Goal: Information Seeking & Learning: Learn about a topic

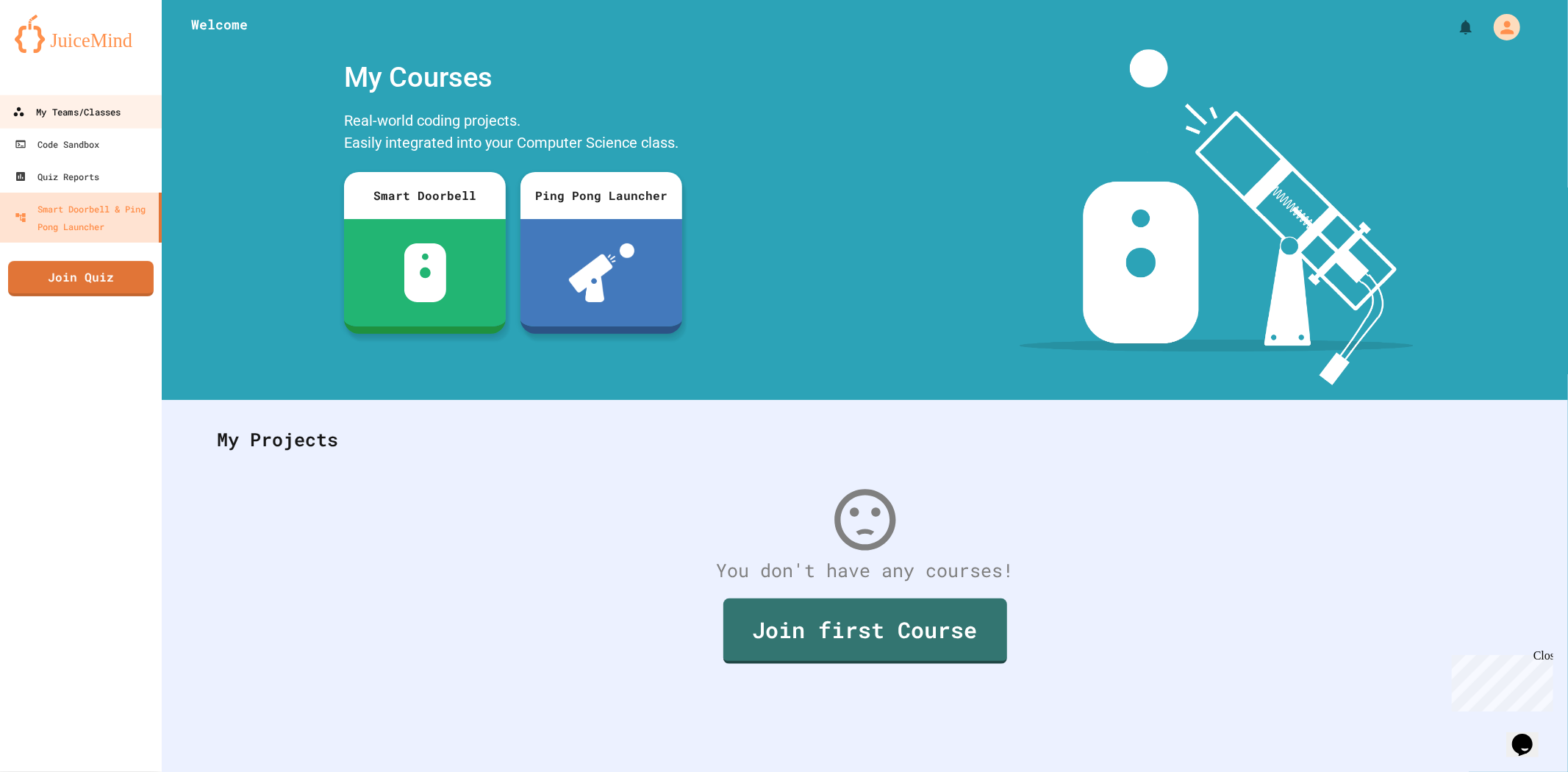
click at [120, 123] on link "My Teams/Classes" at bounding box center [81, 111] width 167 height 33
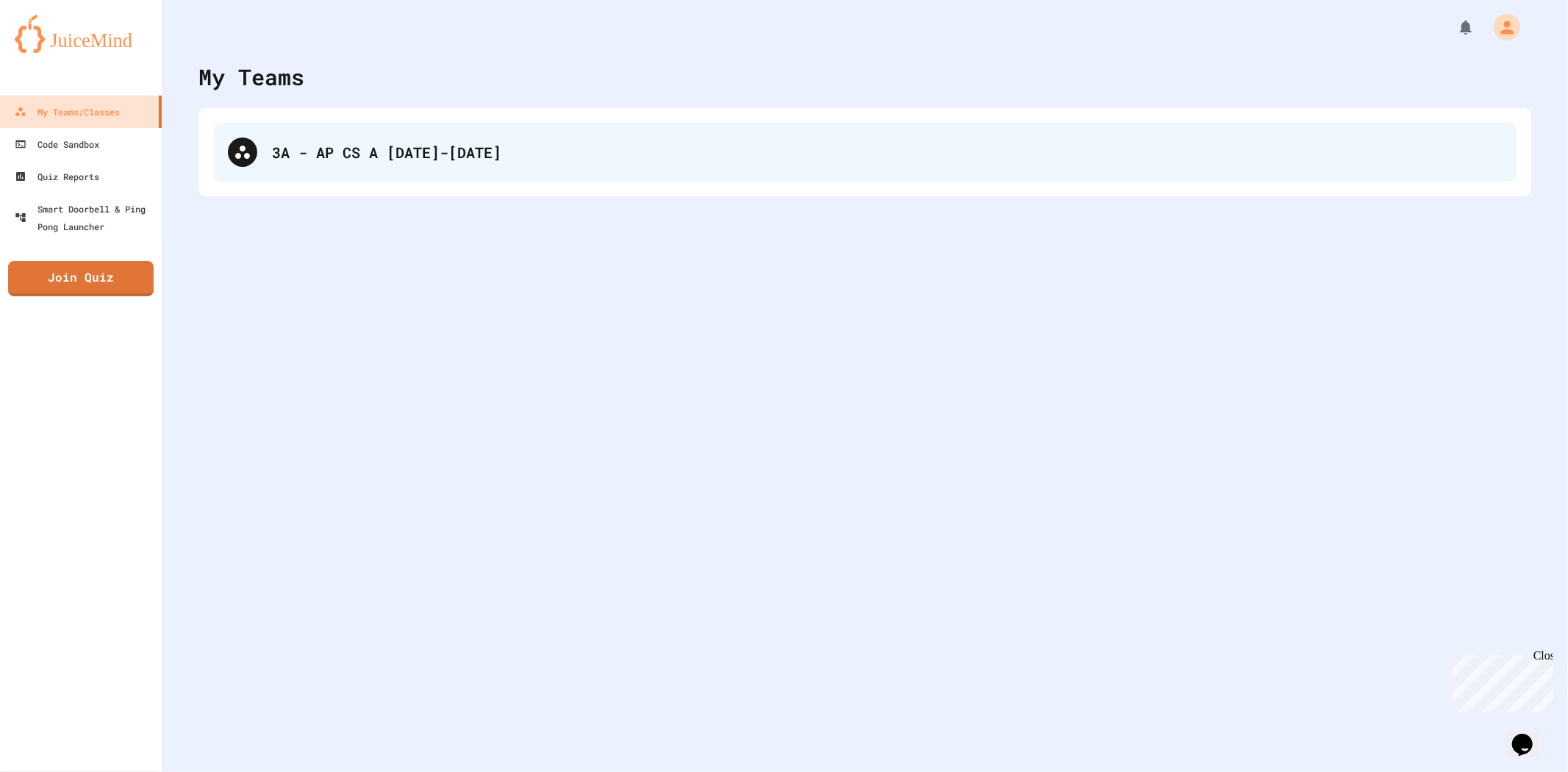
click at [347, 156] on div "3A - AP CS A 2025-2026" at bounding box center [887, 153] width 1230 height 22
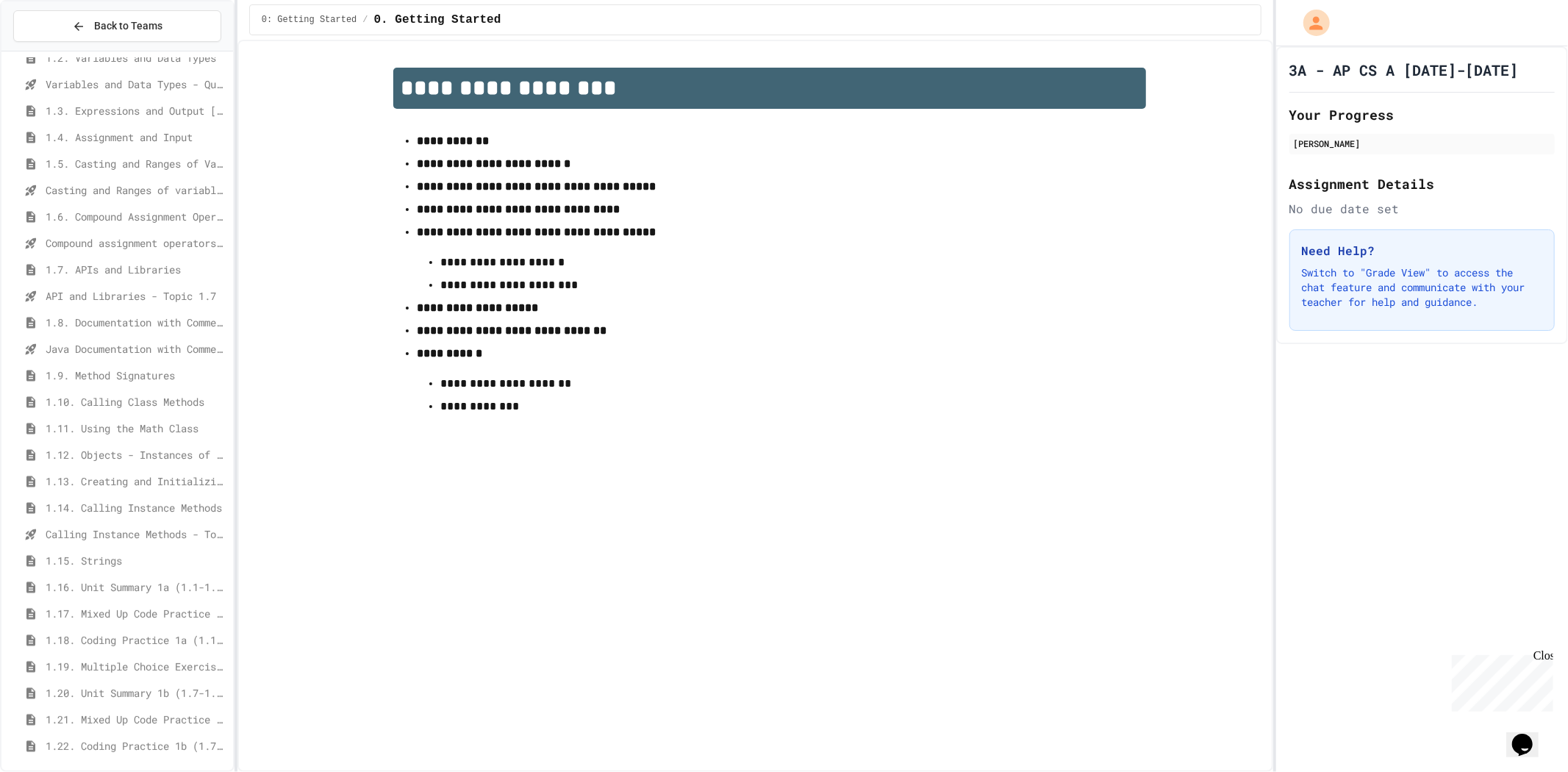
scroll to position [230, 0]
click at [155, 739] on span "1.26. Unit 1 Free Response Question (FRQ) Practice" at bounding box center [136, 744] width 181 height 15
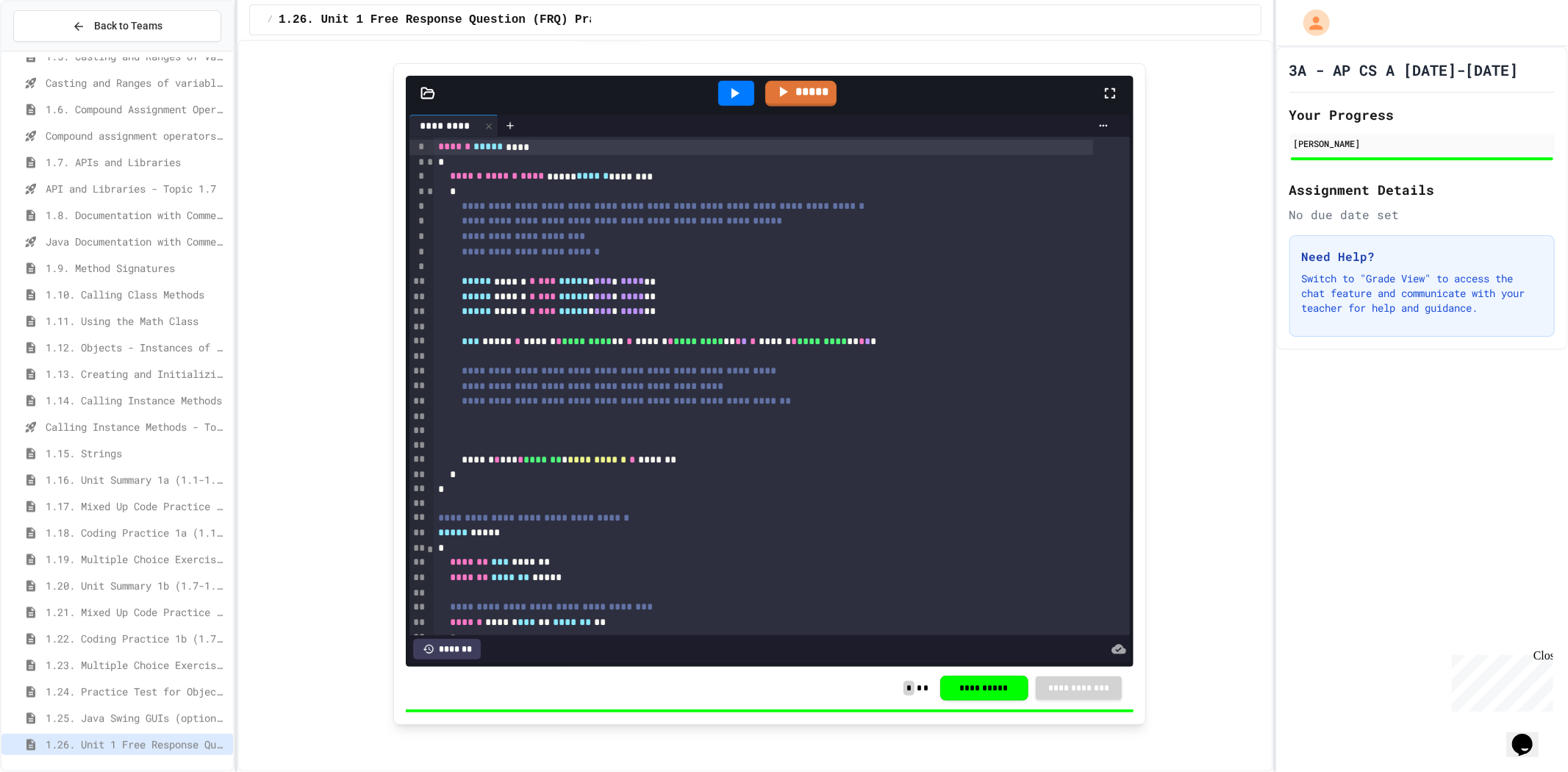
scroll to position [1002, 0]
click at [1114, 456] on div "**********" at bounding box center [770, 389] width 728 height 556
click at [126, 155] on div "Casting and Ranges of variables - Quiz" at bounding box center [117, 164] width 231 height 21
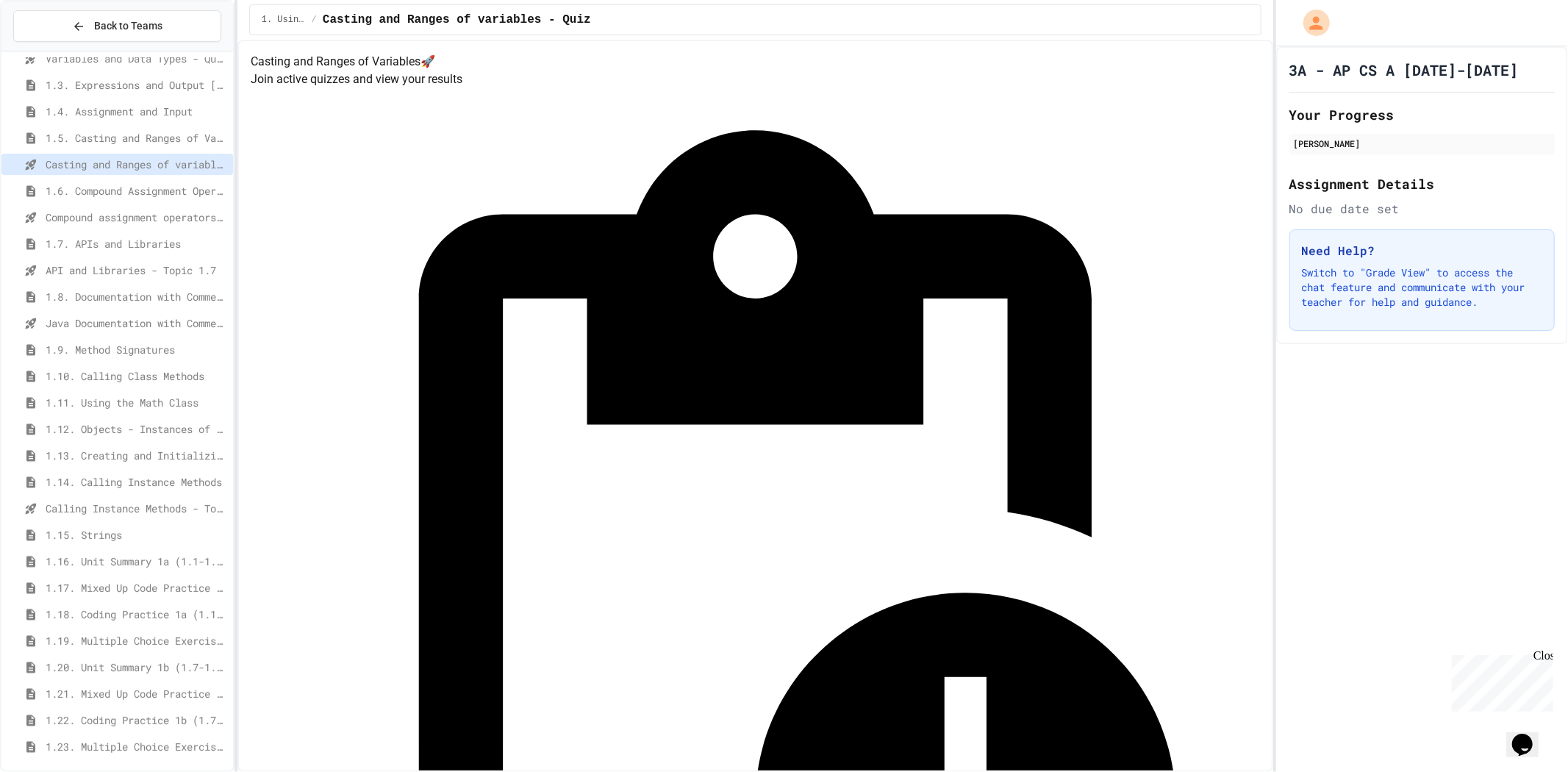
click at [78, 225] on span "Compound assignment operators - Quiz" at bounding box center [136, 217] width 181 height 15
click at [82, 273] on span "API and Libraries - Topic 1.7" at bounding box center [136, 270] width 181 height 15
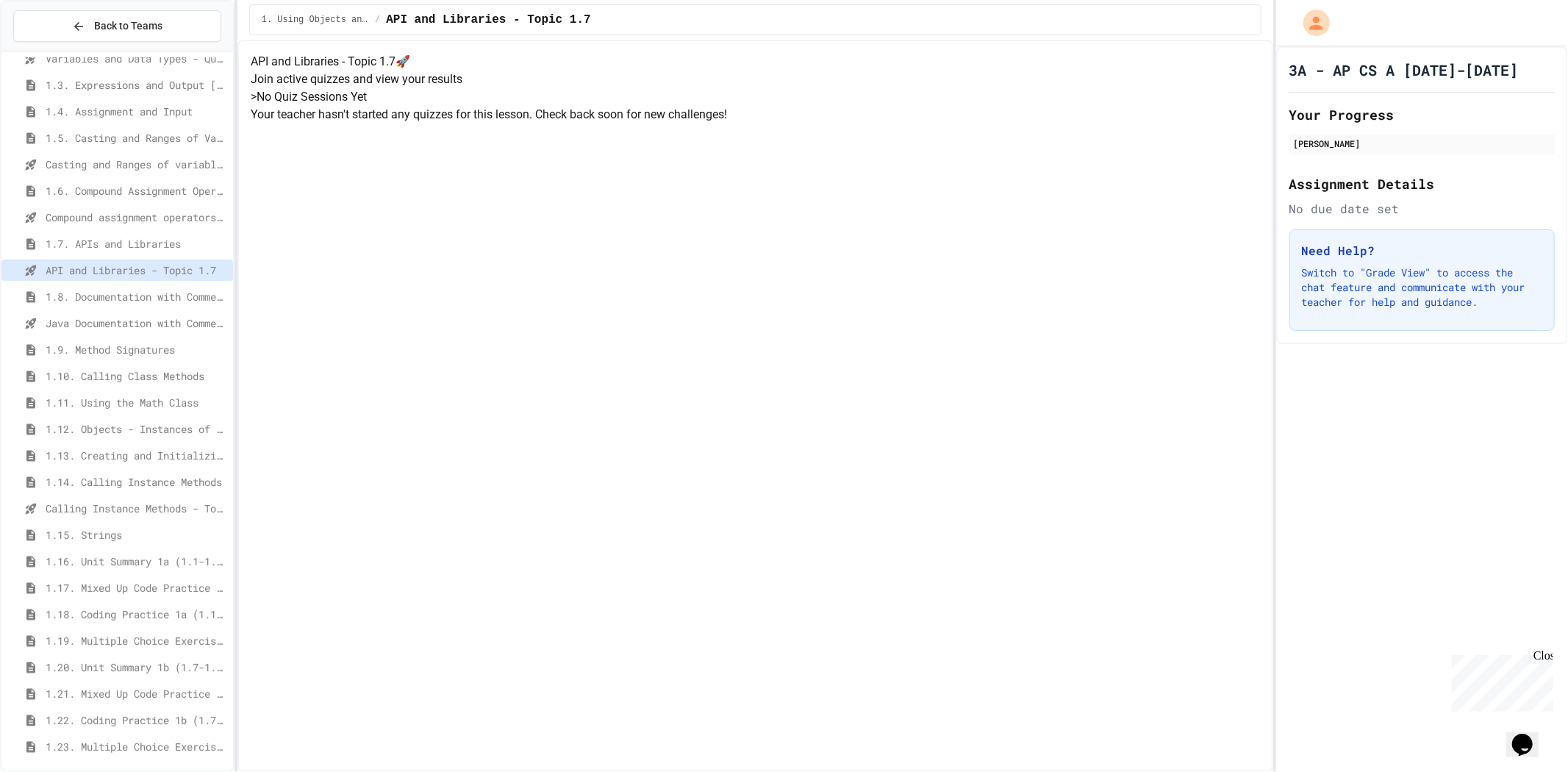
click at [102, 326] on span "Java Documentation with Comments - Topic 1.8" at bounding box center [136, 323] width 181 height 15
click at [97, 509] on span "Calling Instance Methods - Topic 1.14" at bounding box center [136, 508] width 181 height 15
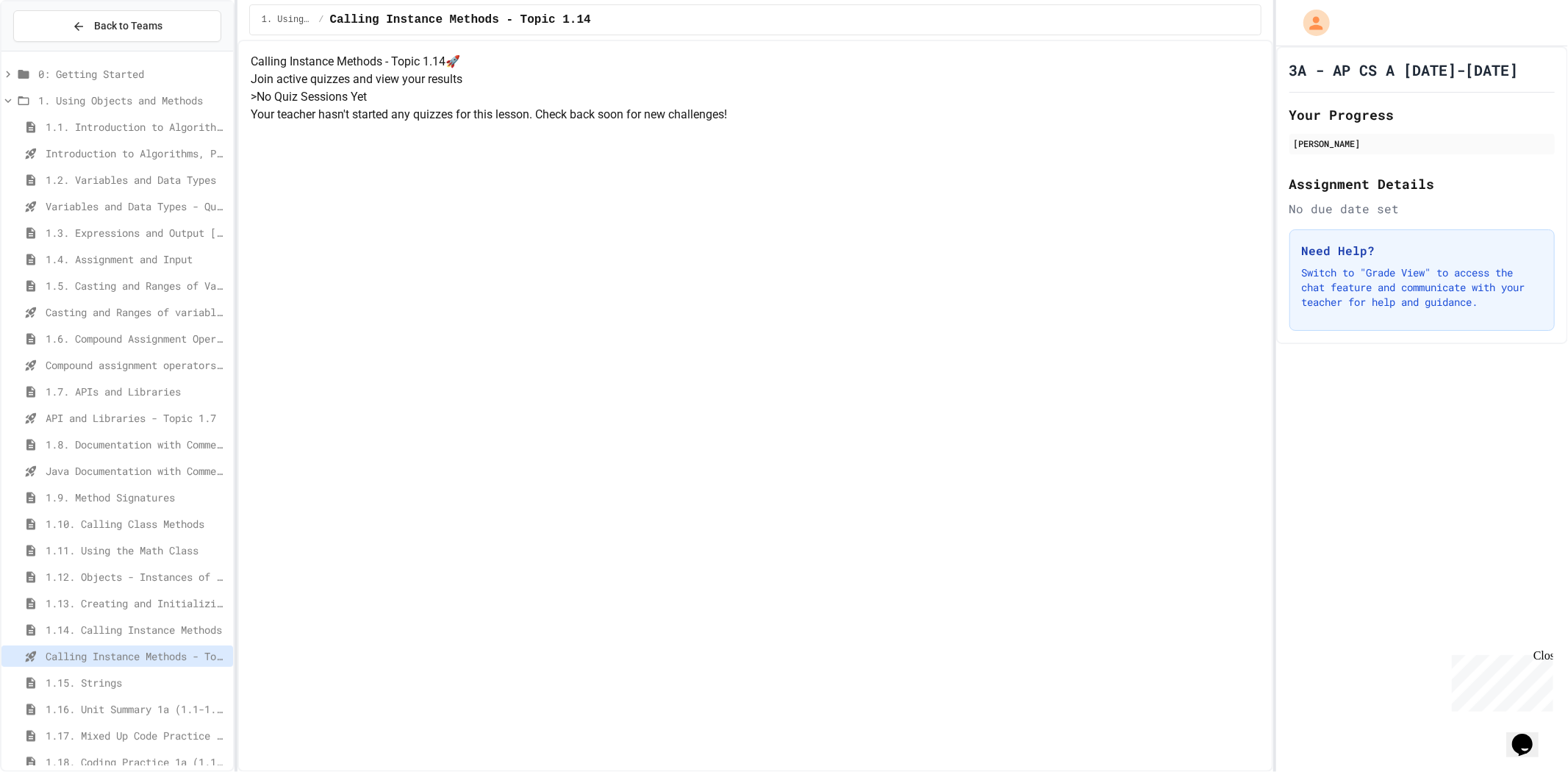
click at [93, 148] on span "Introduction to Algorithms, Programming, and Compilers" at bounding box center [136, 153] width 181 height 15
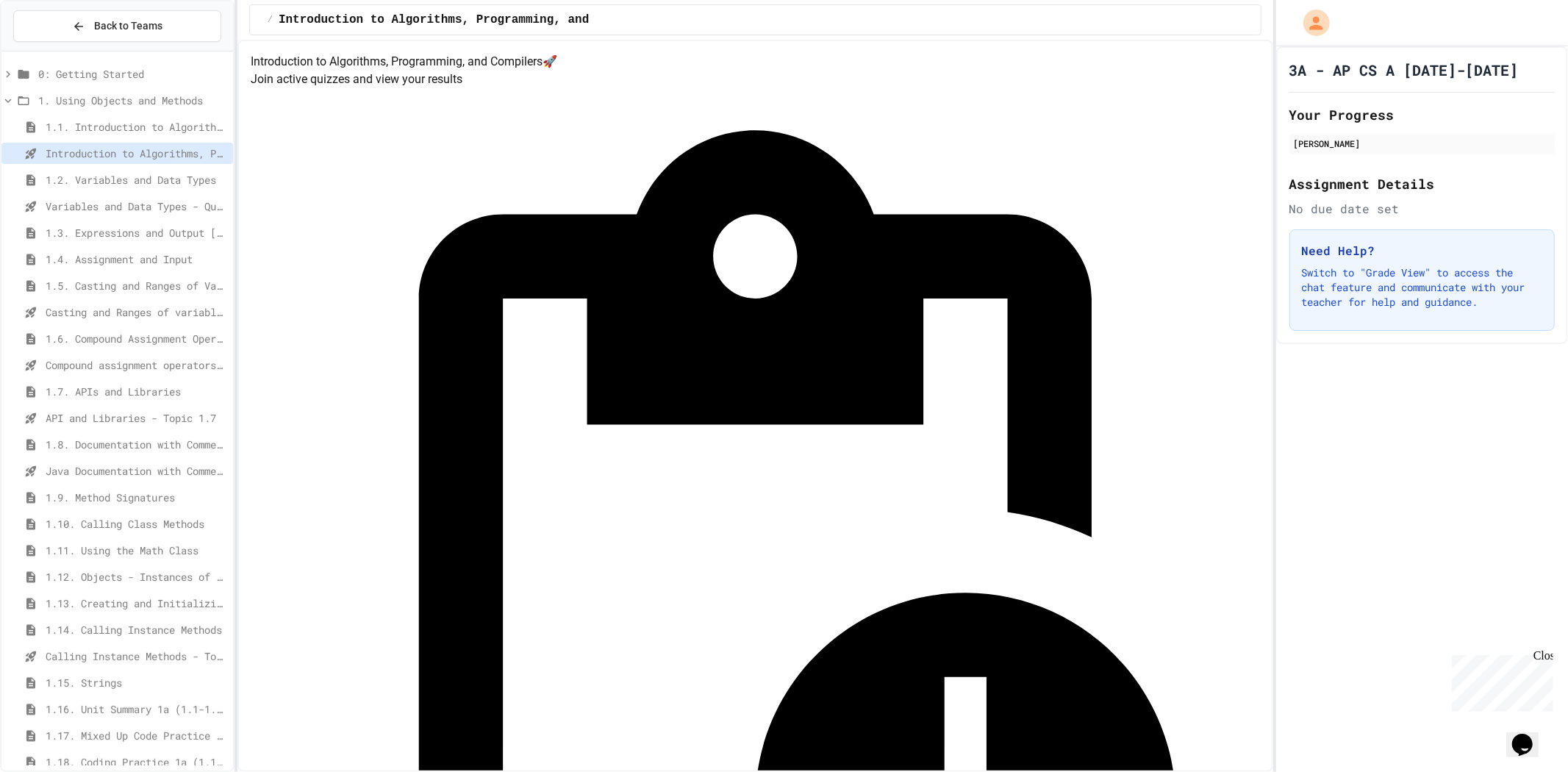
click at [92, 208] on span "Variables and Data Types - Quiz" at bounding box center [136, 206] width 181 height 15
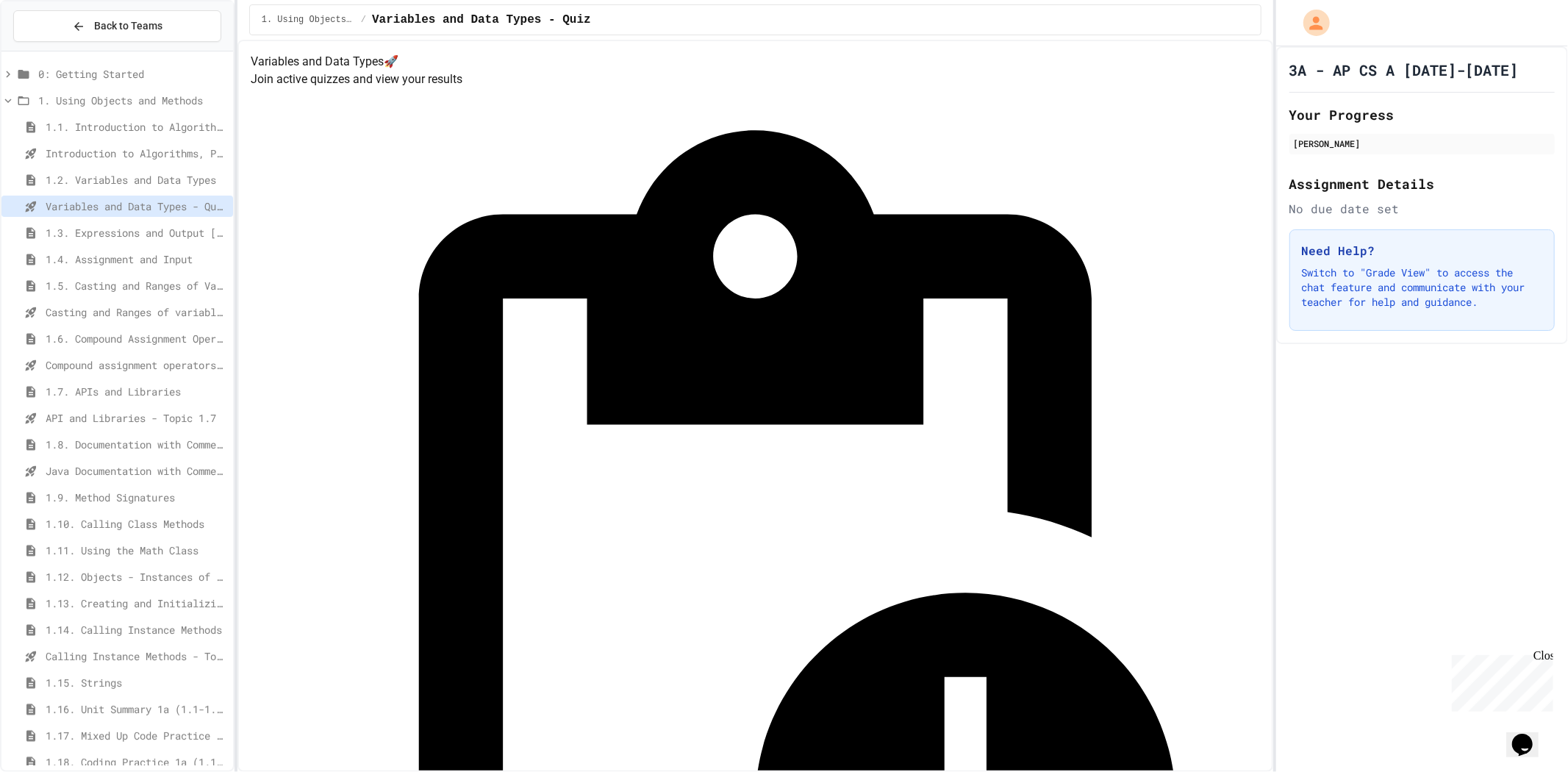
click at [99, 304] on span "Casting and Ranges of variables - Quiz" at bounding box center [136, 312] width 181 height 15
click at [83, 365] on span "Compound assignment operators - Quiz" at bounding box center [136, 365] width 181 height 15
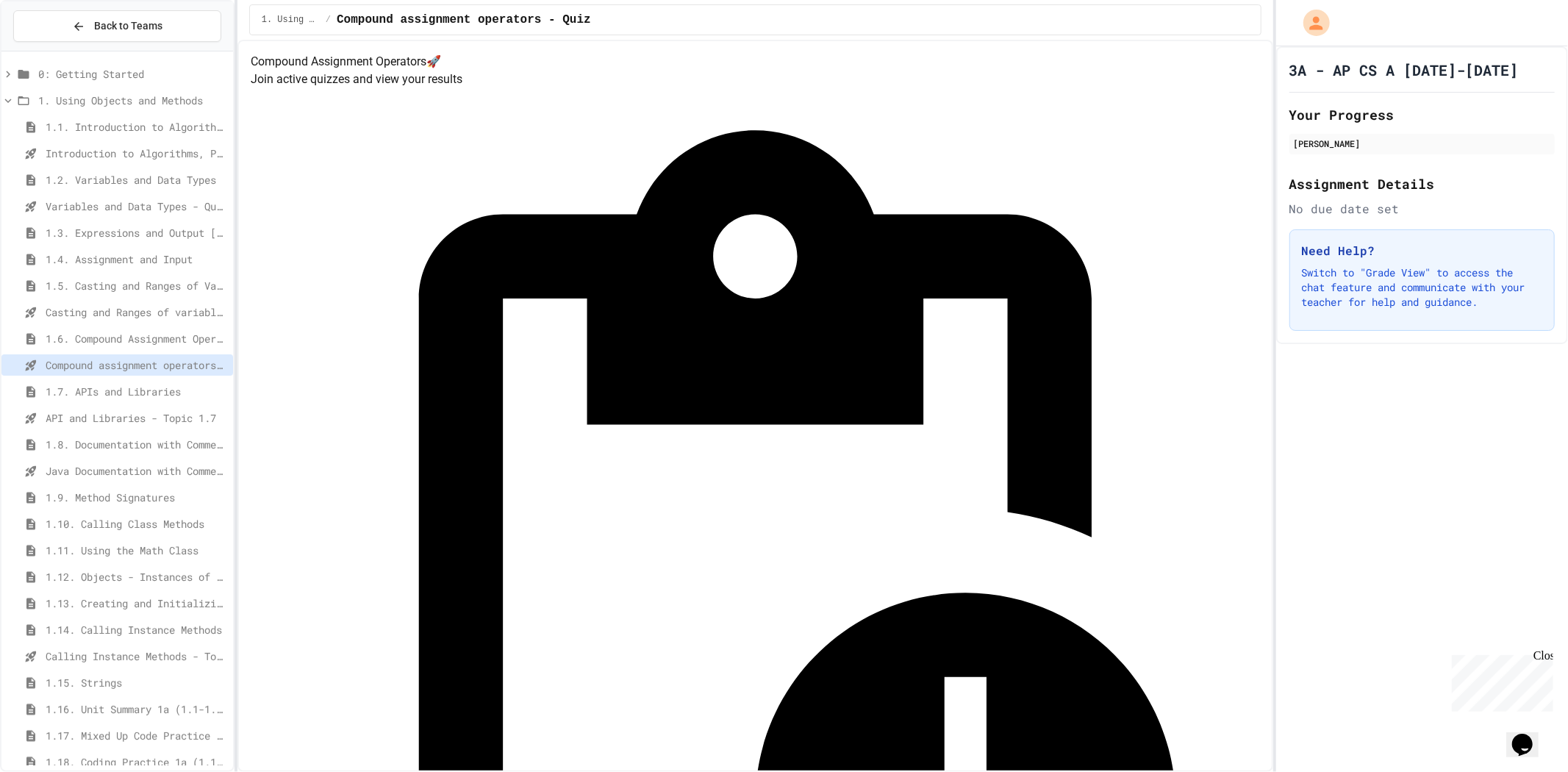
click at [91, 413] on span "API and Libraries - Topic 1.7" at bounding box center [136, 418] width 181 height 15
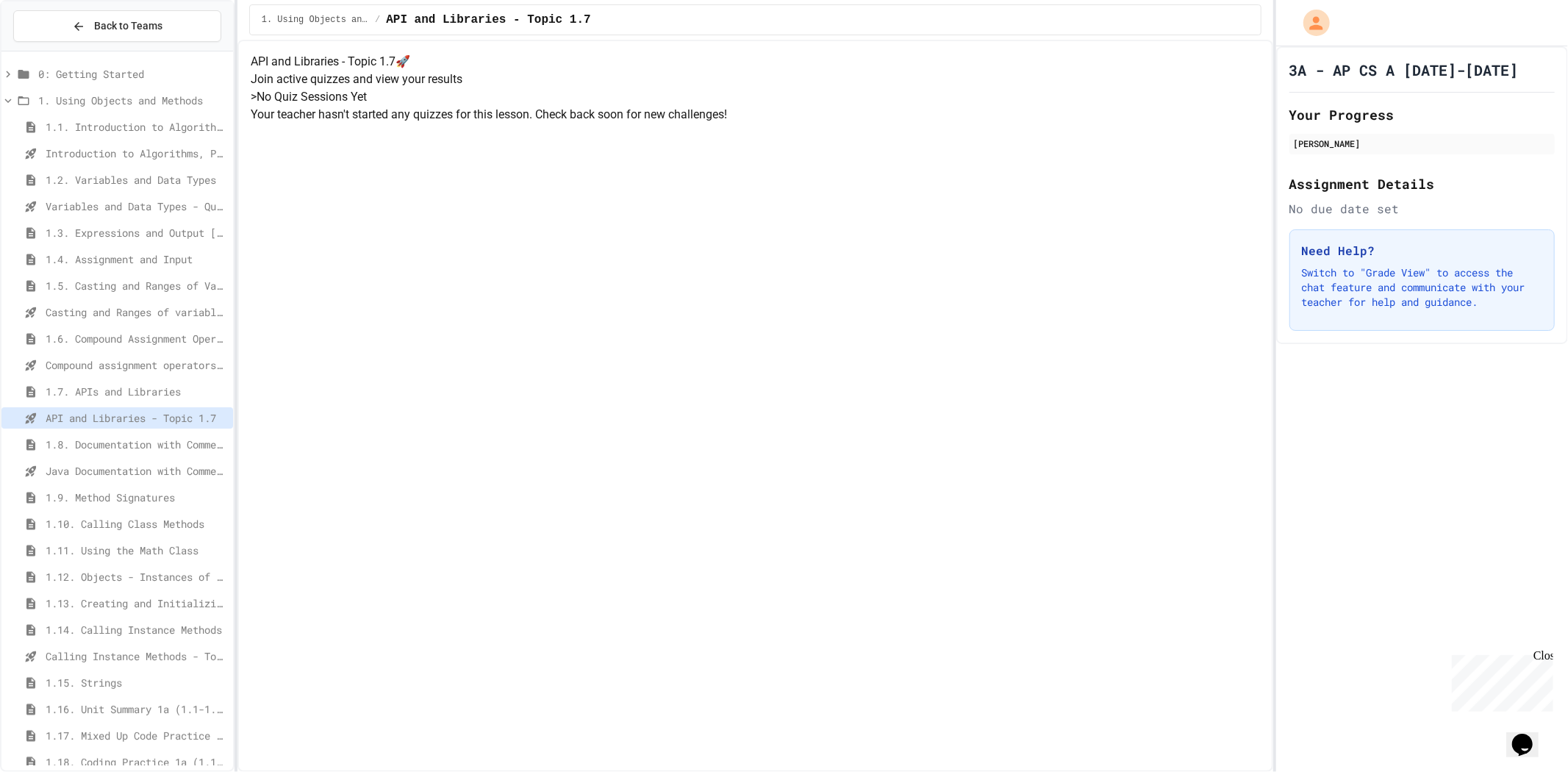
click at [119, 475] on span "Java Documentation with Comments - Topic 1.8" at bounding box center [136, 471] width 181 height 15
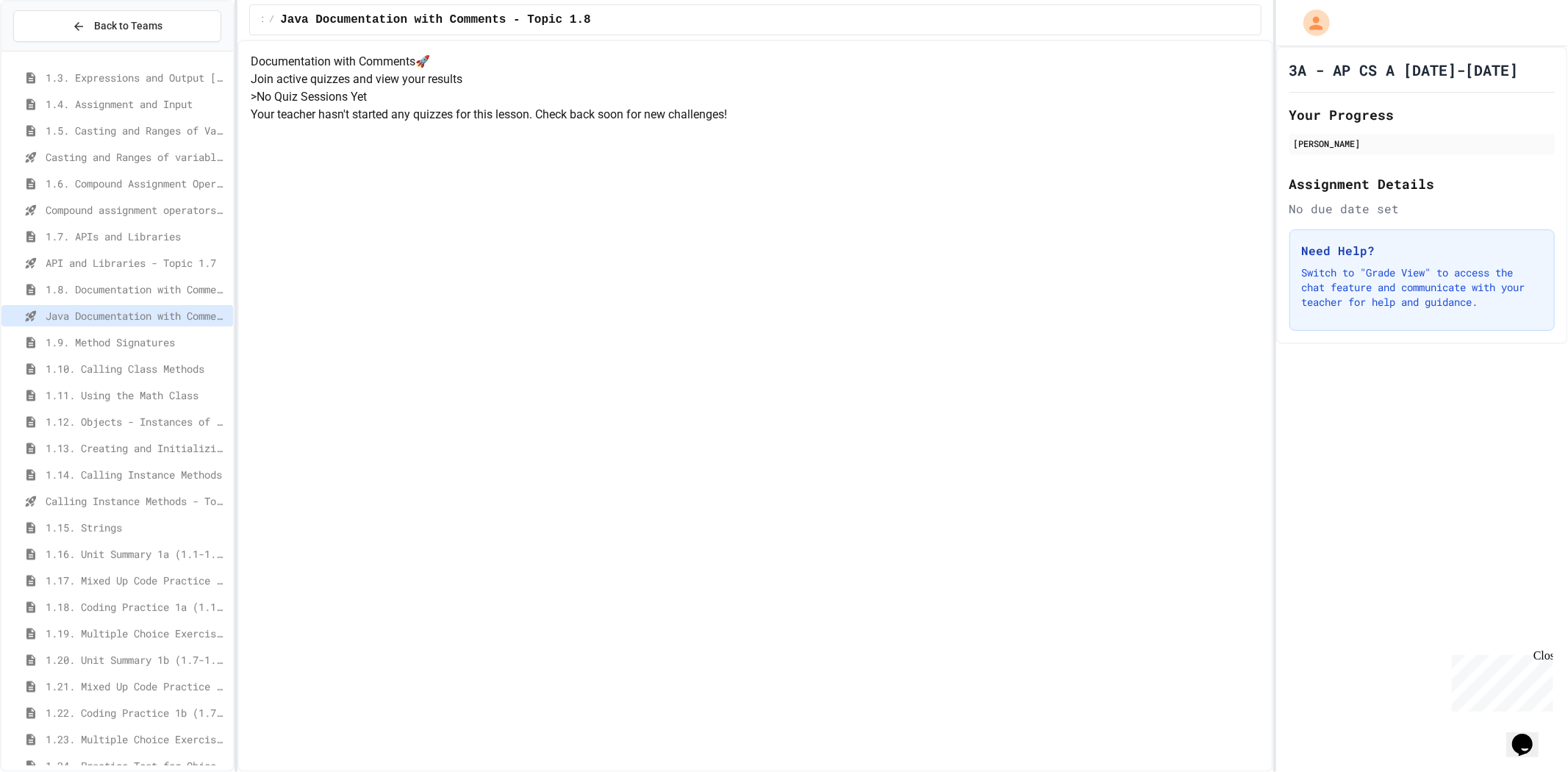
scroll to position [164, 0]
click at [122, 496] on span "Calling Instance Methods - Topic 1.14" at bounding box center [136, 493] width 181 height 15
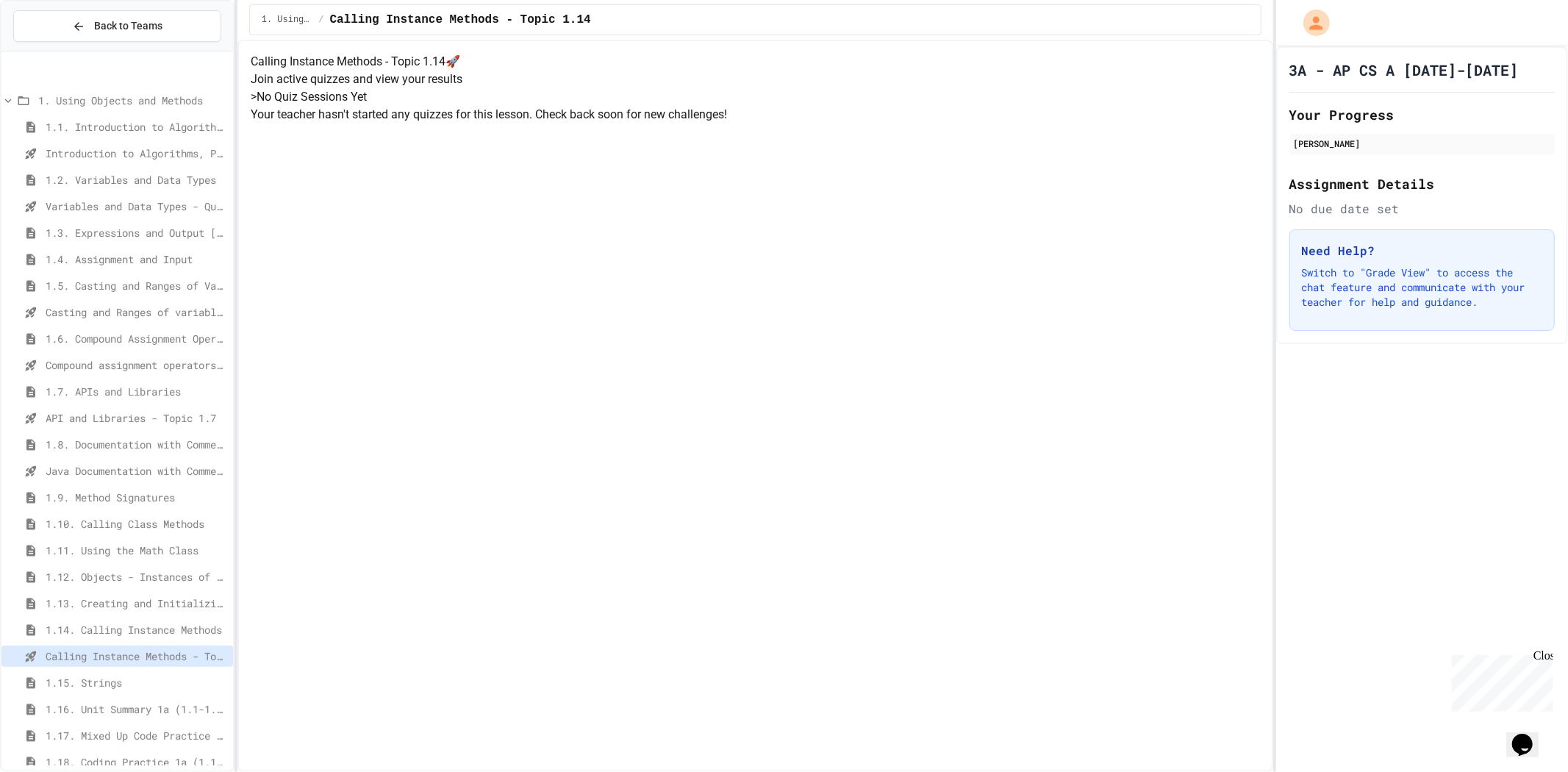
scroll to position [230, 0]
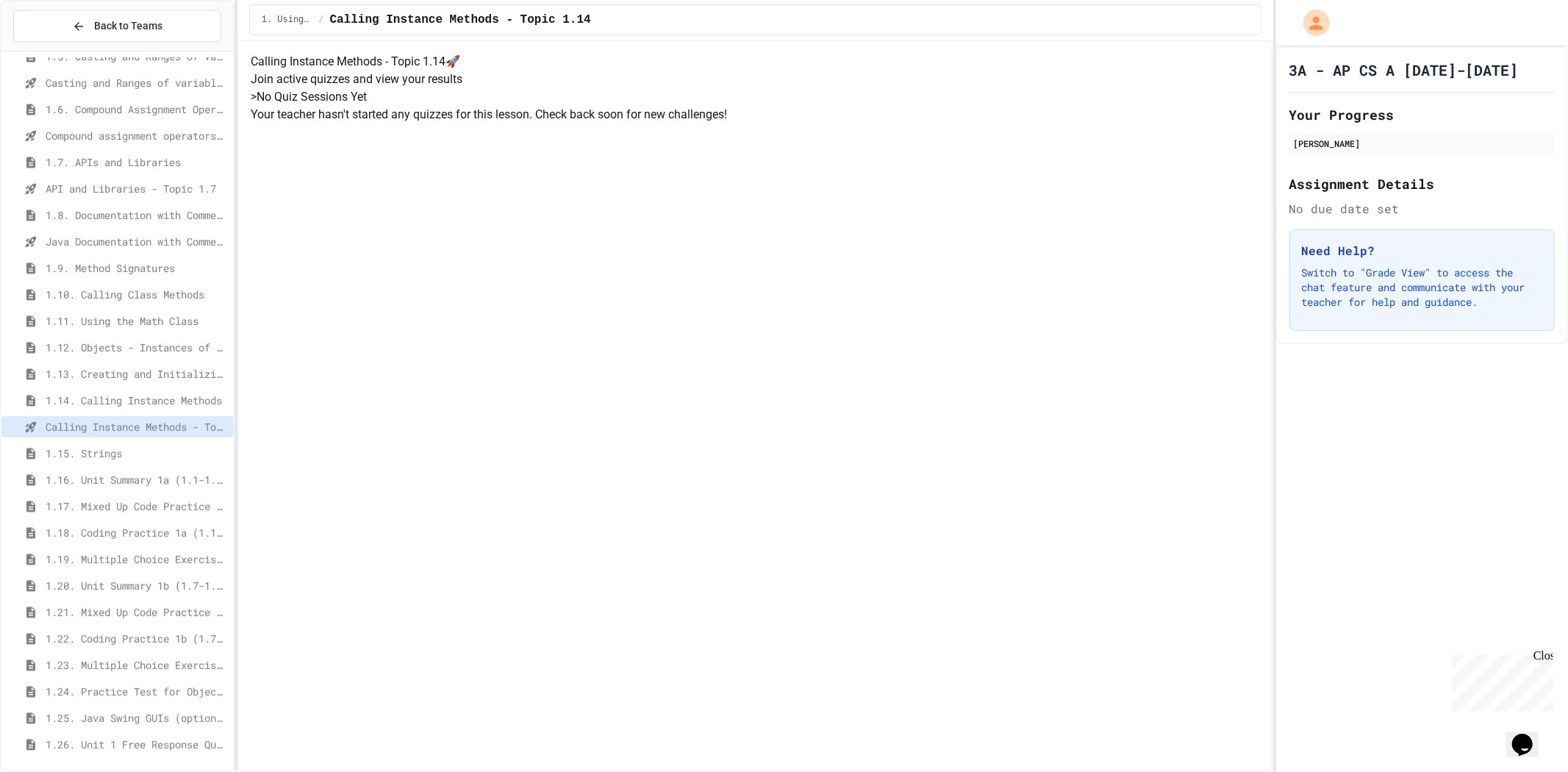
click at [142, 736] on div "1.26. Unit 1 Free Response Question (FRQ) Practice" at bounding box center [117, 744] width 231 height 21
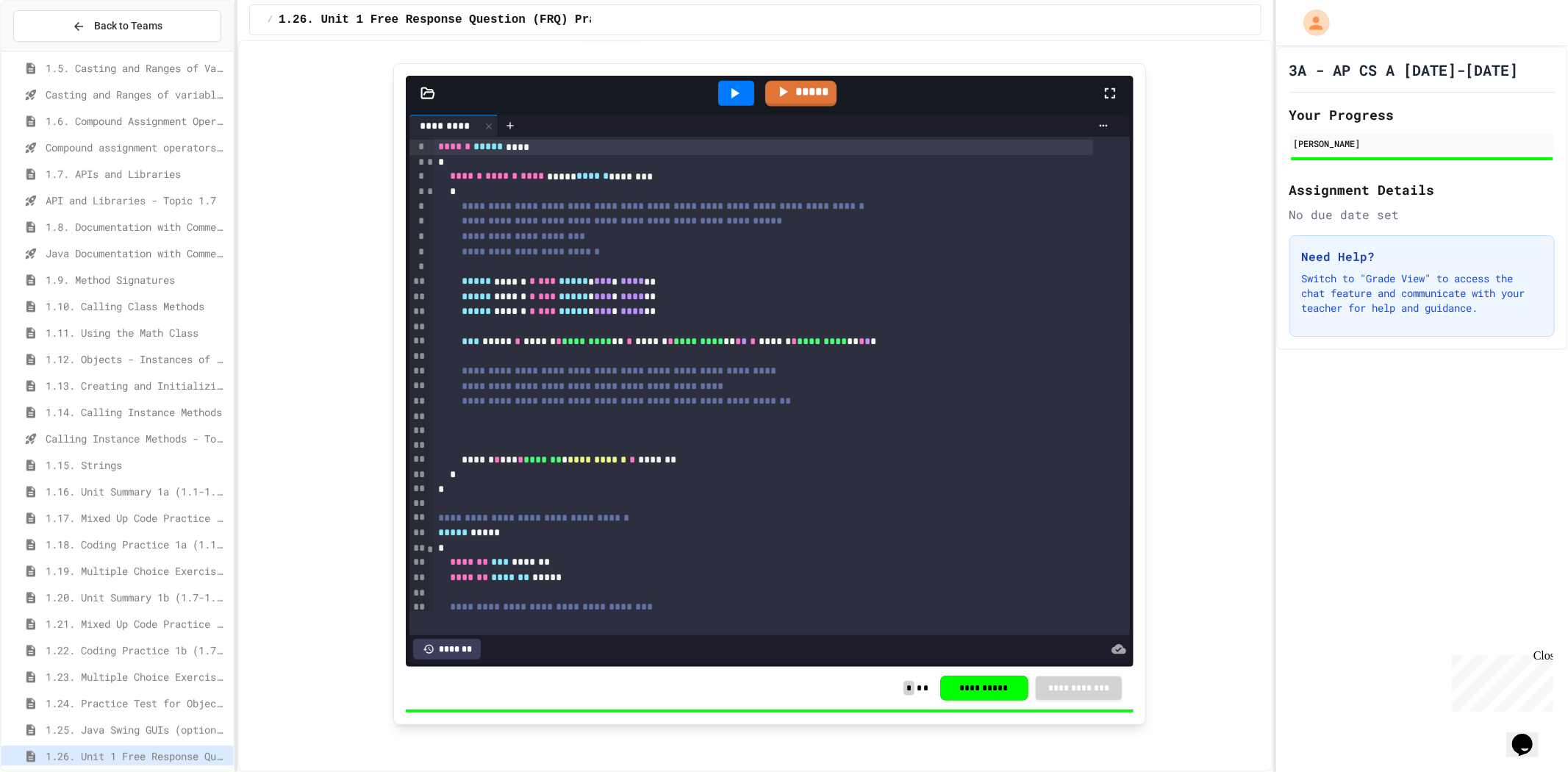
scroll to position [1002, 0]
click at [203, 724] on span "1.25. Java Swing GUIs (optional)" at bounding box center [136, 730] width 181 height 15
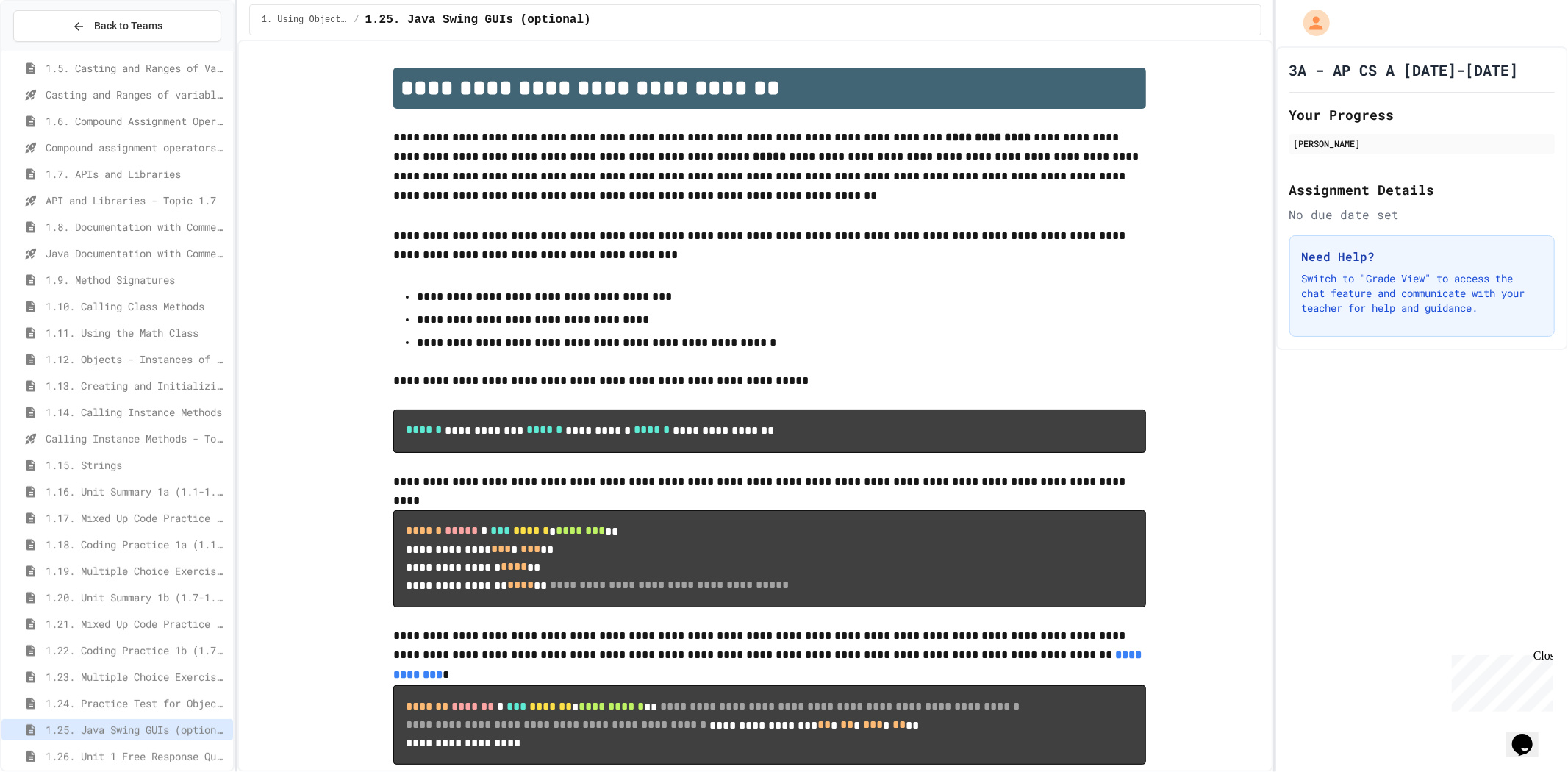
click at [178, 703] on span "1.24. Practice Test for Objects (1.12-1.14)" at bounding box center [136, 703] width 181 height 15
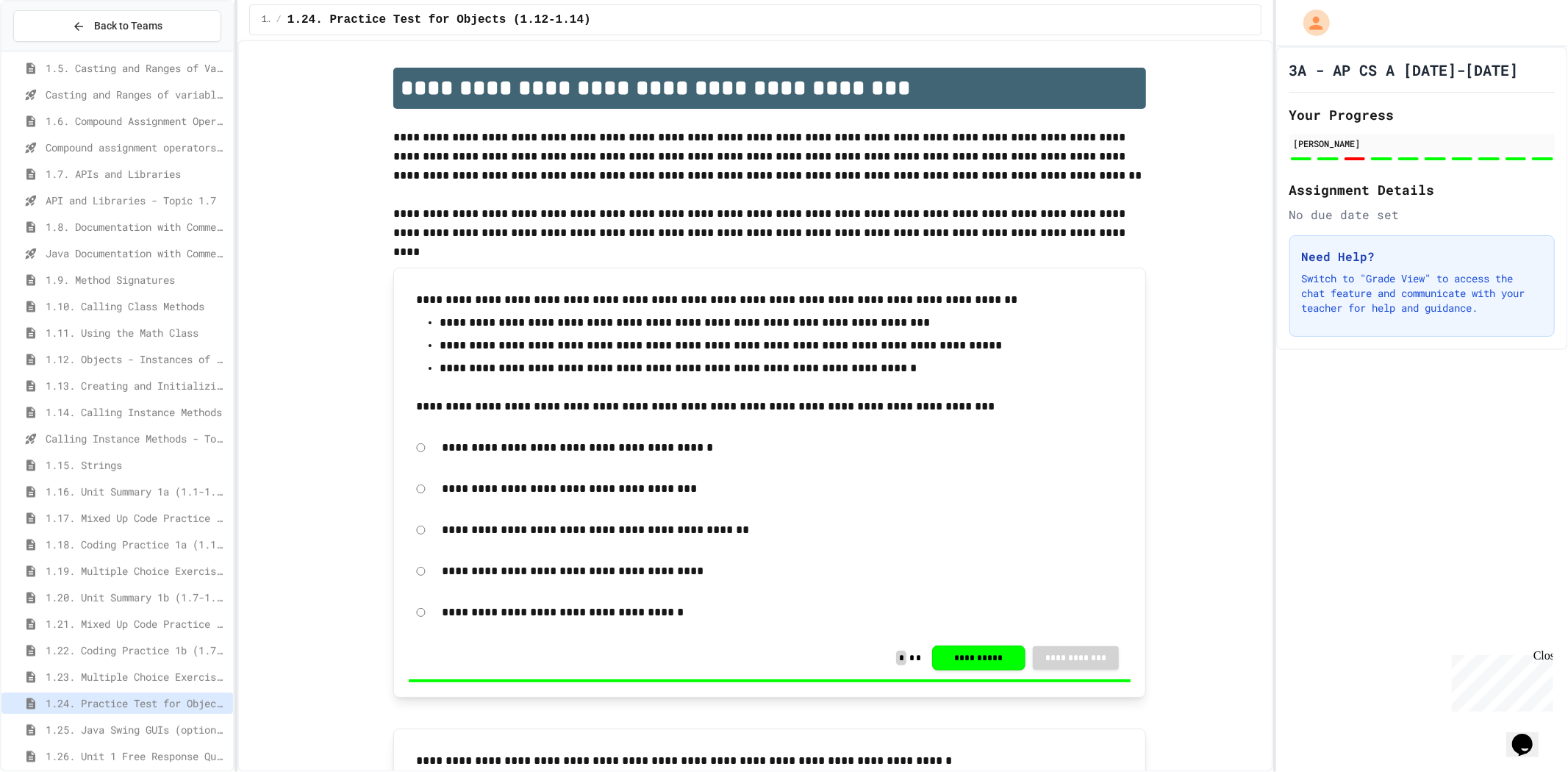
click at [173, 673] on span "1.23. Multiple Choice Exercises for Unit 1b (1.9-1.15)" at bounding box center [136, 676] width 181 height 15
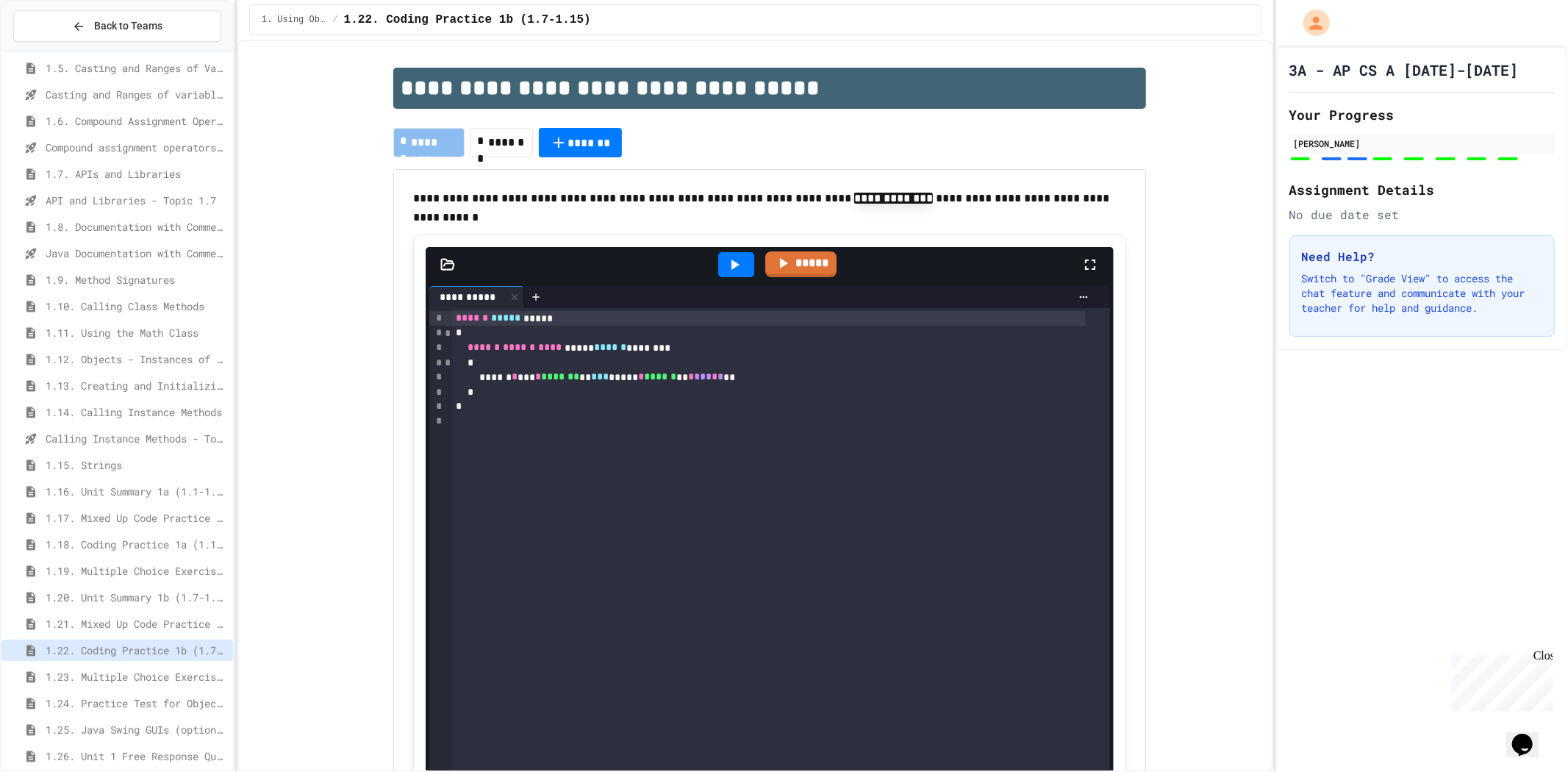
click at [166, 625] on span "1.21. Mixed Up Code Practice 1b (1.7-1.15)" at bounding box center [136, 624] width 181 height 15
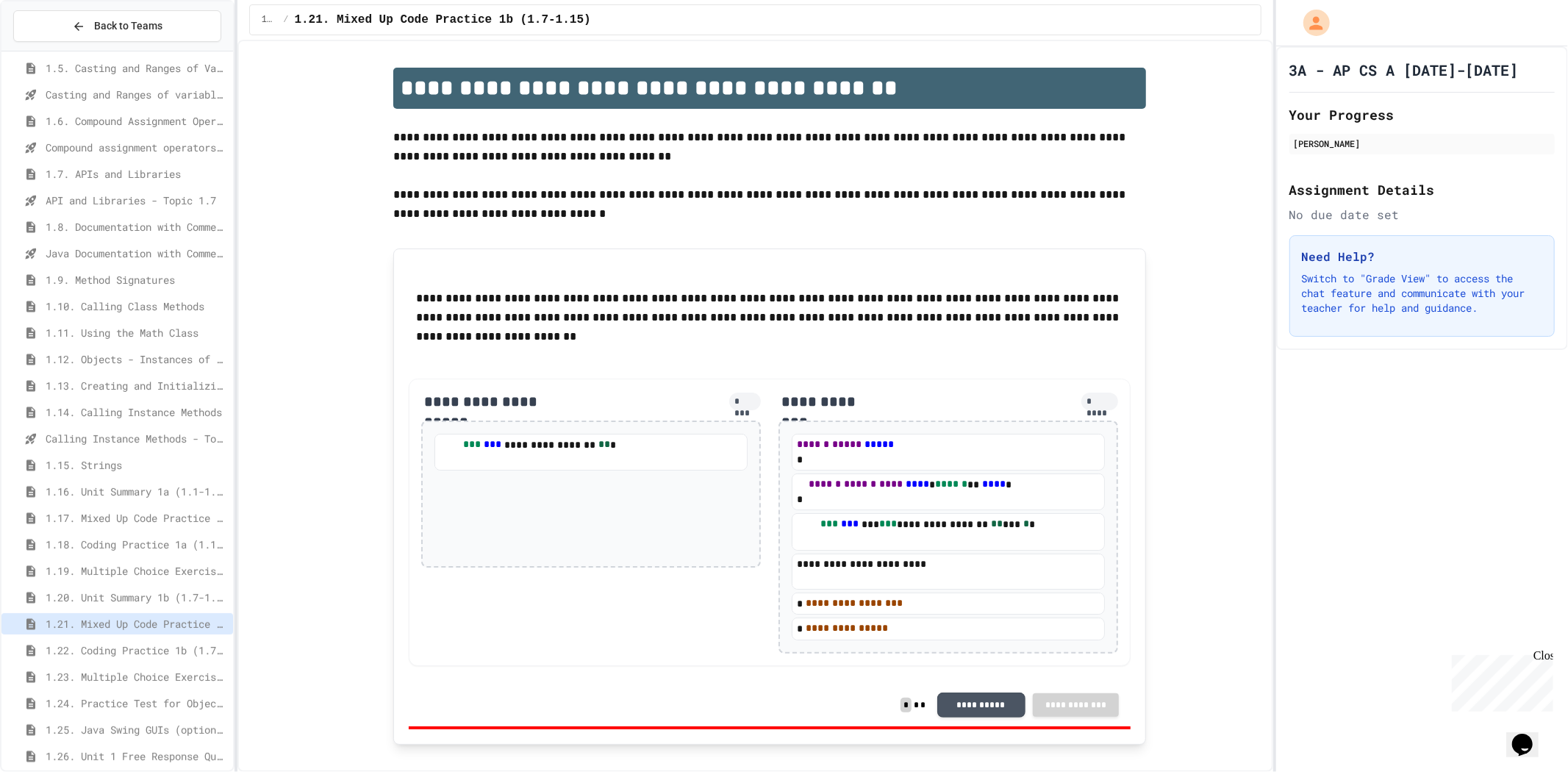
click at [166, 594] on span "1.20. Unit Summary 1b (1.7-1.15)" at bounding box center [136, 597] width 181 height 15
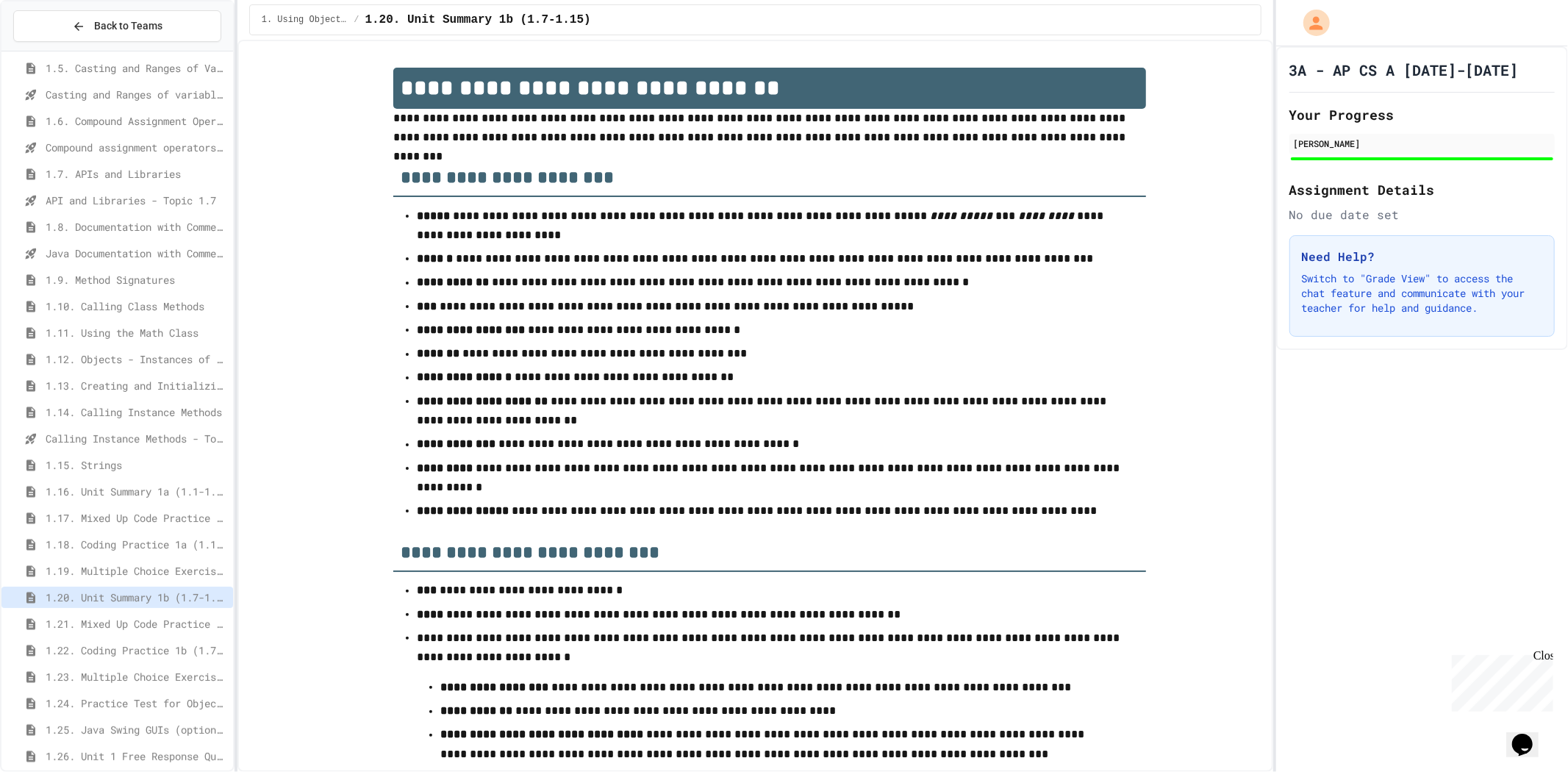
click at [163, 569] on span "1.19. Multiple Choice Exercises for Unit 1a (1.1-1.6)" at bounding box center [136, 571] width 181 height 15
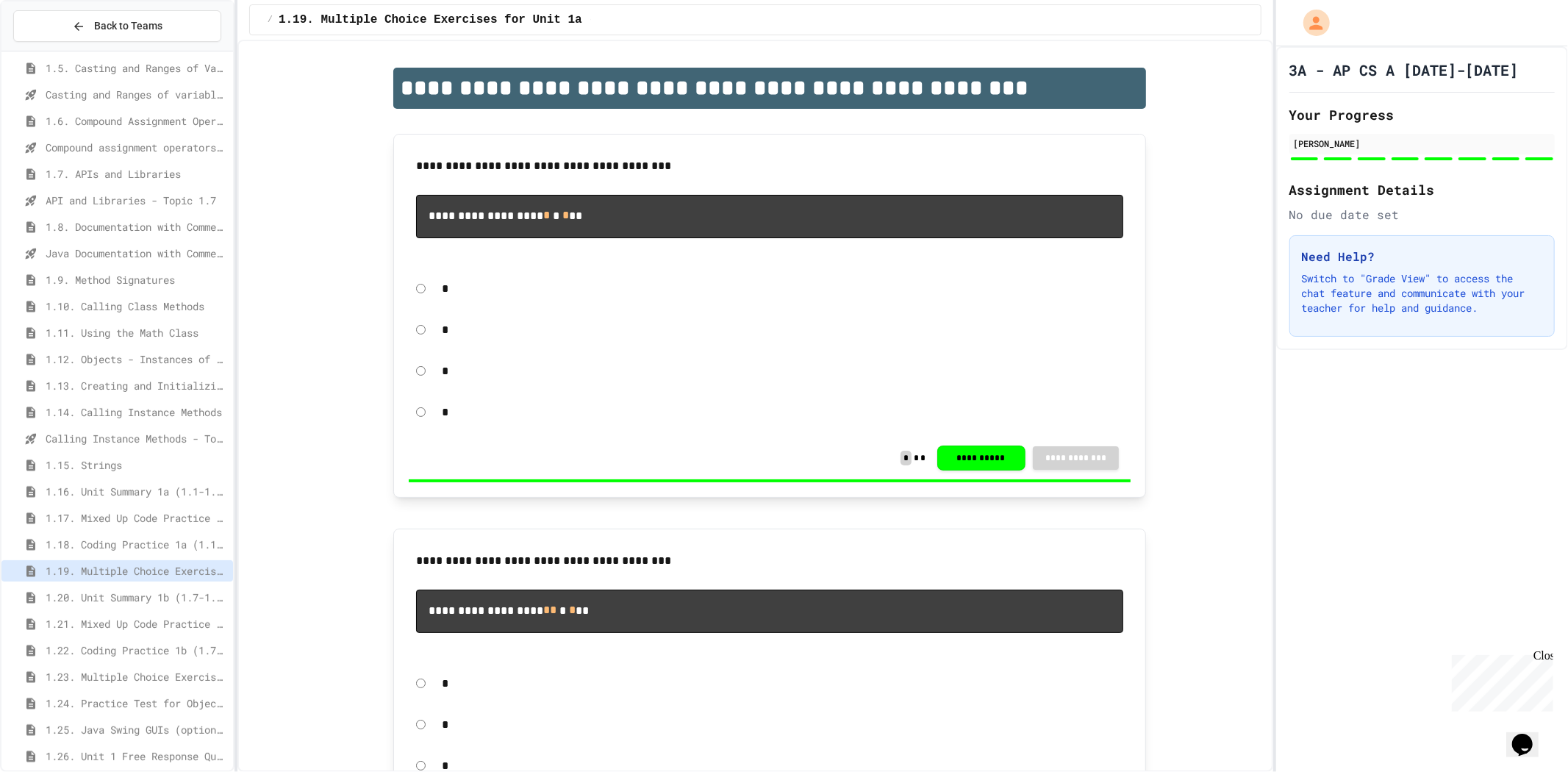
click at [163, 546] on span "1.18. Coding Practice 1a (1.1-1.6)" at bounding box center [136, 544] width 181 height 15
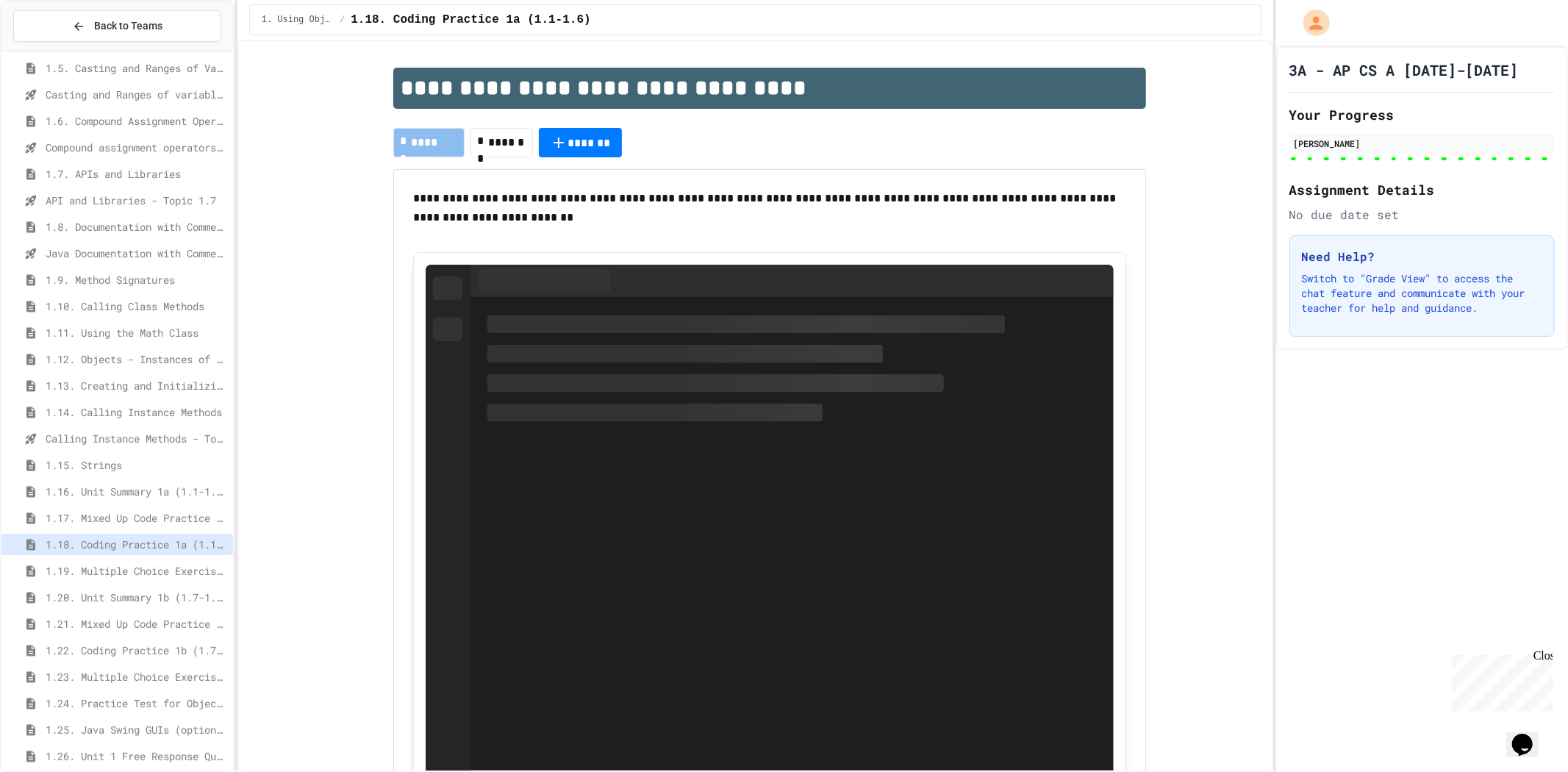
click at [158, 510] on span "1.17. Mixed Up Code Practice 1.1-1.6" at bounding box center [136, 518] width 181 height 15
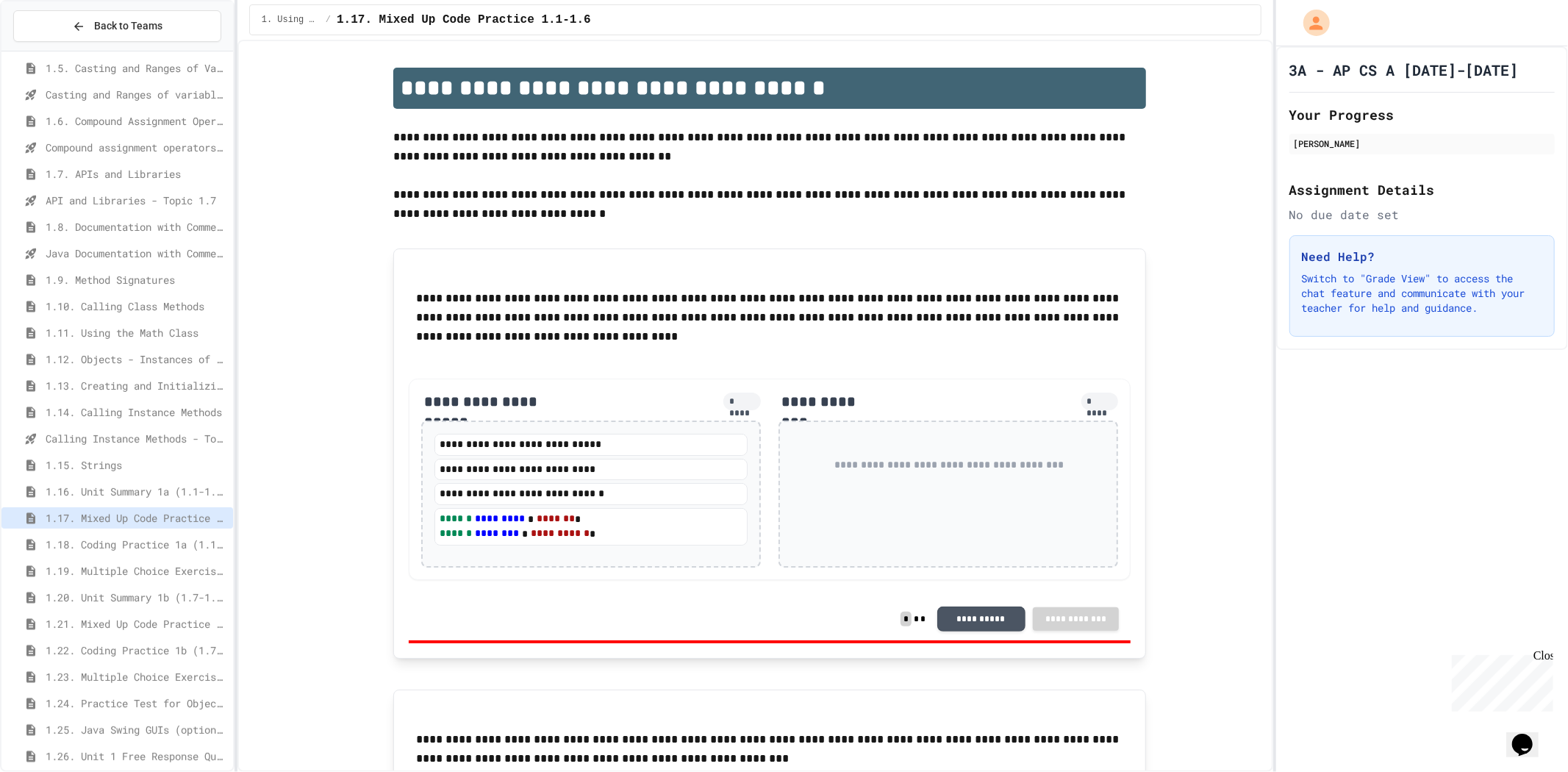
click at [157, 492] on span "1.16. Unit Summary 1a (1.1-1.6)" at bounding box center [136, 492] width 181 height 15
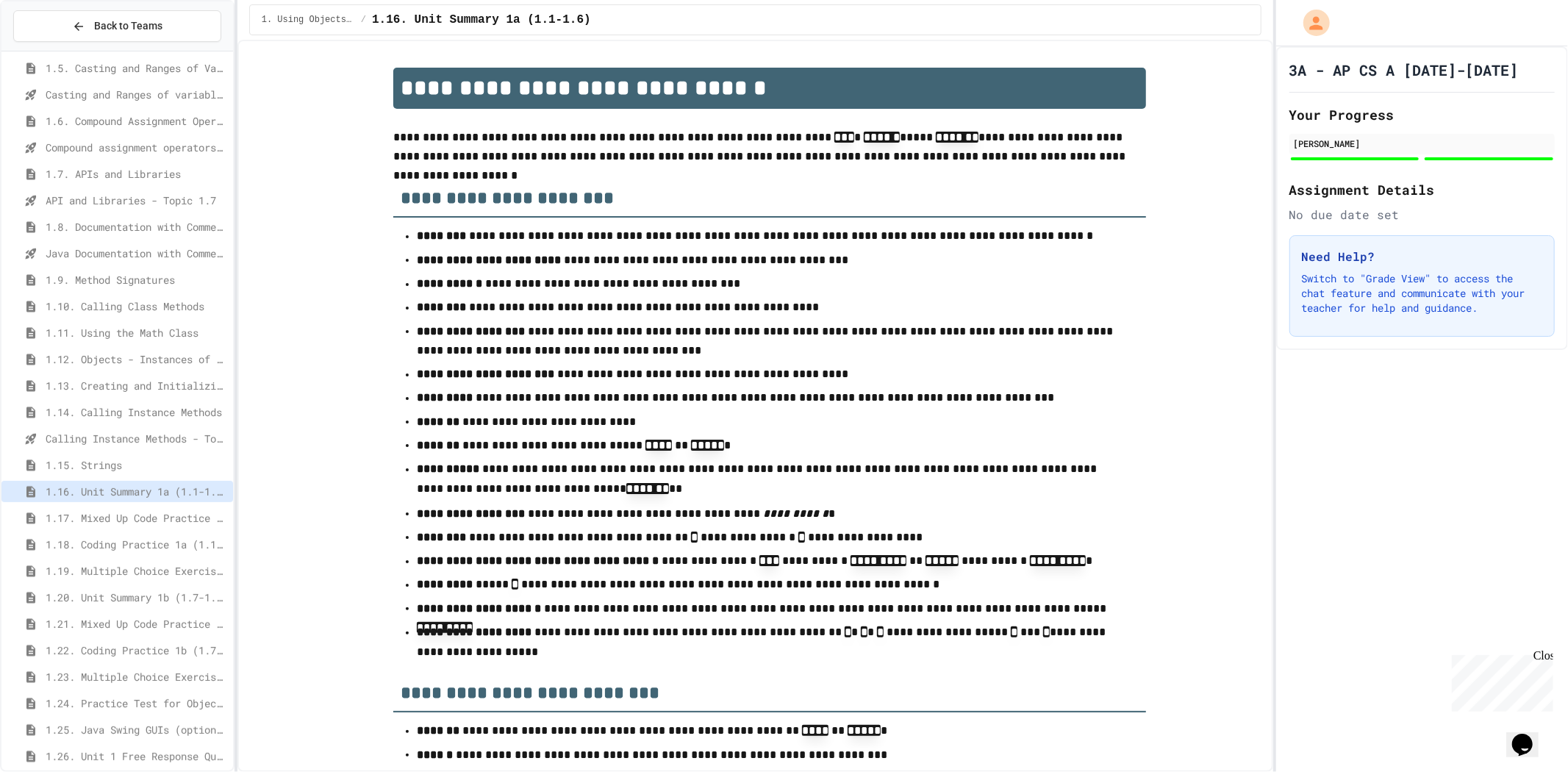
click at [142, 460] on span "1.15. Strings" at bounding box center [136, 465] width 181 height 15
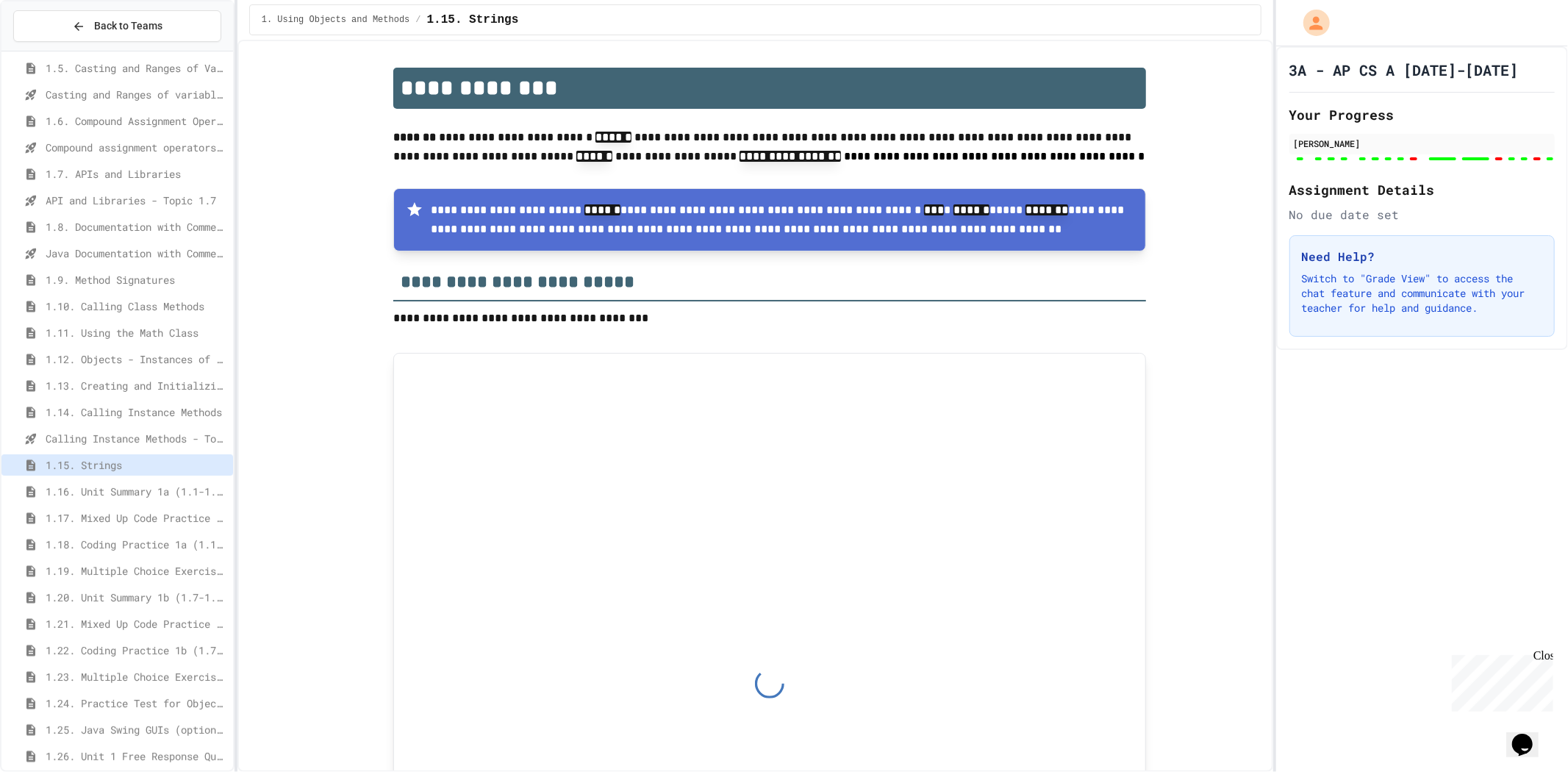
click at [146, 438] on span "Calling Instance Methods - Topic 1.14" at bounding box center [136, 438] width 181 height 15
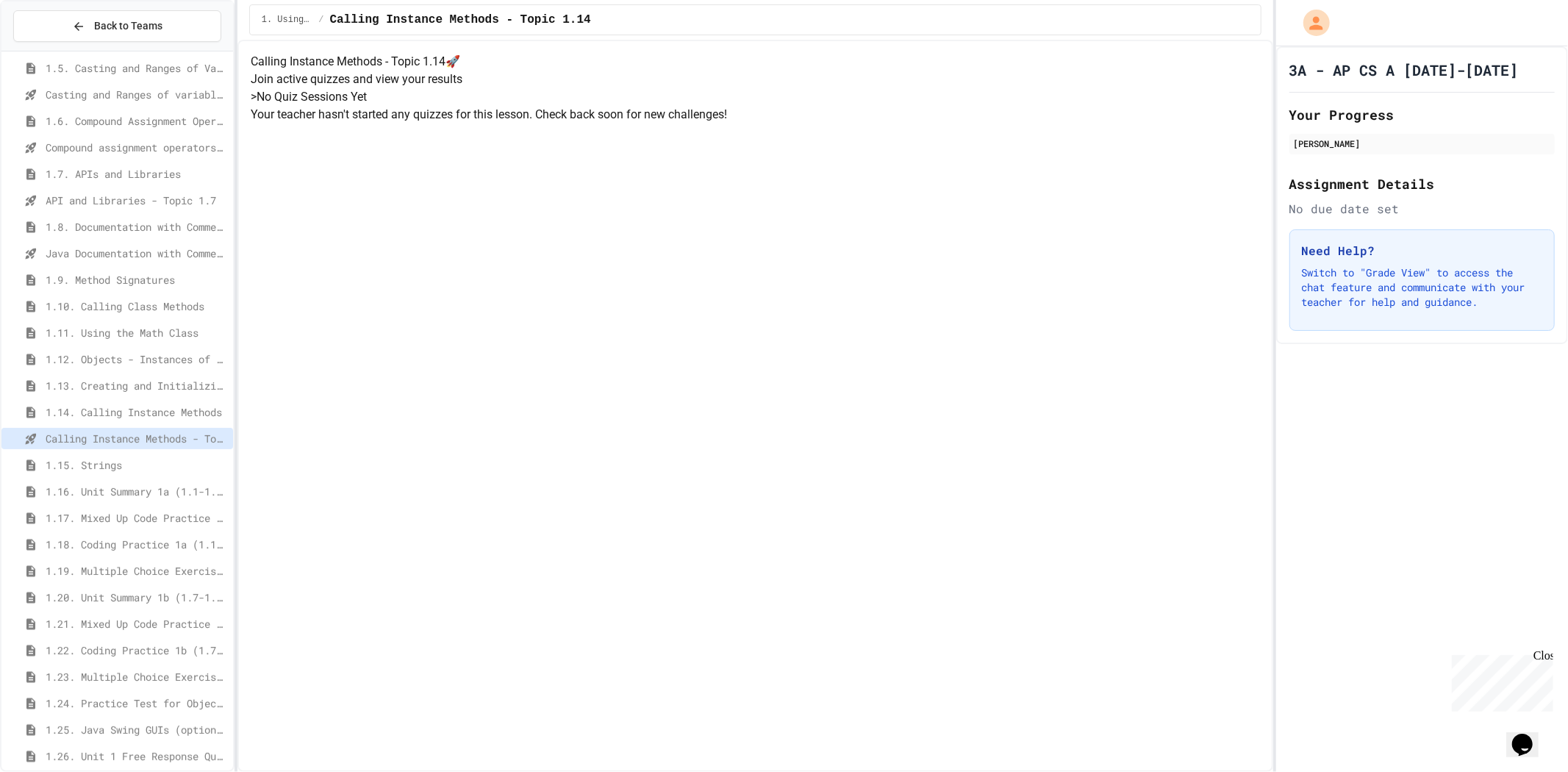
click at [146, 410] on span "1.14. Calling Instance Methods" at bounding box center [136, 412] width 181 height 15
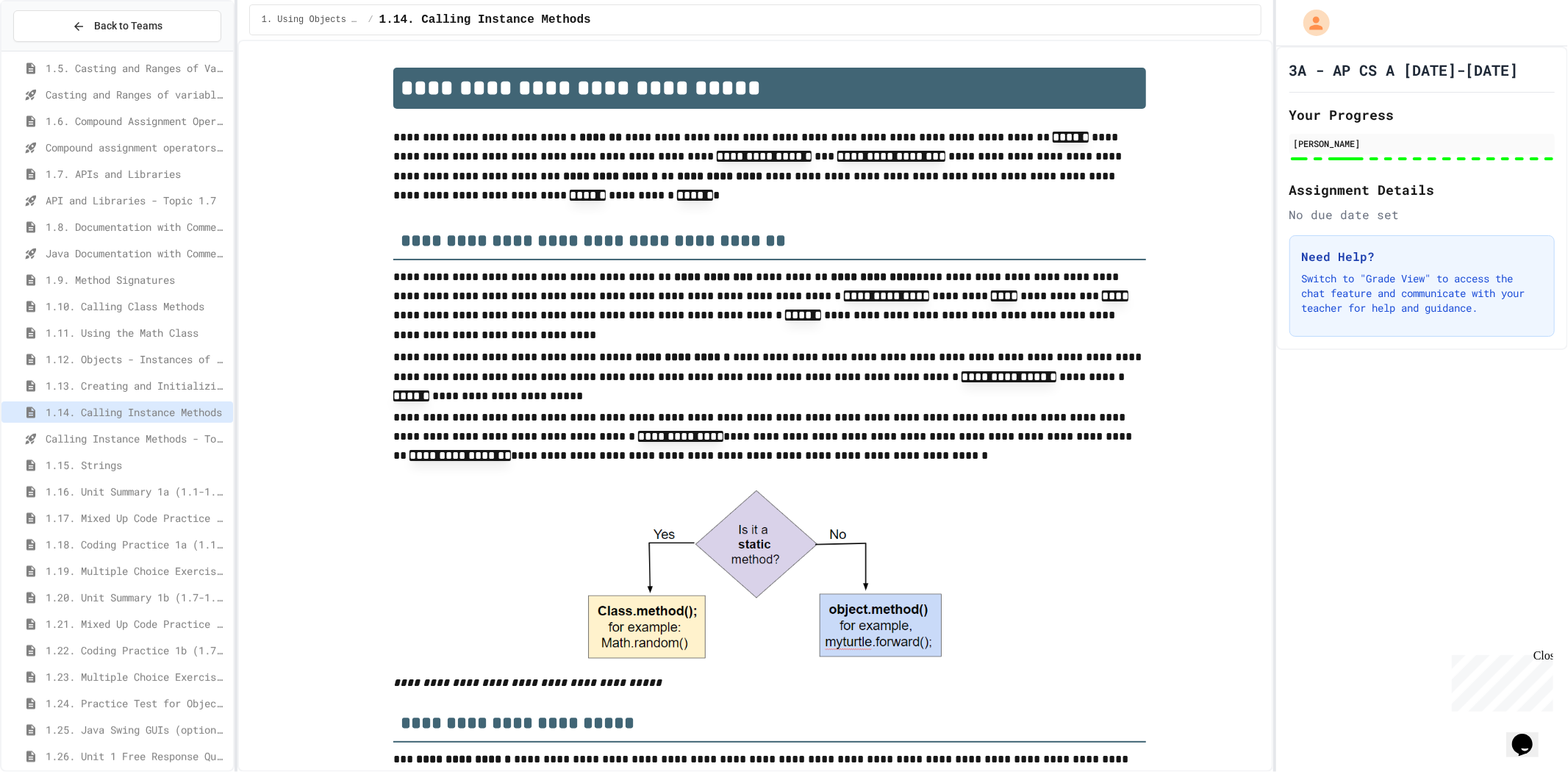
click at [146, 388] on span "1.13. Creating and Initializing Objects: Constructors" at bounding box center [136, 386] width 181 height 15
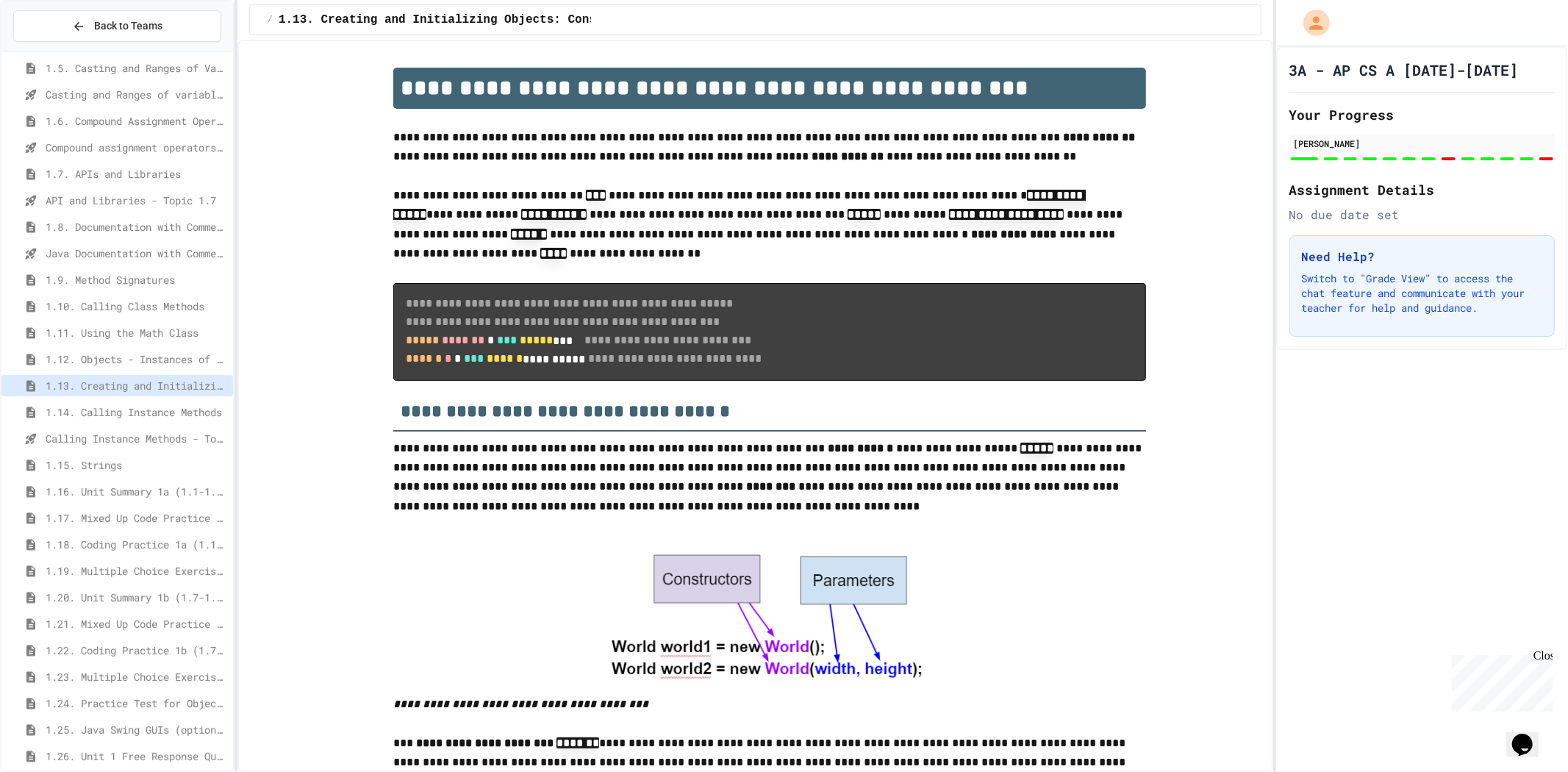
click at [138, 357] on span "1.12. Objects - Instances of Classes" at bounding box center [136, 359] width 181 height 15
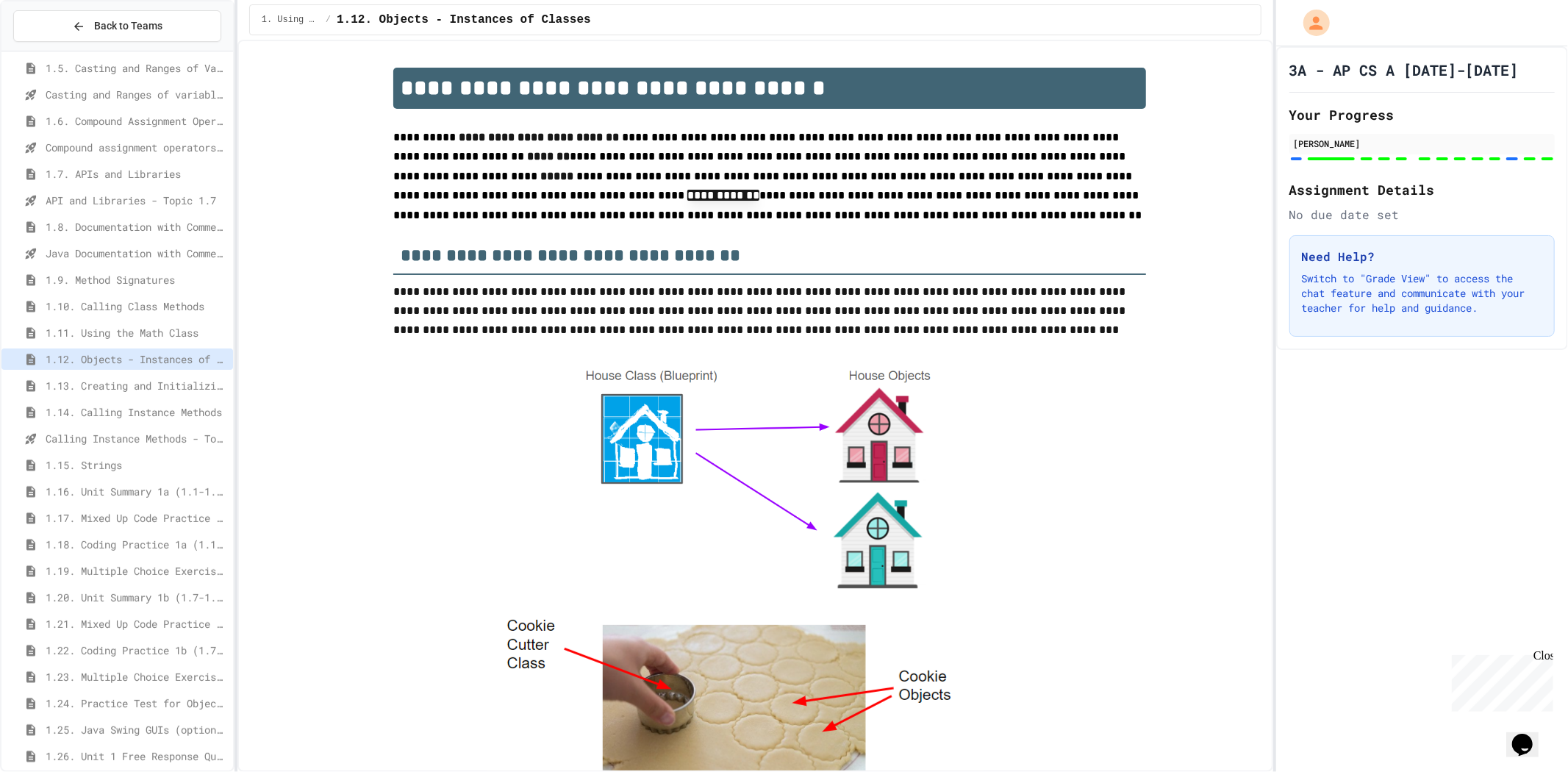
click at [136, 331] on span "1.11. Using the Math Class" at bounding box center [136, 332] width 181 height 15
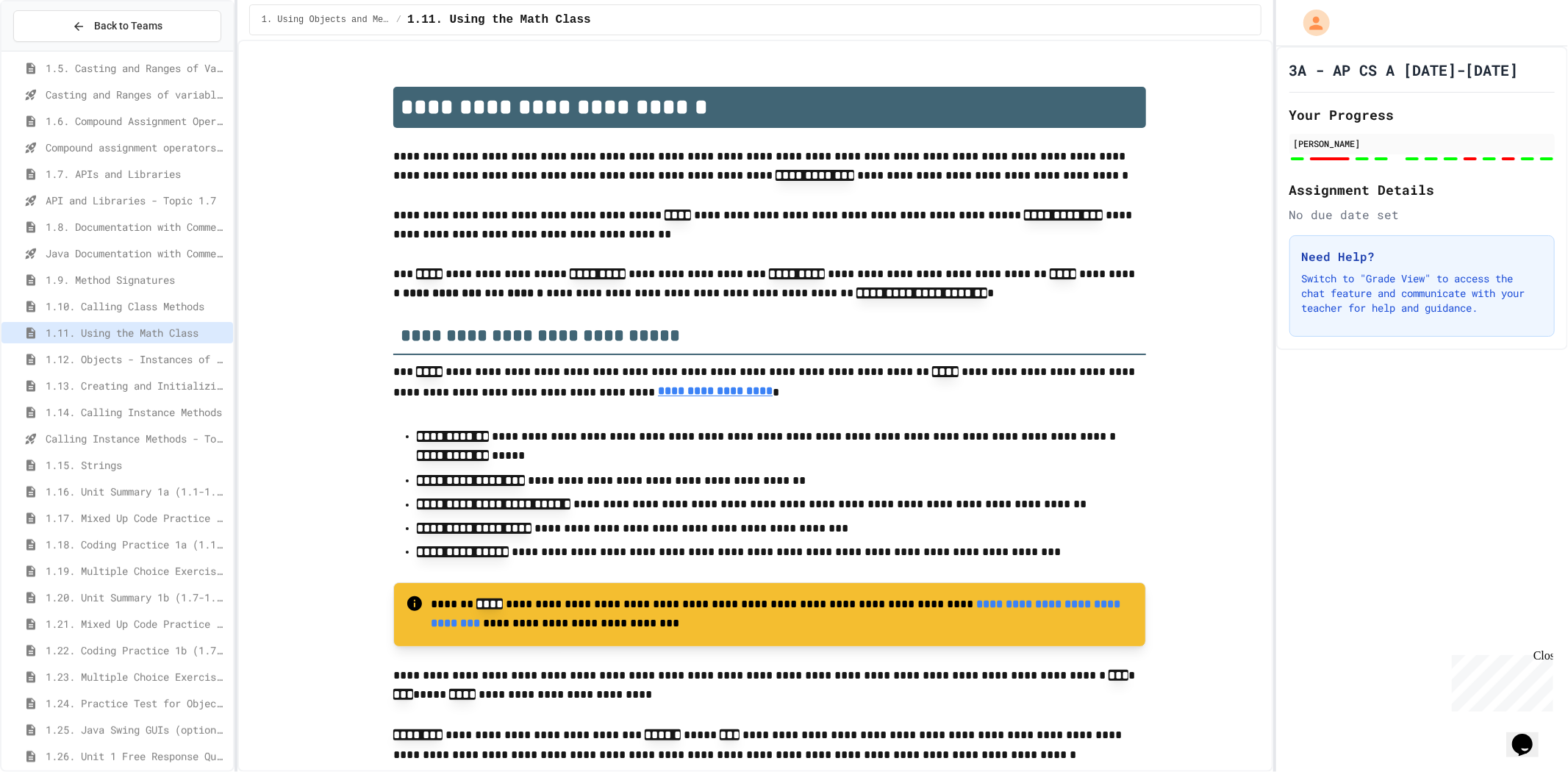
click at [140, 298] on span "1.10. Calling Class Methods" at bounding box center [136, 306] width 181 height 15
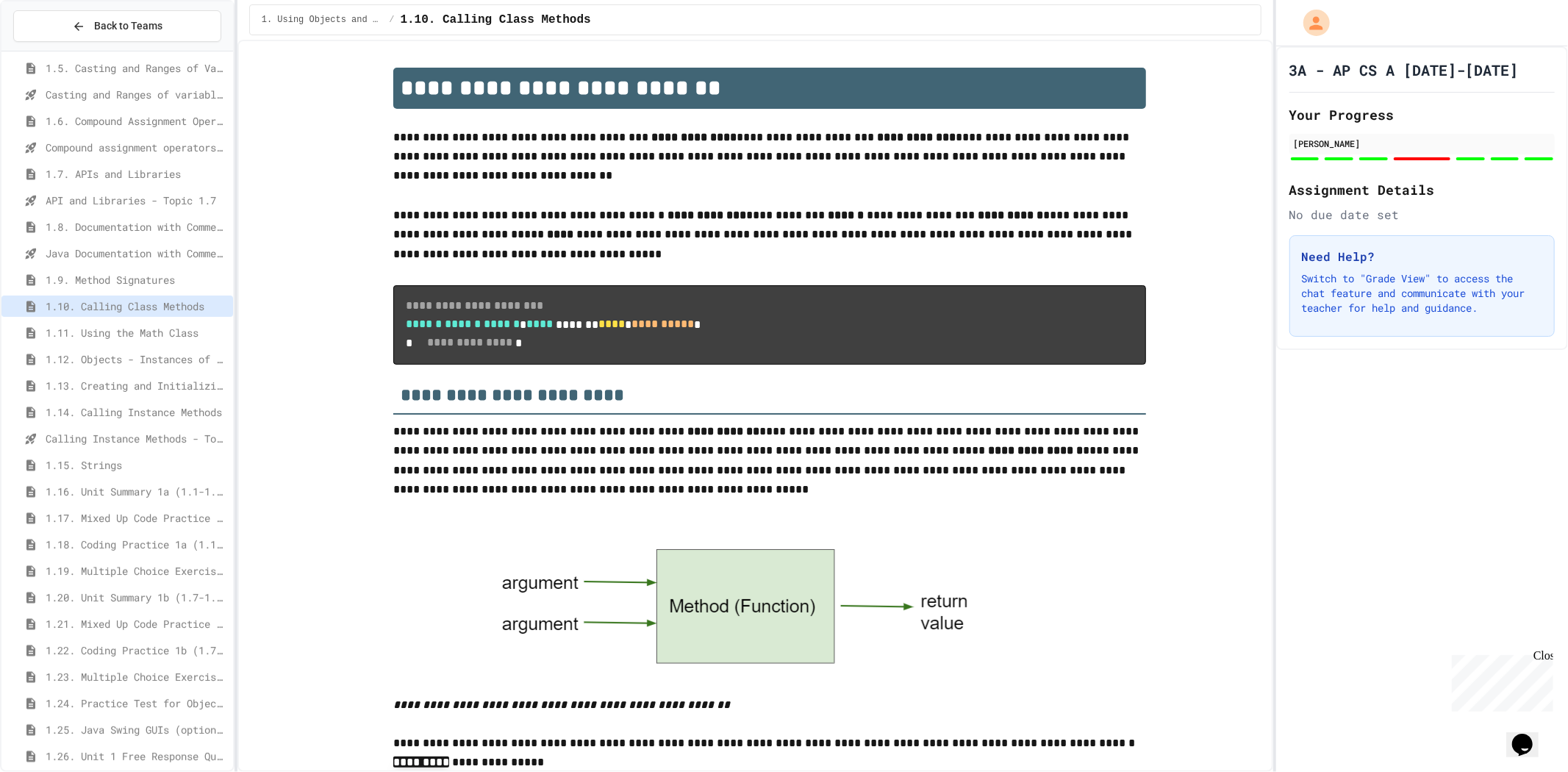
click at [136, 278] on span "1.9. Method Signatures" at bounding box center [136, 280] width 181 height 15
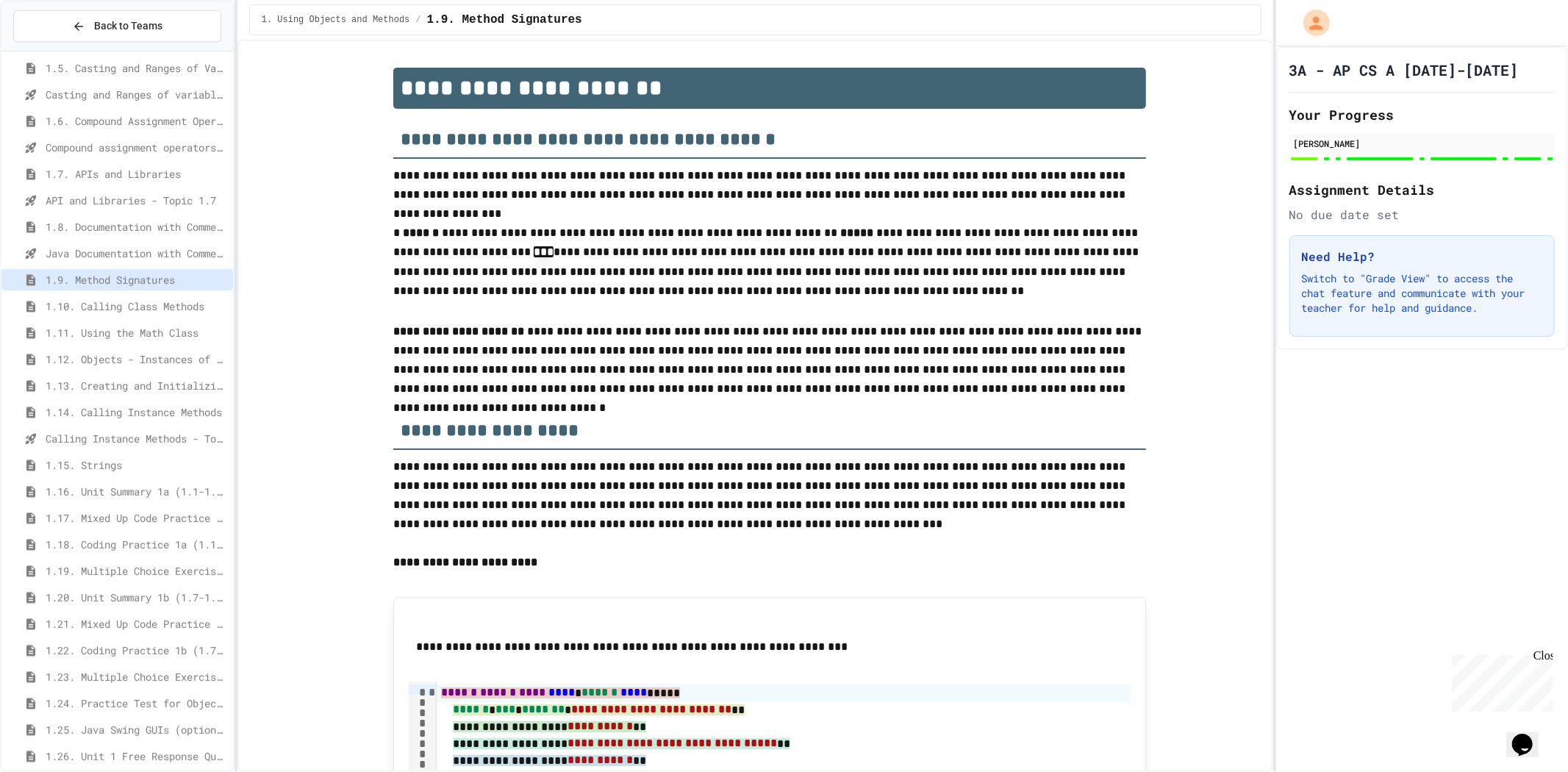
scroll to position [5458, 0]
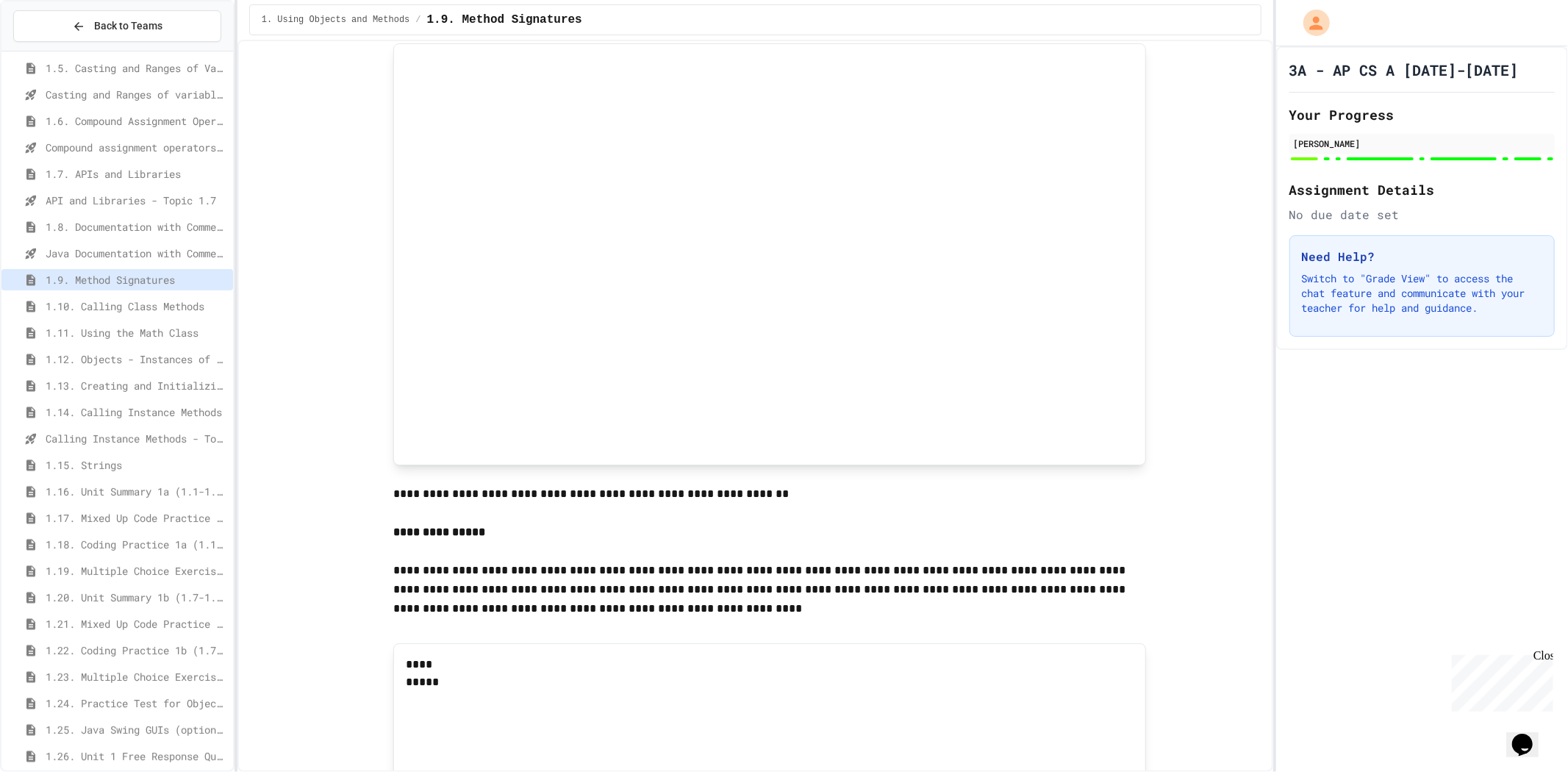
click at [132, 258] on span "Java Documentation with Comments - Topic 1.8" at bounding box center [136, 253] width 181 height 15
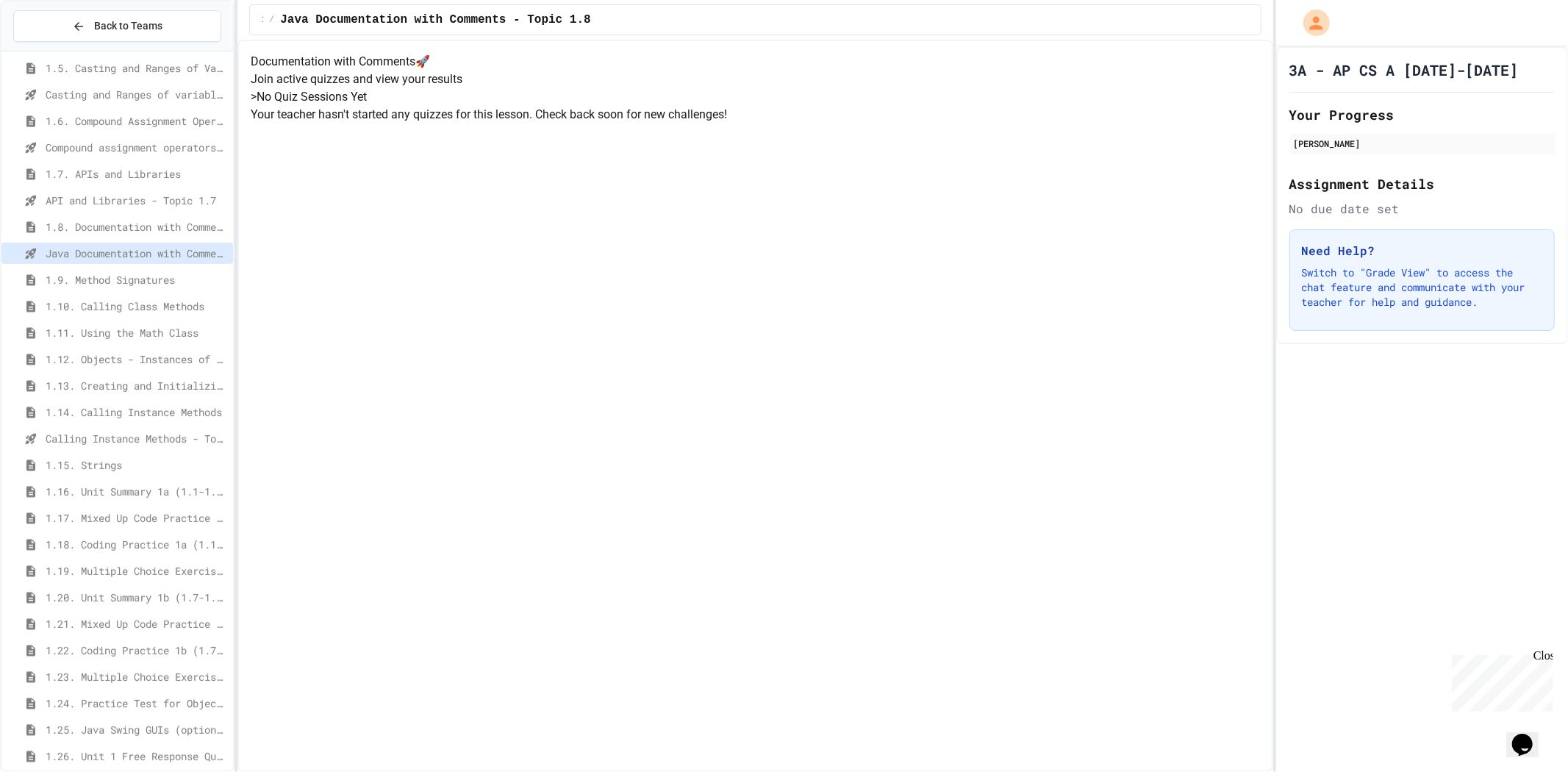
click at [132, 228] on span "1.8. Documentation with Comments and Preconditions" at bounding box center [136, 227] width 181 height 15
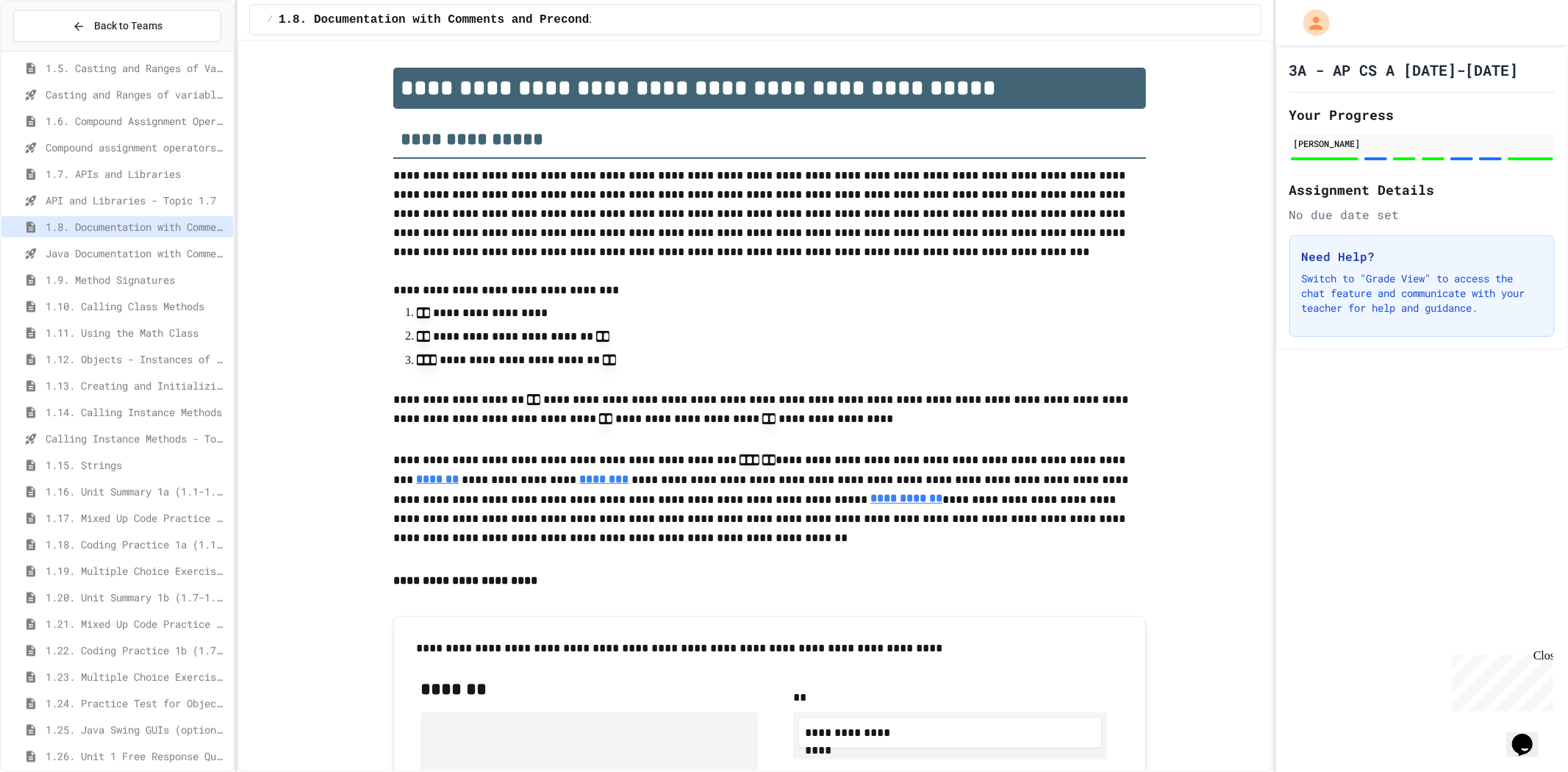
click at [128, 199] on span "API and Libraries - Topic 1.7" at bounding box center [136, 200] width 181 height 15
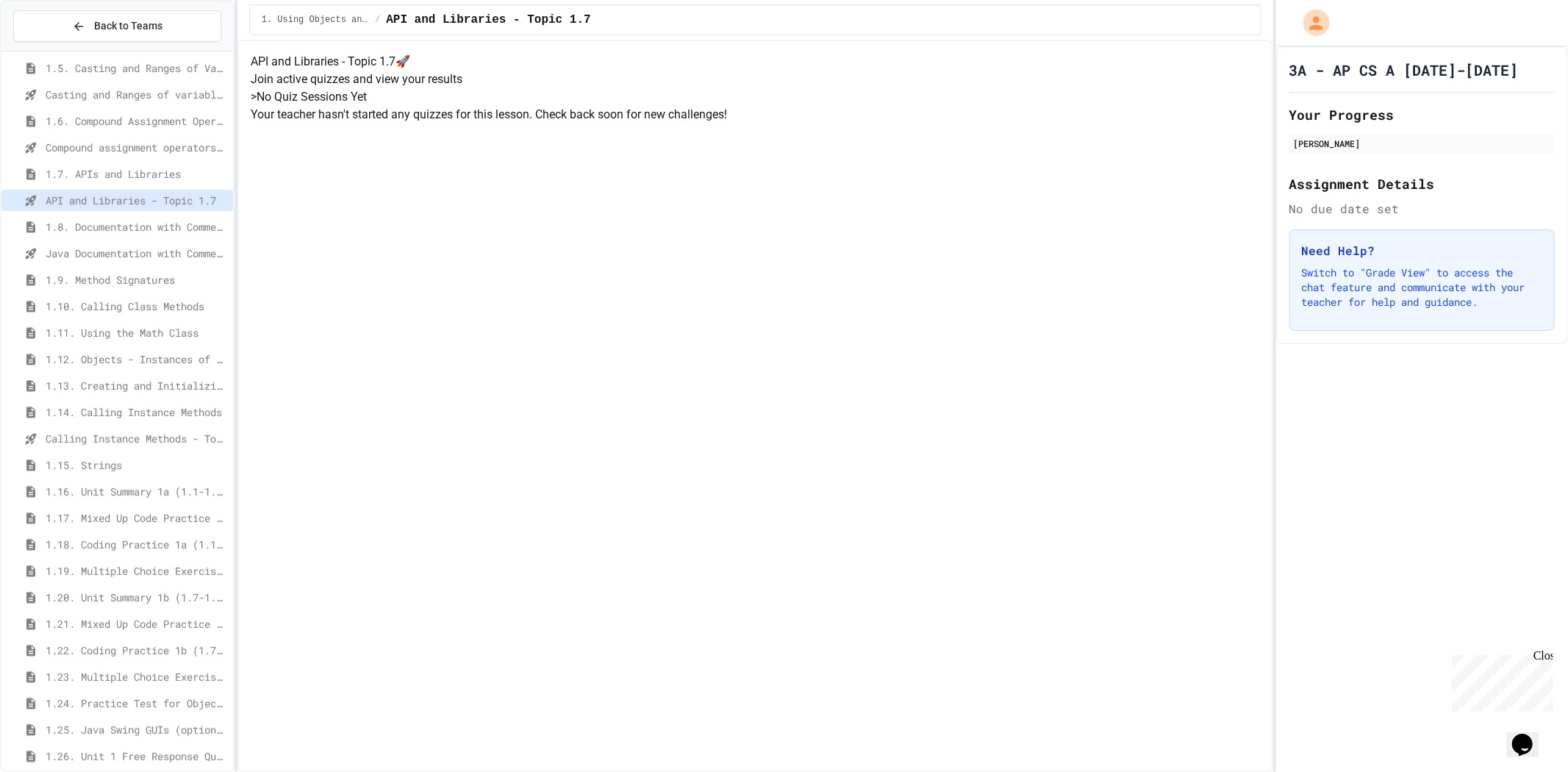
click at [128, 176] on span "1.7. APIs and Libraries" at bounding box center [136, 174] width 181 height 15
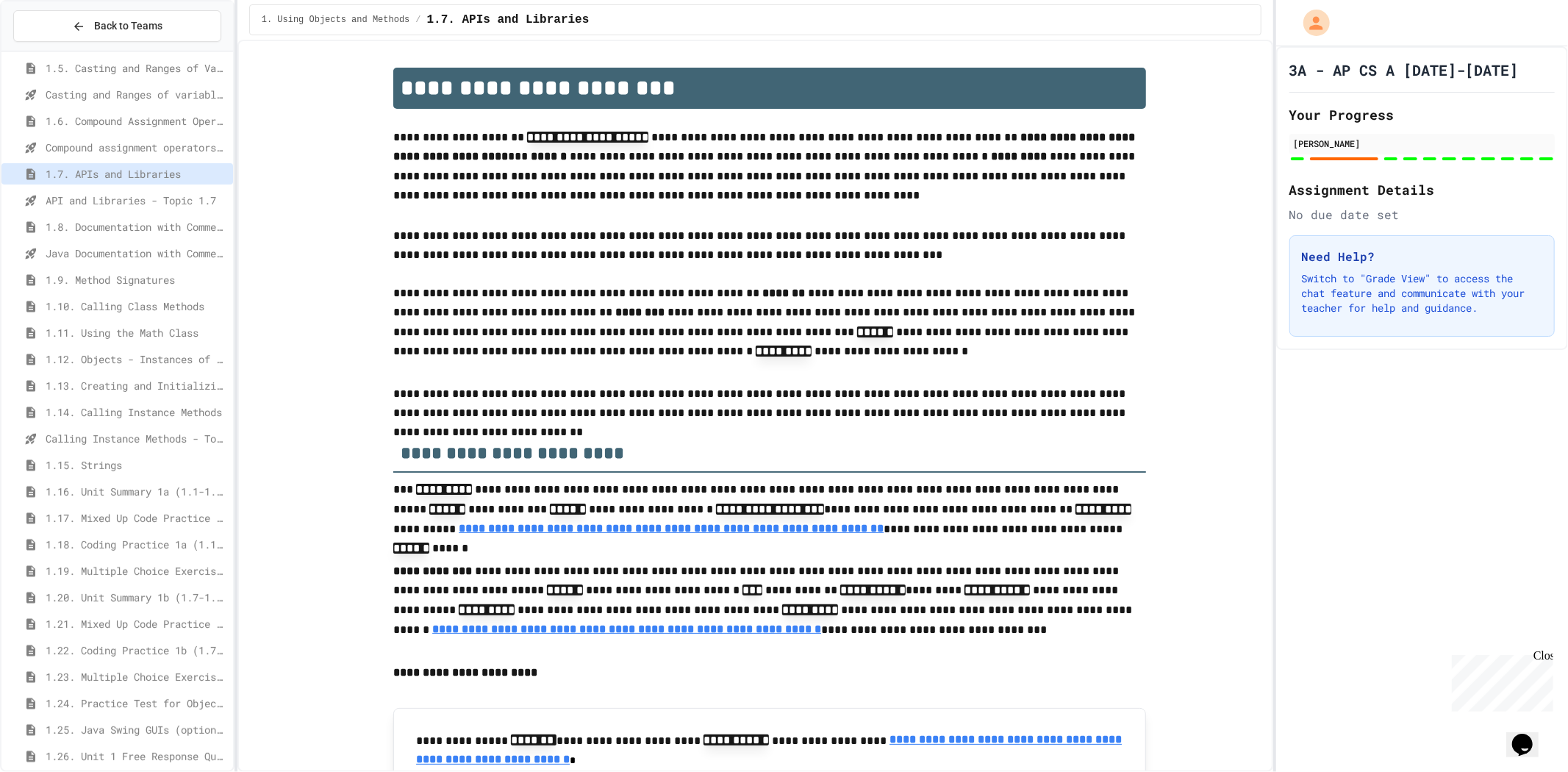
type input "**"
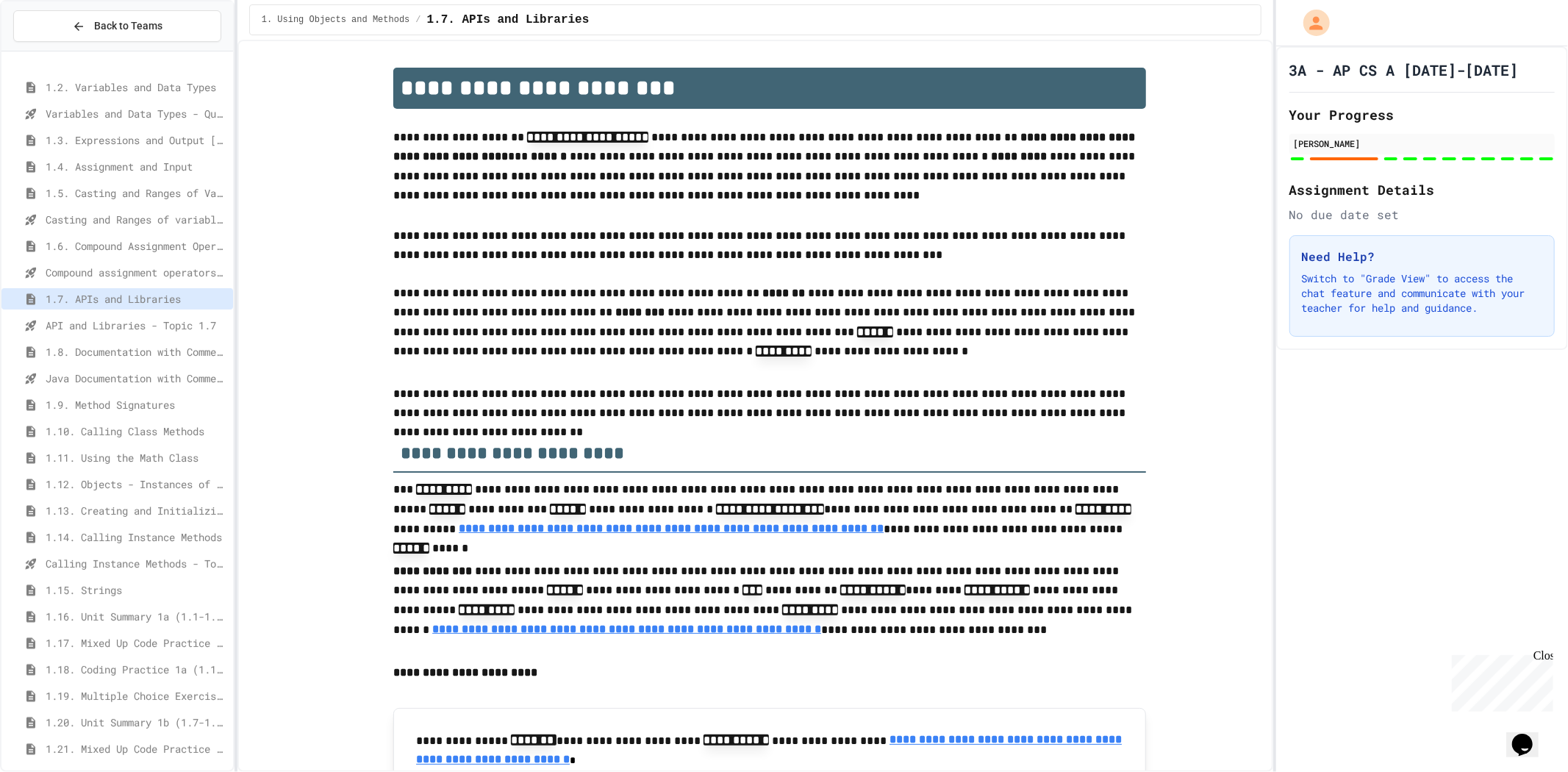
scroll to position [54, 0]
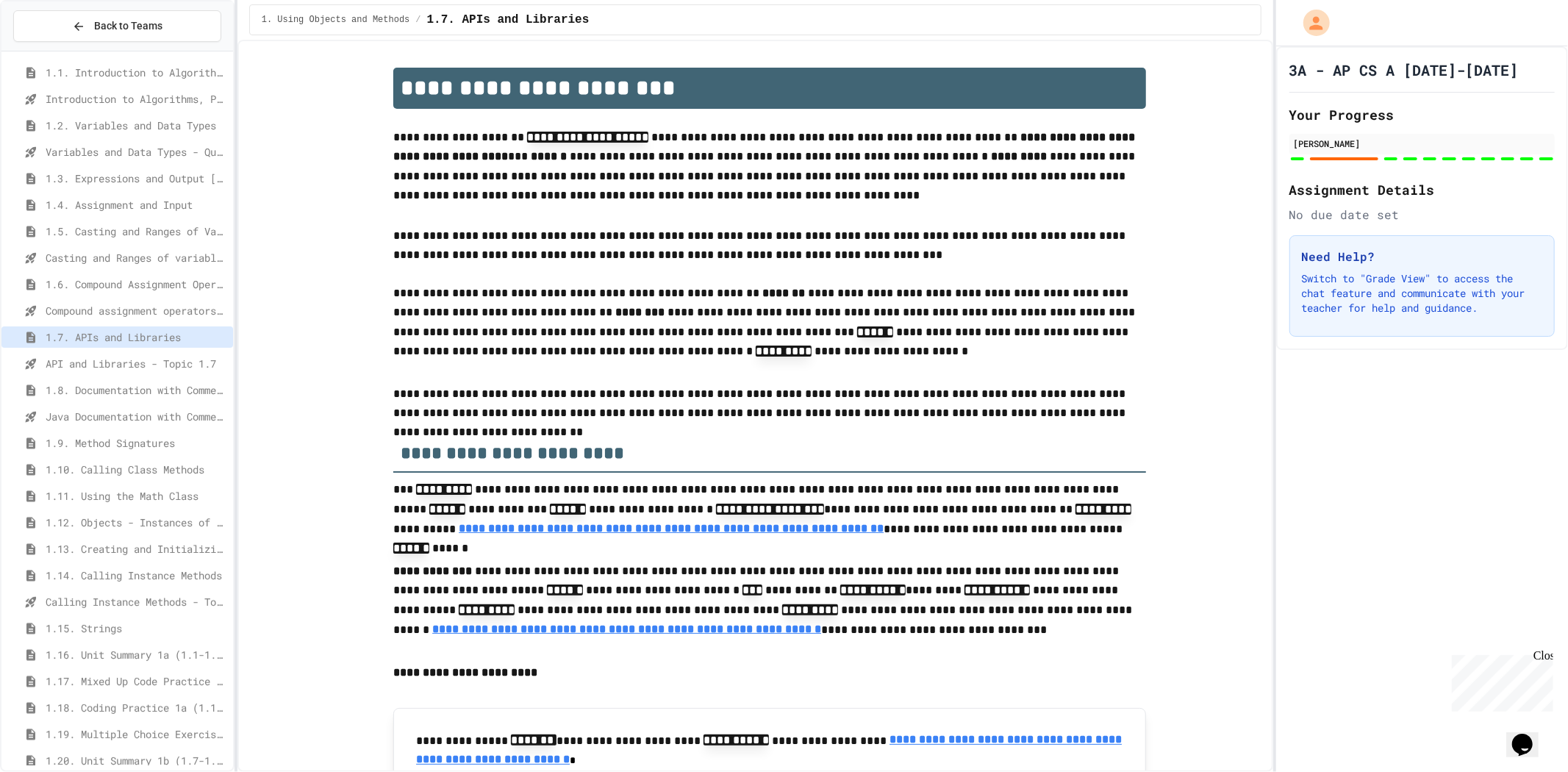
click at [129, 302] on div "Compound assignment operators - Quiz" at bounding box center [117, 310] width 231 height 21
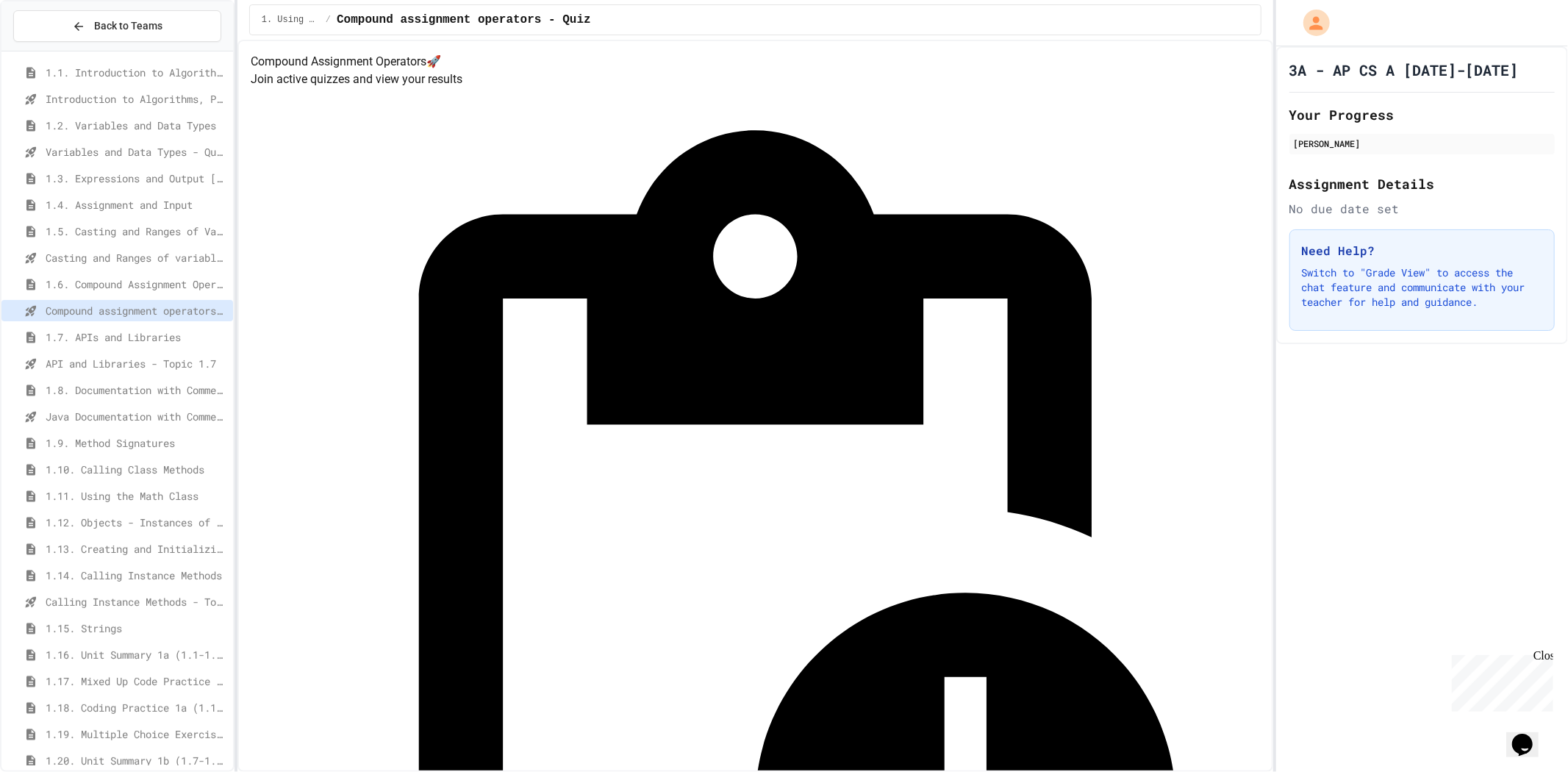
click at [129, 280] on span "1.6. Compound Assignment Operators" at bounding box center [136, 284] width 181 height 15
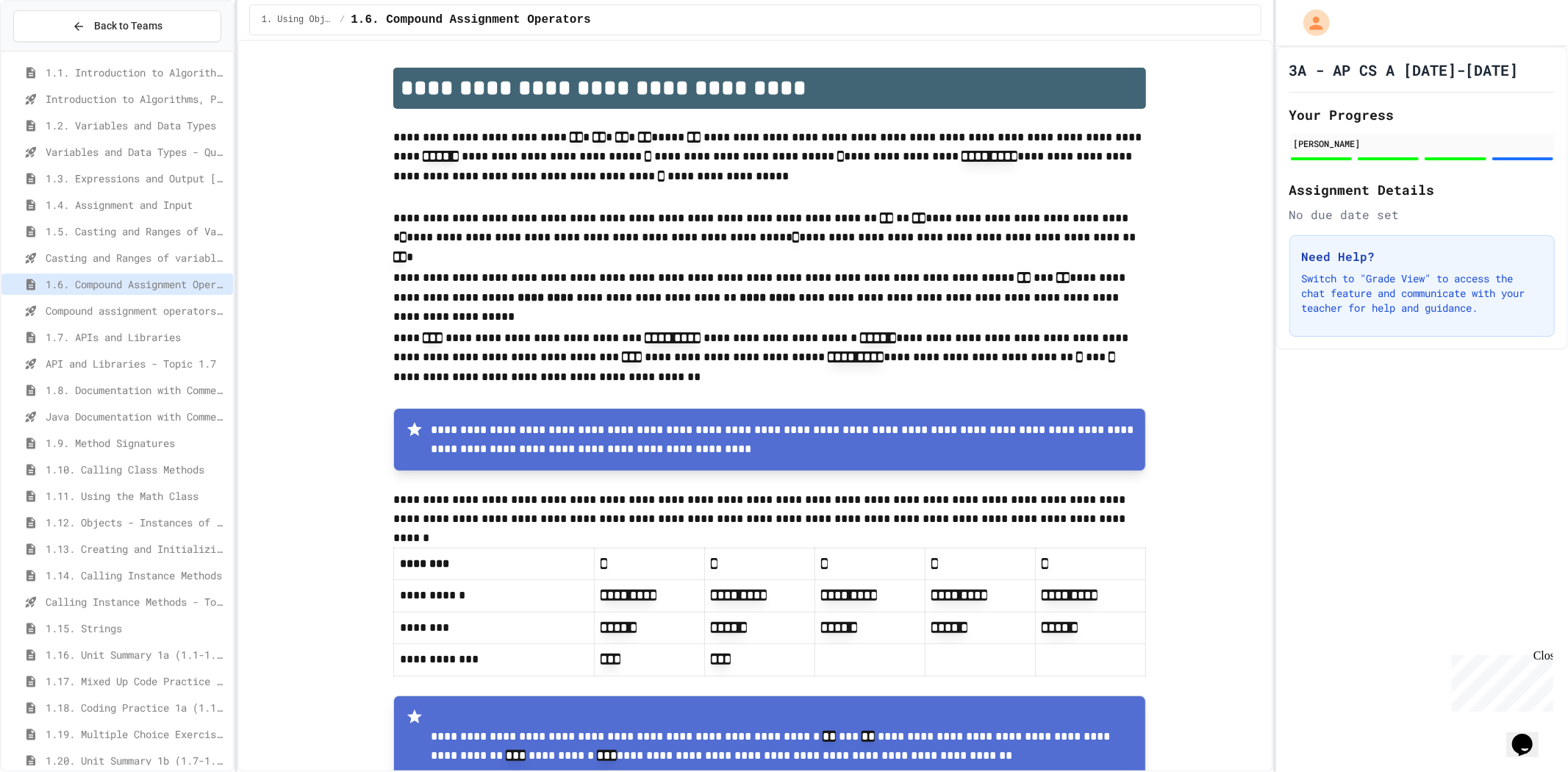
click at [130, 256] on span "Casting and Ranges of variables - Quiz" at bounding box center [136, 258] width 181 height 15
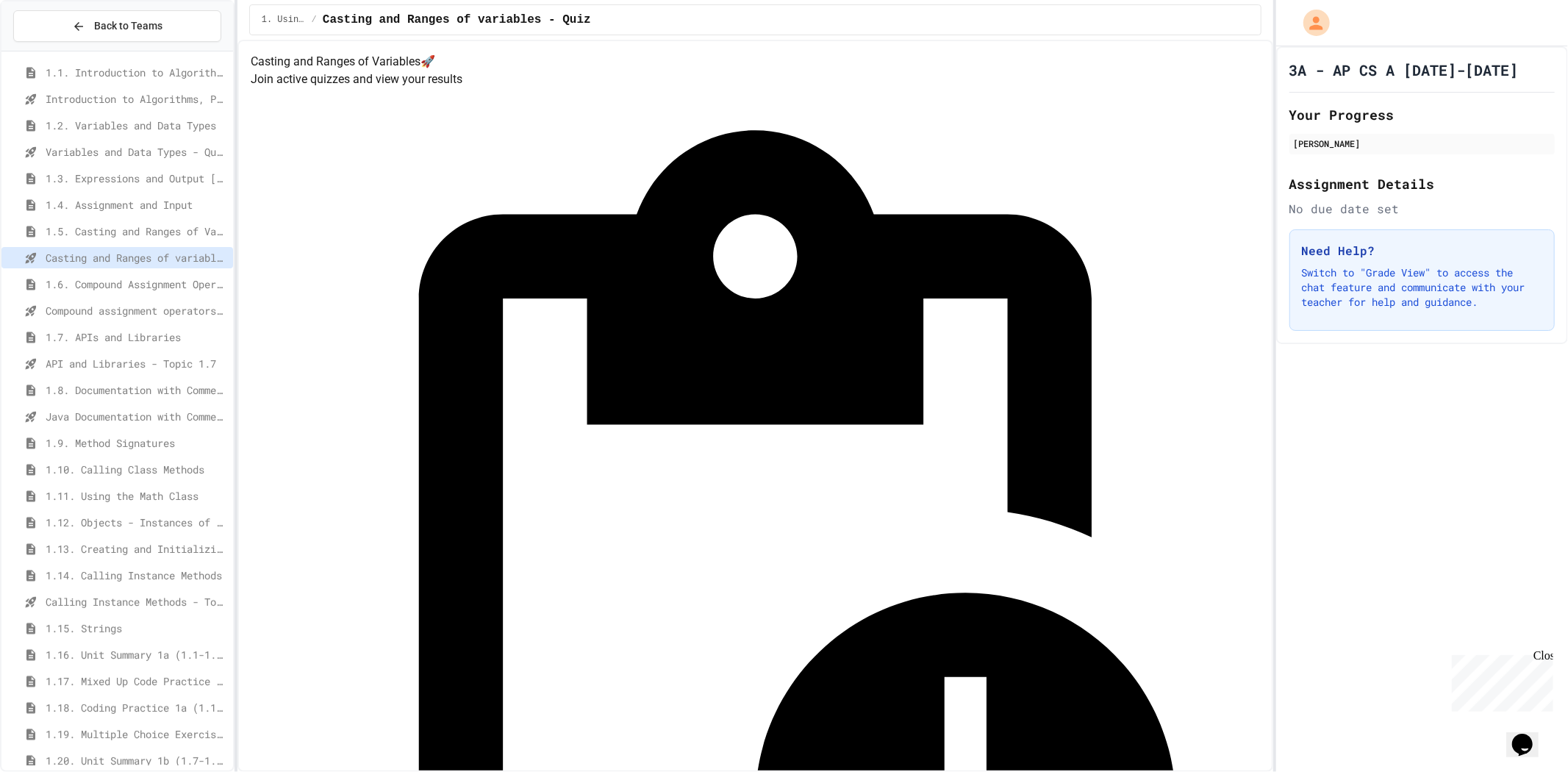
click at [128, 226] on span "1.5. Casting and Ranges of Values" at bounding box center [136, 231] width 181 height 15
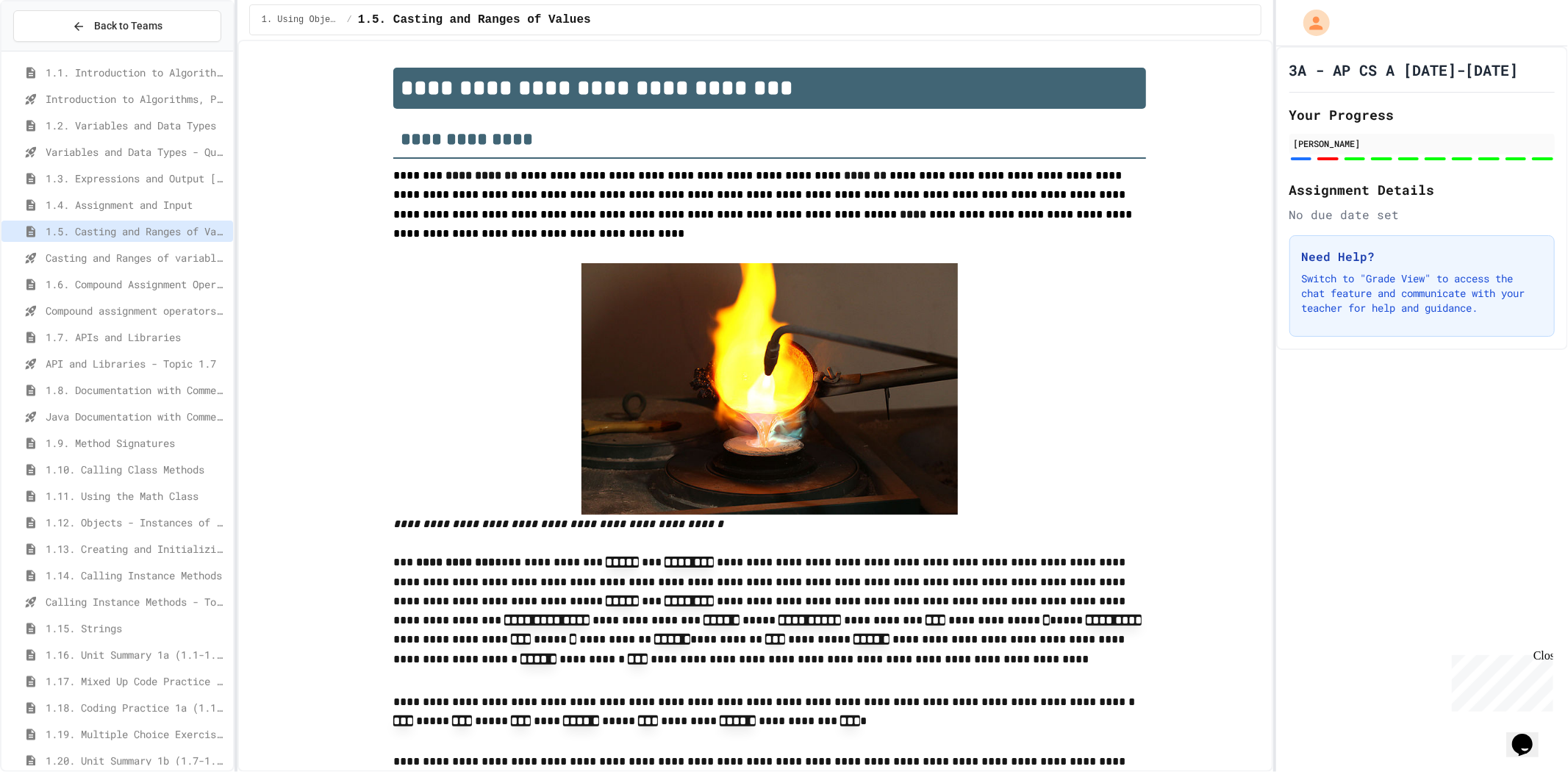
click at [126, 206] on span "1.4. Assignment and Input" at bounding box center [136, 205] width 181 height 15
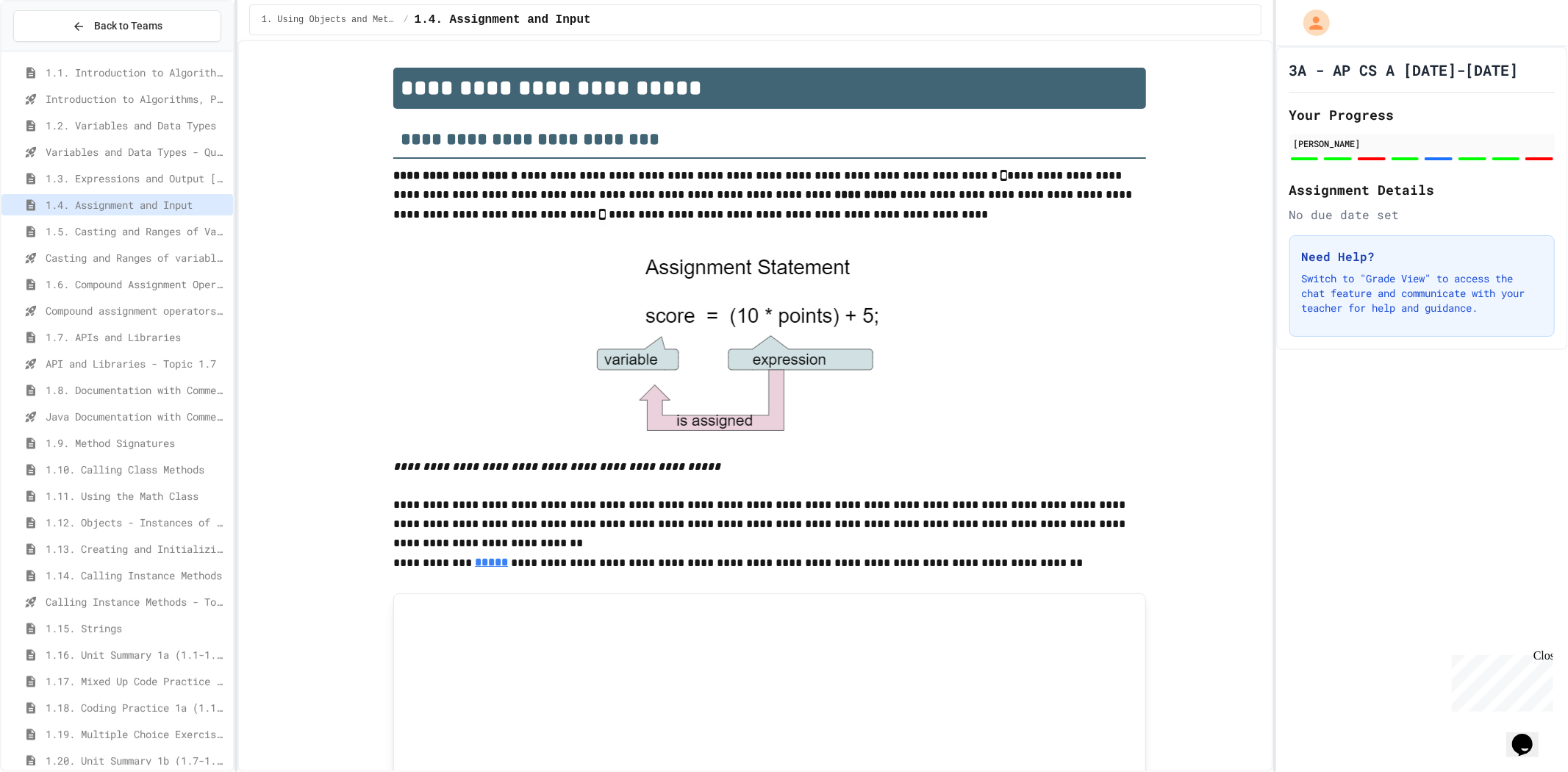
scroll to position [766, 0]
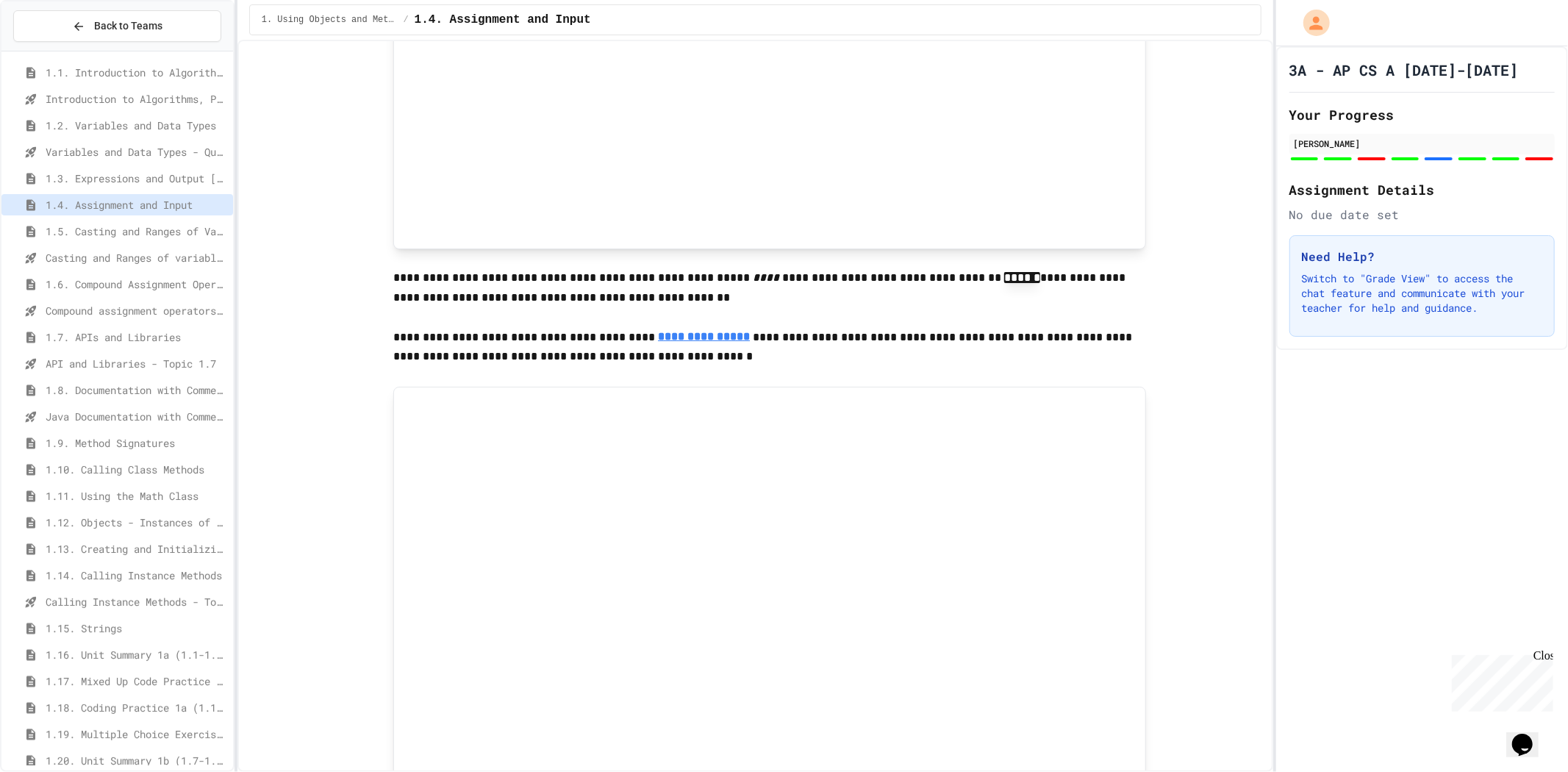
click at [128, 181] on span "1.3. Expressions and Output [New]" at bounding box center [136, 178] width 181 height 15
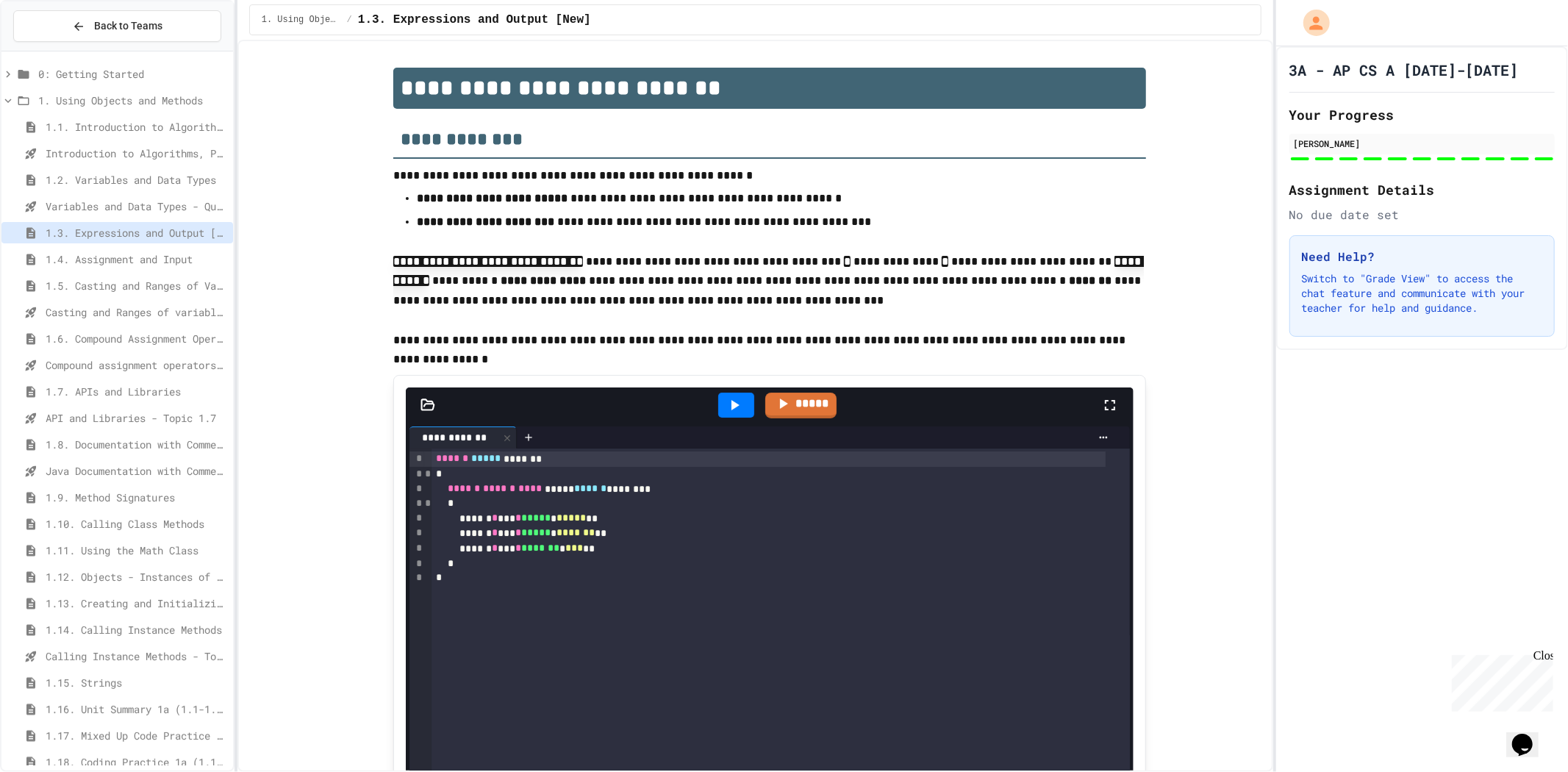
click at [127, 200] on span "Variables and Data Types - Quiz" at bounding box center [136, 206] width 181 height 15
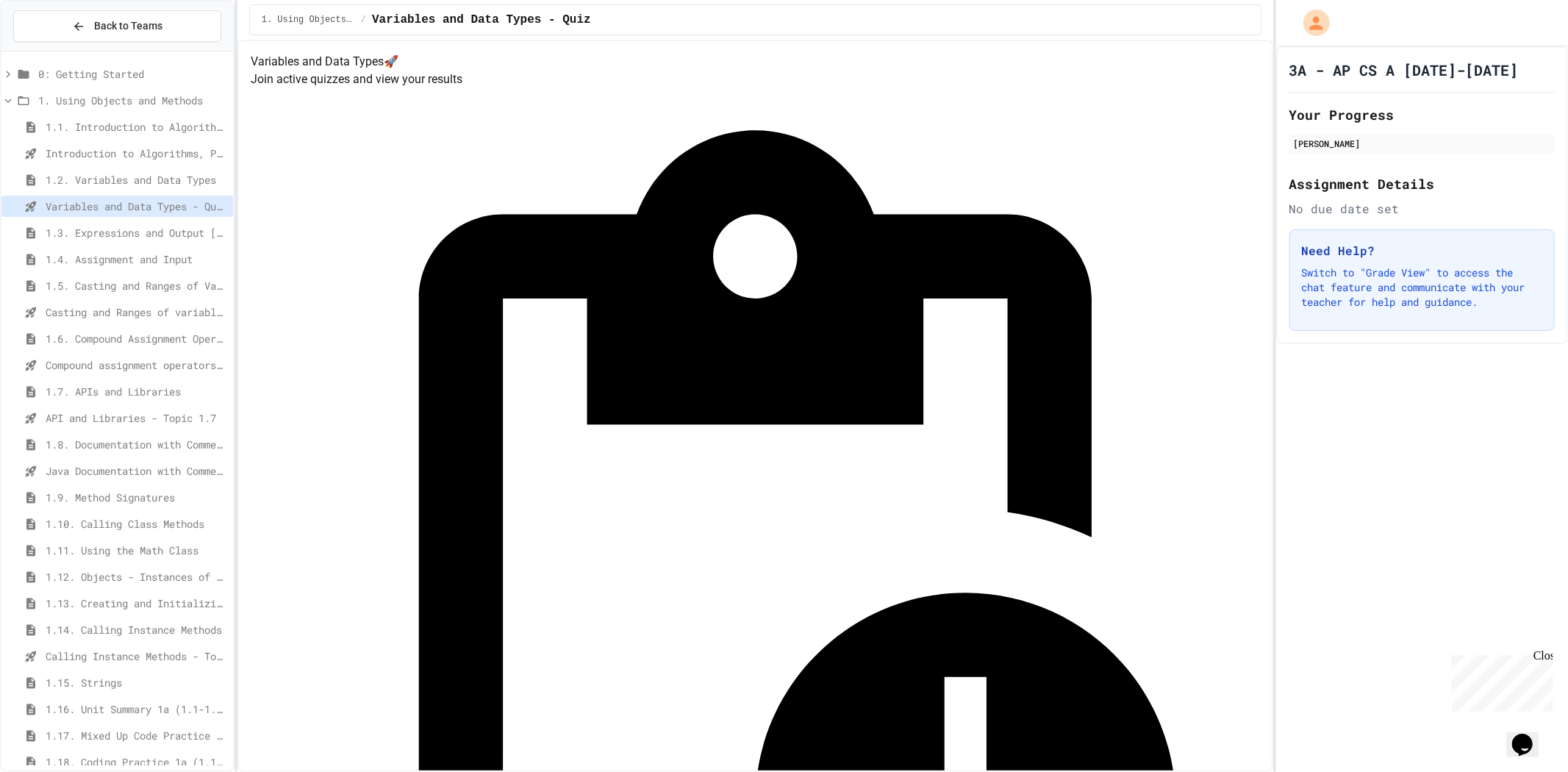
click at [125, 180] on span "1.2. Variables and Data Types" at bounding box center [136, 180] width 181 height 15
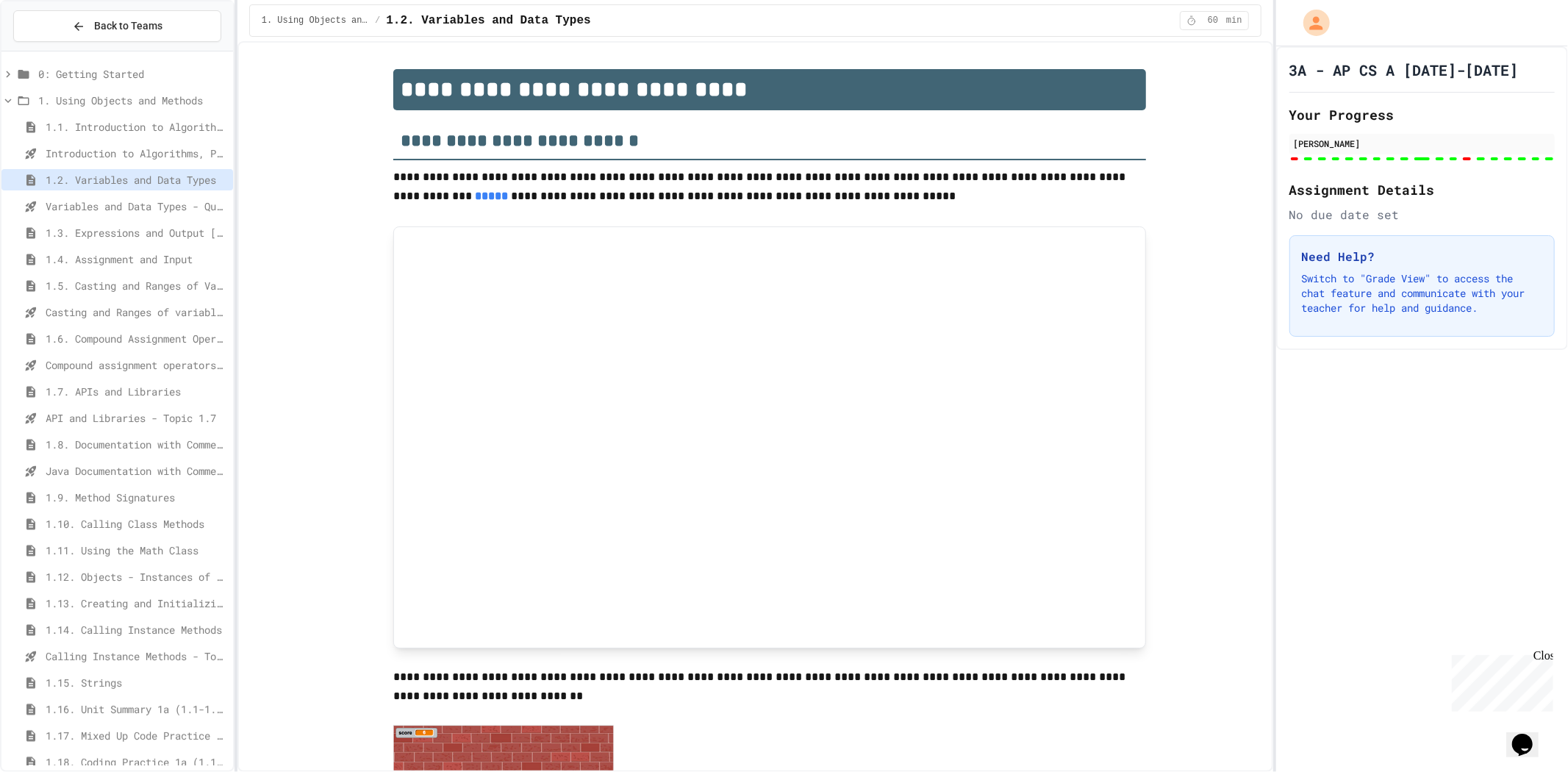
type input "******"
type input "***"
type input "********"
click at [126, 149] on span "Introduction to Algorithms, Programming, and Compilers" at bounding box center [136, 153] width 181 height 15
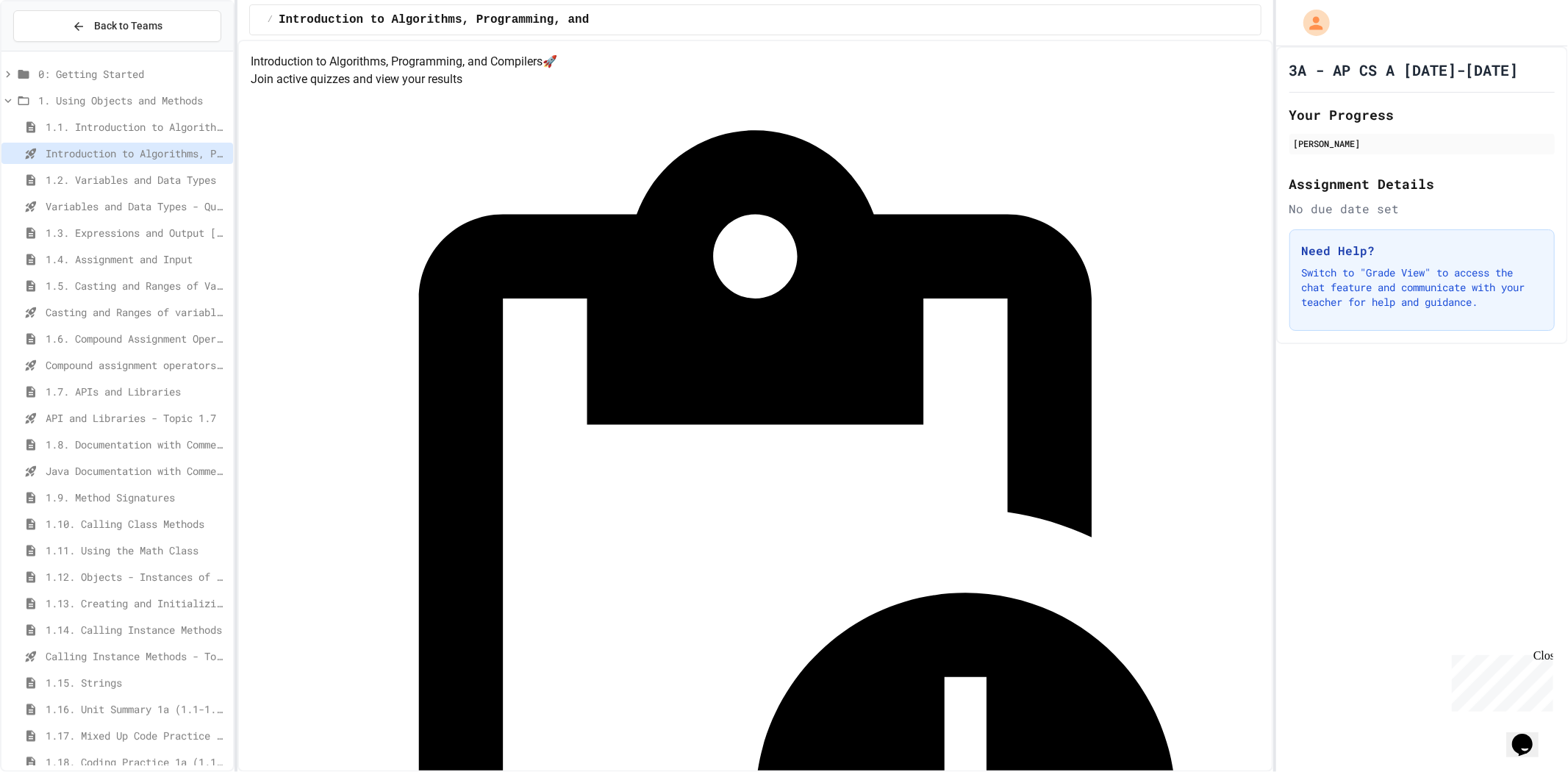
click at [124, 129] on span "1.1. Introduction to Algorithms, Programming, and Compilers" at bounding box center [136, 127] width 181 height 15
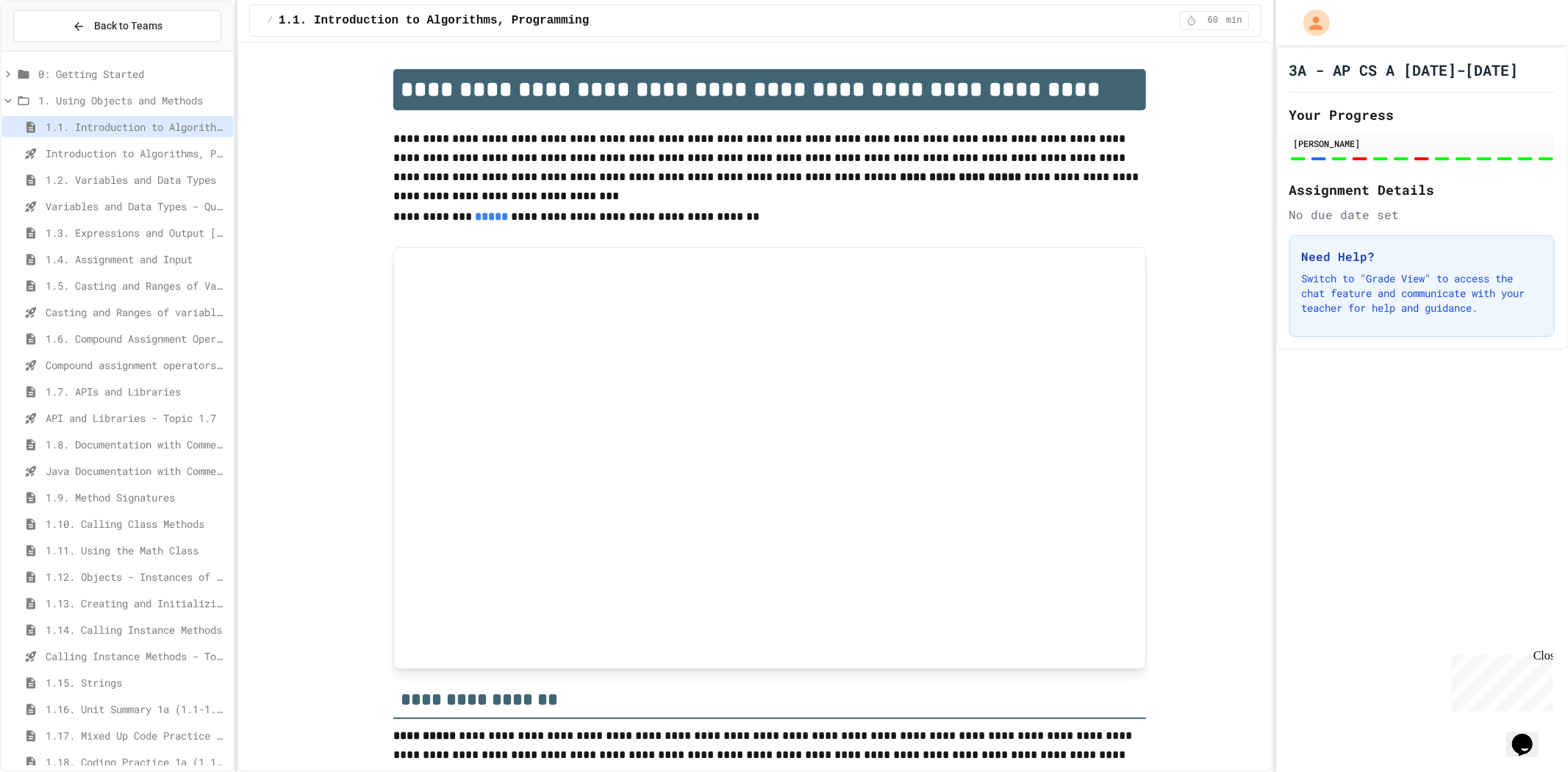
click at [123, 103] on span "1. Using Objects and Methods" at bounding box center [132, 100] width 189 height 15
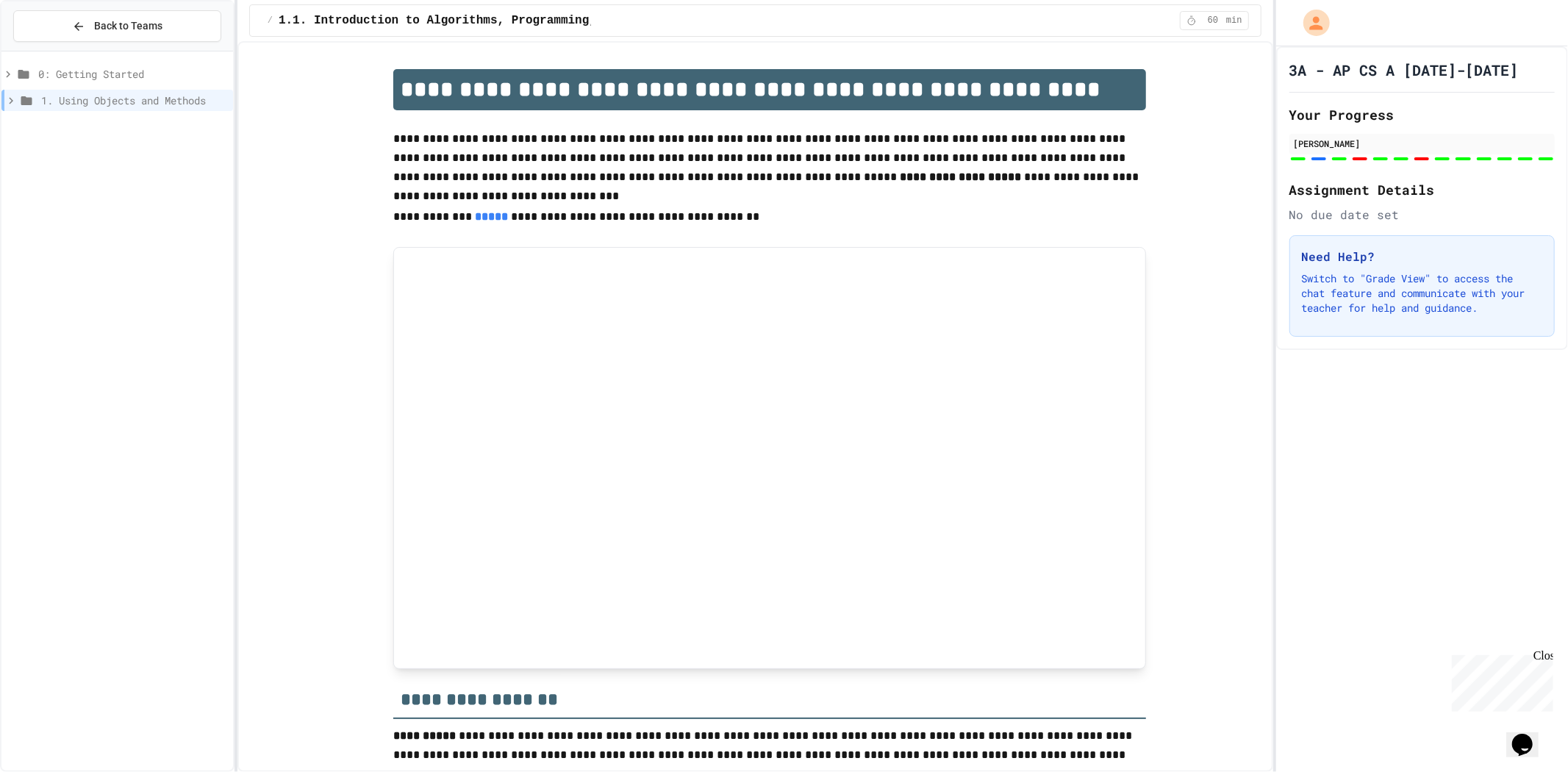
click at [123, 103] on span "1. Using Objects and Methods" at bounding box center [134, 100] width 186 height 15
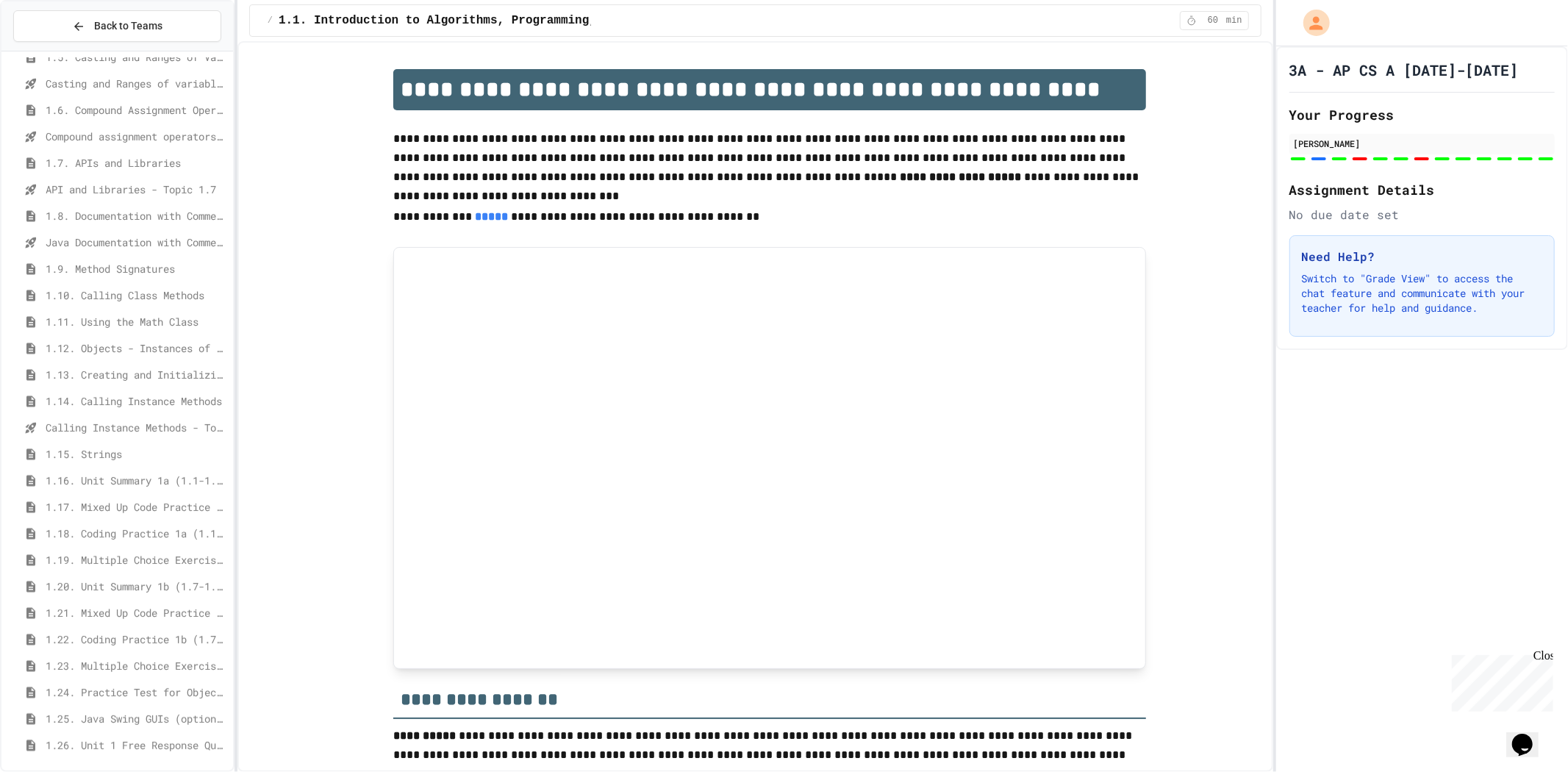
scroll to position [230, 0]
click at [147, 741] on span "1.26. Unit 1 Free Response Question (FRQ) Practice" at bounding box center [136, 744] width 181 height 15
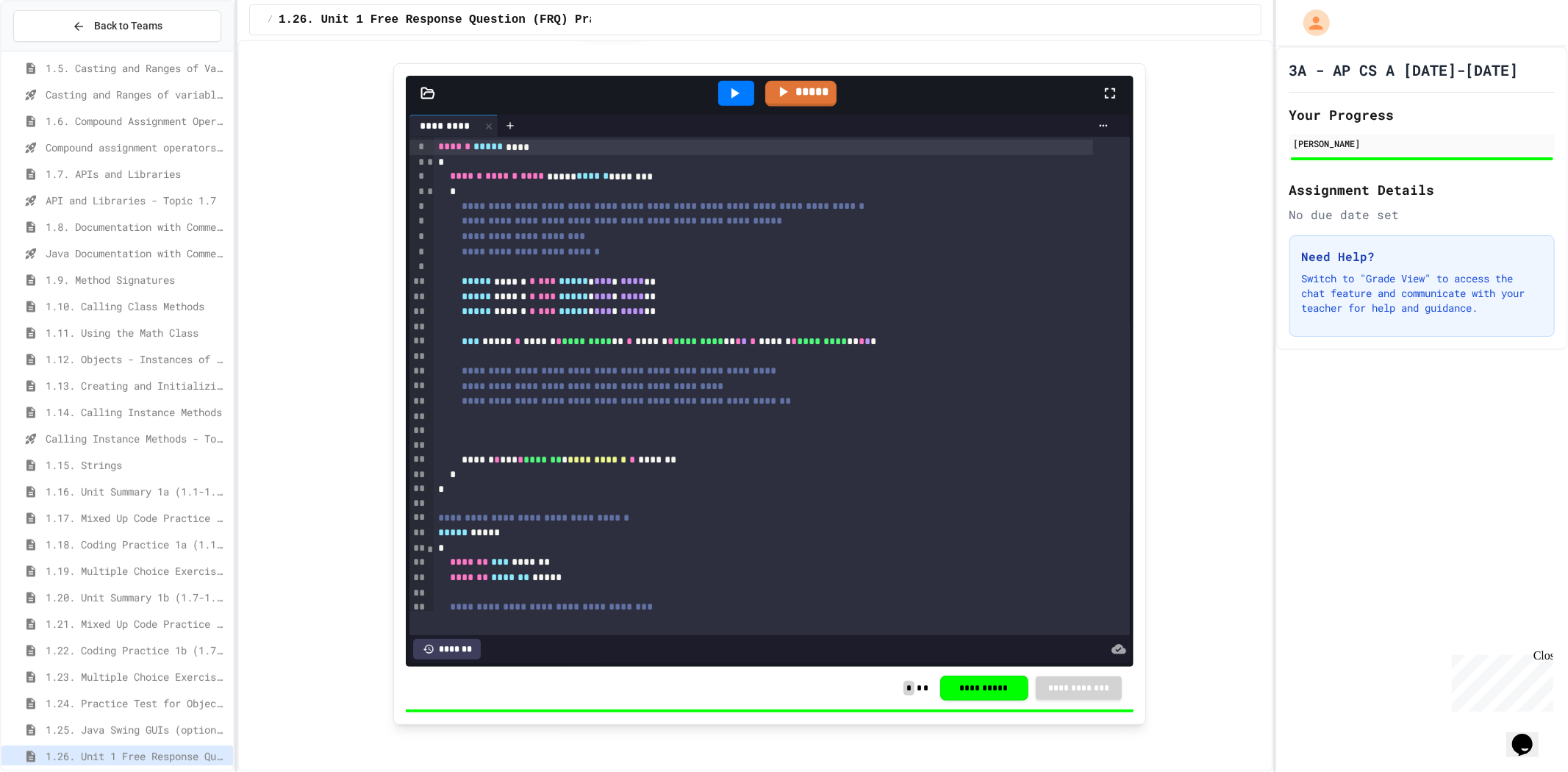
scroll to position [921, 0]
click at [58, 214] on div "API and Libraries - Topic 1.7" at bounding box center [117, 203] width 231 height 26
click at [69, 222] on span "1.8. Documentation with Comments and Preconditions" at bounding box center [136, 227] width 181 height 15
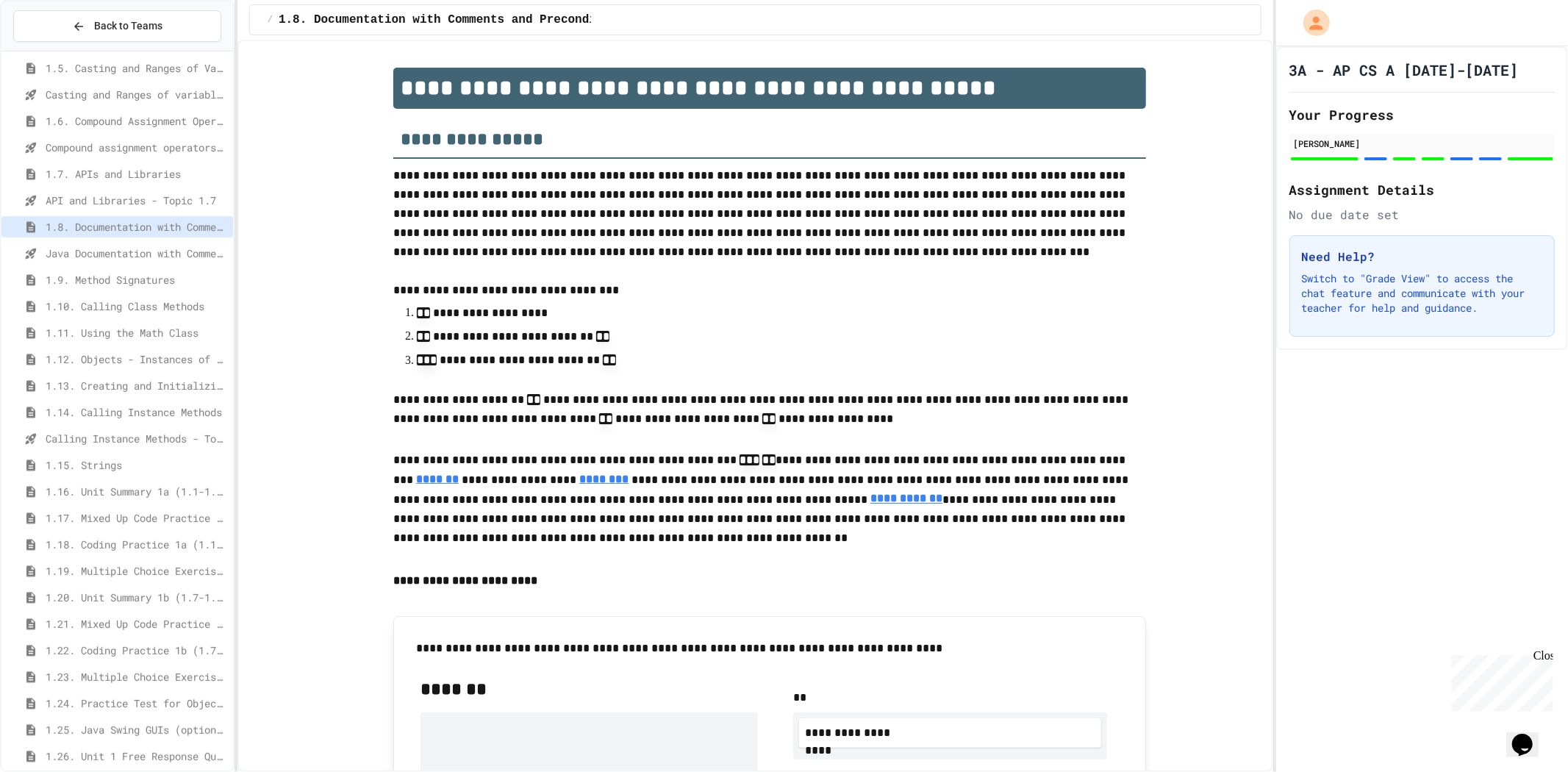
click at [86, 175] on span "1.7. APIs and Libraries" at bounding box center [136, 174] width 181 height 15
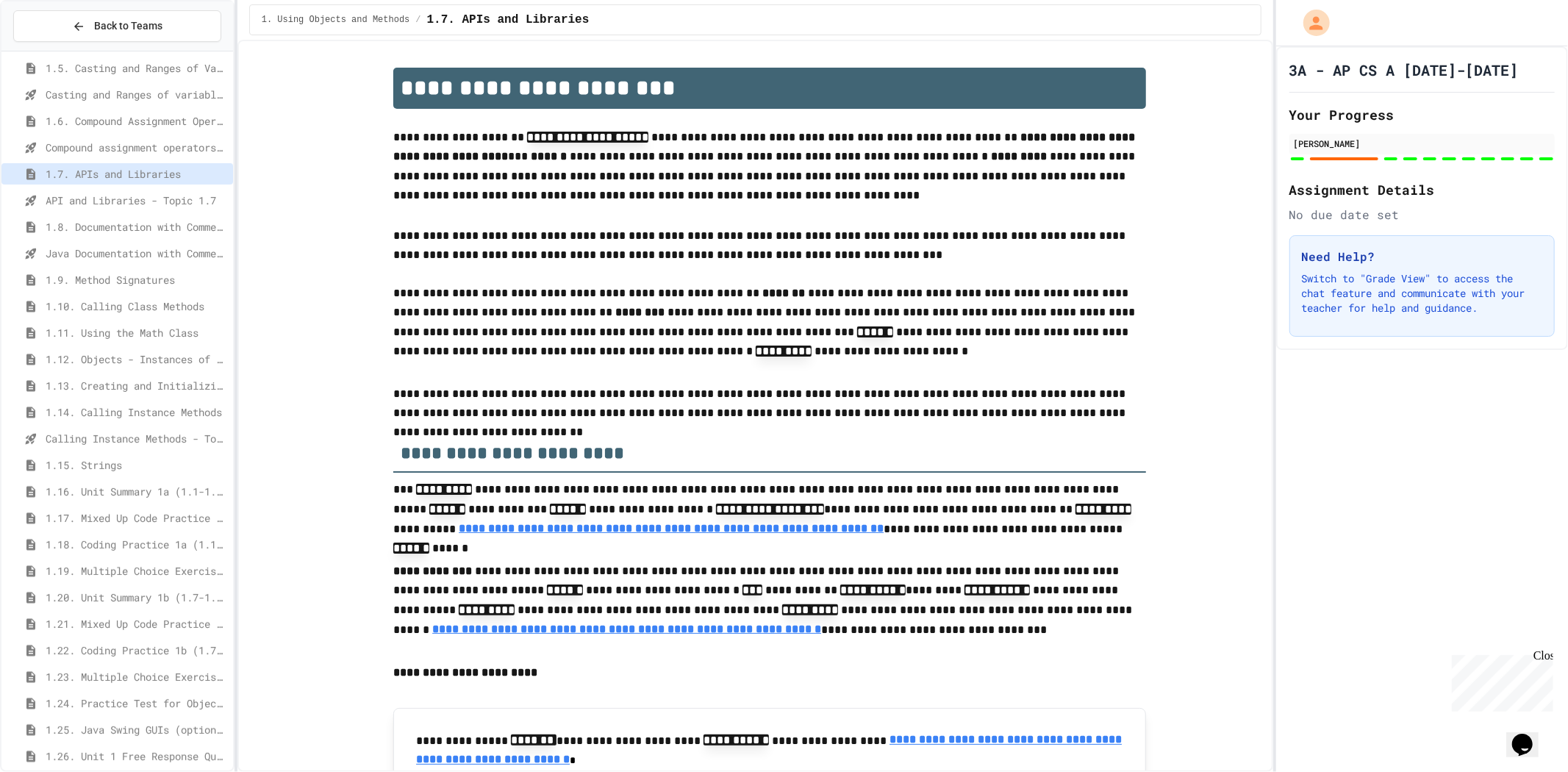
type input "**"
click at [98, 150] on span "Compound assignment operators - Quiz" at bounding box center [136, 147] width 181 height 15
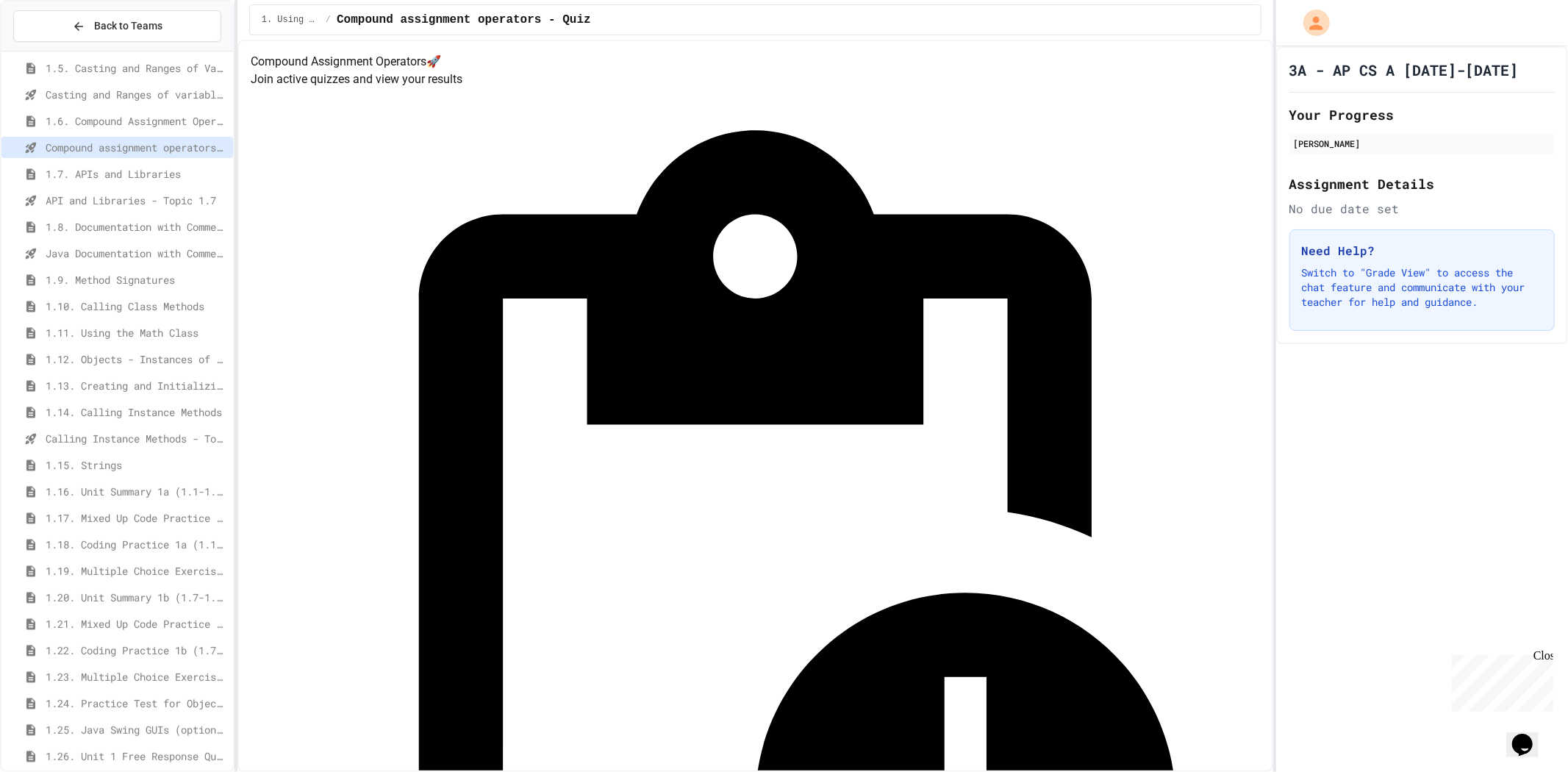
click at [90, 200] on span "API and Libraries - Topic 1.7" at bounding box center [136, 200] width 181 height 15
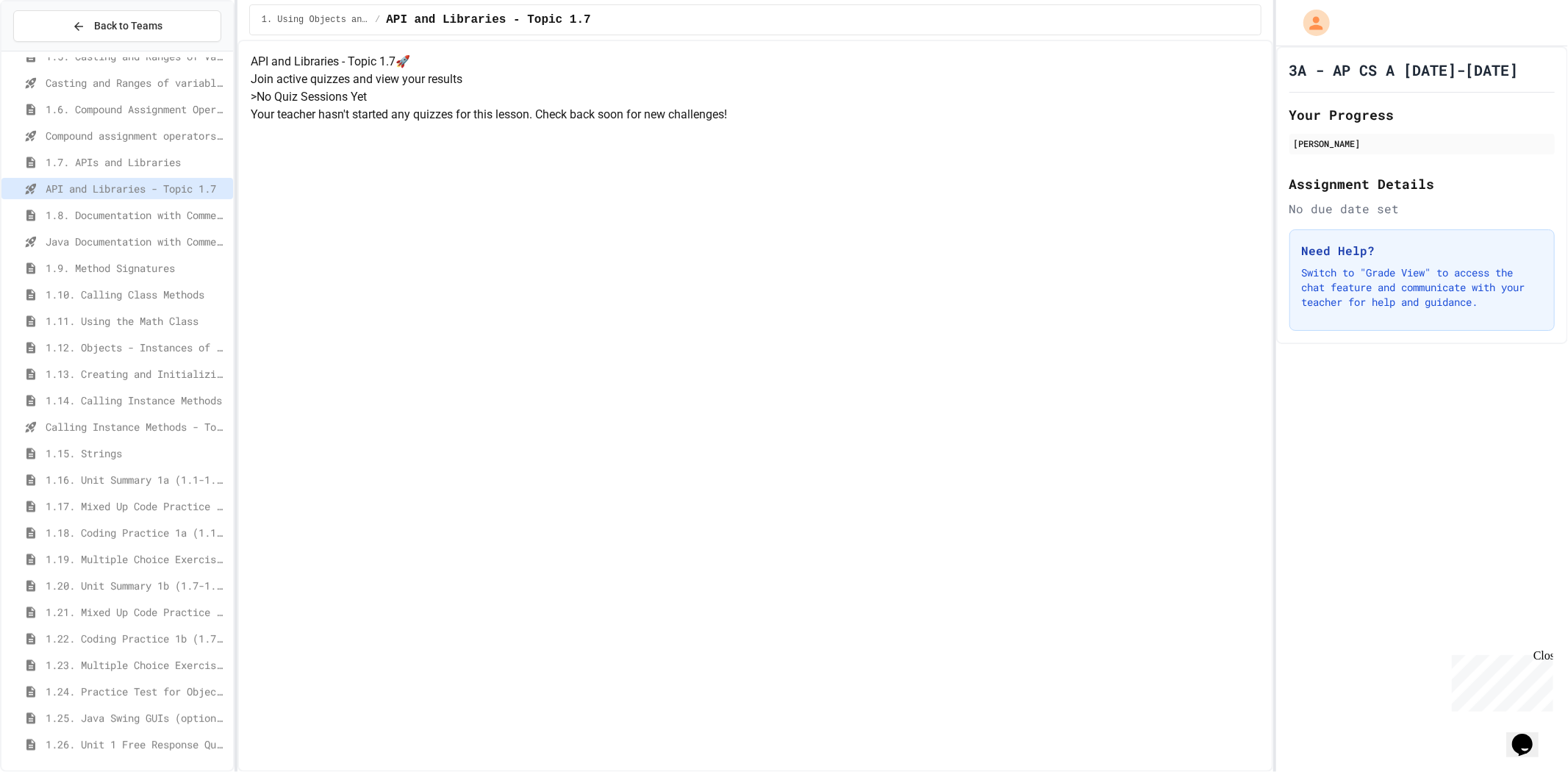
click at [125, 744] on span "1.26. Unit 1 Free Response Question (FRQ) Practice" at bounding box center [136, 744] width 181 height 15
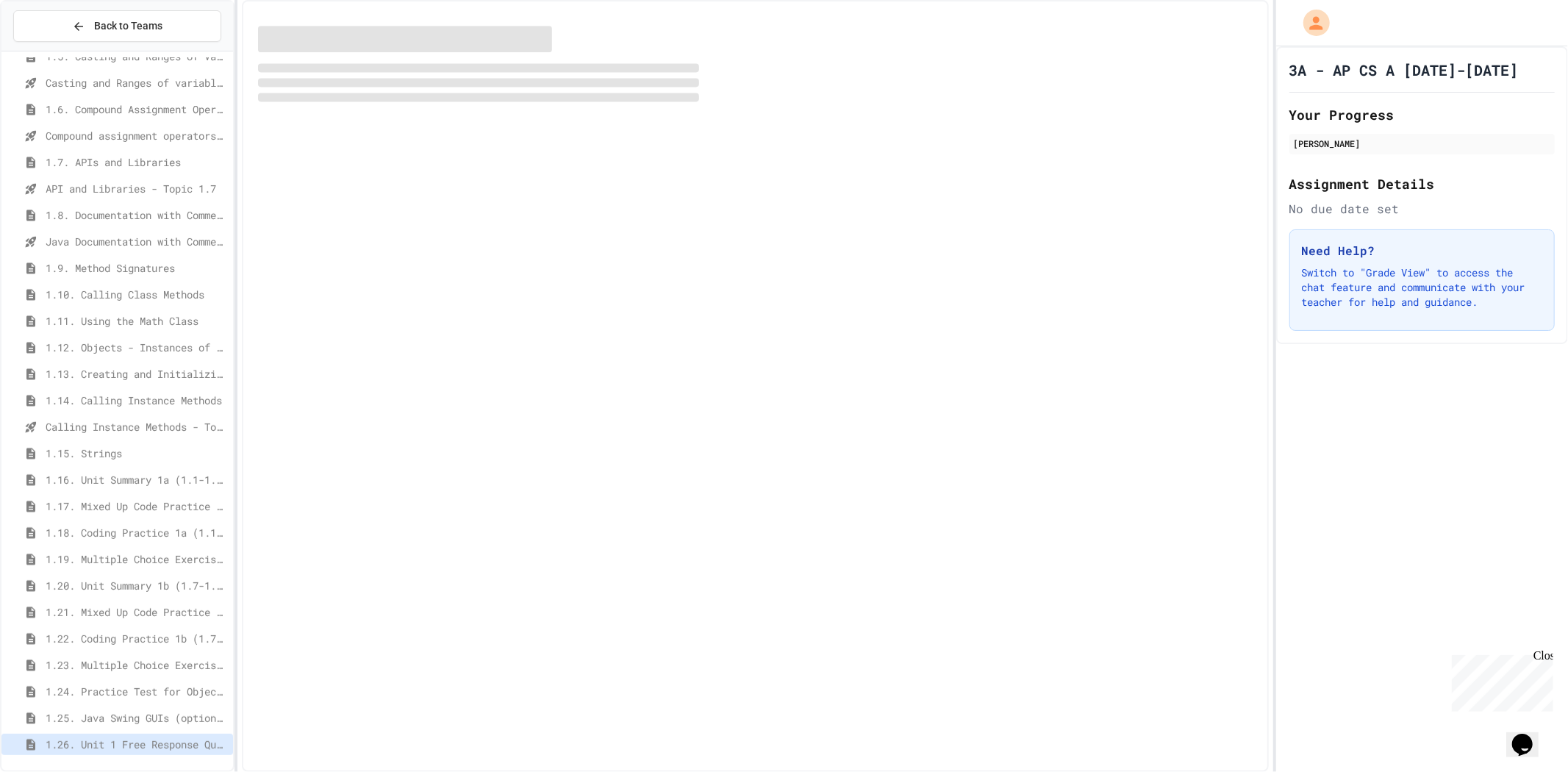
scroll to position [218, 0]
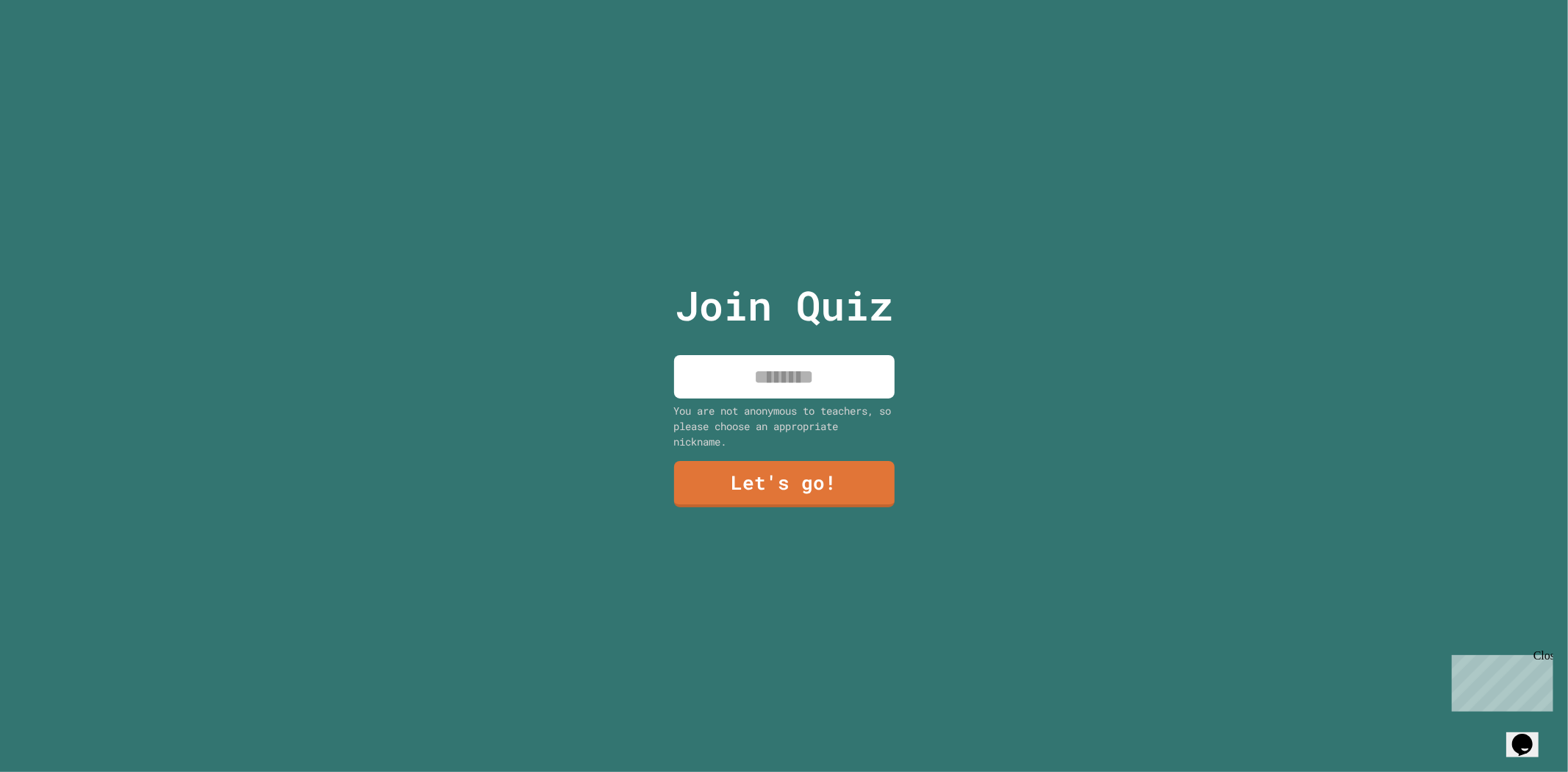
click at [747, 358] on input at bounding box center [785, 376] width 220 height 43
type input "*****"
click at [802, 469] on link "Let's go!" at bounding box center [784, 481] width 220 height 48
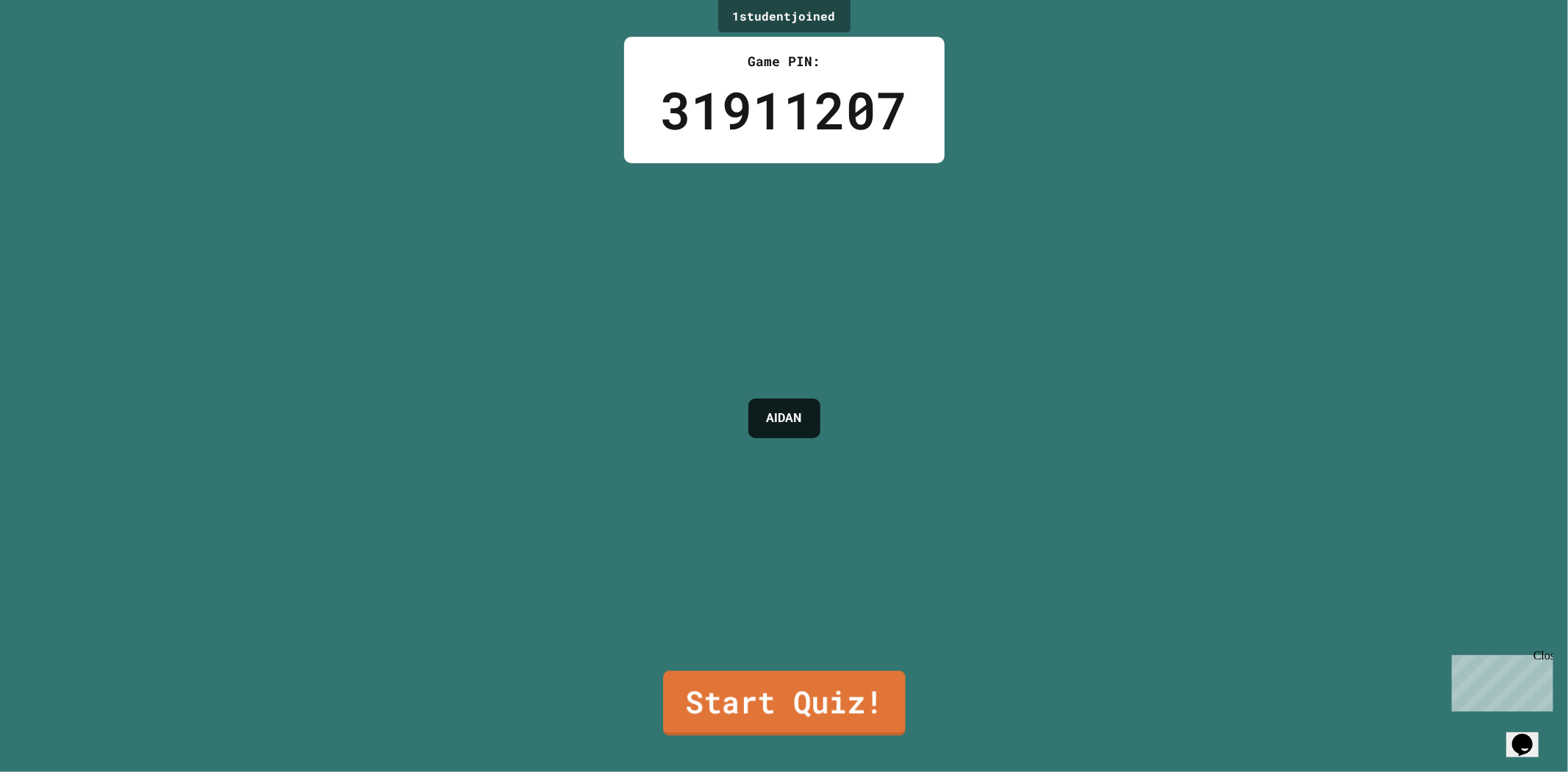
drag, startPoint x: 829, startPoint y: 679, endPoint x: 833, endPoint y: 669, distance: 10.8
click at [830, 679] on link "Start Quiz!" at bounding box center [784, 703] width 242 height 64
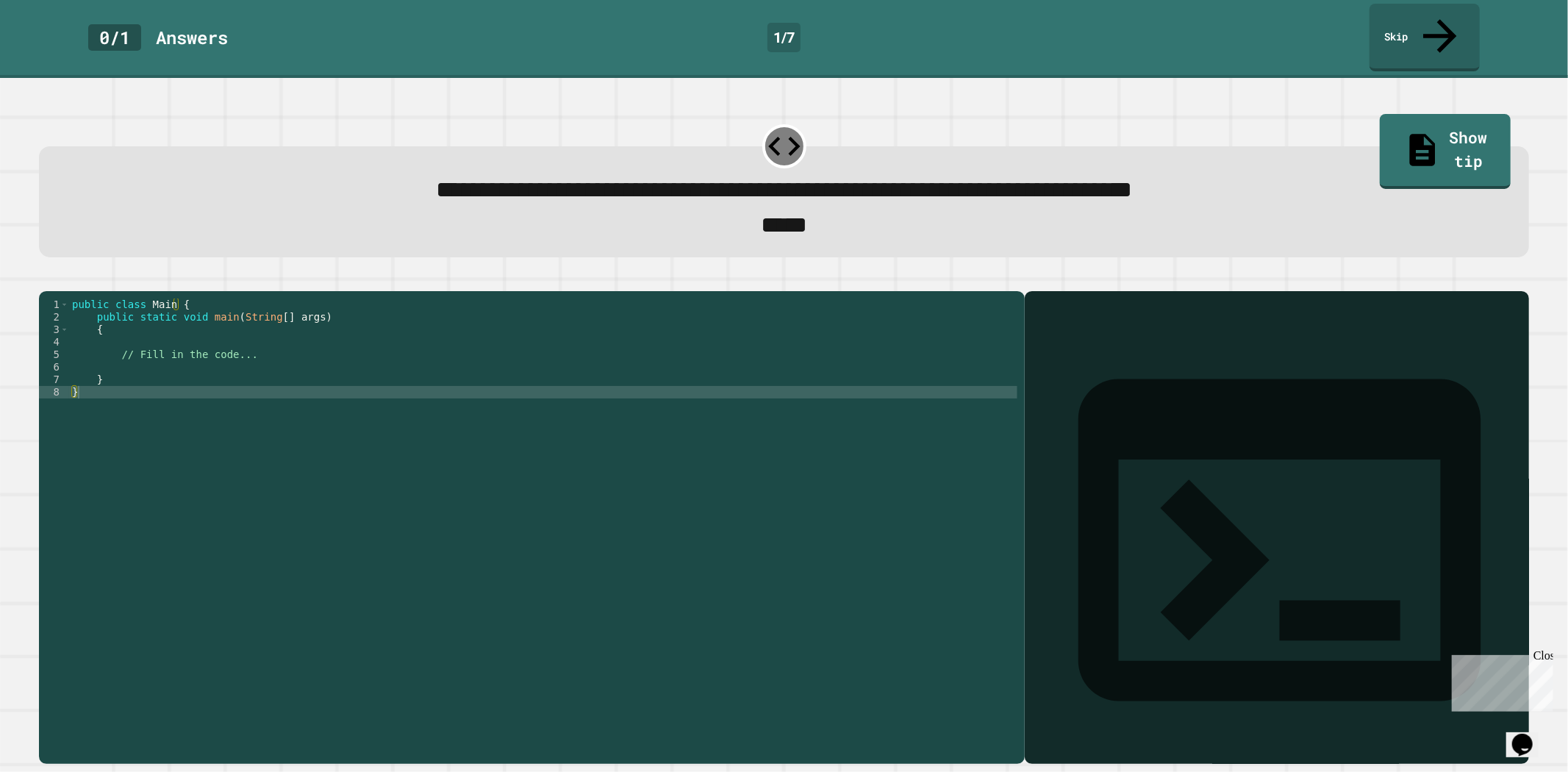
click at [259, 344] on div "public class Main { public static void main ( String [ ] args ) { // Fill in th…" at bounding box center [543, 523] width 948 height 450
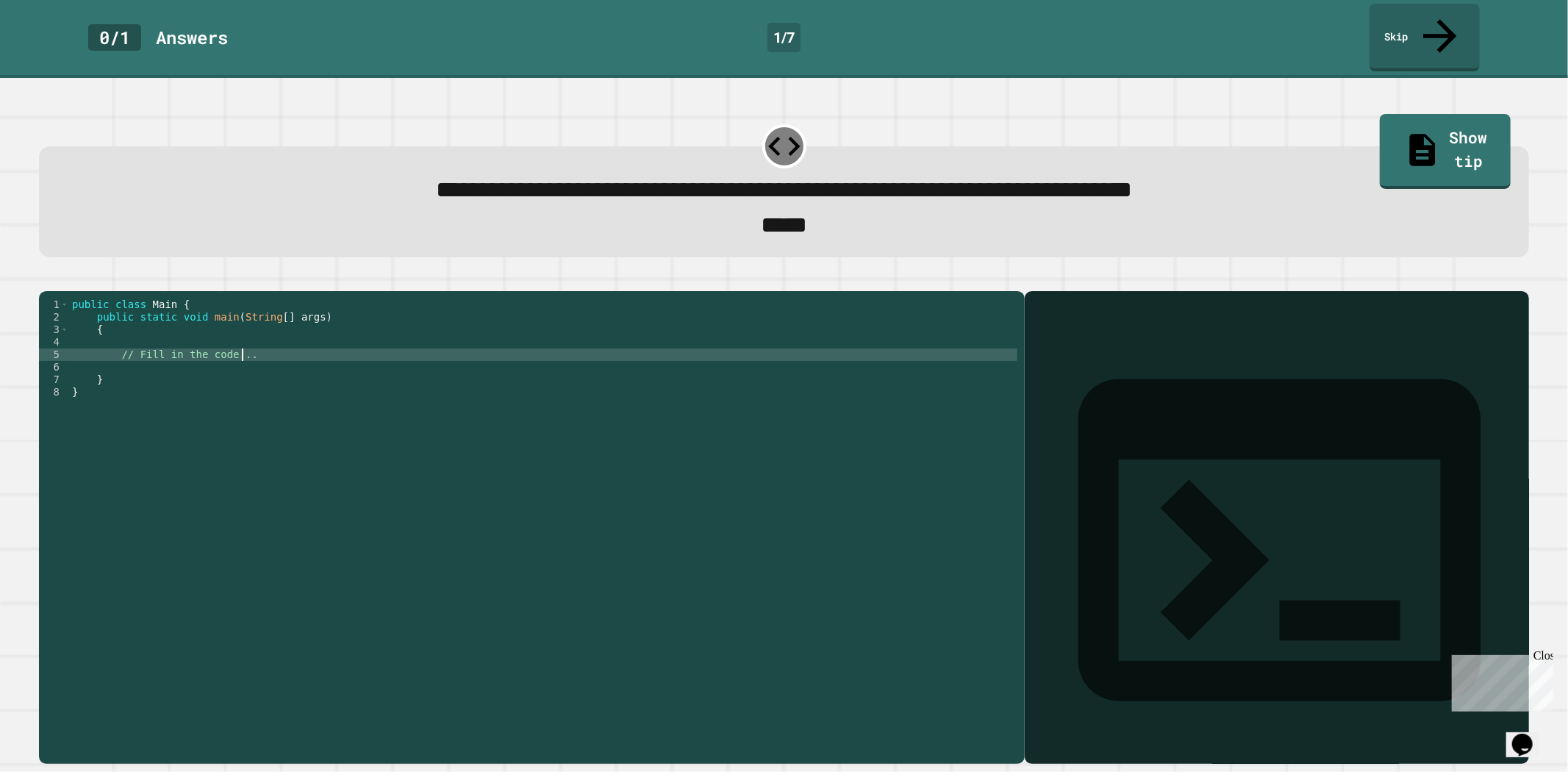
click at [261, 376] on div "public class Main { public static void main ( String [ ] args ) { // Fill in th…" at bounding box center [543, 523] width 948 height 450
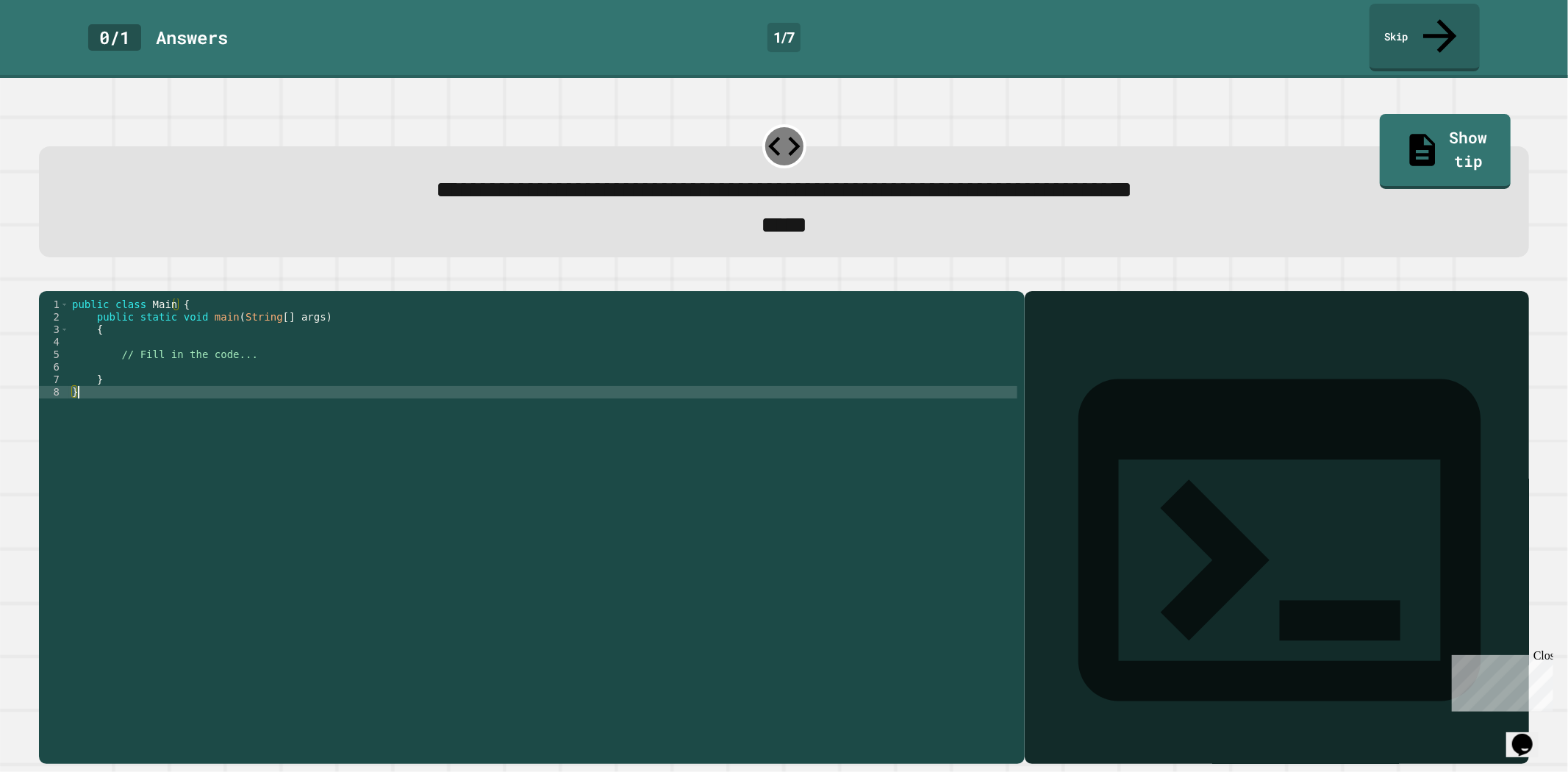
click at [267, 358] on div "public class Main { public static void main ( String [ ] args ) { // Fill in th…" at bounding box center [543, 523] width 948 height 450
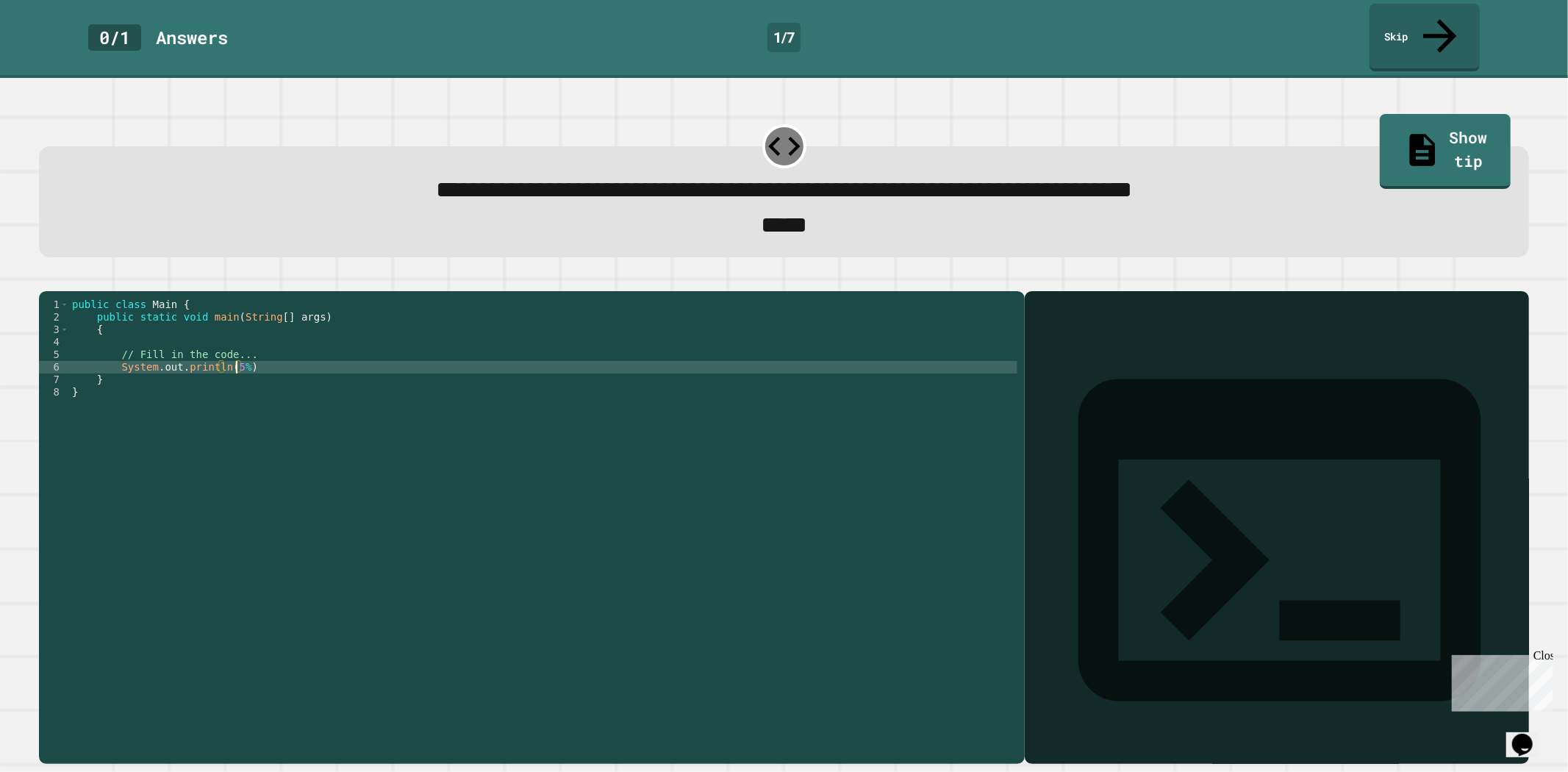
scroll to position [0, 11]
type textarea "**********"
click at [76, 274] on div at bounding box center [784, 282] width 1490 height 18
click at [47, 280] on button "button" at bounding box center [47, 280] width 0 height 0
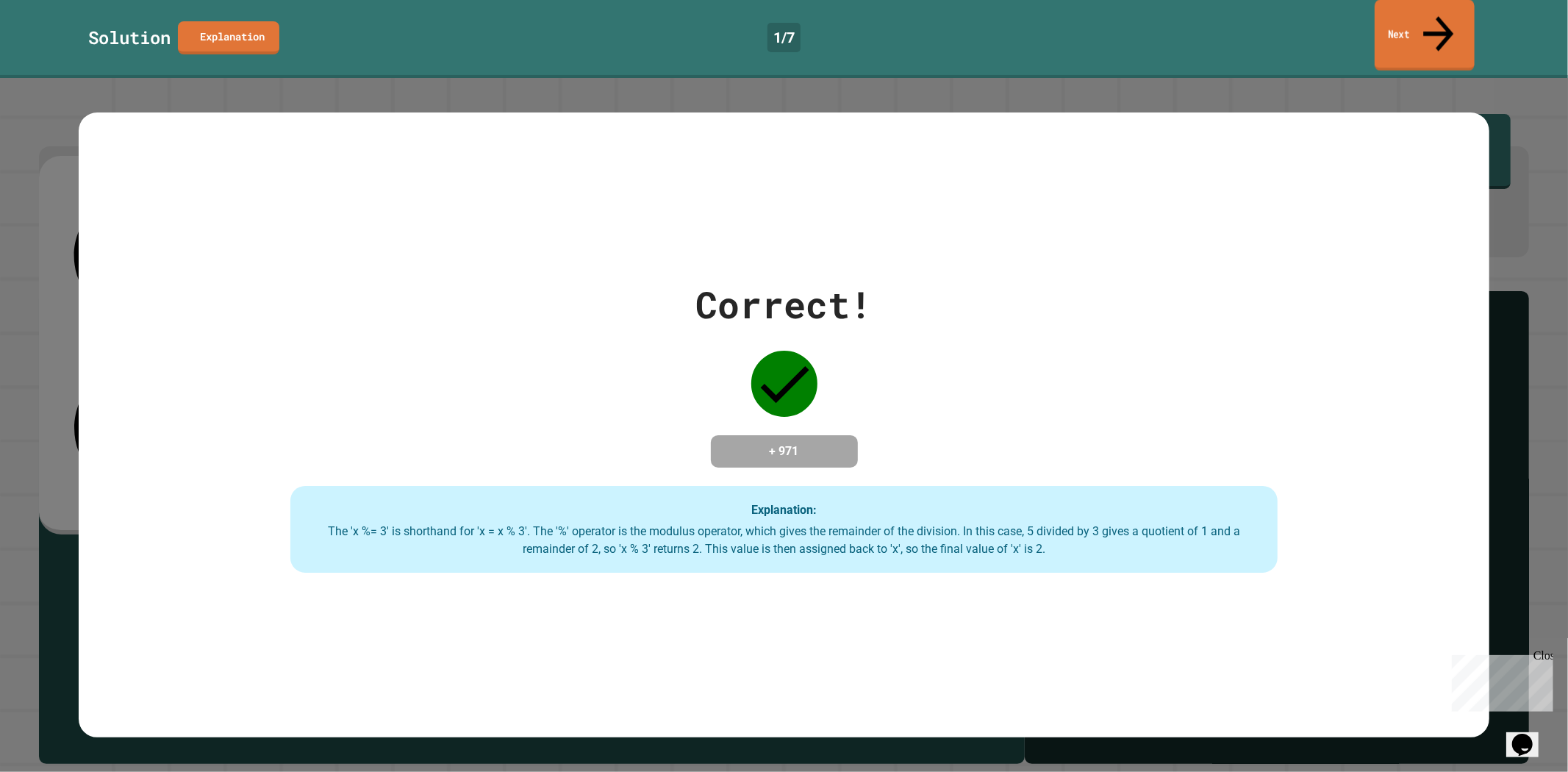
click at [1404, 25] on link "Next" at bounding box center [1425, 36] width 100 height 71
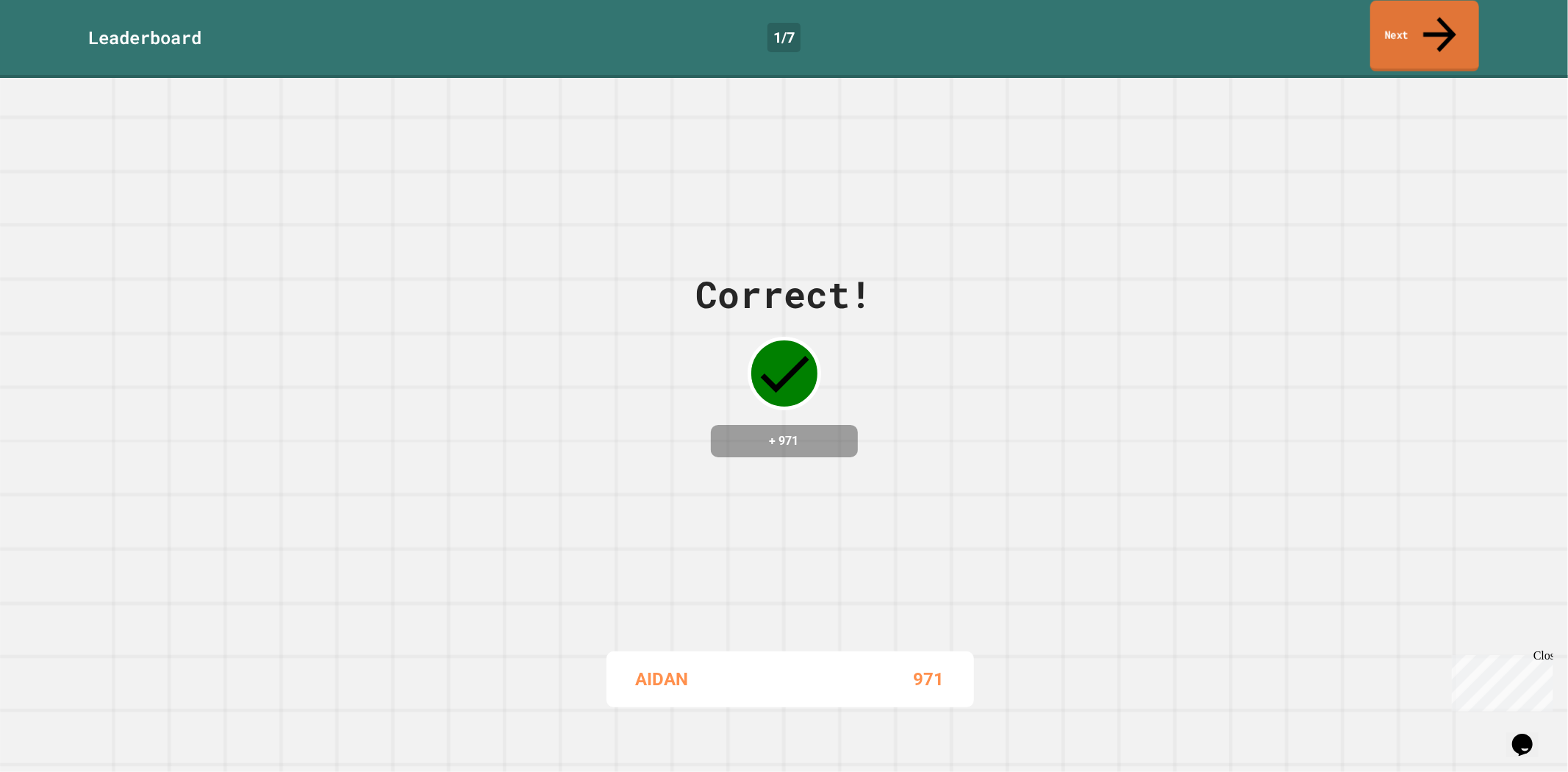
click at [1391, 28] on link "Next" at bounding box center [1425, 36] width 108 height 71
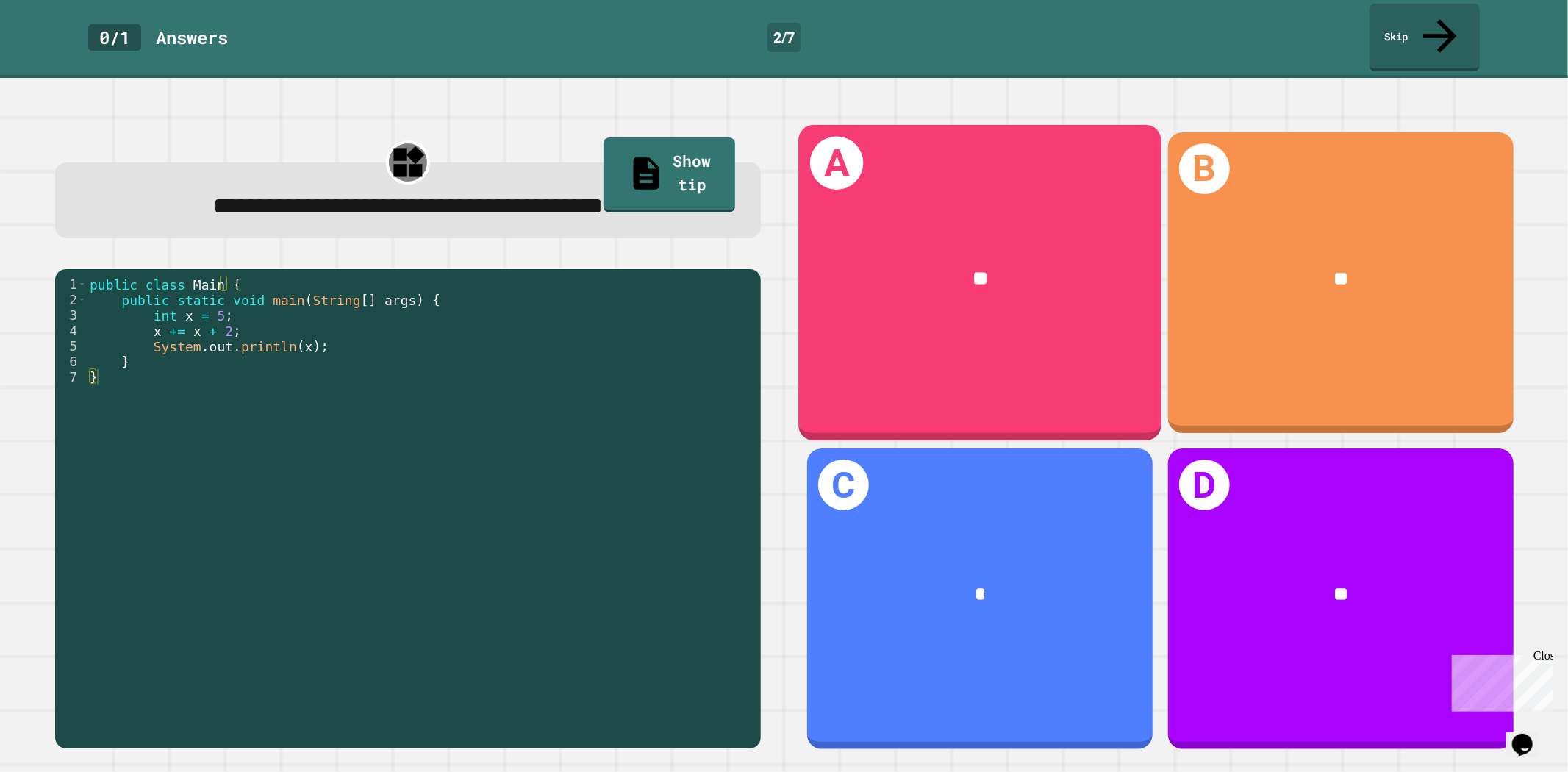
click at [839, 264] on div "**" at bounding box center [981, 279] width 283 height 31
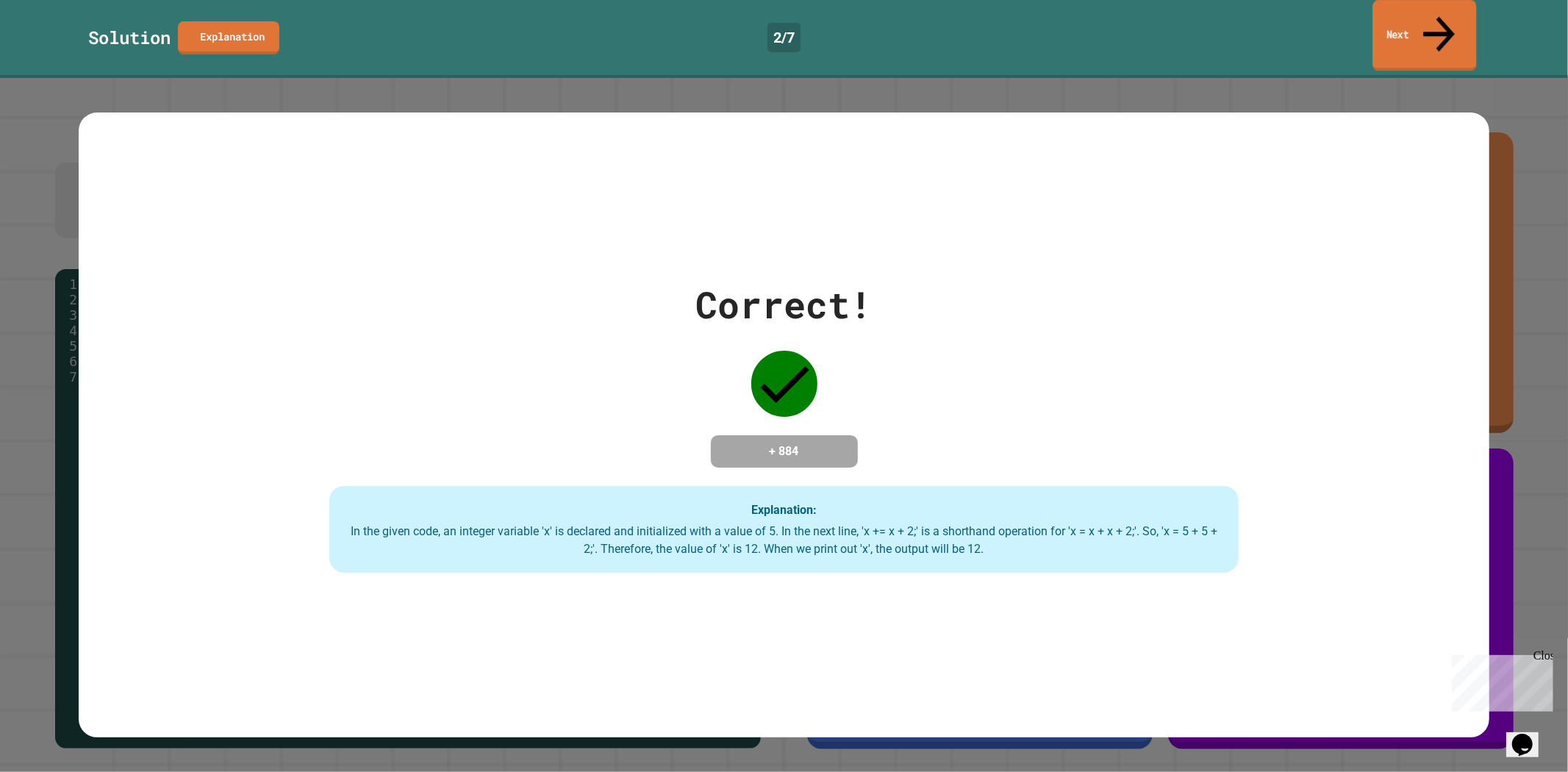
click at [1465, 15] on link "Next" at bounding box center [1425, 36] width 103 height 71
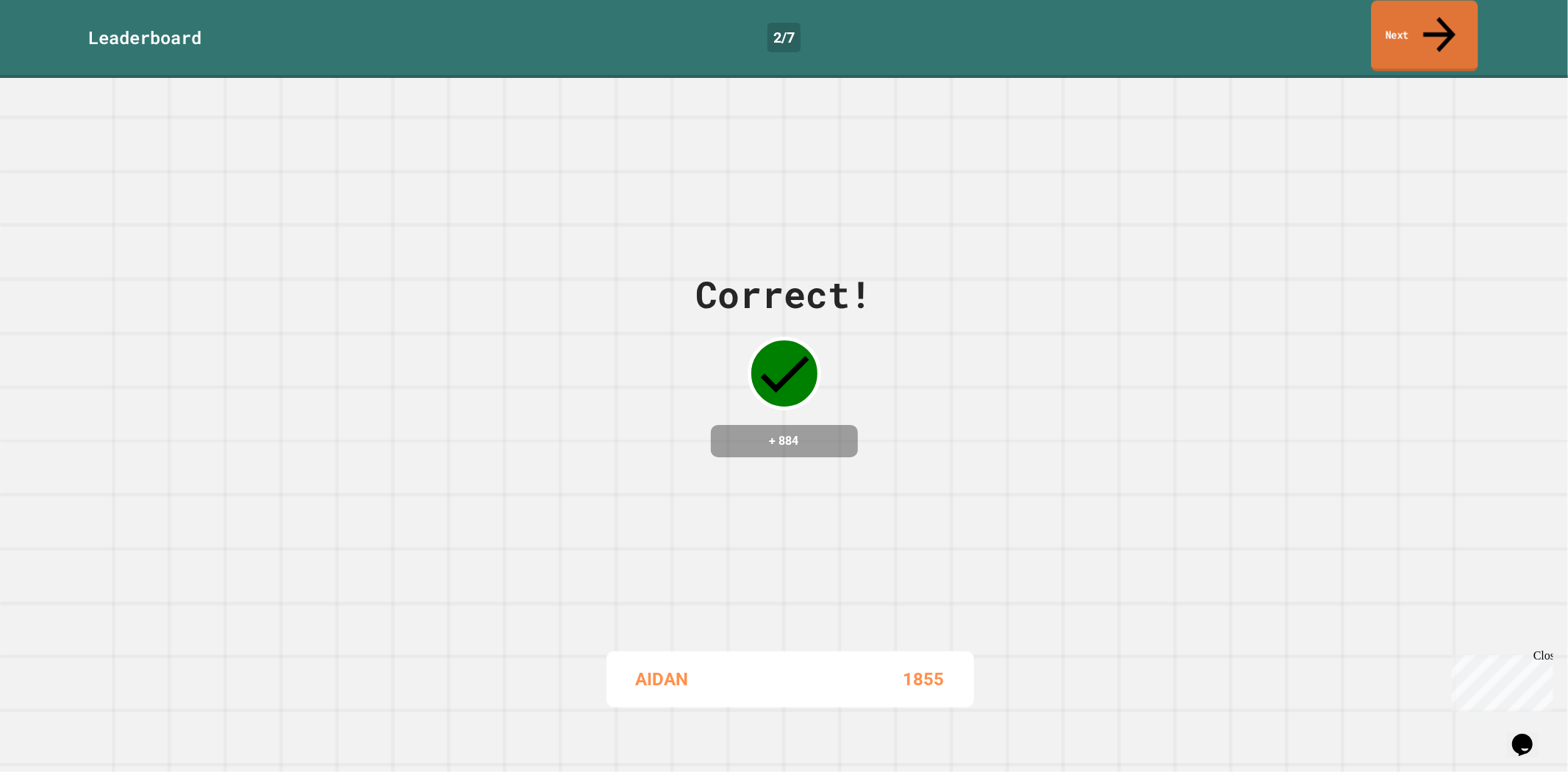
click at [1465, 15] on link "Next" at bounding box center [1425, 36] width 107 height 71
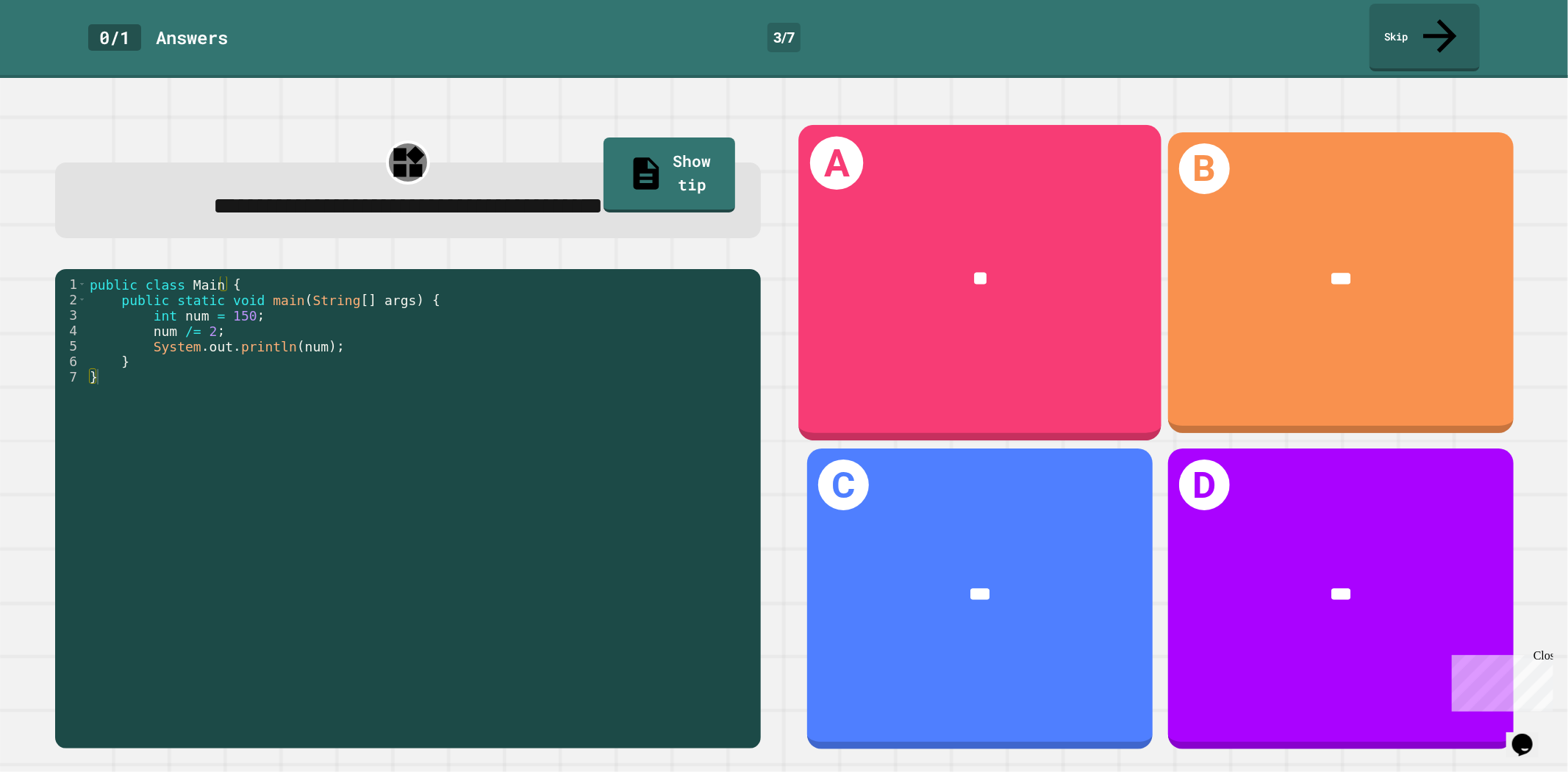
click at [925, 264] on div "**" at bounding box center [981, 279] width 283 height 31
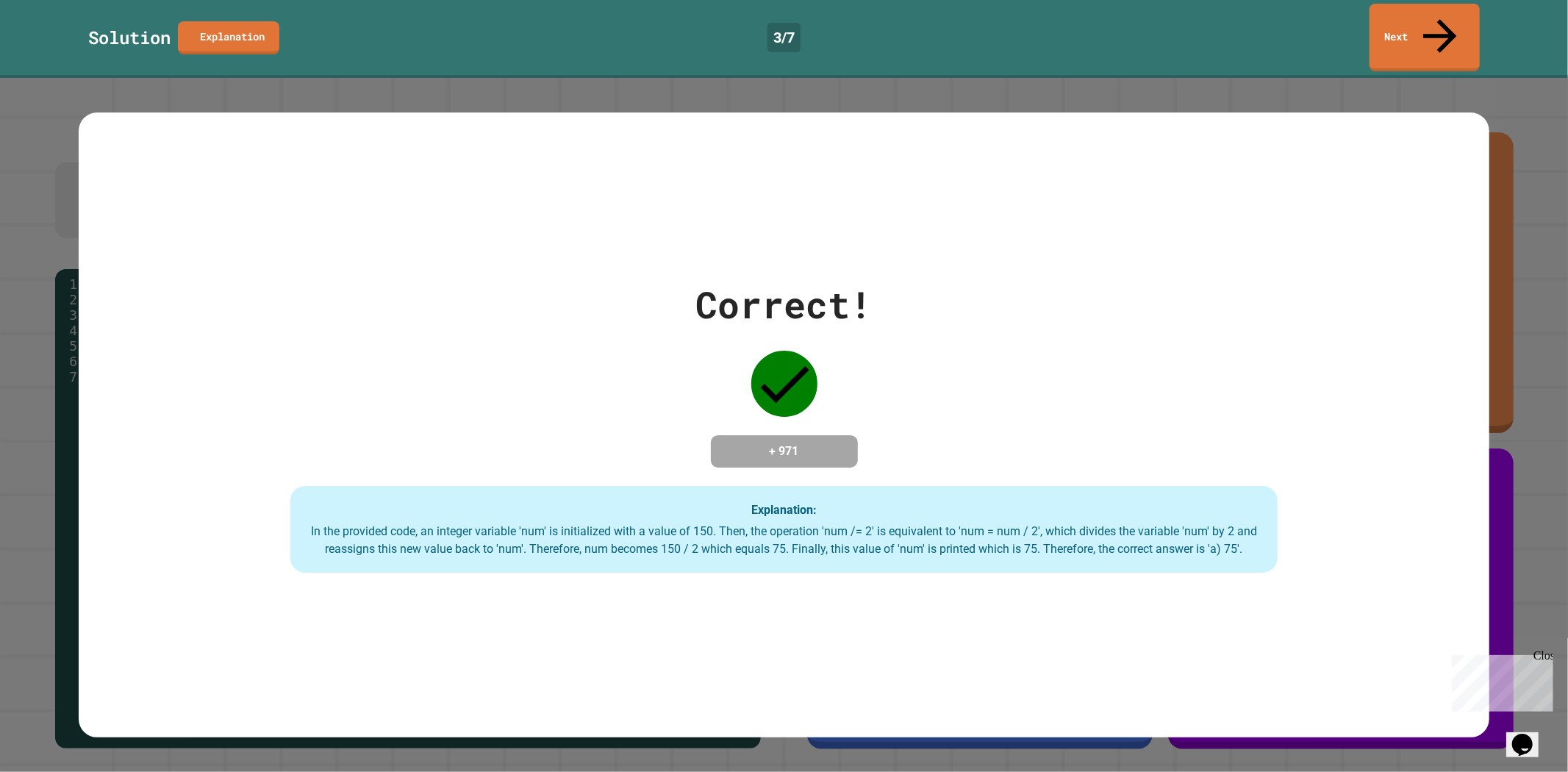
click at [1424, 25] on link "Next" at bounding box center [1425, 37] width 110 height 68
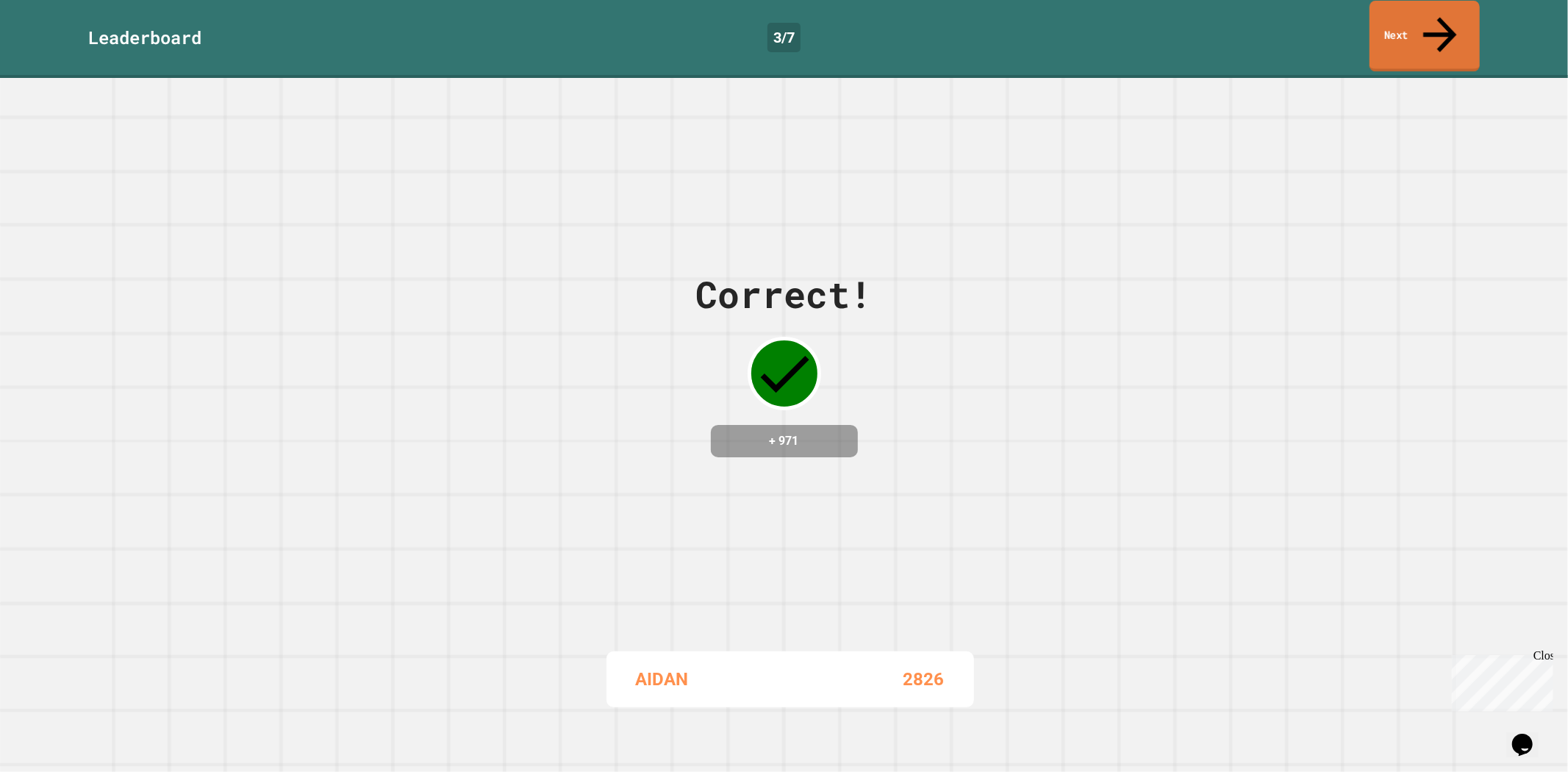
click at [1424, 25] on link "Next" at bounding box center [1425, 36] width 110 height 71
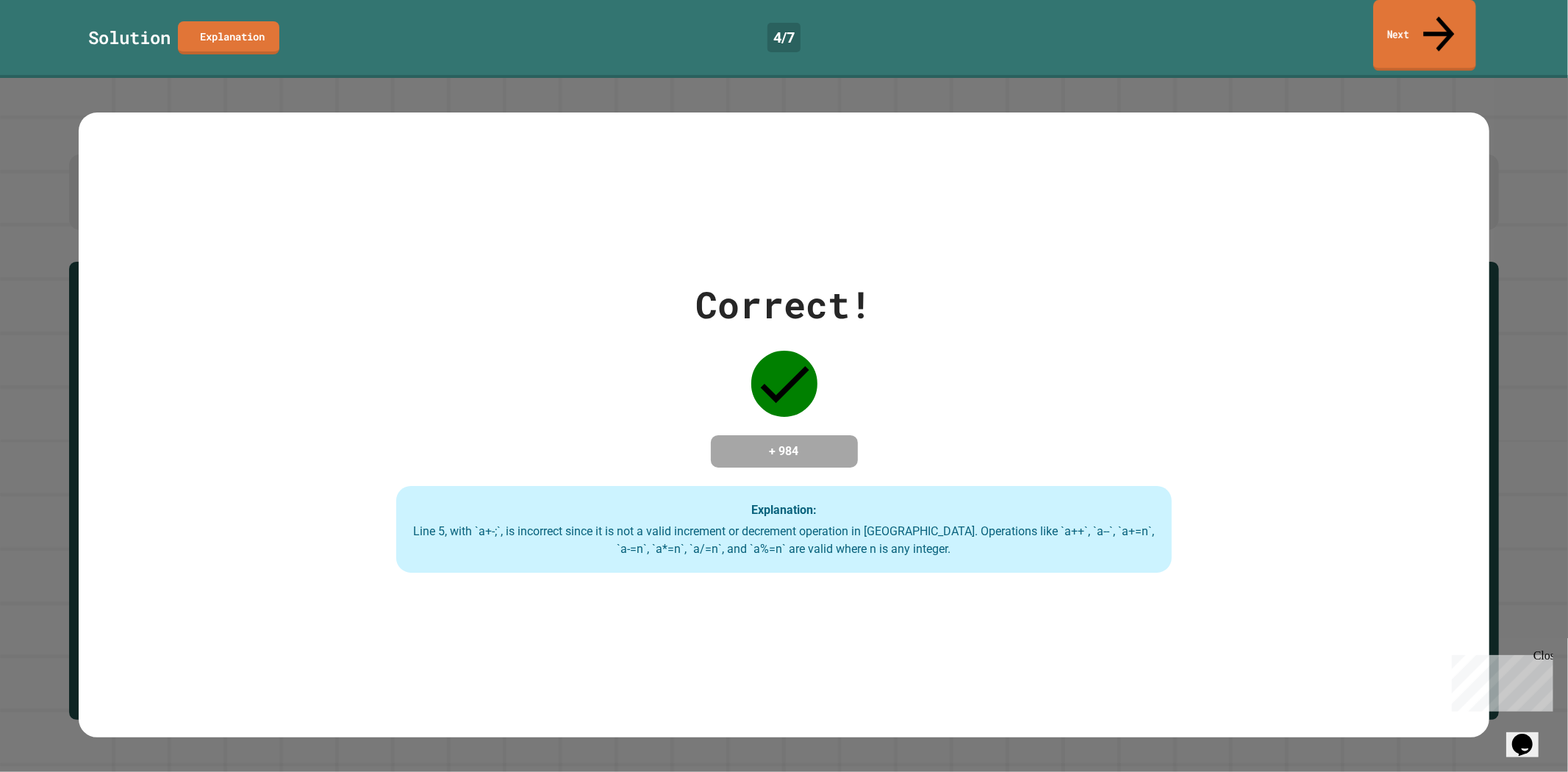
click at [1413, 25] on link "Next" at bounding box center [1425, 36] width 103 height 71
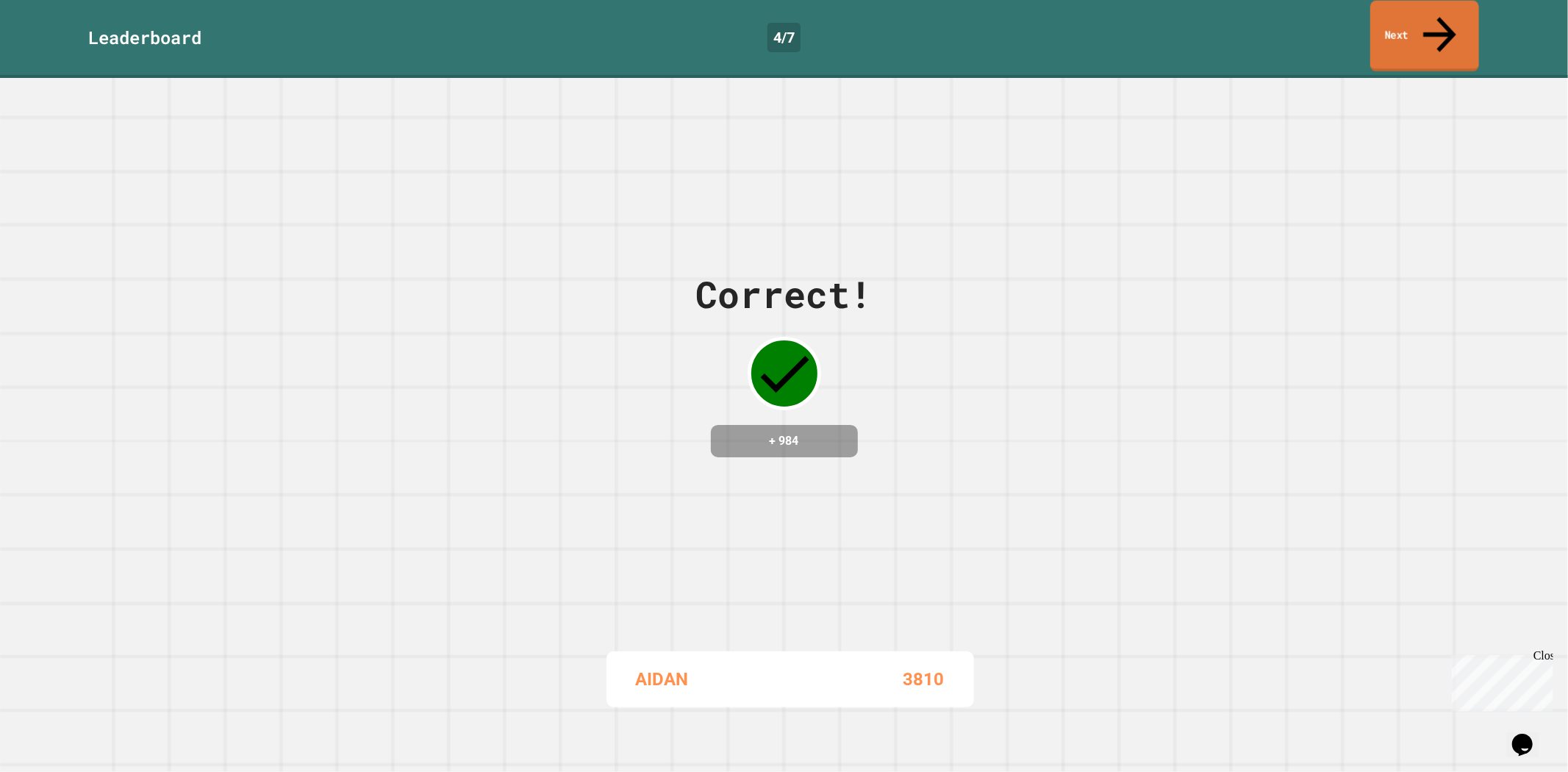
click at [1416, 25] on link "Next" at bounding box center [1425, 36] width 108 height 71
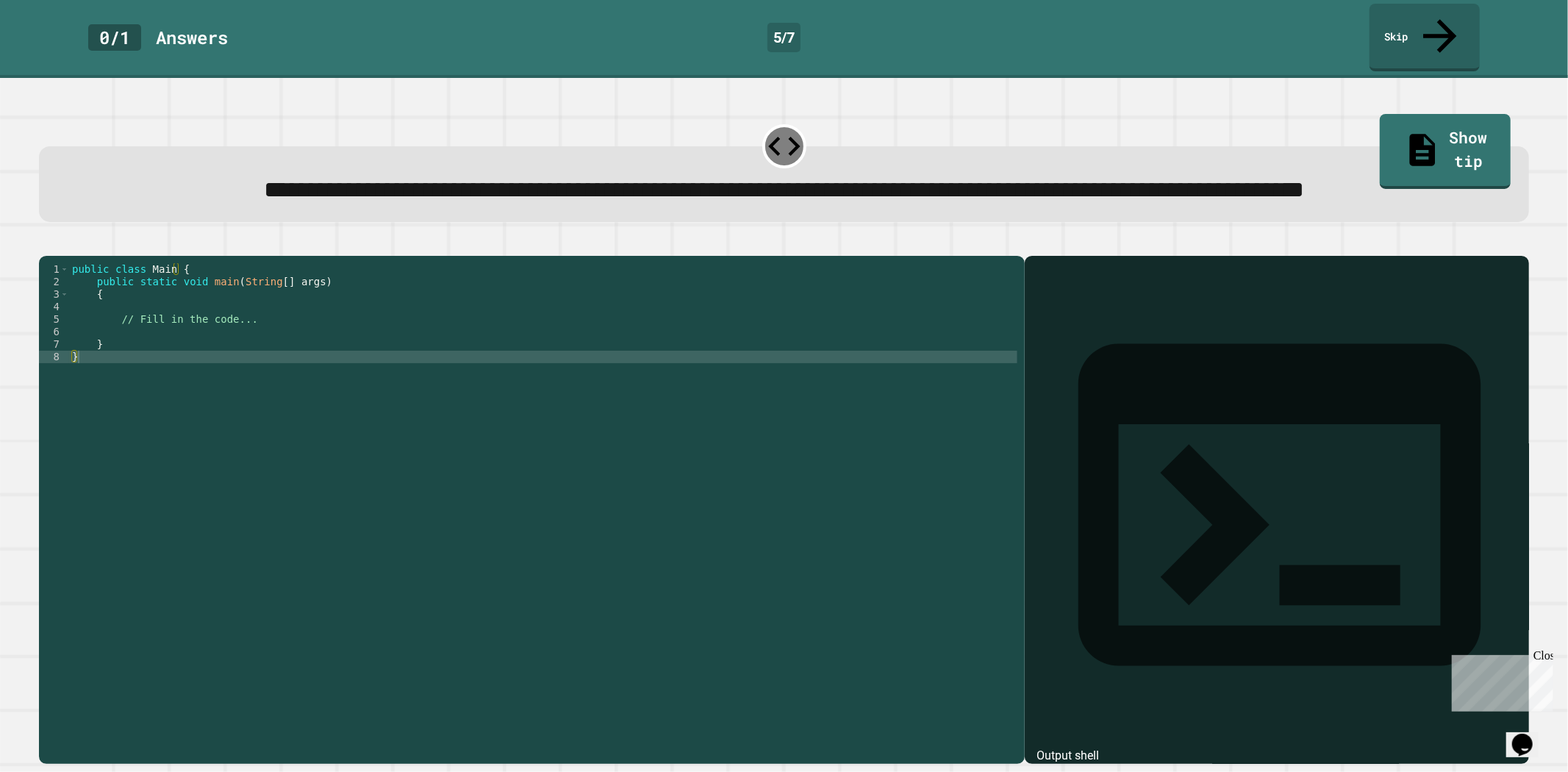
click at [291, 349] on div "public class Main { public static void main ( String [ ] args ) { // Fill in th…" at bounding box center [543, 488] width 948 height 450
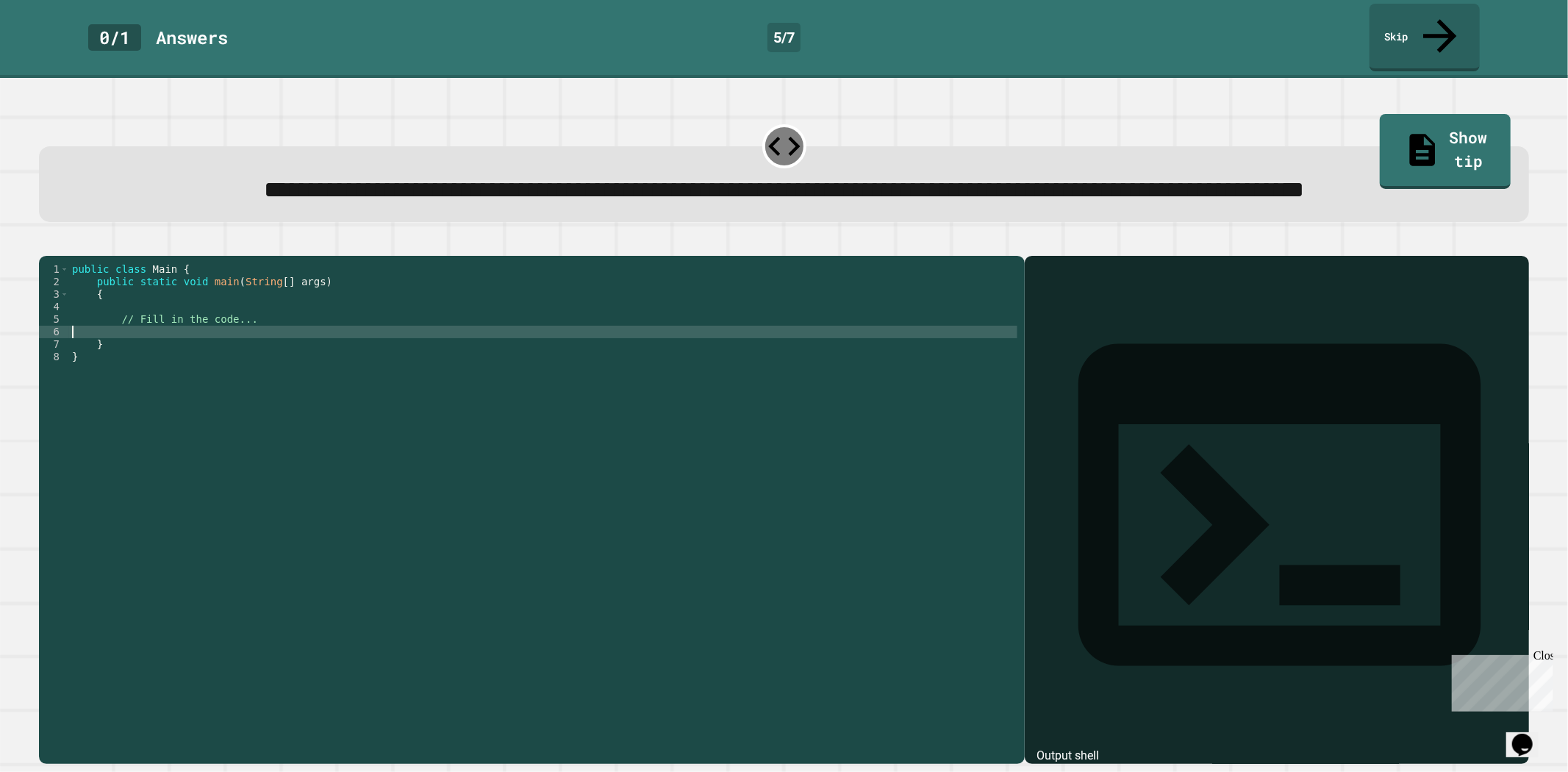
click at [285, 353] on div "public class Main { public static void main ( String [ ] args ) { // Fill in th…" at bounding box center [543, 488] width 948 height 450
type textarea "**********"
type textarea "*"
type textarea "**********"
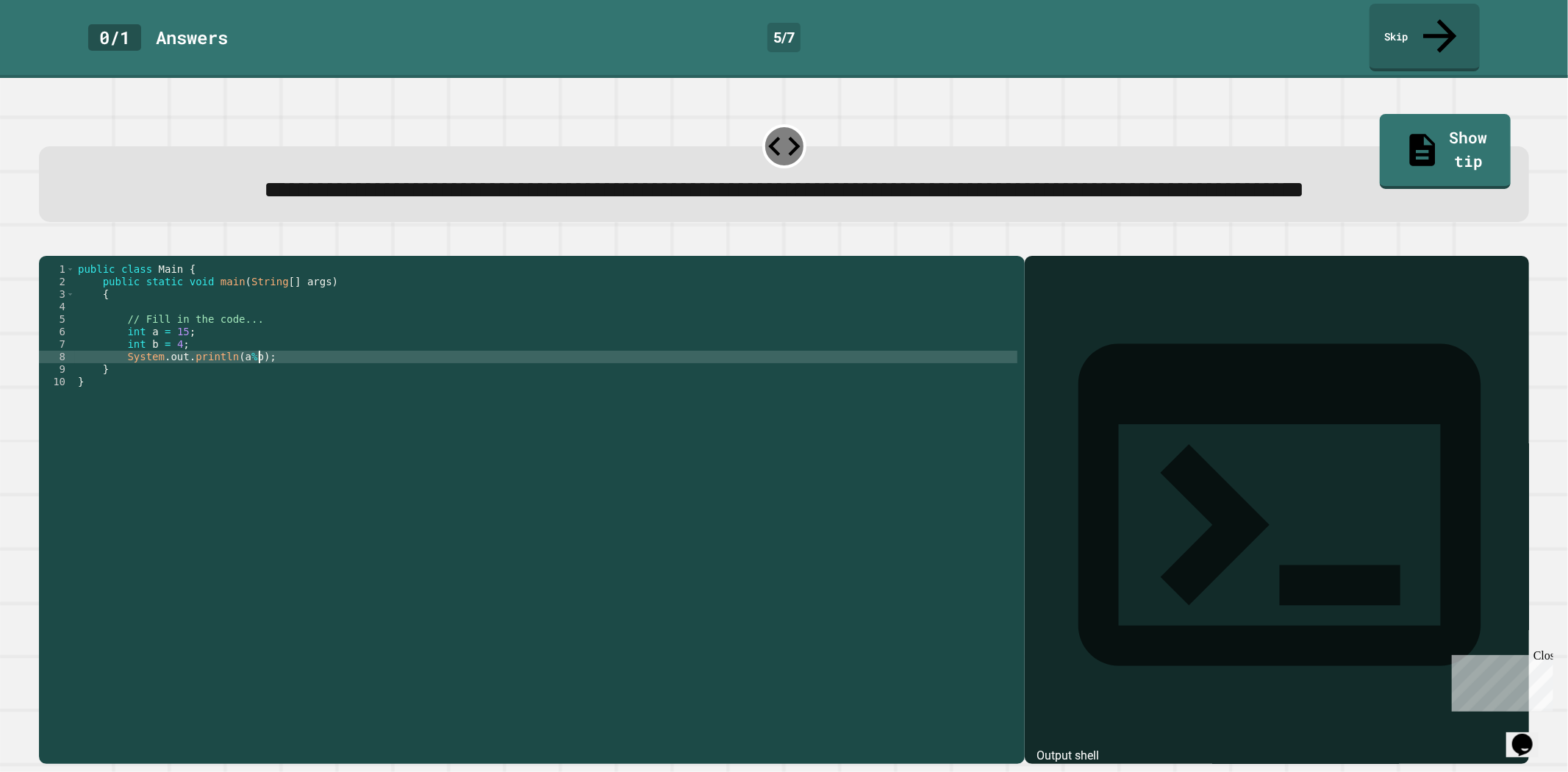
type textarea "**********"
click at [47, 243] on button "button" at bounding box center [47, 243] width 0 height 0
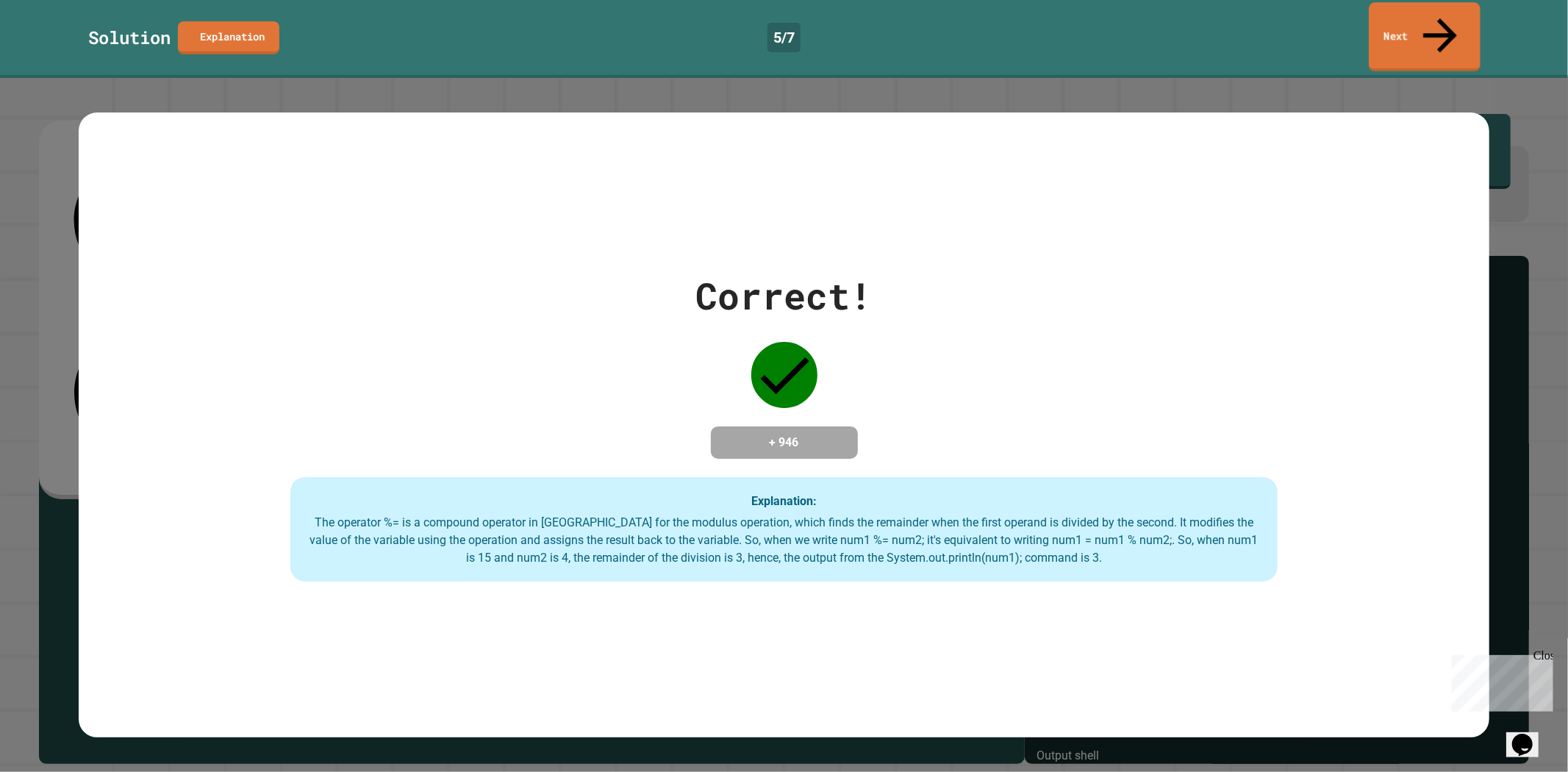
click at [1432, 16] on link "Next" at bounding box center [1425, 37] width 112 height 69
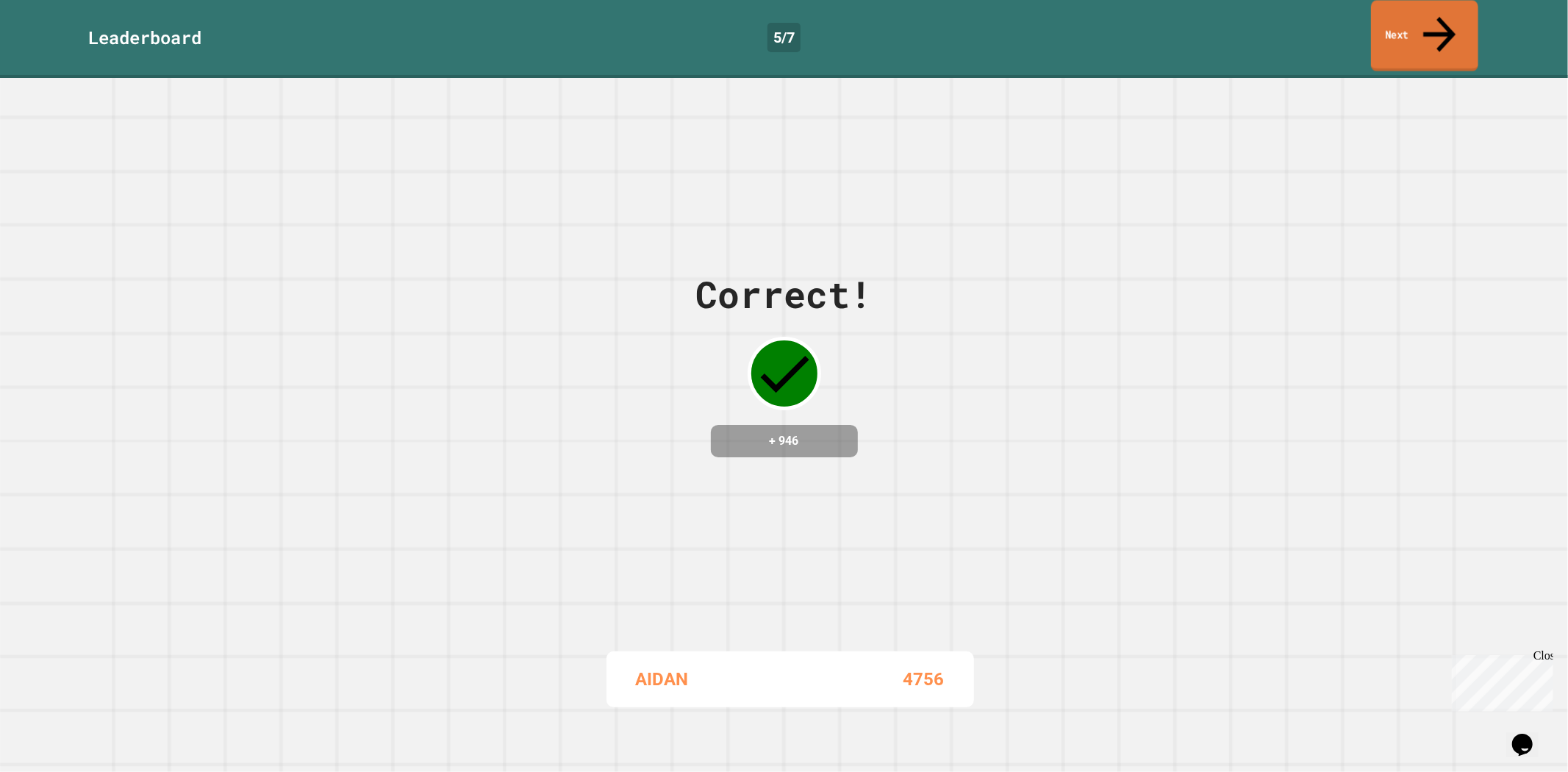
click at [1415, 25] on link "Next" at bounding box center [1425, 36] width 108 height 71
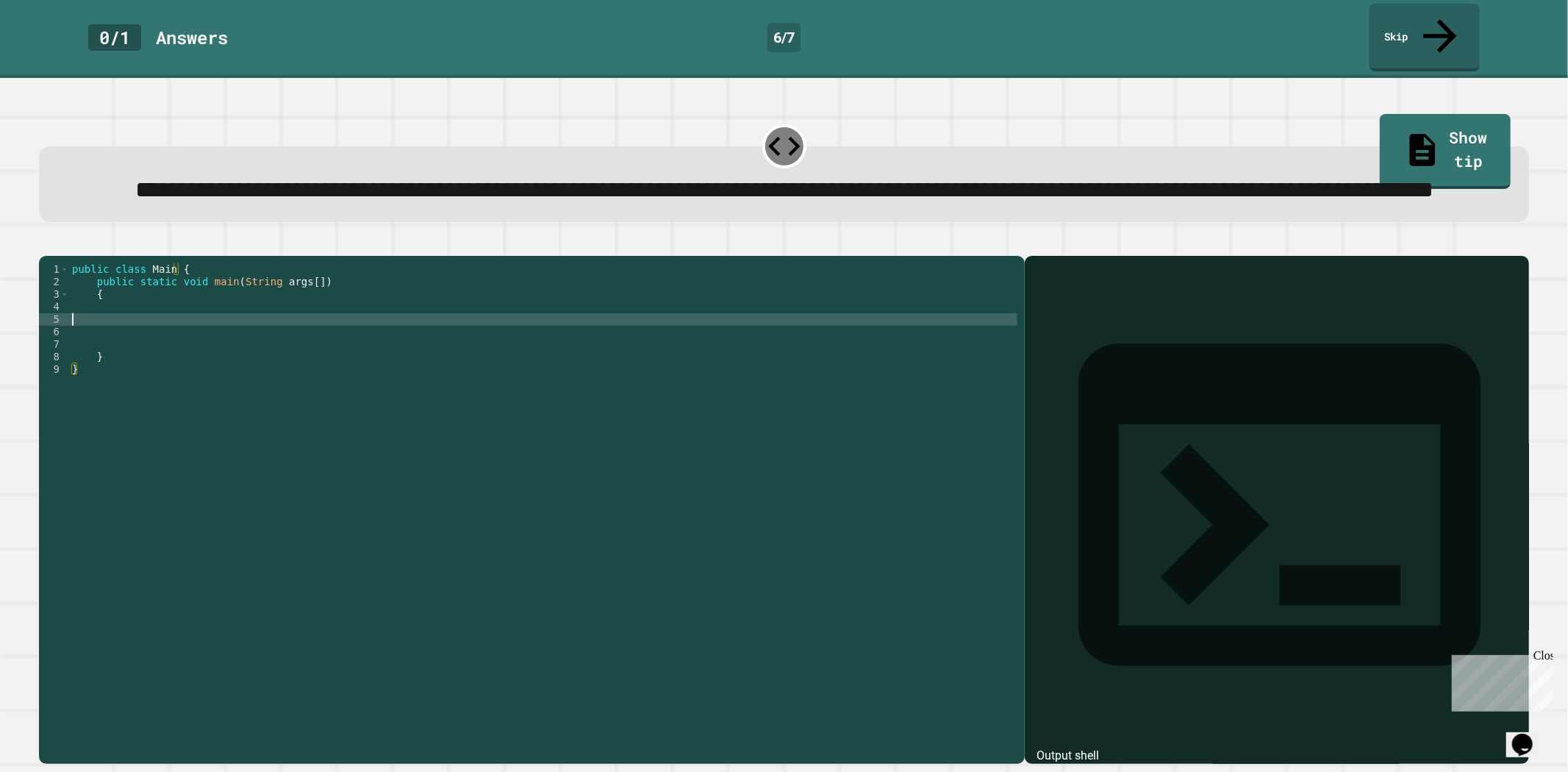
click at [158, 350] on div "public class Main { public static void main ( String args [ ]) { } }" at bounding box center [543, 488] width 948 height 450
type textarea "**********"
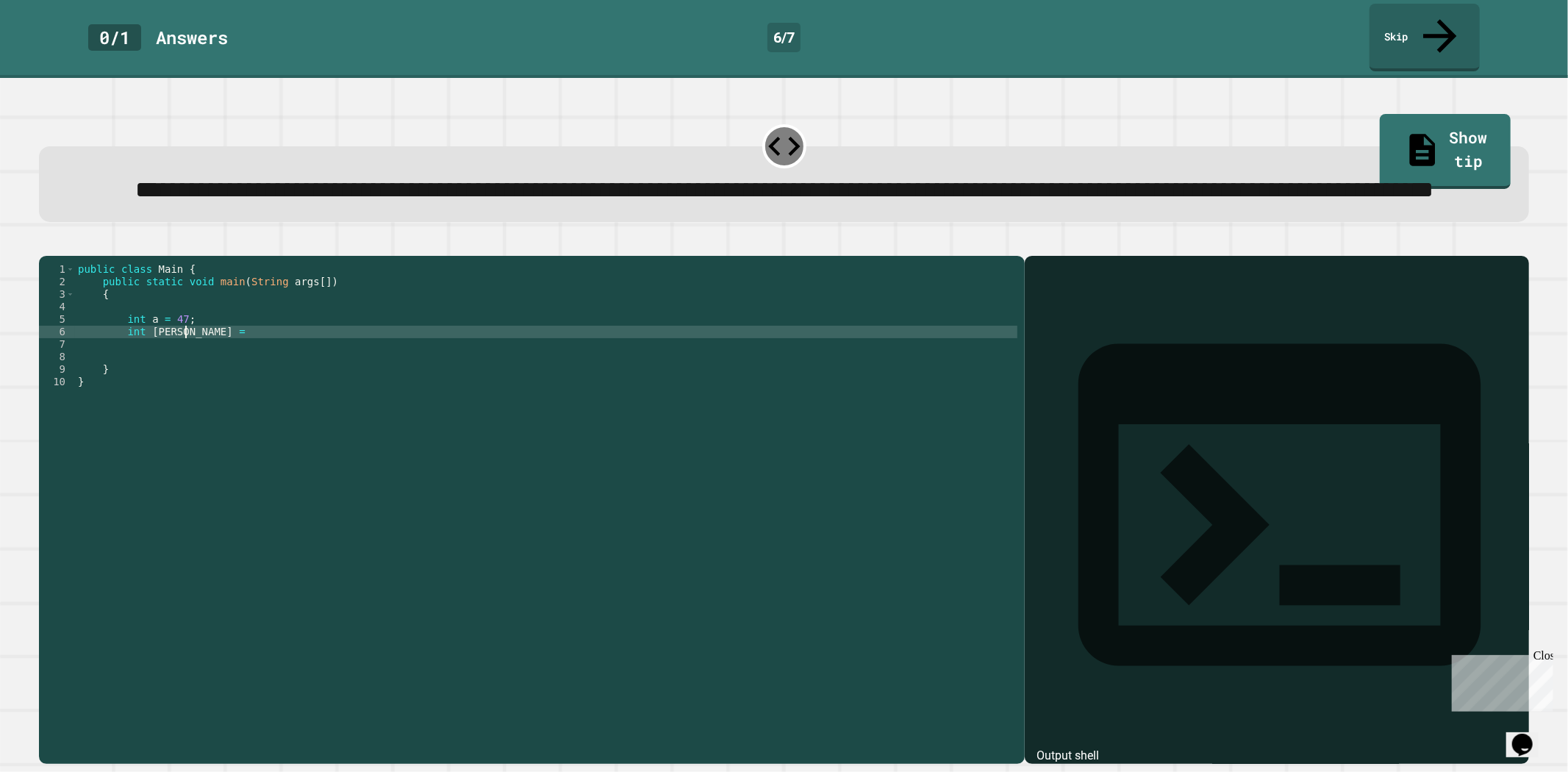
scroll to position [0, 8]
type textarea "**********"
type textarea "*"
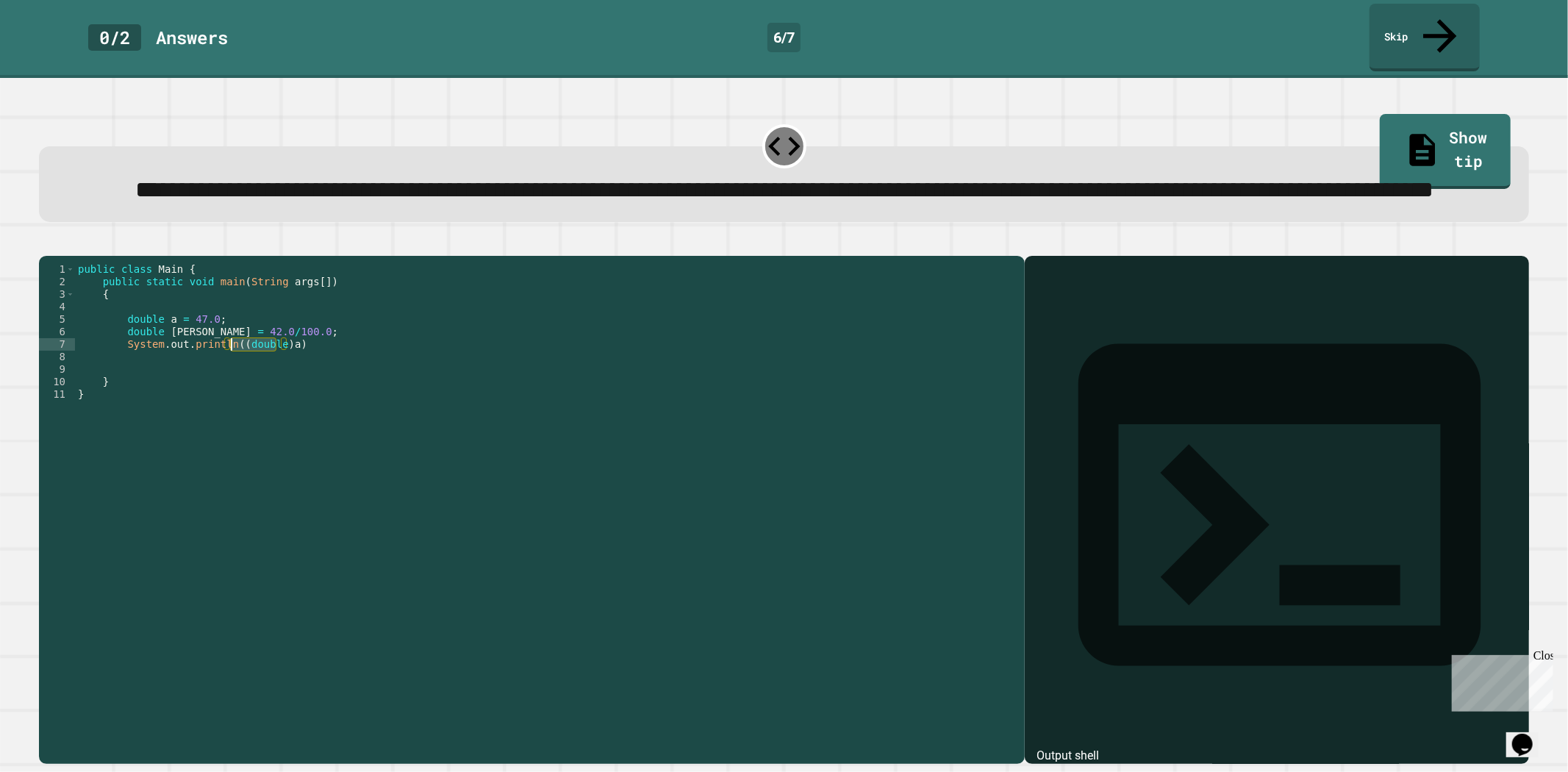
drag, startPoint x: 275, startPoint y: 368, endPoint x: 233, endPoint y: 374, distance: 42.4
click at [233, 374] on div "public class Main { public static void main ( String args [ ]) { double a = 47.…" at bounding box center [546, 488] width 943 height 450
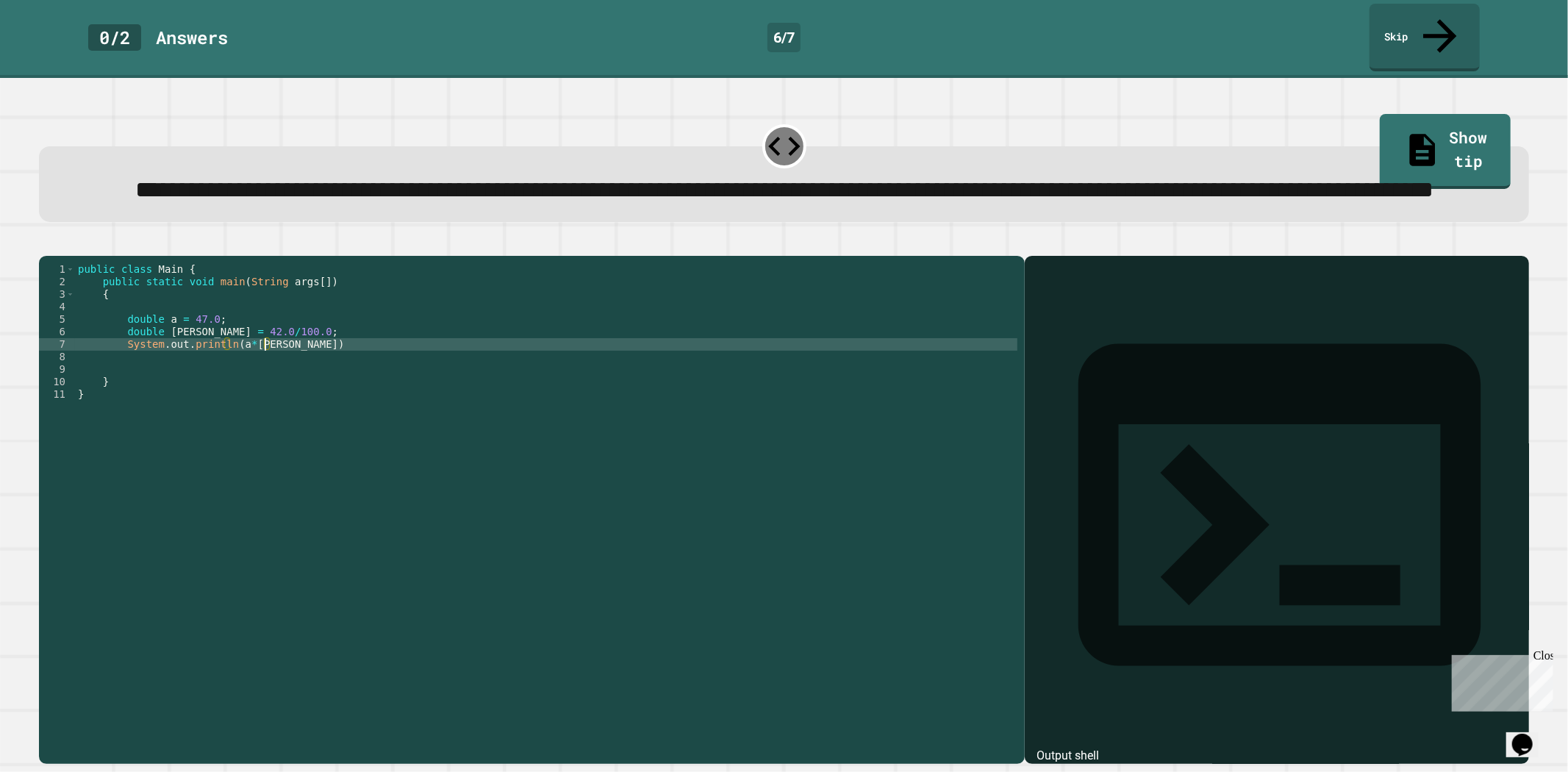
scroll to position [0, 13]
click at [238, 370] on div "public class Main { public static void main ( String args [ ]) { double a = 47.…" at bounding box center [546, 488] width 943 height 450
click at [242, 370] on div "public class Main { public static void main ( String args [ ]) { double a = 47.…" at bounding box center [546, 488] width 943 height 450
click at [47, 243] on button "button" at bounding box center [47, 243] width 0 height 0
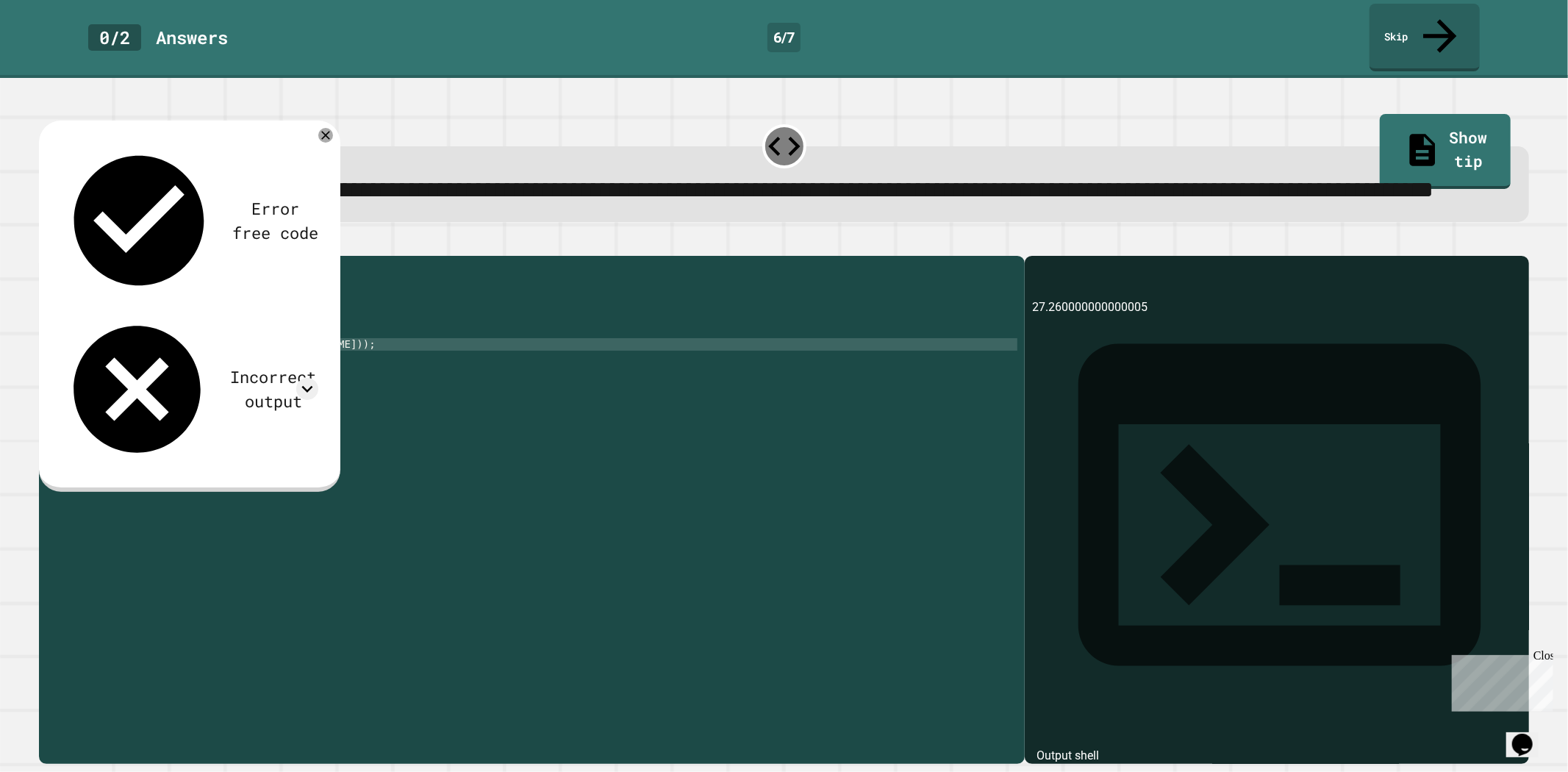
click at [275, 314] on div "Incorrect output" at bounding box center [190, 390] width 258 height 153
click at [305, 378] on icon at bounding box center [308, 389] width 22 height 22
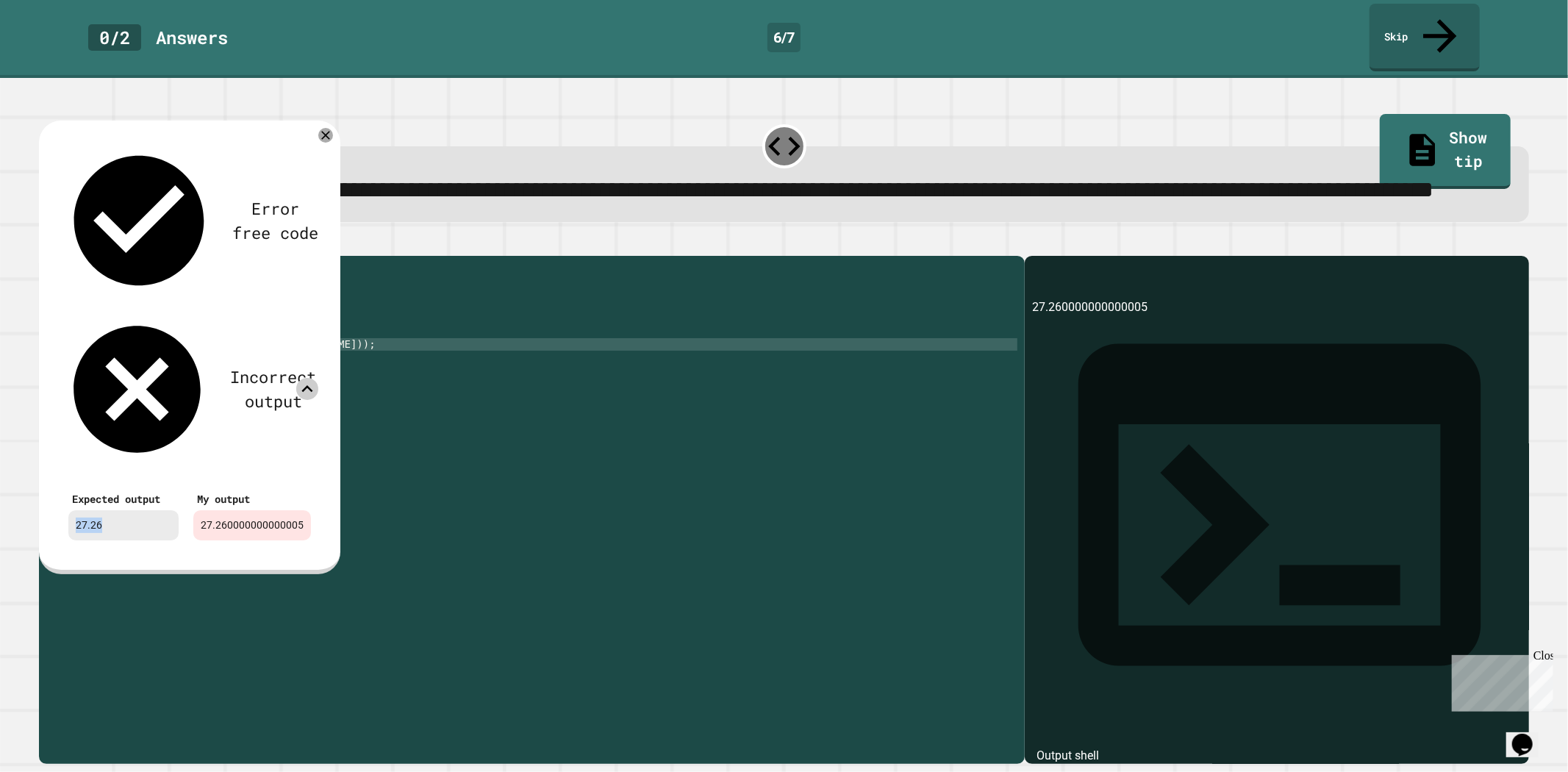
drag, startPoint x: 75, startPoint y: 282, endPoint x: 97, endPoint y: 282, distance: 22.0
click at [97, 510] on div "27.26" at bounding box center [124, 525] width 110 height 31
drag, startPoint x: 196, startPoint y: 283, endPoint x: 294, endPoint y: 280, distance: 98.0
click at [294, 510] on div "27.260000000000005" at bounding box center [252, 525] width 118 height 31
click at [287, 510] on div "27.260000000000005" at bounding box center [252, 525] width 118 height 31
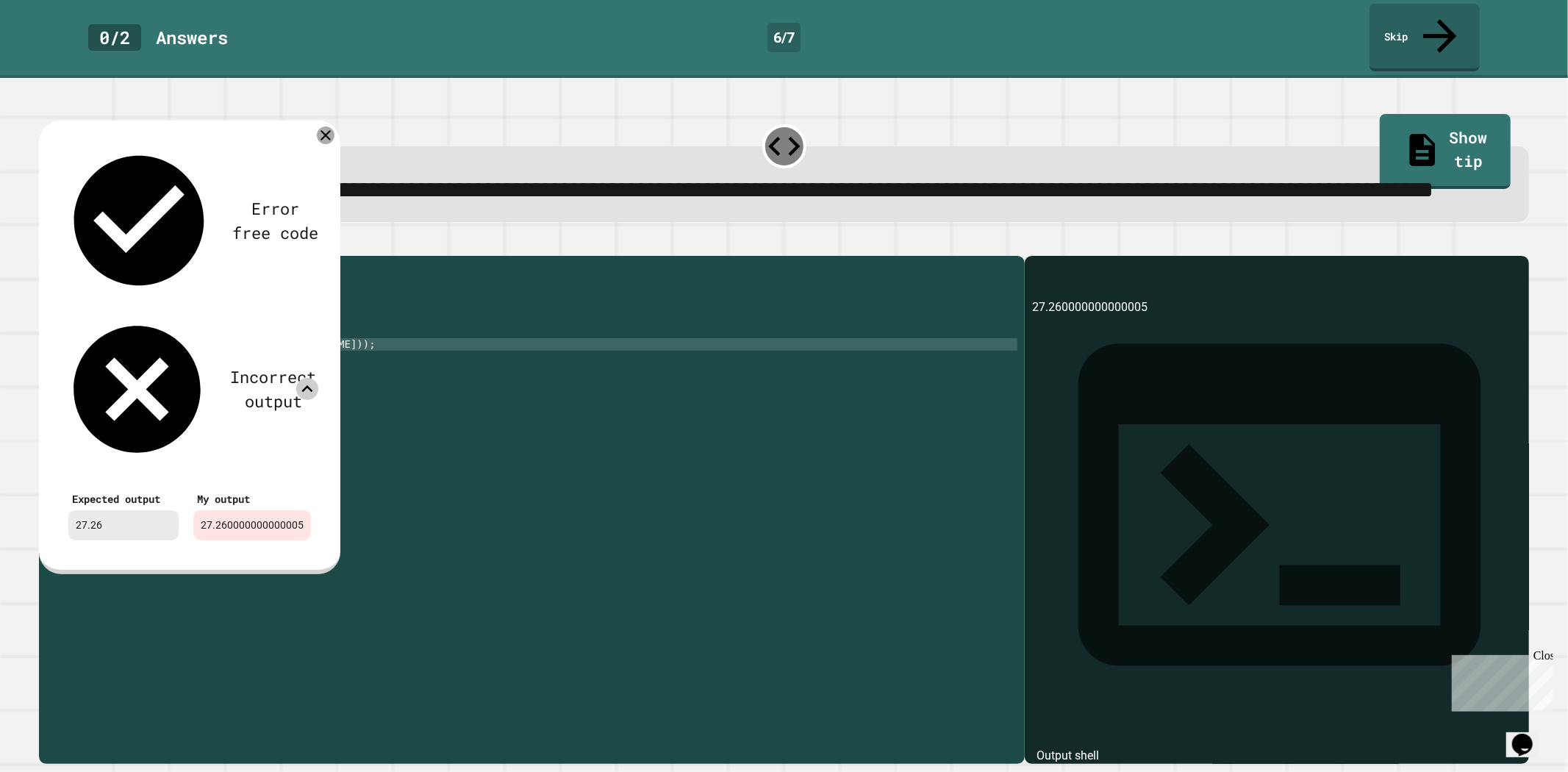
click at [322, 142] on icon at bounding box center [325, 135] width 18 height 18
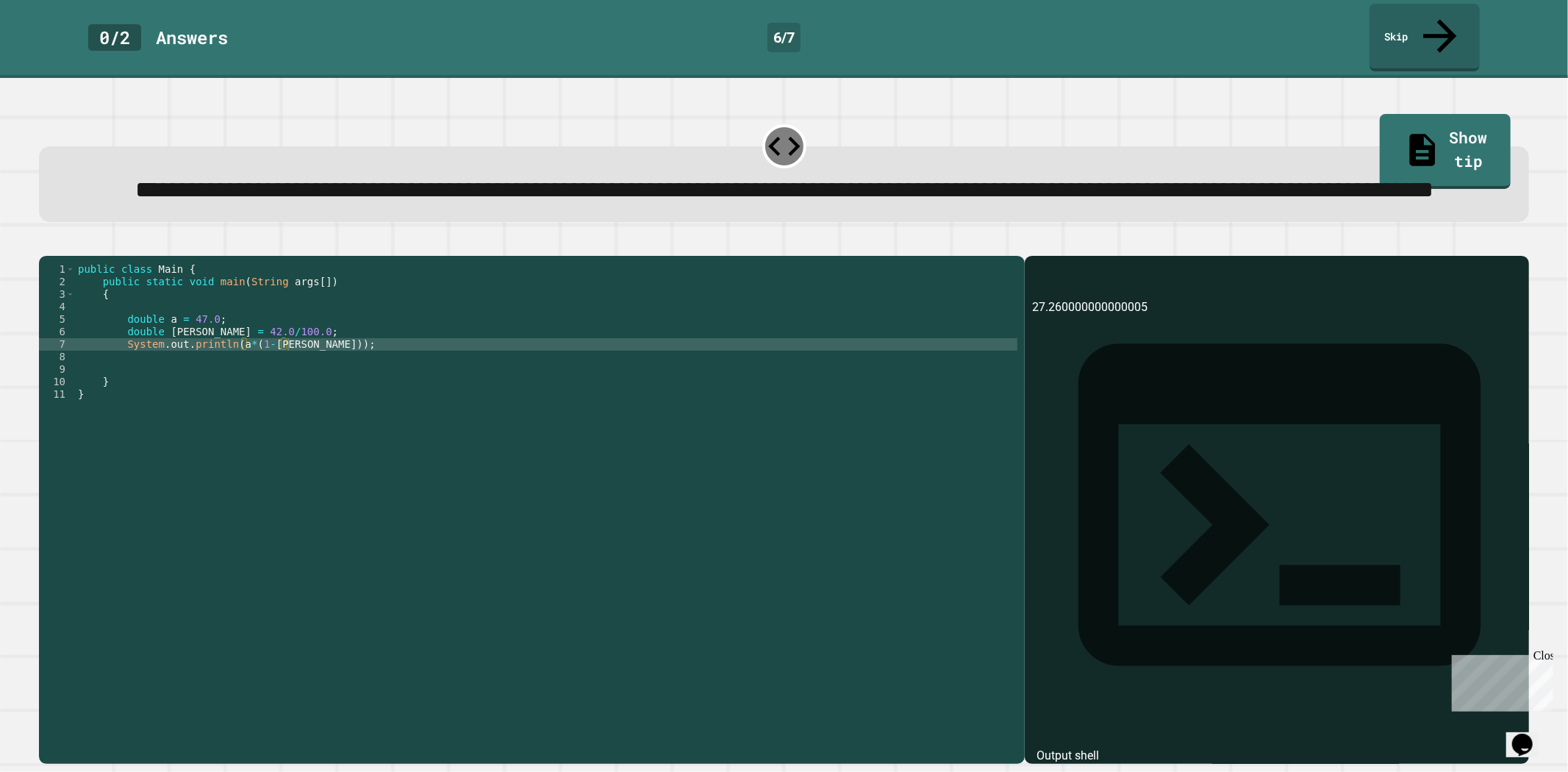
click at [328, 372] on div "public class Main { public static void main ( String args [ ]) { double a = 47.…" at bounding box center [546, 488] width 943 height 450
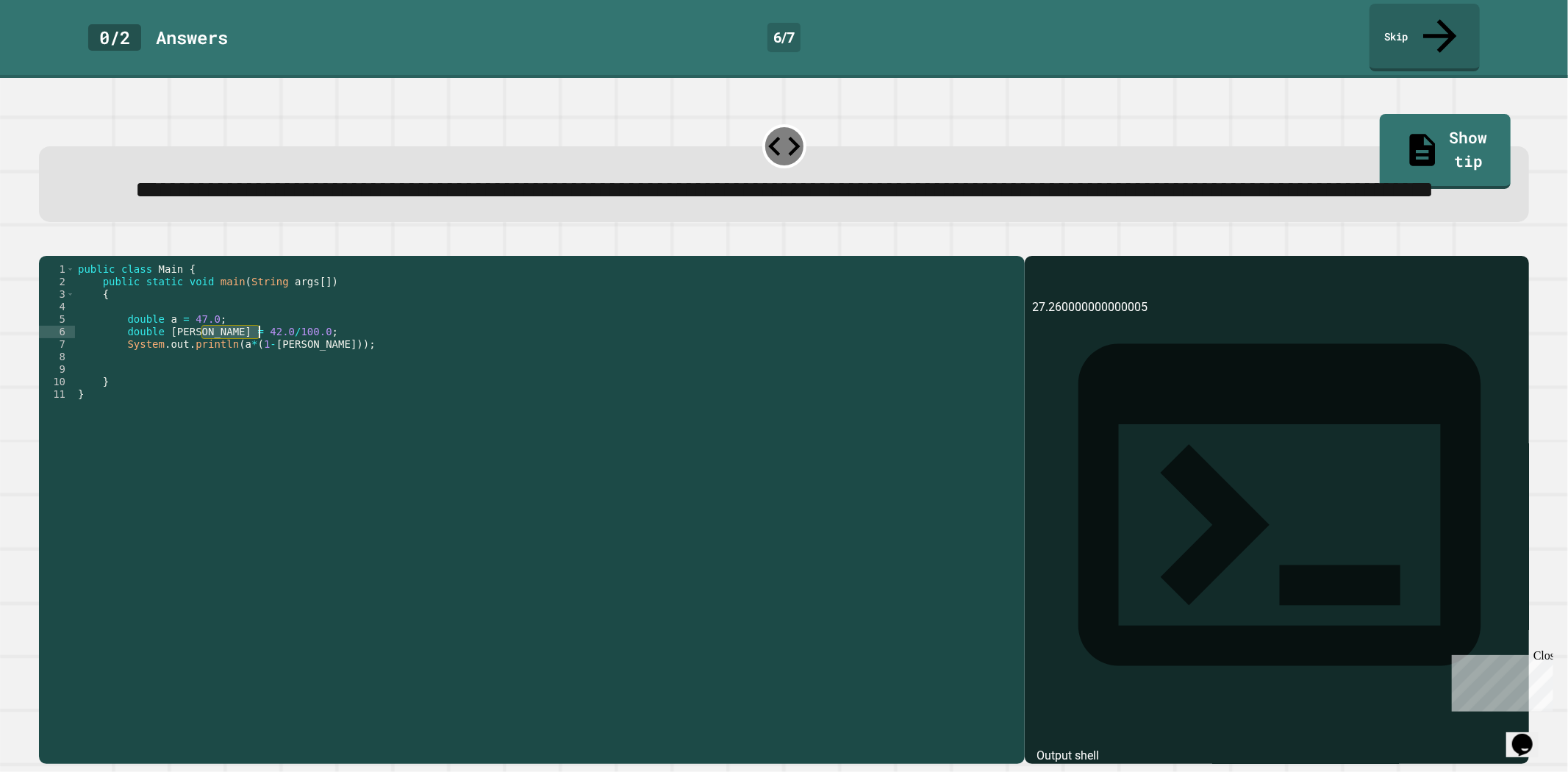
drag, startPoint x: 200, startPoint y: 358, endPoint x: 260, endPoint y: 356, distance: 60.0
click at [260, 356] on div "public class Main { public static void main ( String args [ ]) { double a = 47.…" at bounding box center [546, 488] width 943 height 450
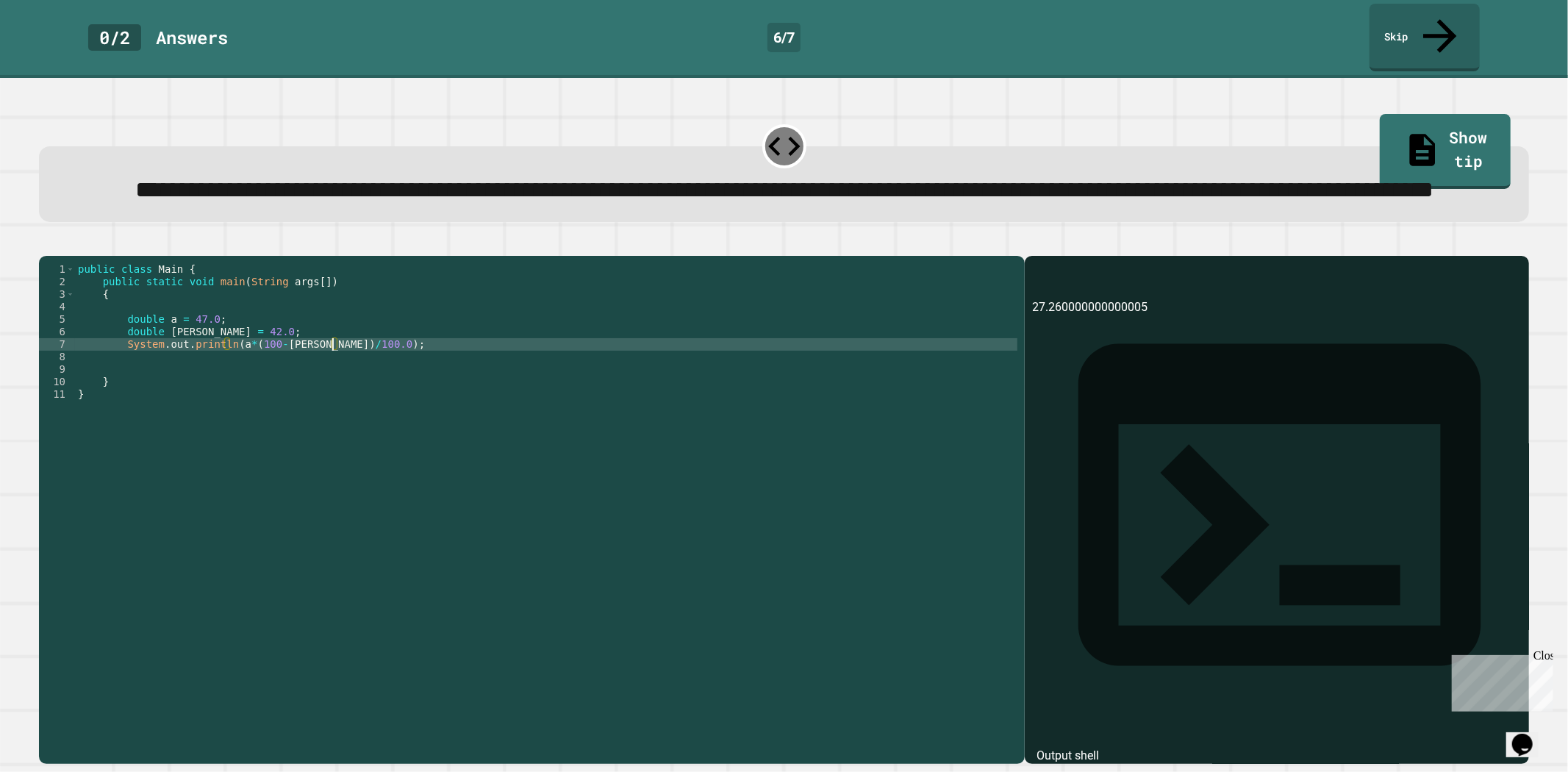
scroll to position [0, 19]
click at [240, 369] on div "public class Main { public static void main ( String args [ ]) { double a = 47.…" at bounding box center [546, 488] width 943 height 450
click at [47, 243] on button "button" at bounding box center [47, 243] width 0 height 0
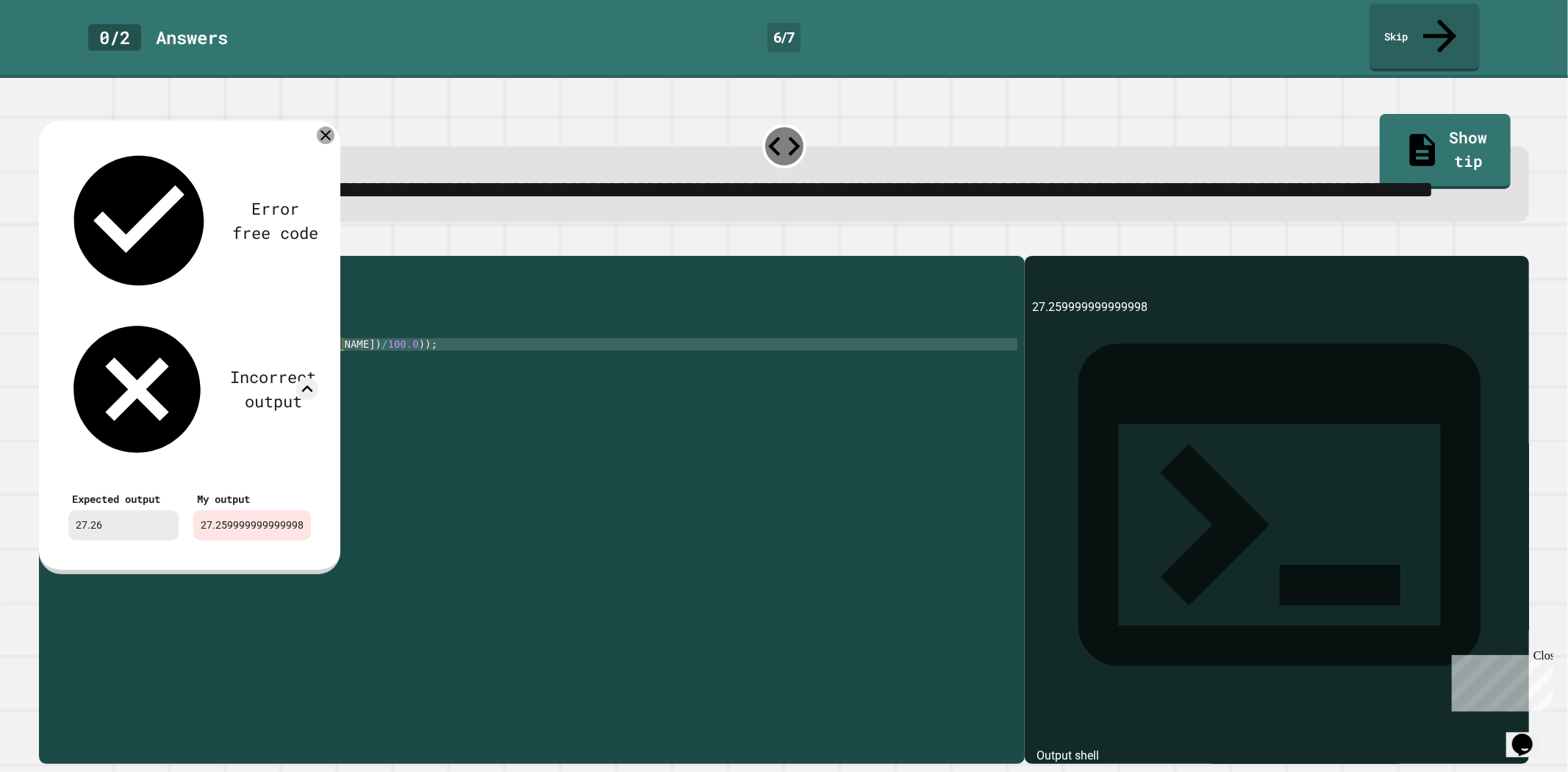
click at [325, 141] on icon at bounding box center [325, 135] width 18 height 18
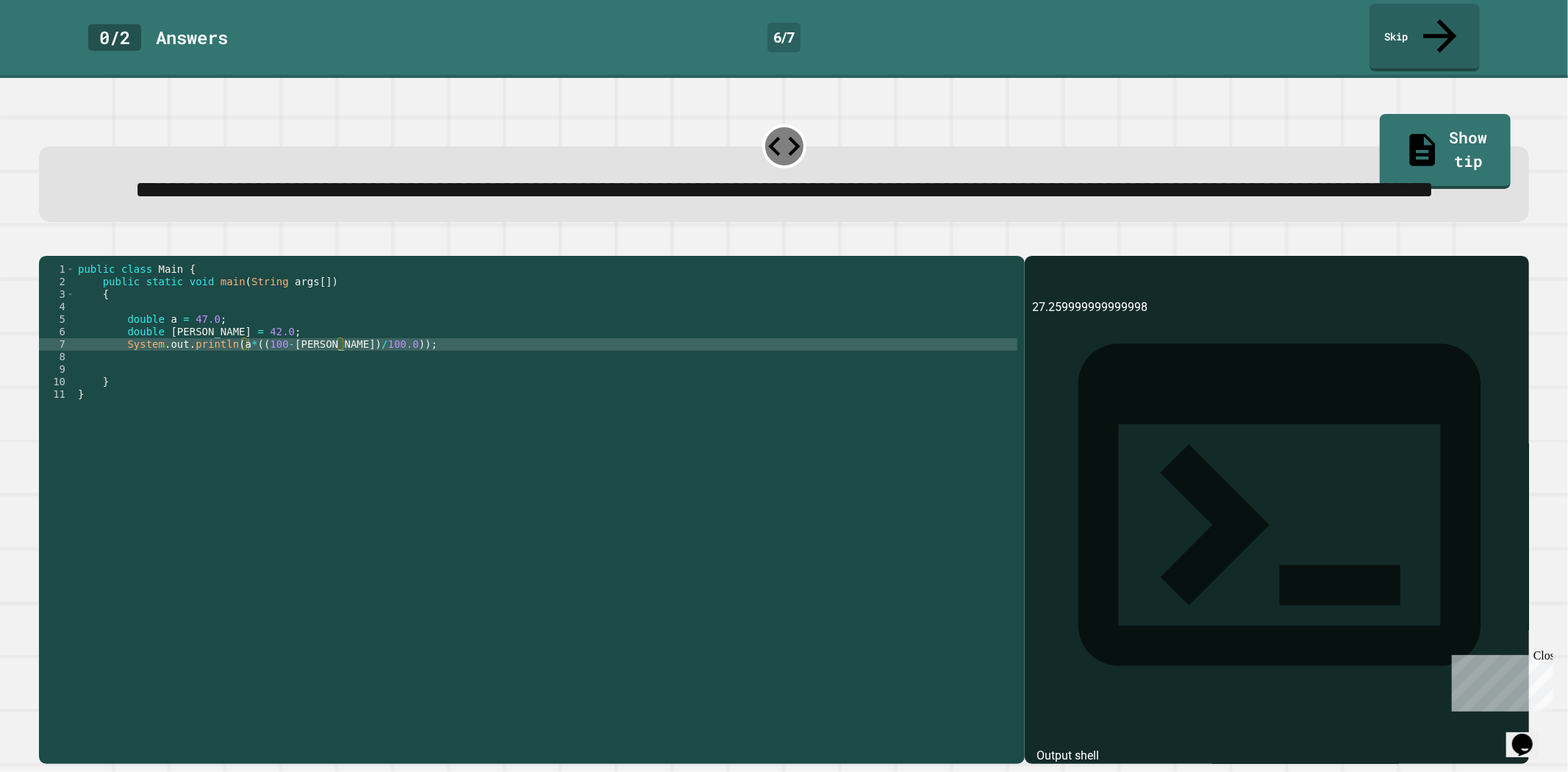
click at [378, 366] on div "public class Main { public static void main ( String args [ ]) { double a = 47.…" at bounding box center [546, 488] width 943 height 450
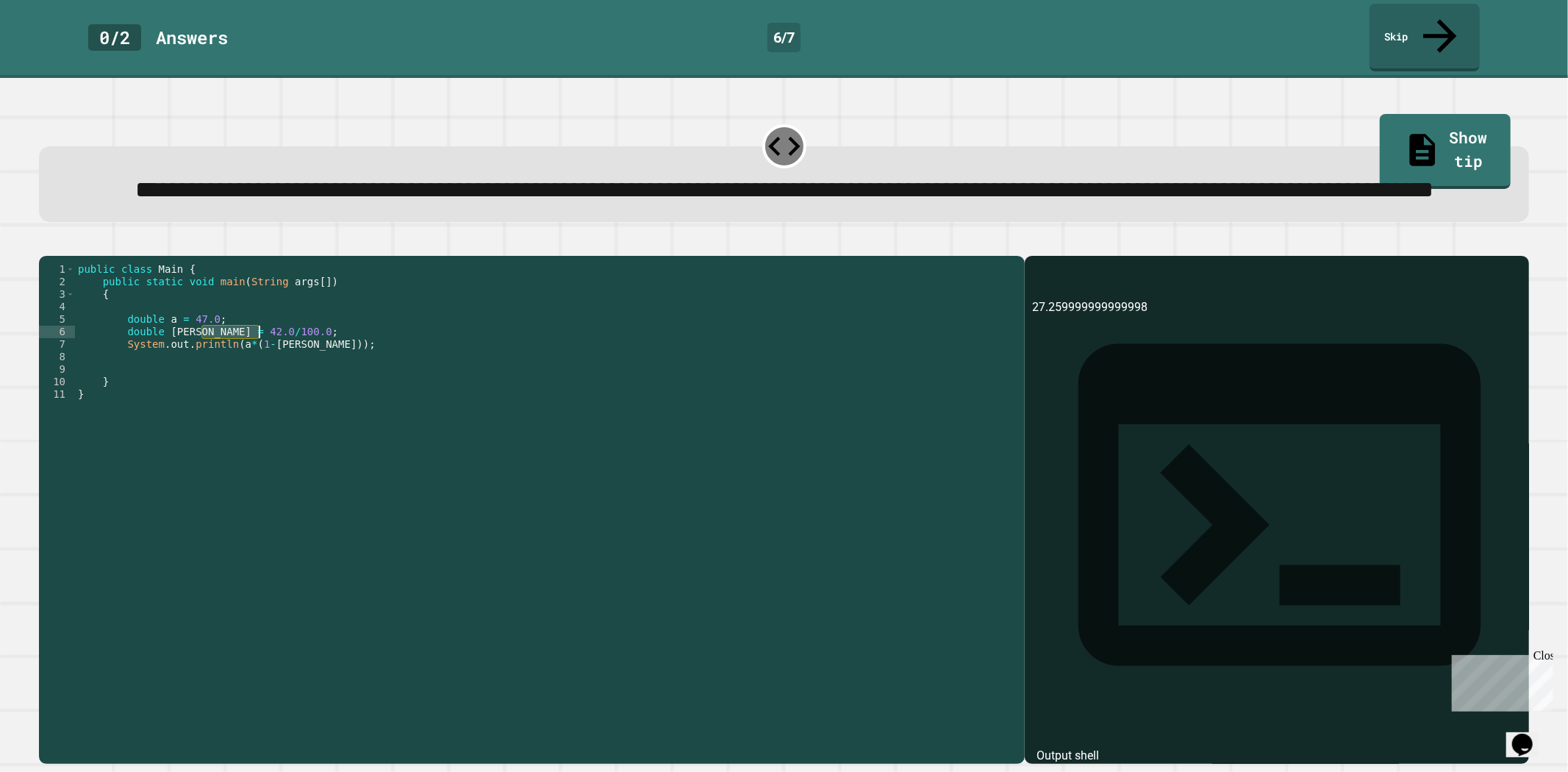
click at [310, 370] on div "public class Main { public static void main ( String args [ ]) { double a = 47.…" at bounding box center [546, 488] width 943 height 450
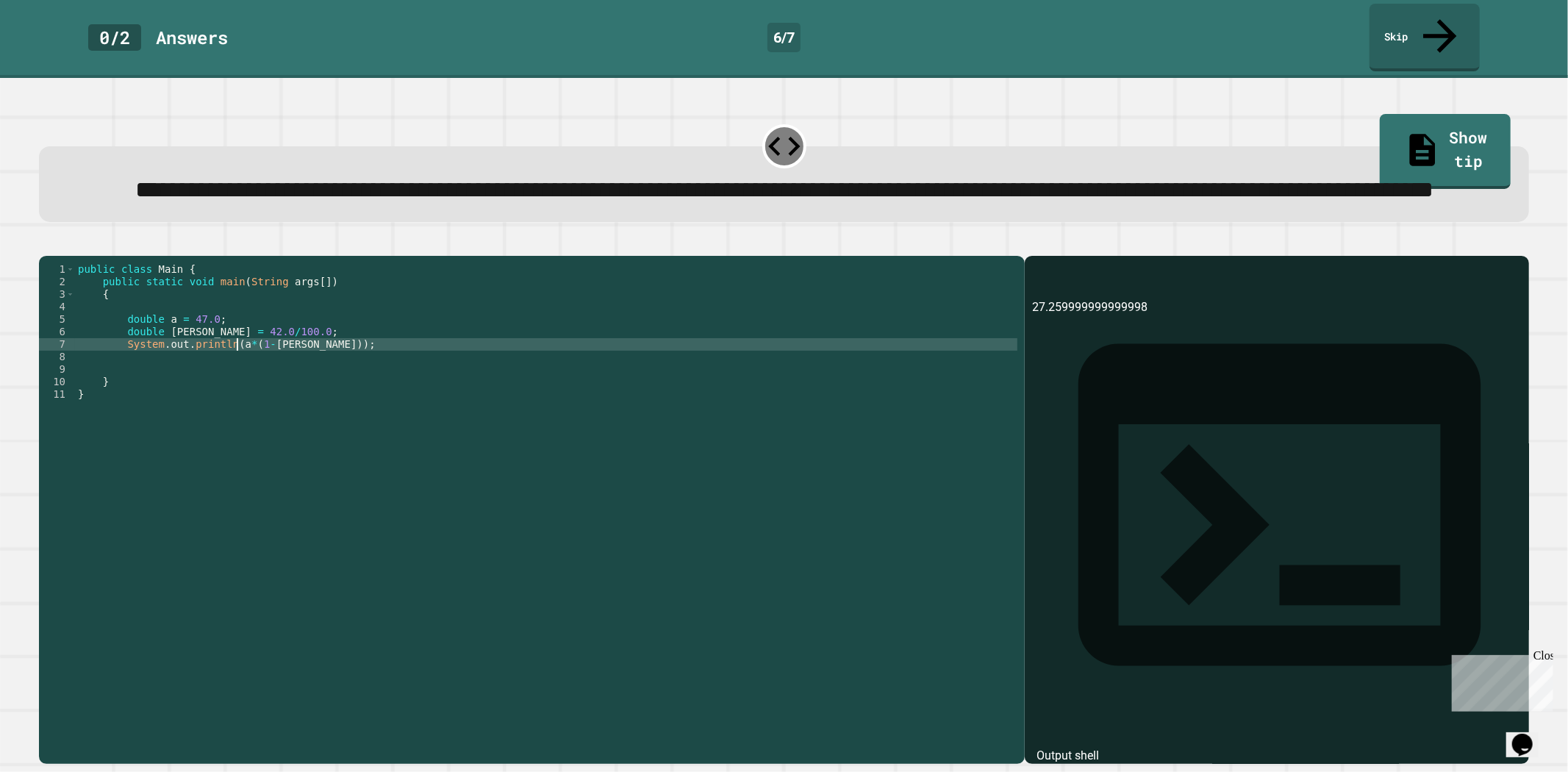
click at [238, 365] on div "public class Main { public static void main ( String args [ ]) { double a = 47.…" at bounding box center [546, 488] width 943 height 450
click at [290, 375] on div "public class Main { public static void main ( String args [ ]) { double a = 47.…" at bounding box center [546, 488] width 943 height 450
click at [231, 371] on div "public class Main { public static void main ( String args [ ]) { double a = 47.…" at bounding box center [546, 488] width 943 height 450
click at [229, 366] on div "public class Main { public static void main ( String args [ ]) { double a = 47.…" at bounding box center [546, 488] width 943 height 450
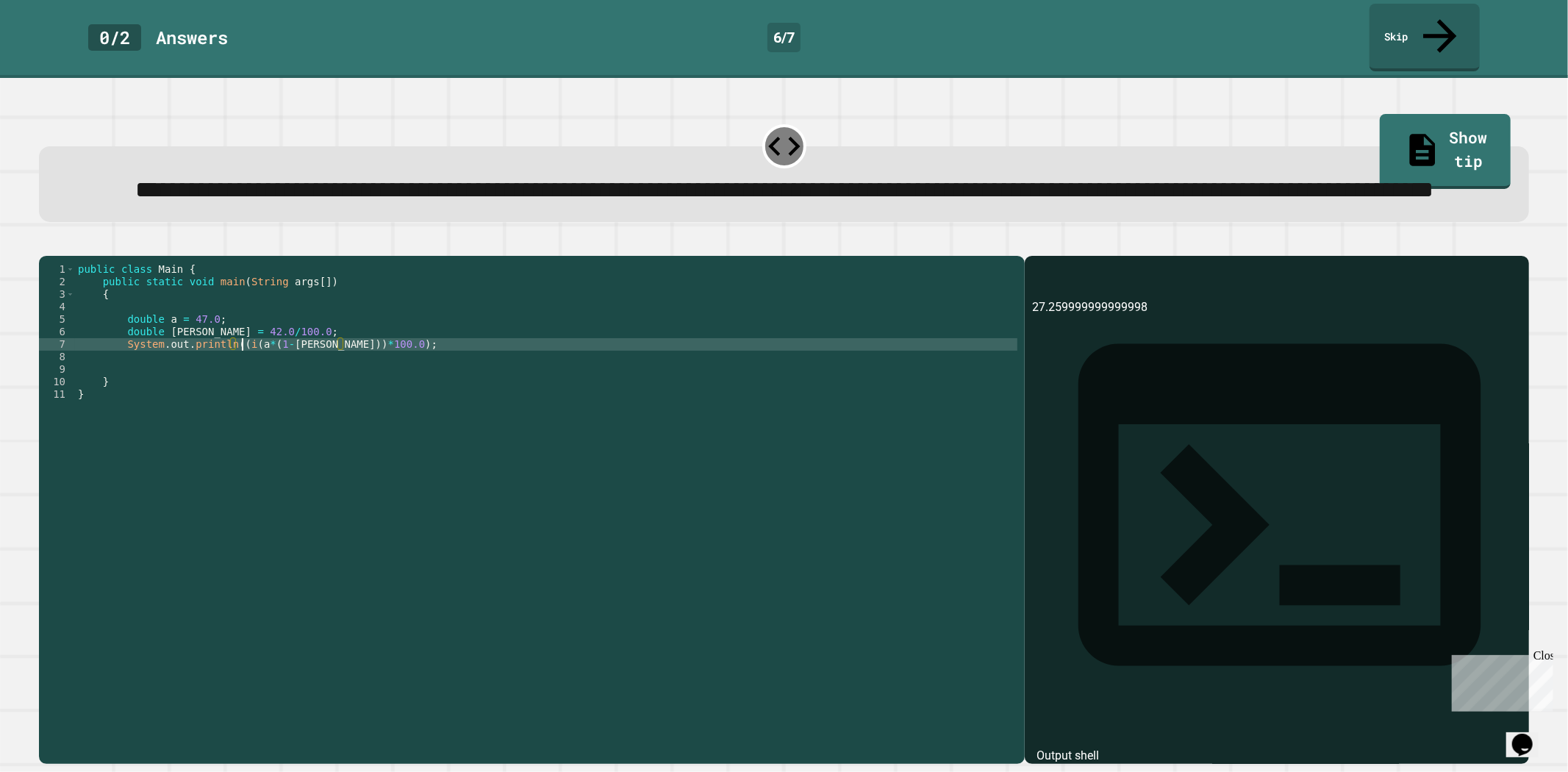
scroll to position [0, 12]
click at [241, 365] on div "public class Main { public static void main ( String args [ ]) { double a = 47.…" at bounding box center [546, 488] width 943 height 450
click at [231, 369] on div "public class Main { public static void main ( String args [ ]) { double a = 47.…" at bounding box center [546, 488] width 943 height 450
click at [364, 369] on div "public class Main { public static void main ( String args [ ]) { double a = 47.…" at bounding box center [546, 488] width 943 height 450
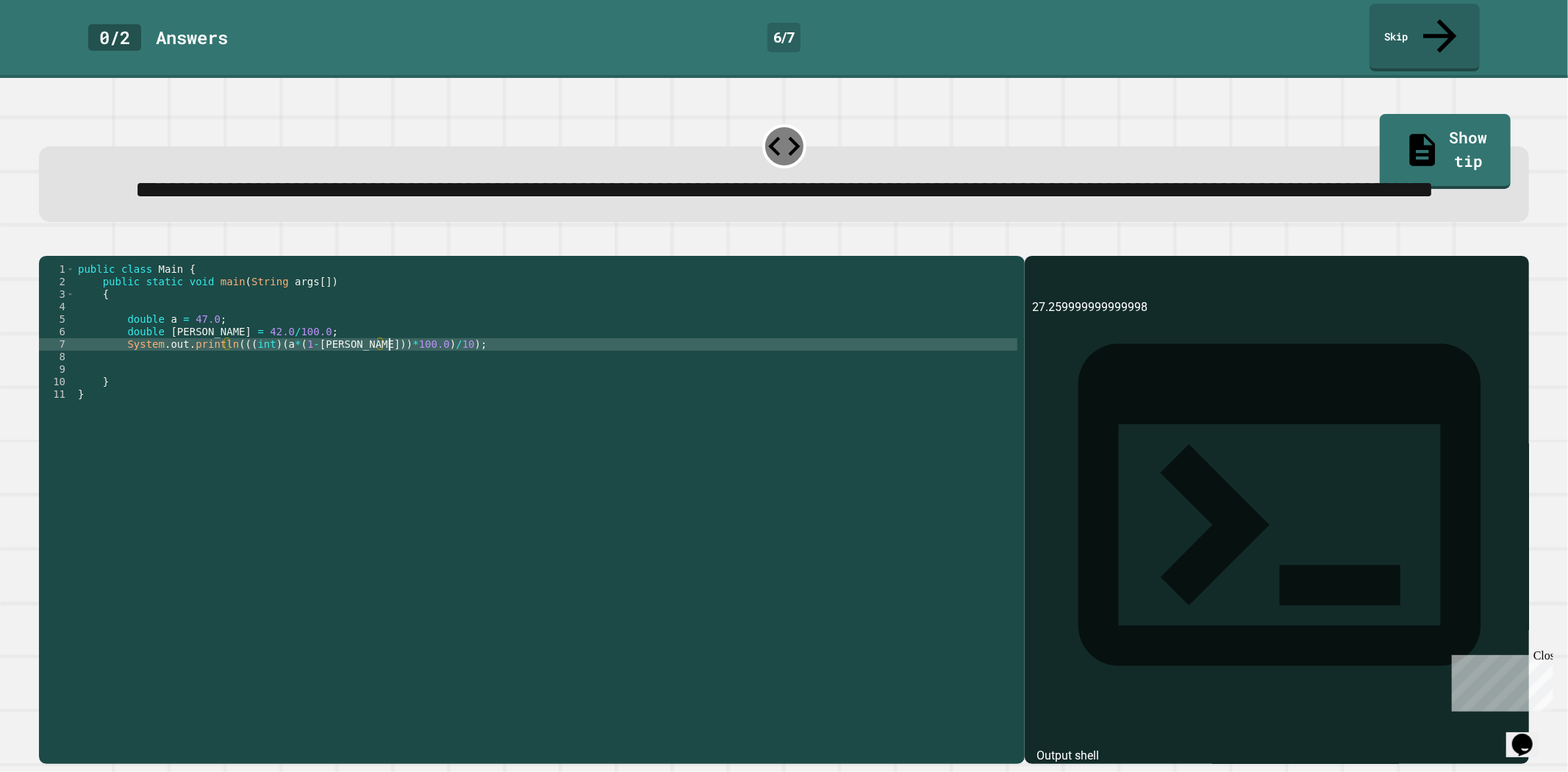
scroll to position [0, 23]
click at [265, 365] on div "public class Main { public static void main ( String args [ ]) { double a = 47.…" at bounding box center [546, 488] width 943 height 450
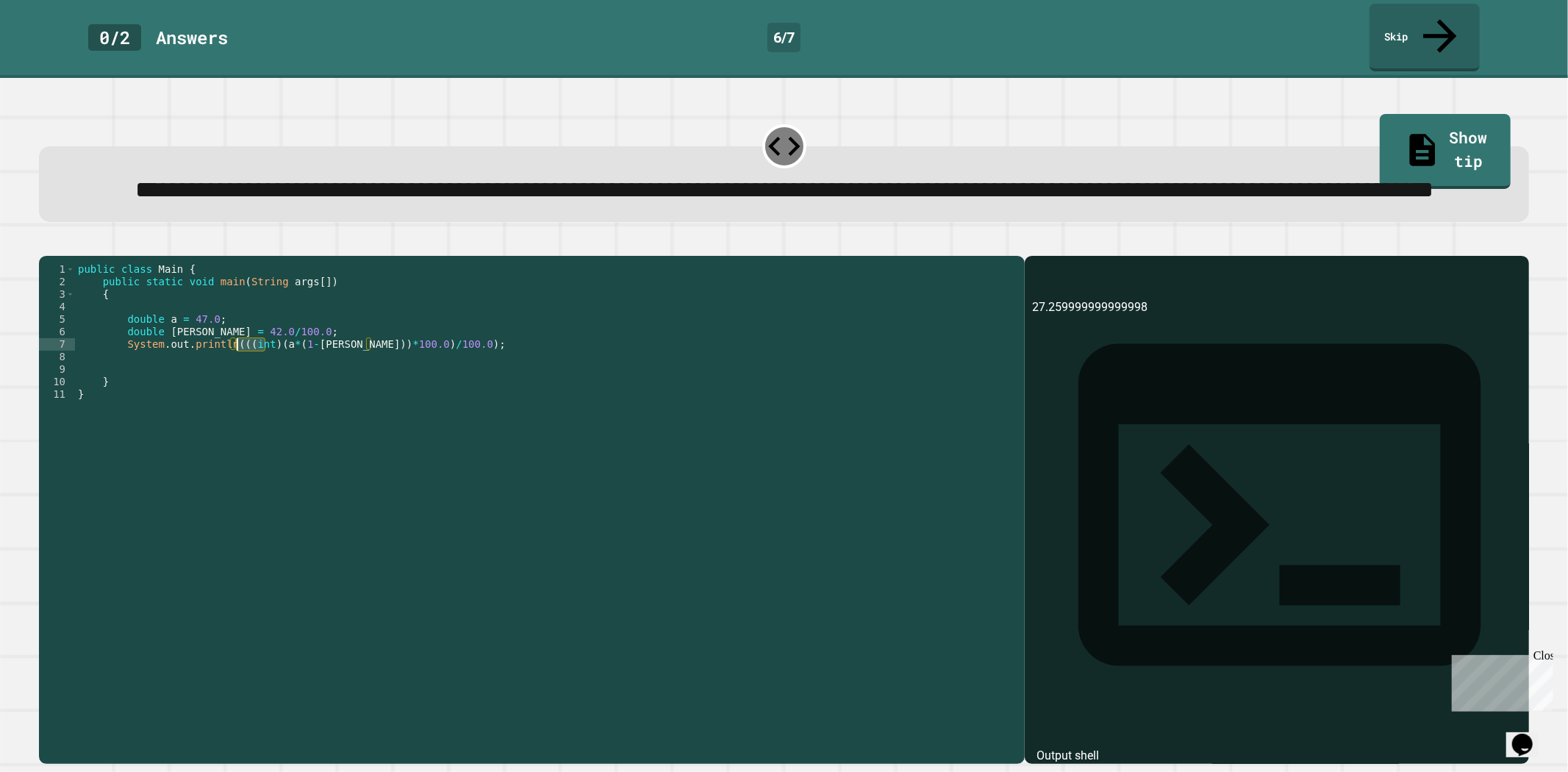
drag, startPoint x: 265, startPoint y: 365, endPoint x: 236, endPoint y: 366, distance: 29.0
click at [236, 366] on div "public class Main { public static void main ( String args [ ]) { double a = 47.…" at bounding box center [546, 488] width 943 height 450
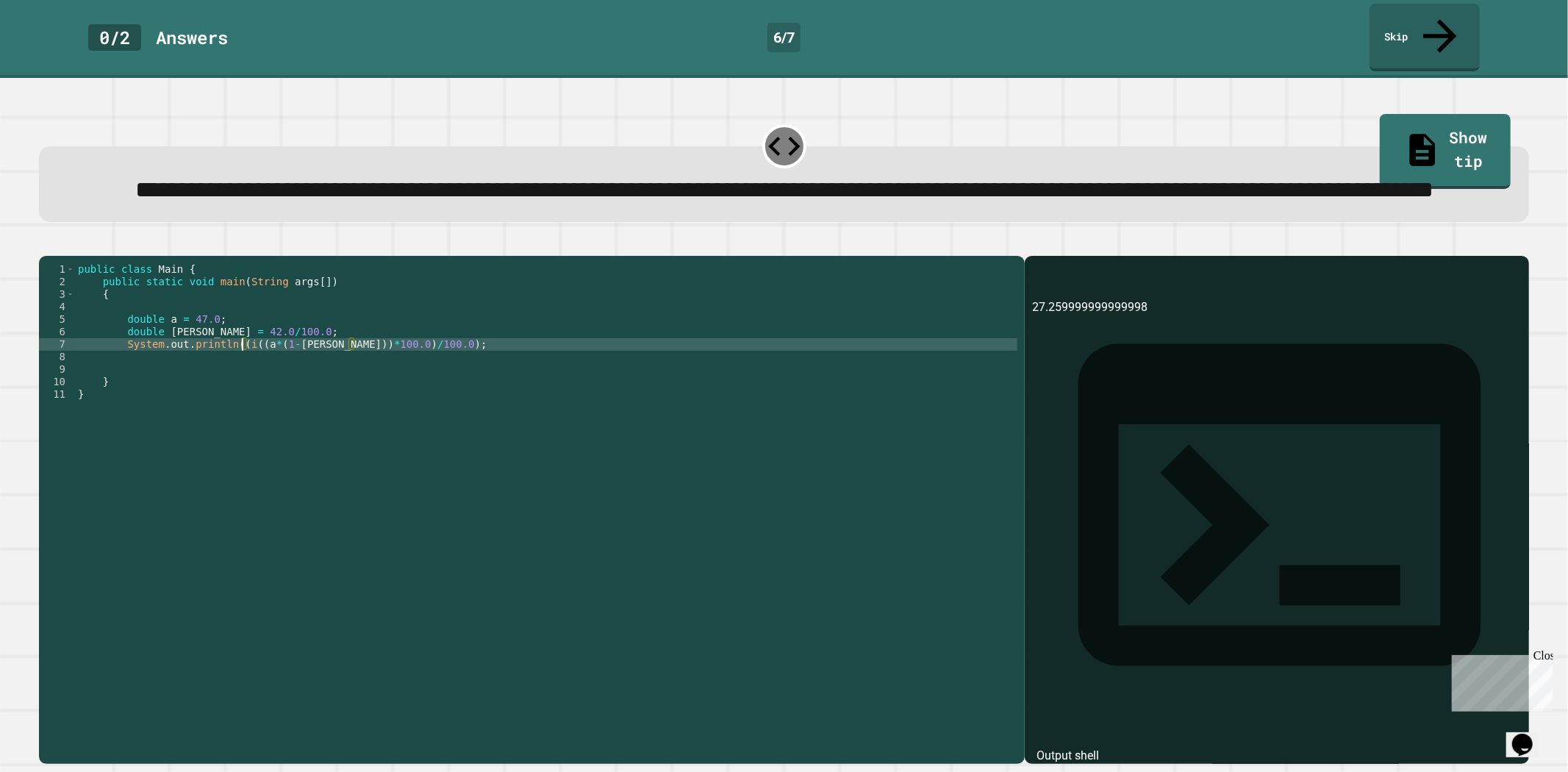
scroll to position [0, 12]
type textarea "**********"
click at [47, 243] on icon "button" at bounding box center [47, 243] width 0 height 0
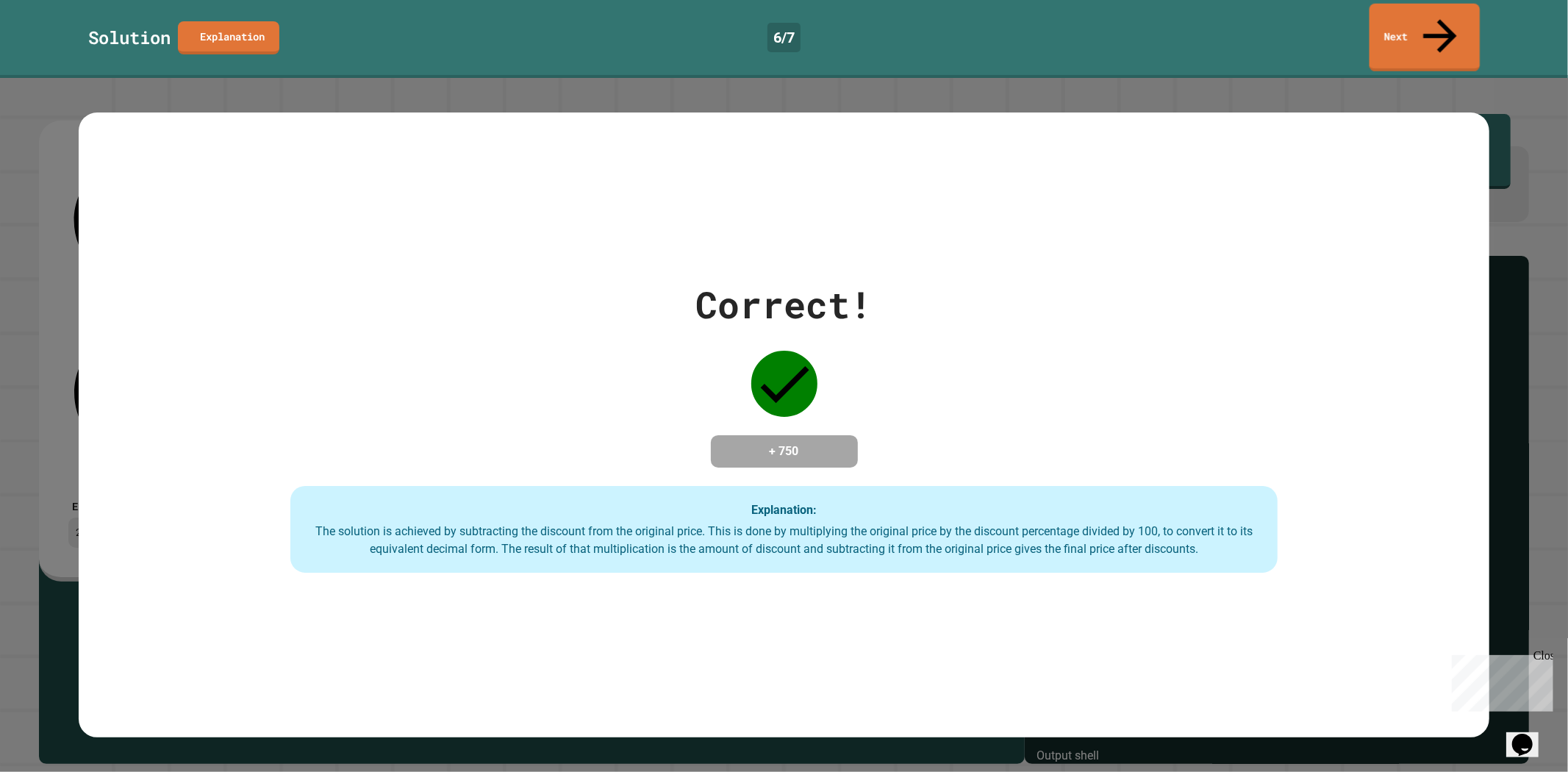
click at [1458, 11] on link "Next" at bounding box center [1425, 37] width 110 height 68
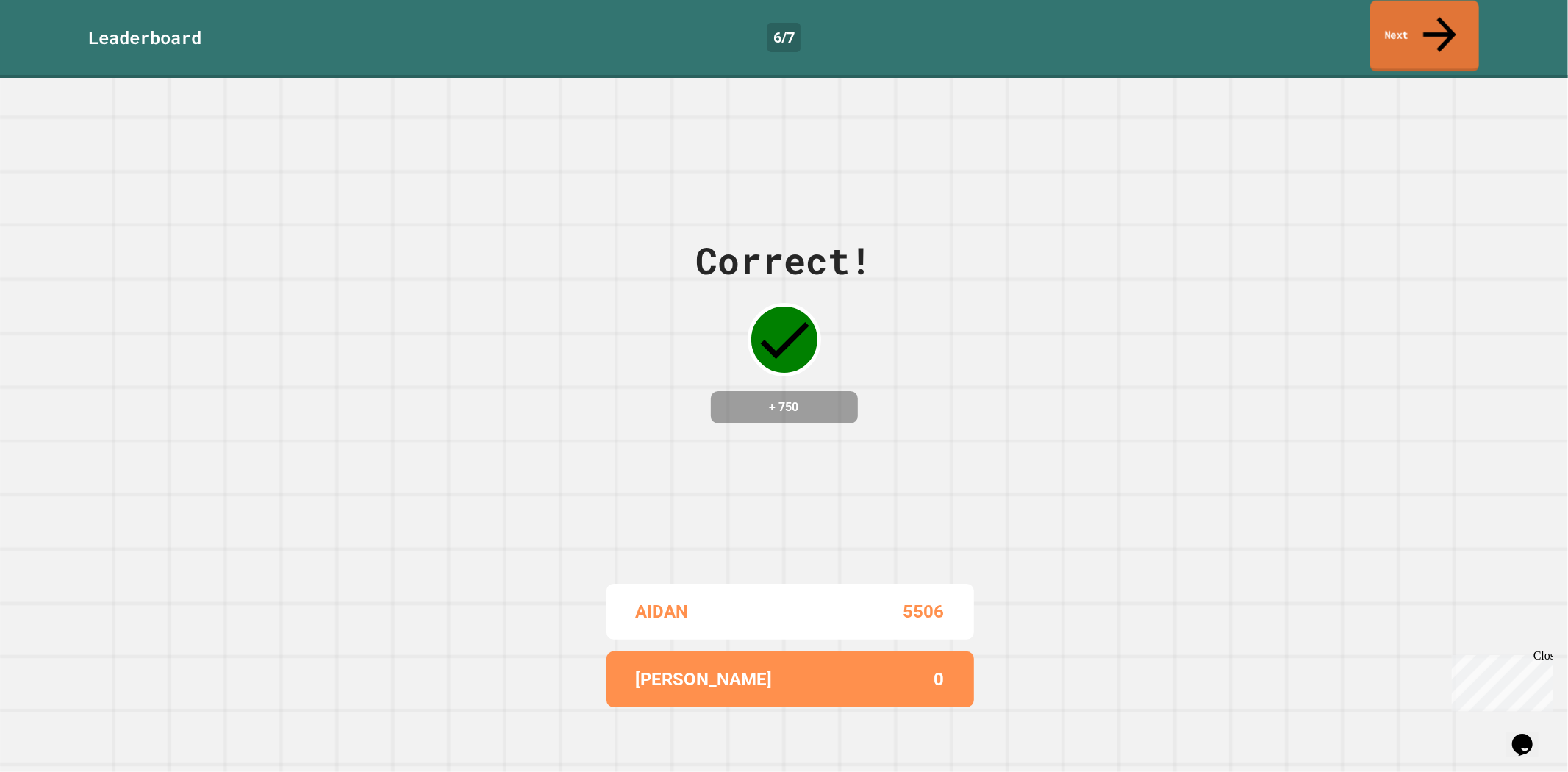
click at [1405, 31] on link "Next" at bounding box center [1425, 36] width 108 height 71
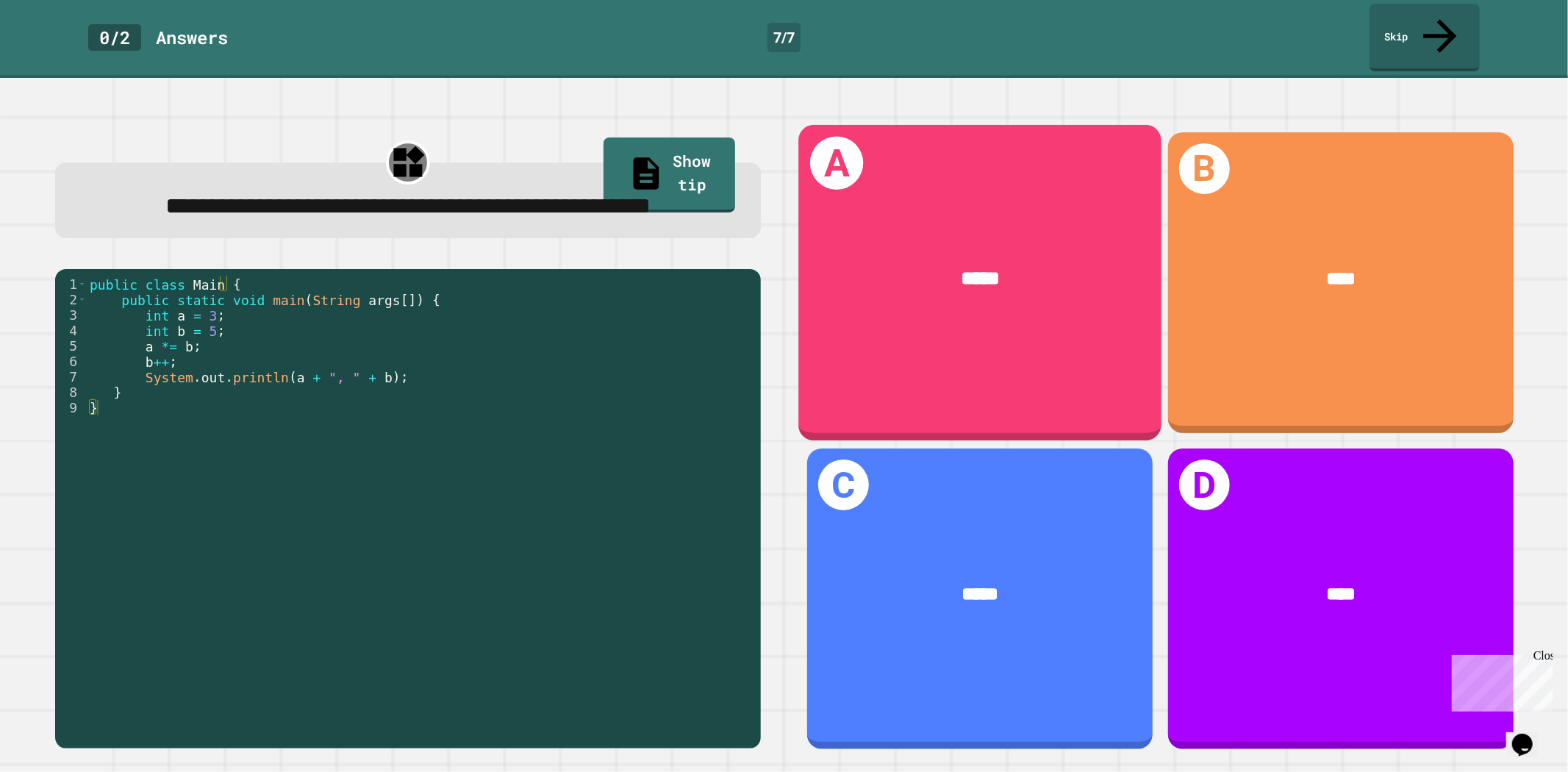
click at [870, 264] on div "*****" at bounding box center [981, 279] width 283 height 31
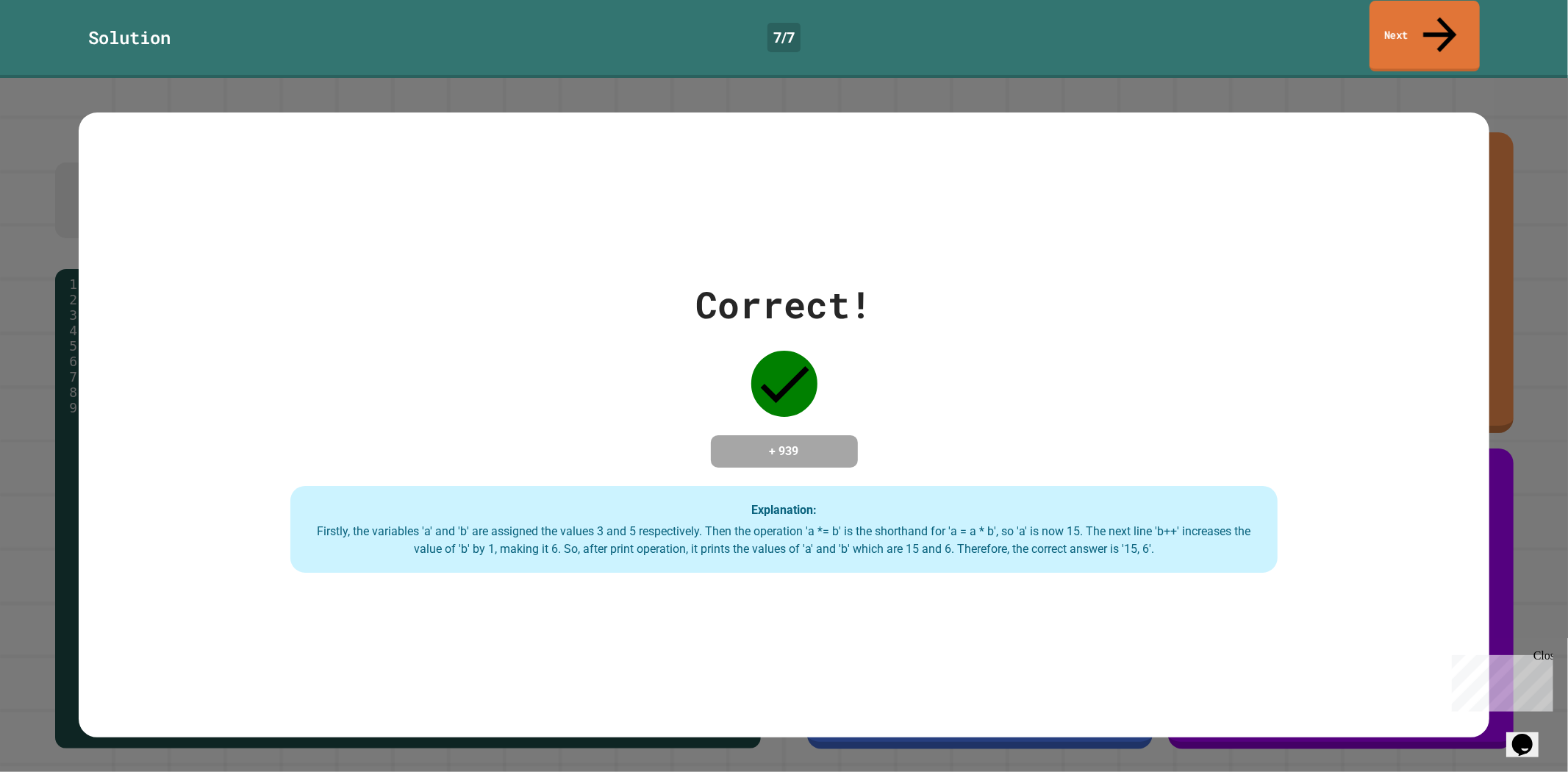
click at [1422, 19] on link "Next" at bounding box center [1425, 36] width 110 height 71
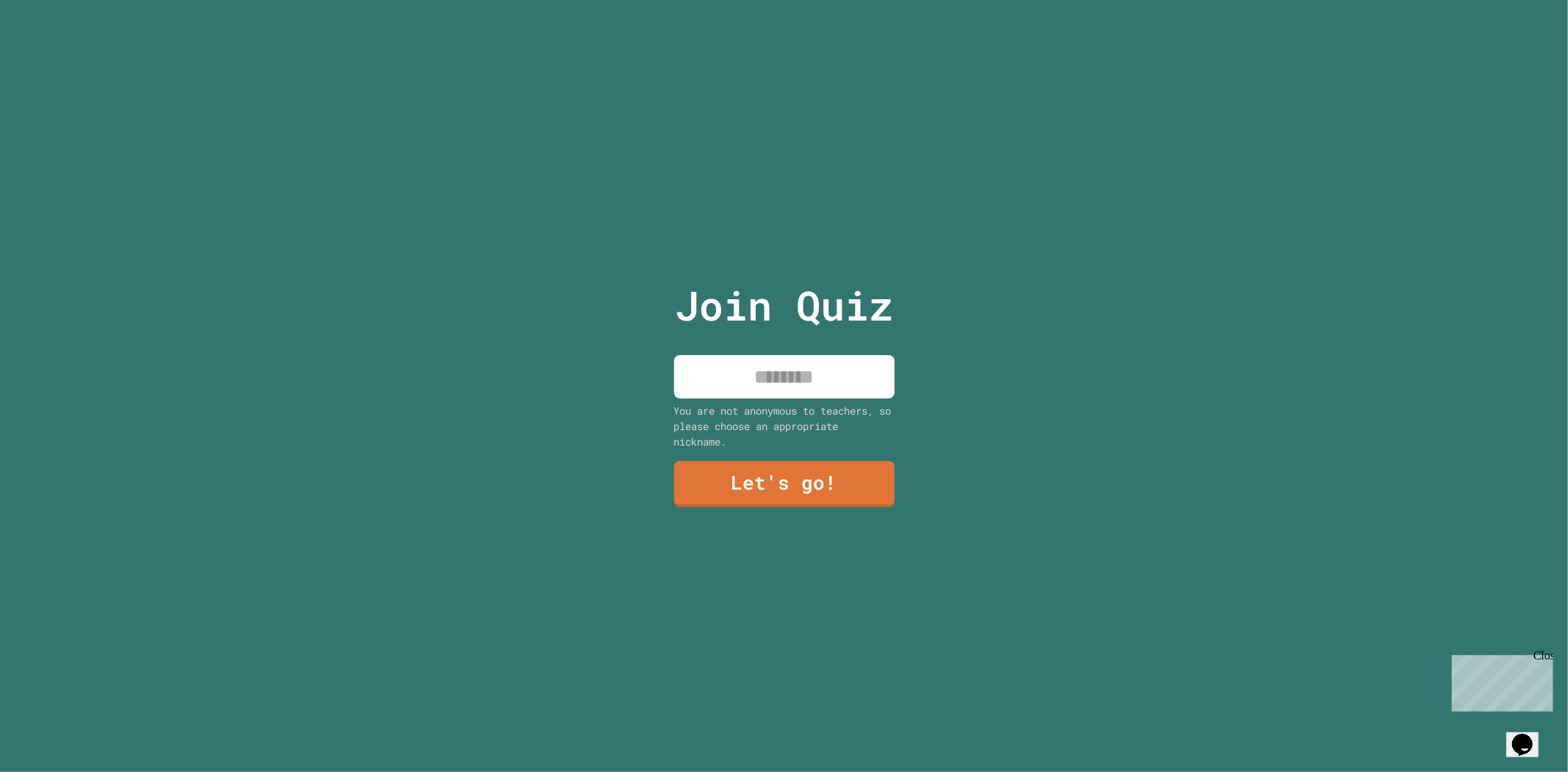
click at [819, 380] on input at bounding box center [785, 376] width 220 height 43
type input "*****"
click at [816, 490] on link "Let's go!" at bounding box center [785, 481] width 200 height 48
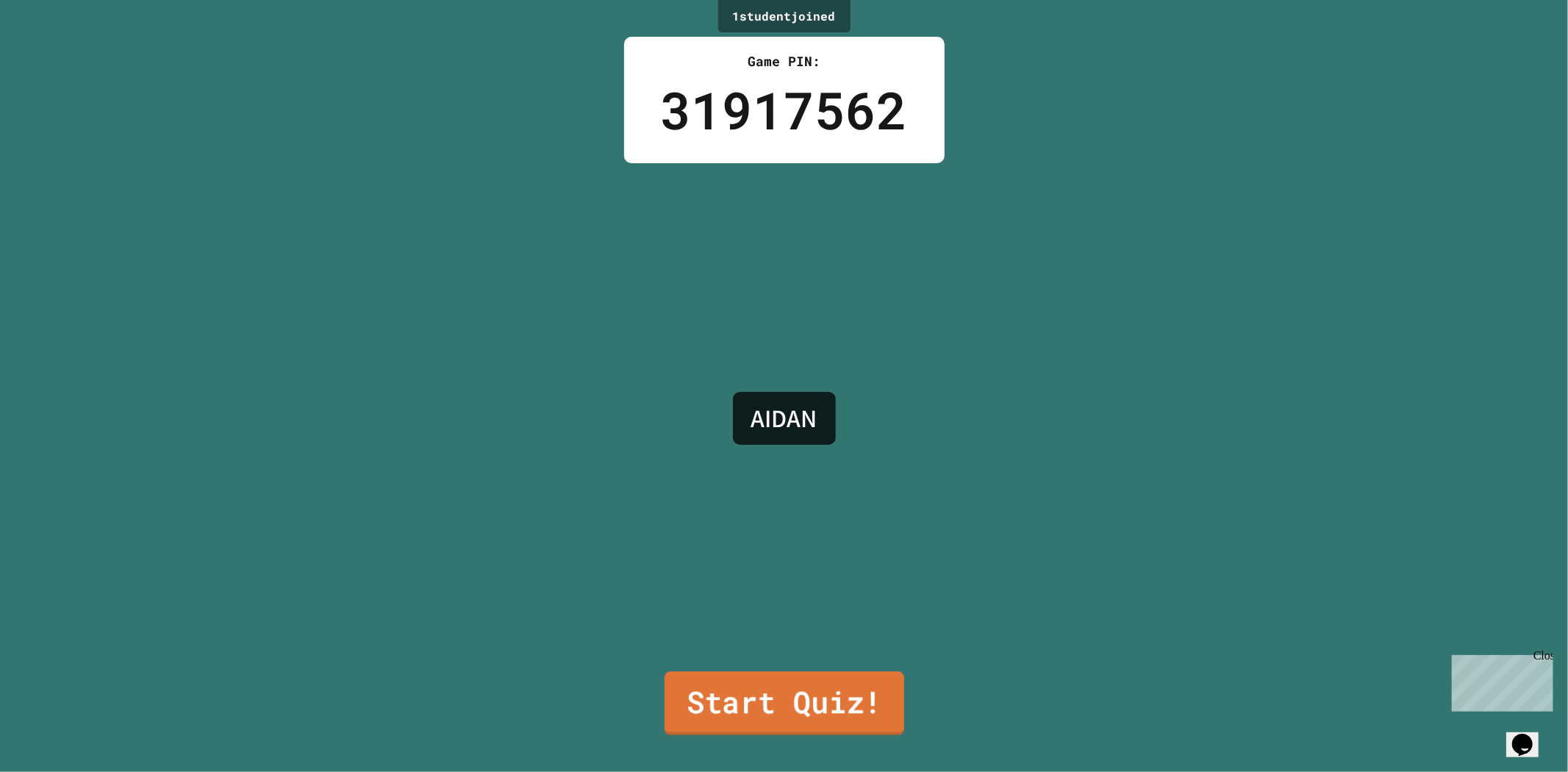
click at [821, 687] on link "Start Quiz!" at bounding box center [784, 703] width 240 height 64
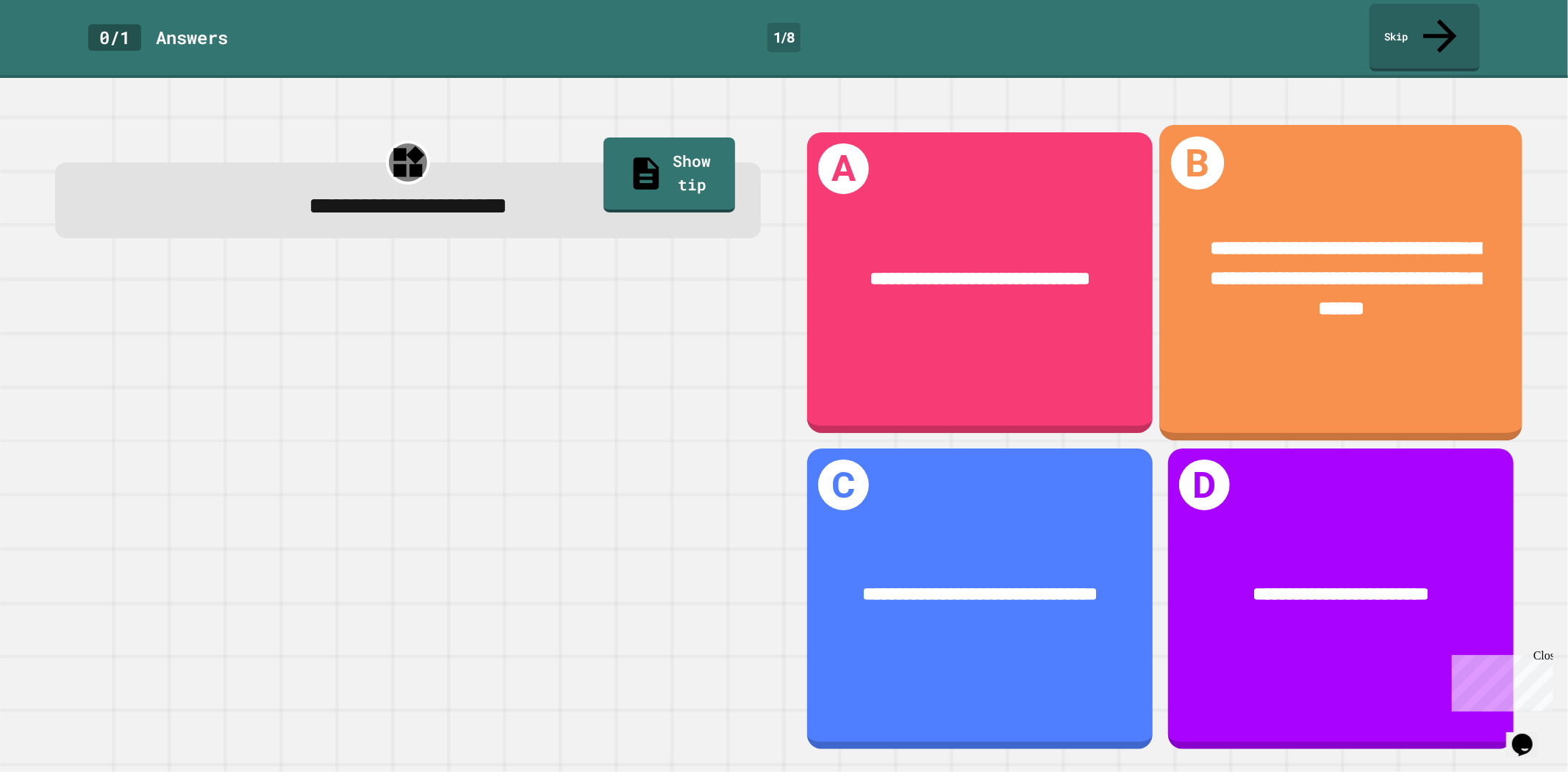
click at [1273, 283] on span "**********" at bounding box center [1345, 278] width 270 height 80
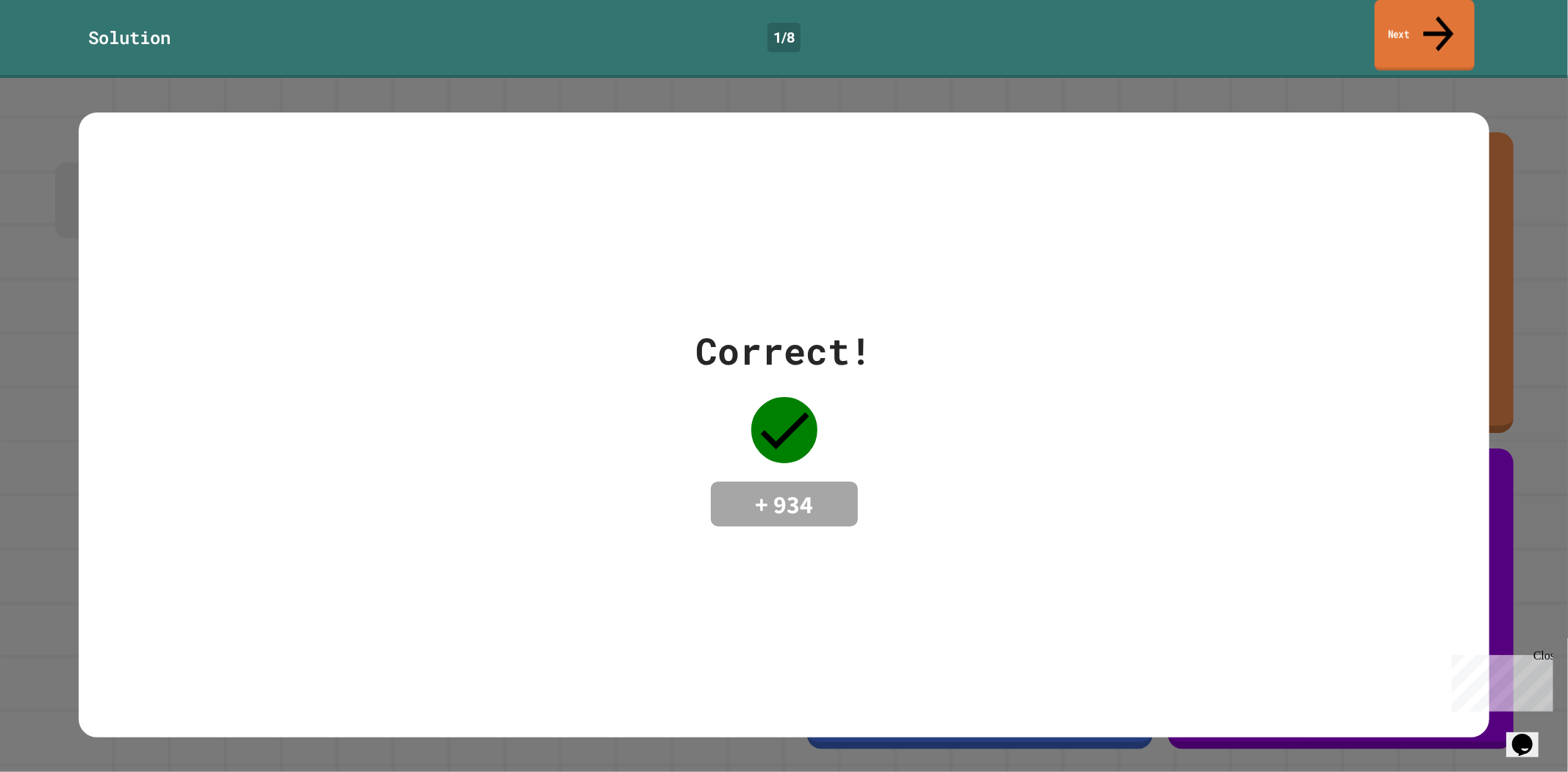
click at [1415, 11] on link "Next" at bounding box center [1425, 36] width 100 height 71
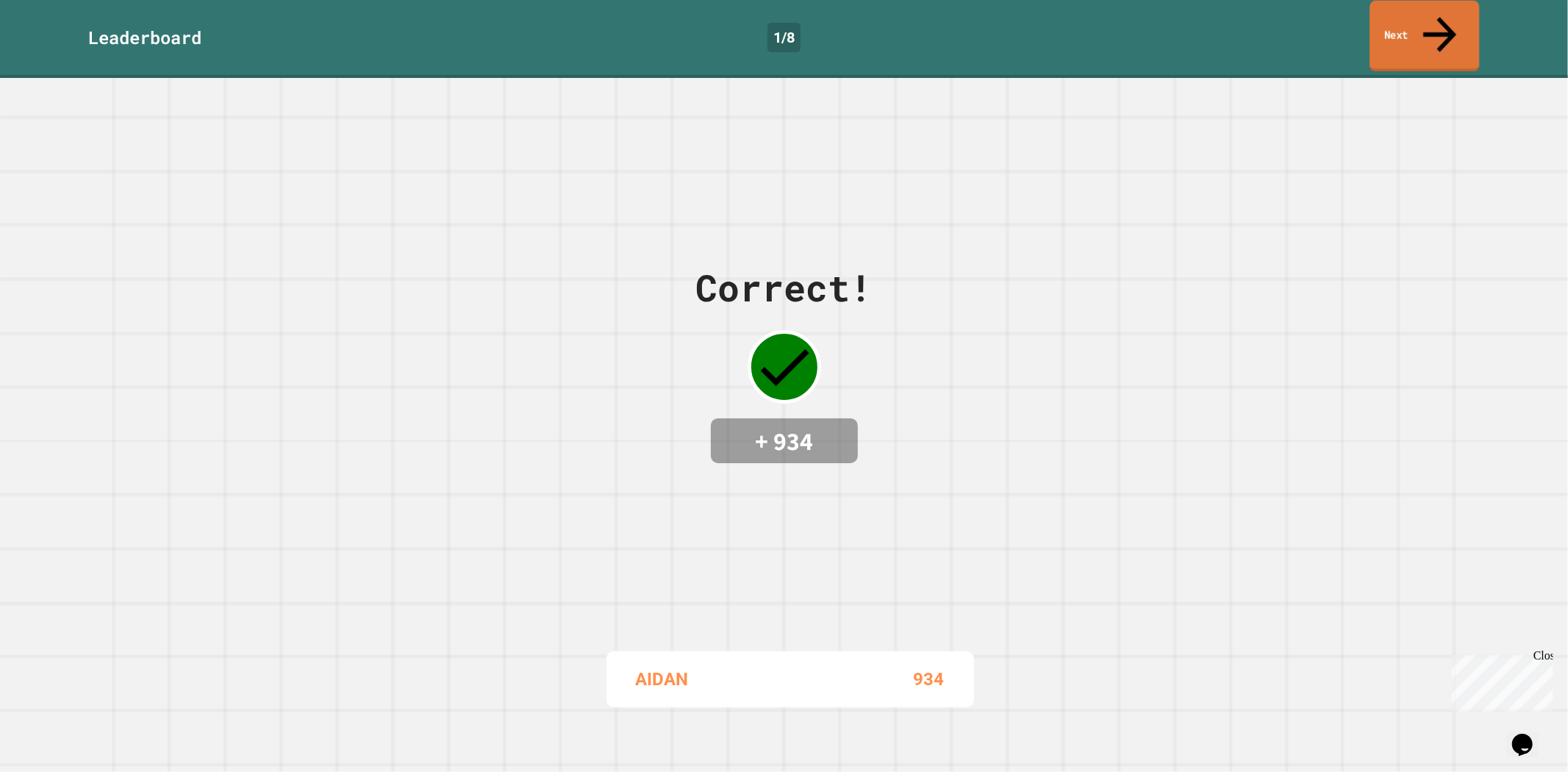
click at [1419, 14] on link "Next" at bounding box center [1424, 36] width 109 height 71
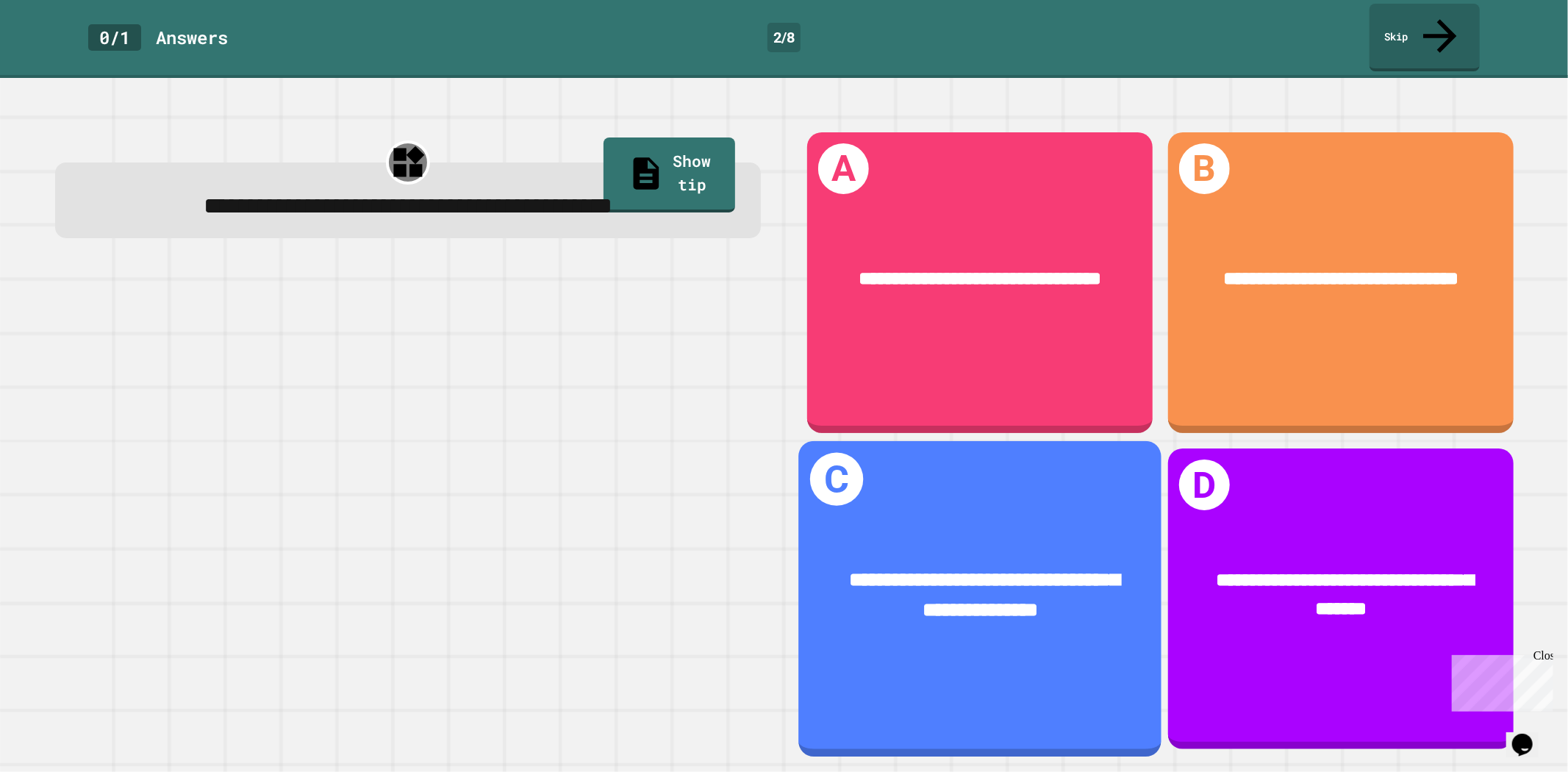
click at [995, 615] on div "**********" at bounding box center [980, 594] width 363 height 140
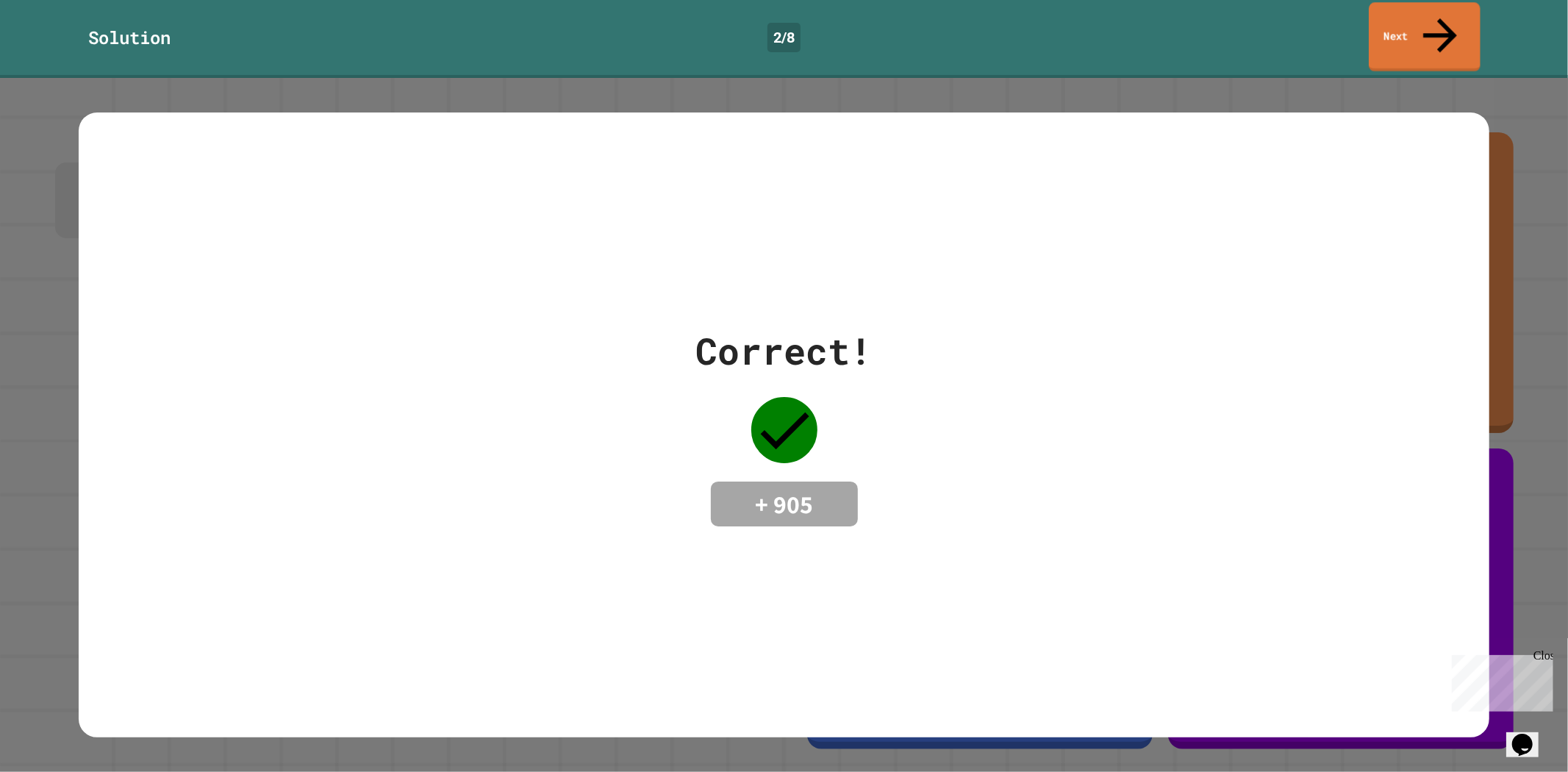
click at [1393, 27] on link "Next" at bounding box center [1425, 37] width 112 height 69
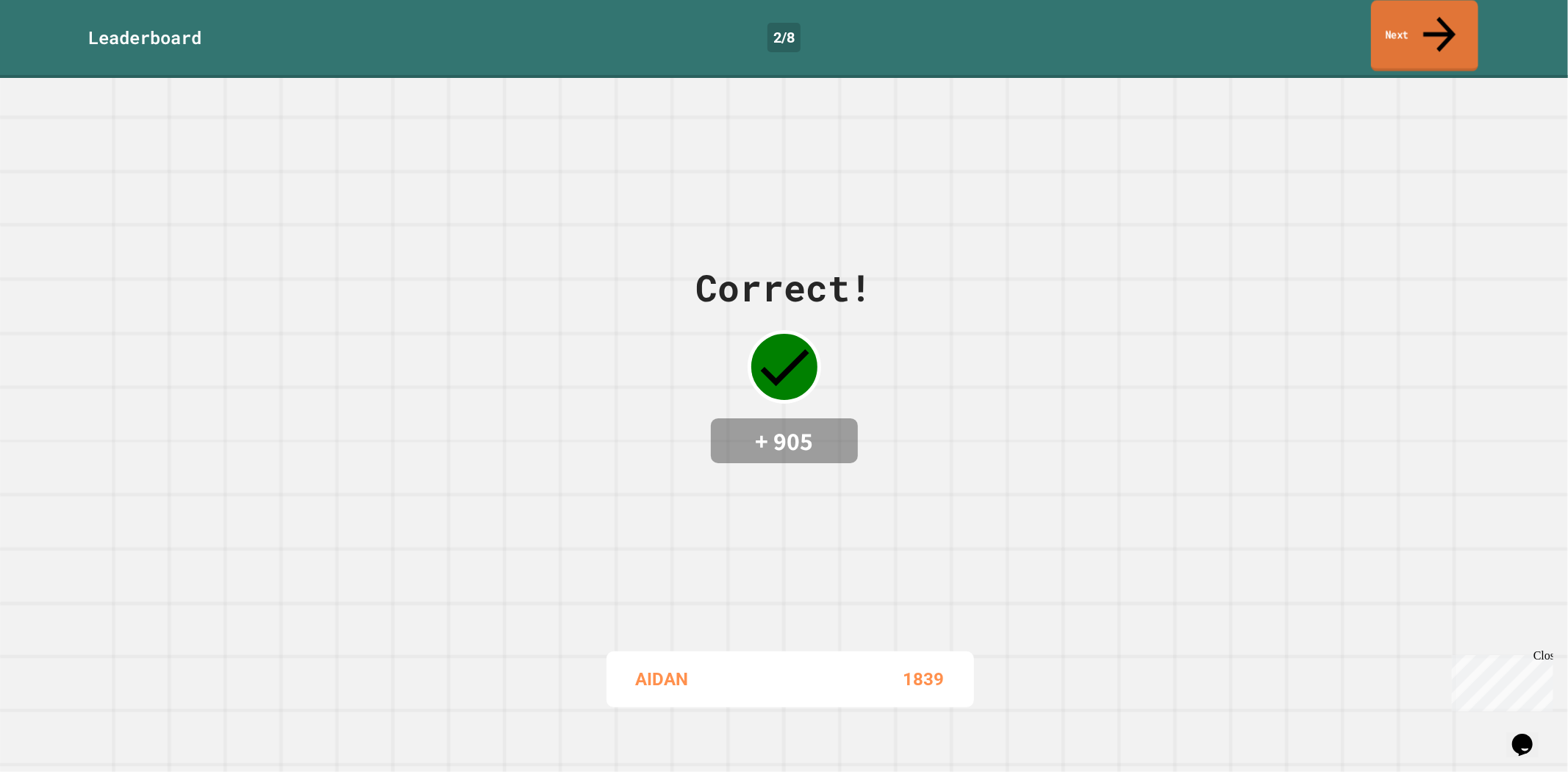
click at [1424, 17] on link "Next" at bounding box center [1425, 36] width 108 height 71
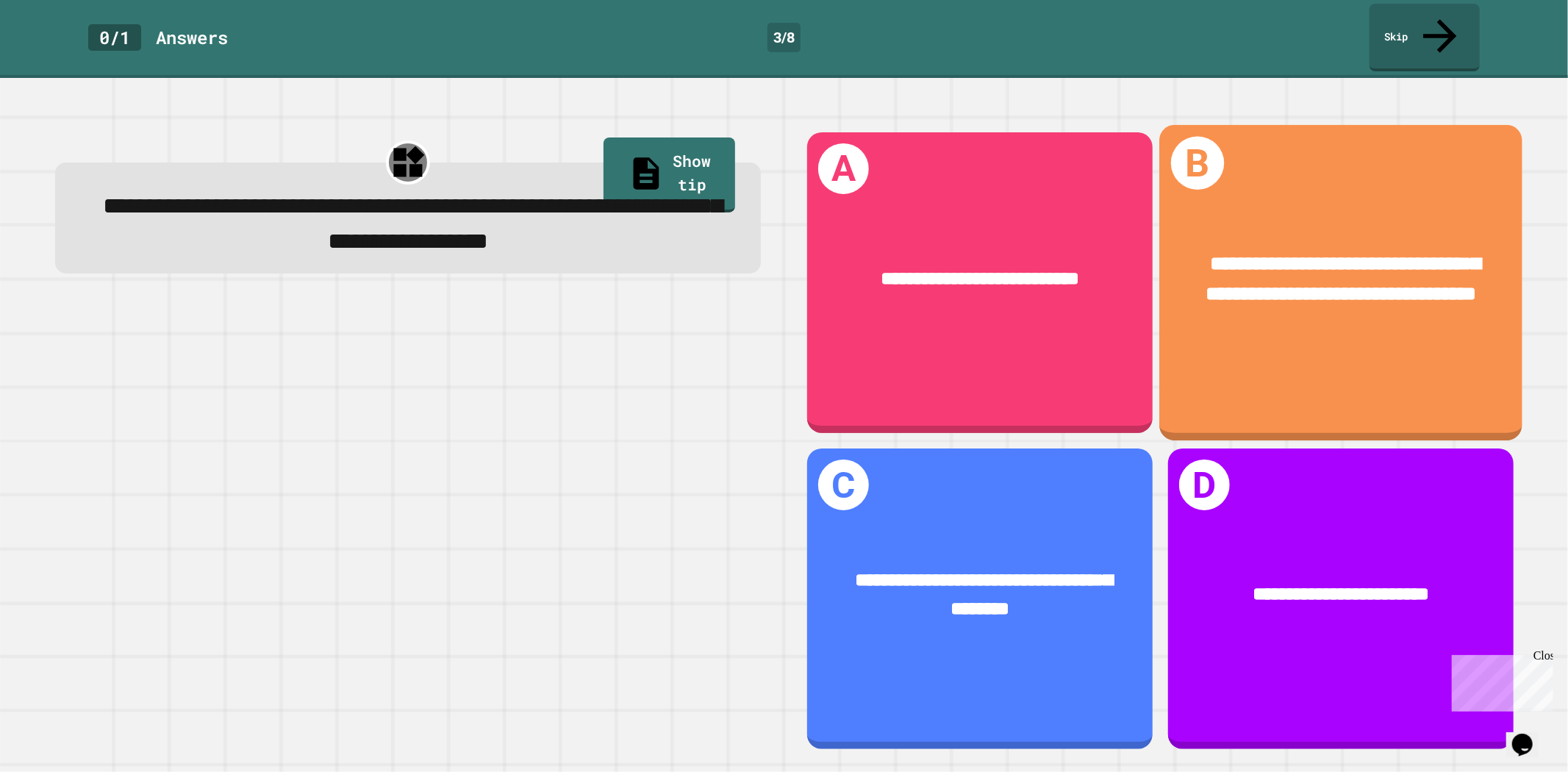
click at [1299, 292] on div "**********" at bounding box center [1341, 278] width 363 height 140
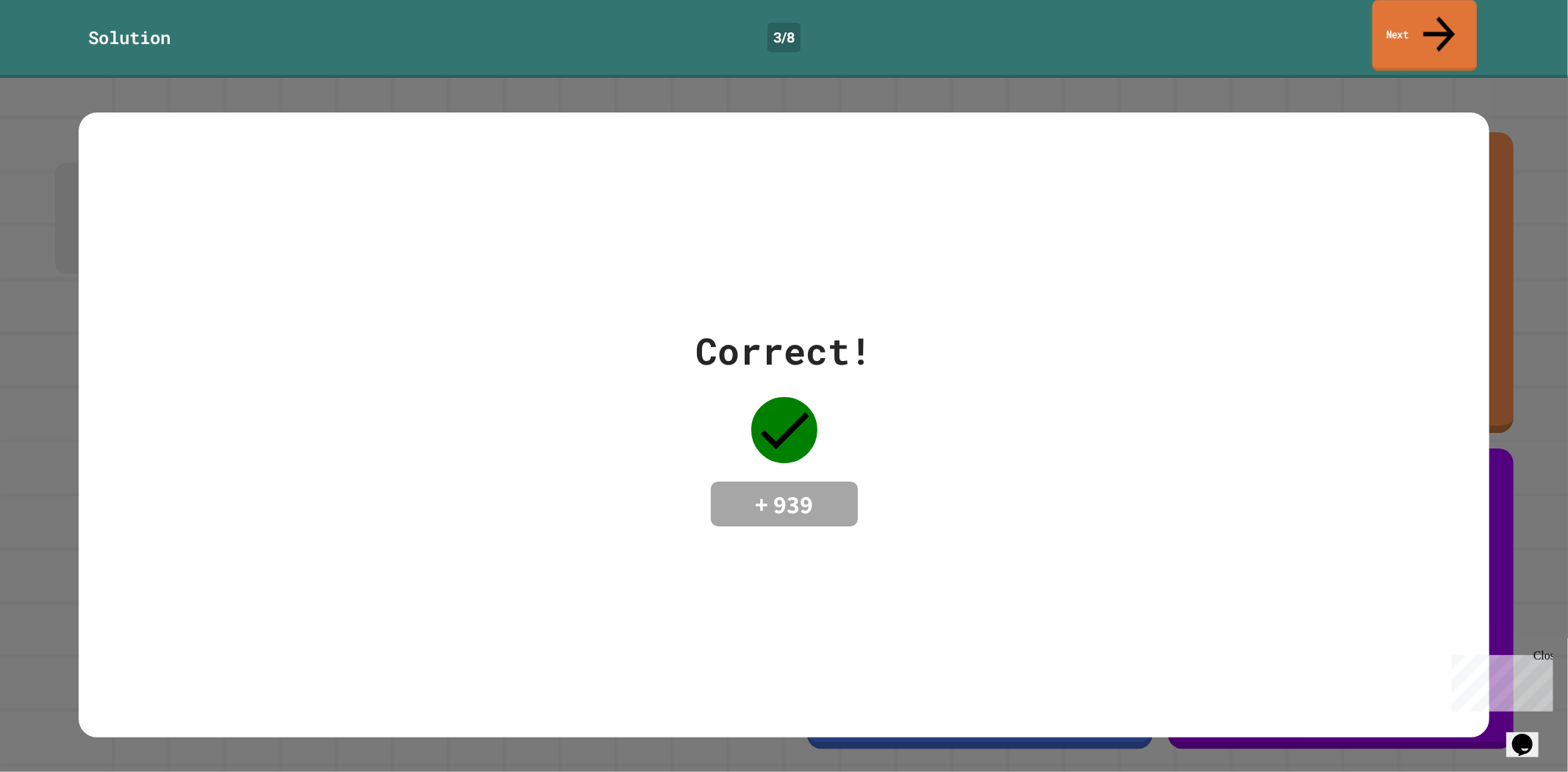
click at [1398, 19] on link "Next" at bounding box center [1425, 36] width 104 height 71
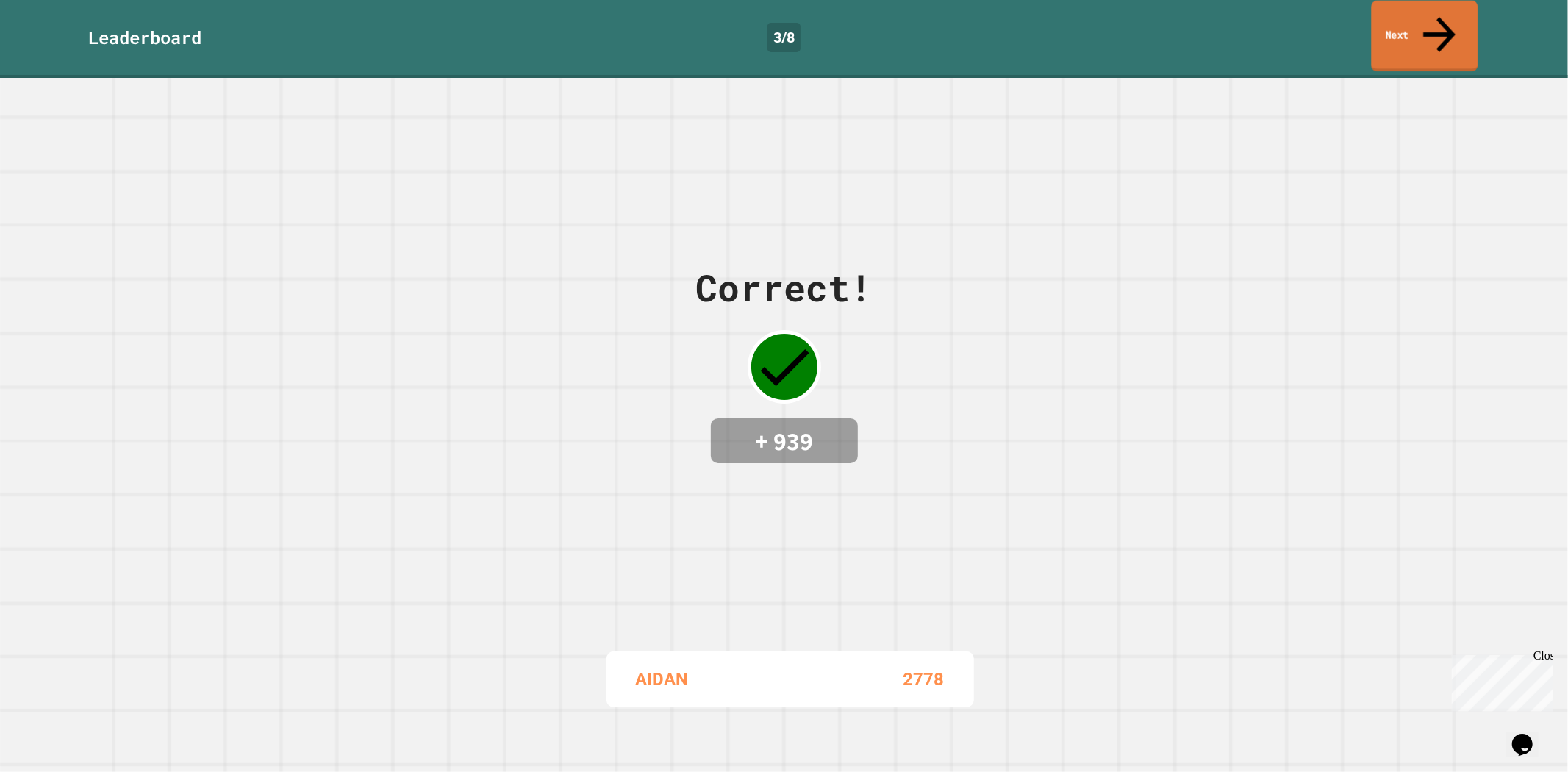
click at [1409, 17] on link "Next" at bounding box center [1426, 36] width 107 height 71
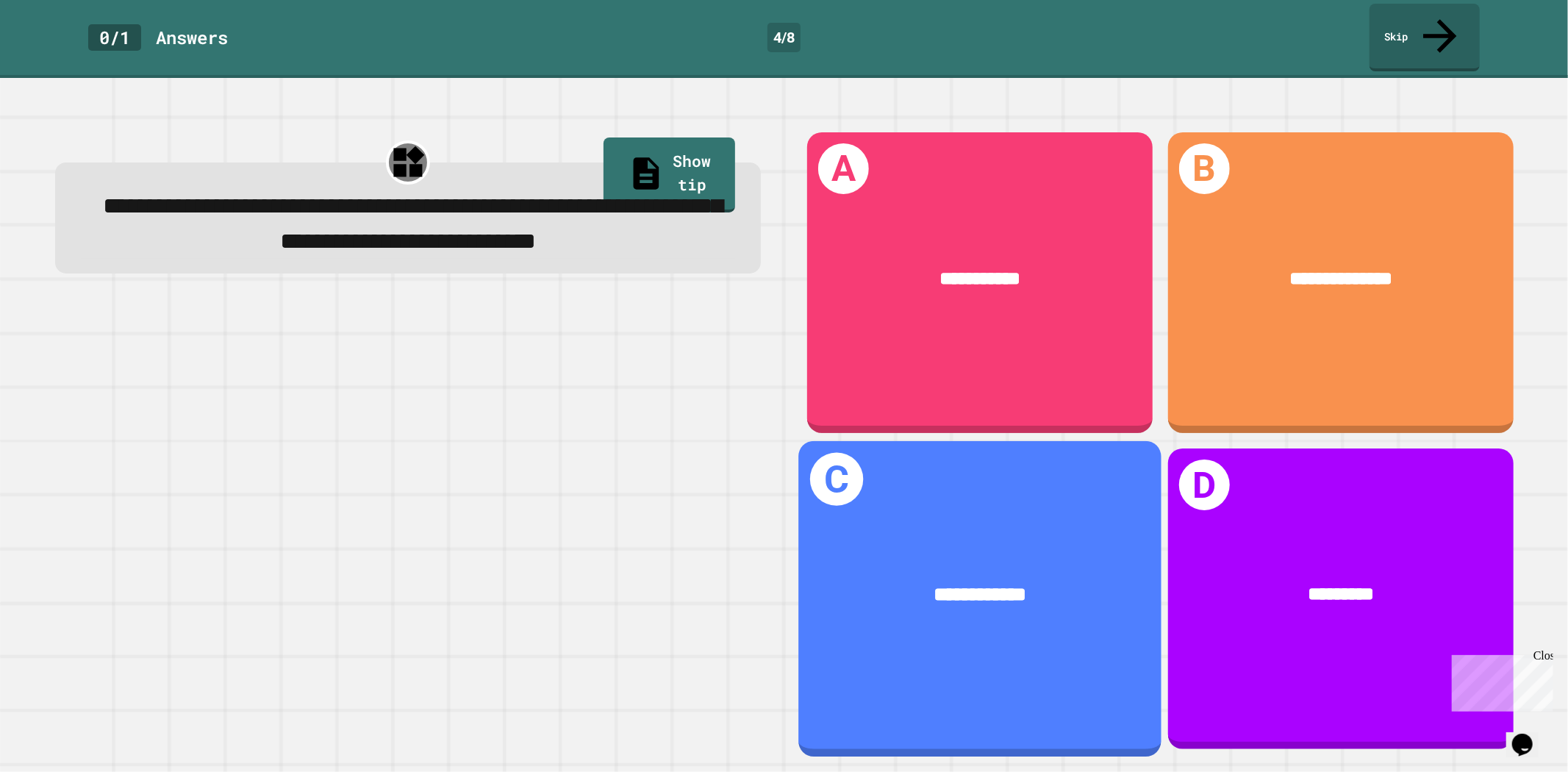
click at [947, 585] on span "**********" at bounding box center [980, 594] width 92 height 19
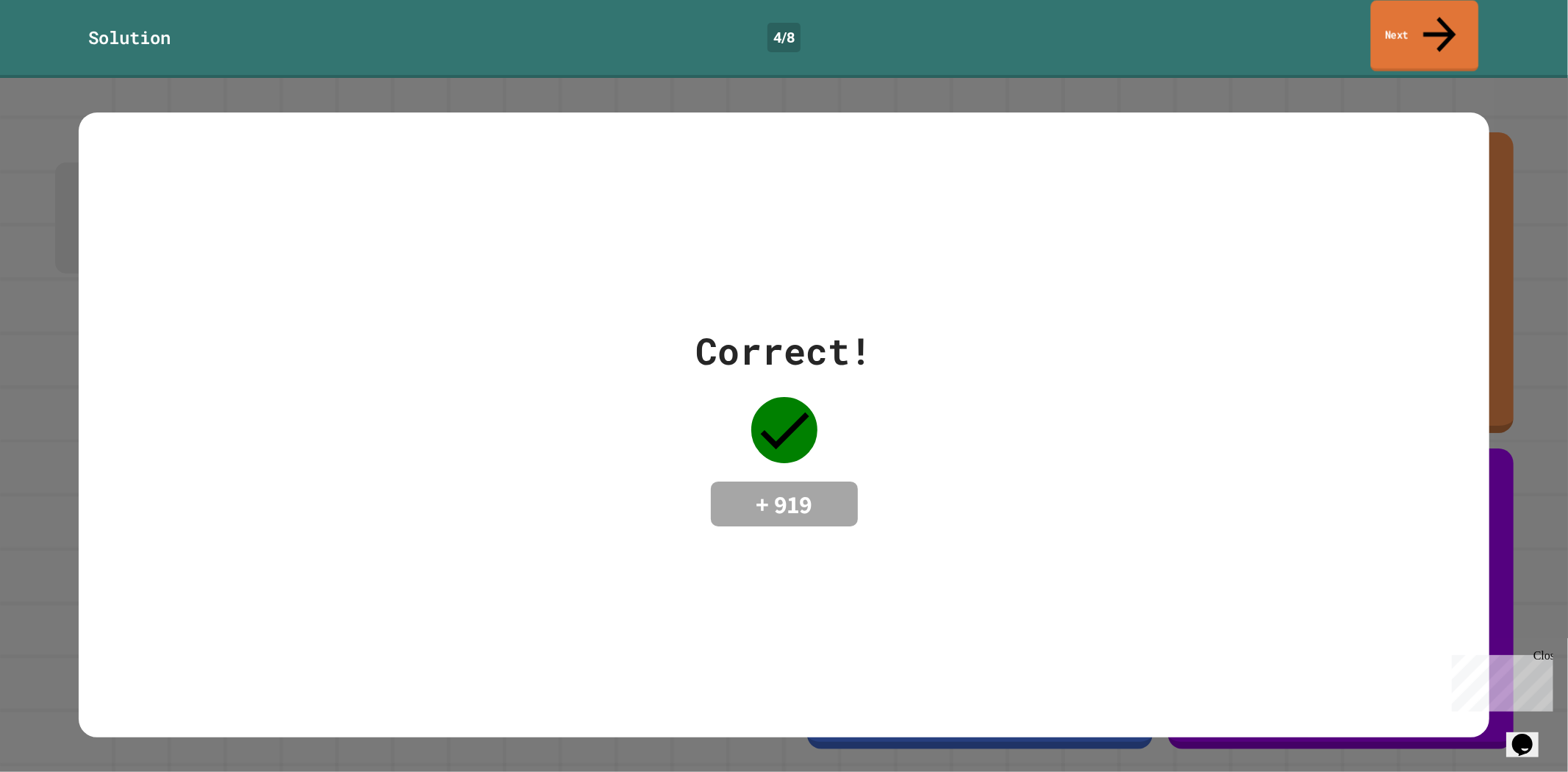
click at [1431, 15] on link "Next" at bounding box center [1426, 36] width 108 height 71
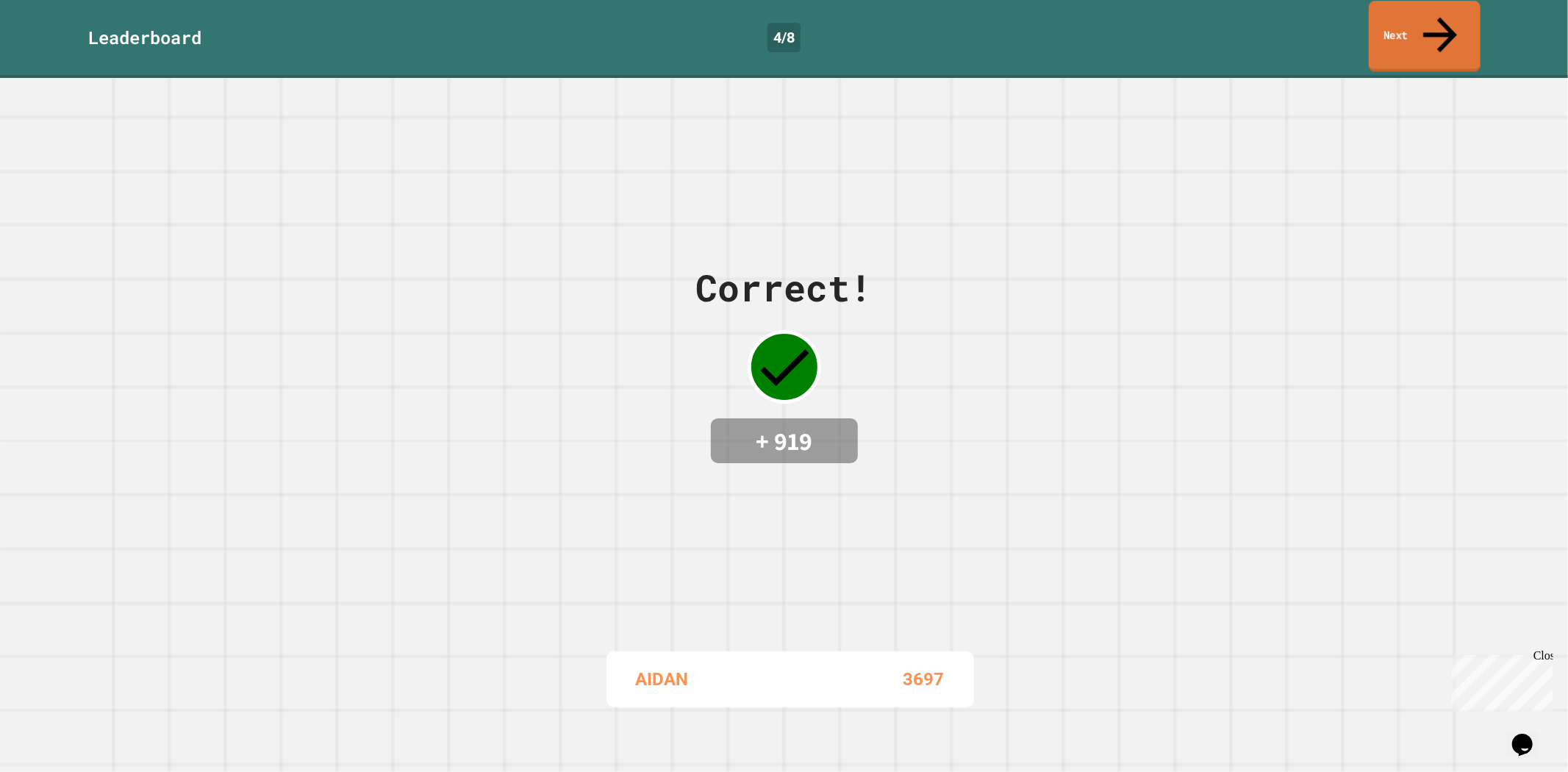
click at [1441, 22] on icon at bounding box center [1441, 36] width 34 height 36
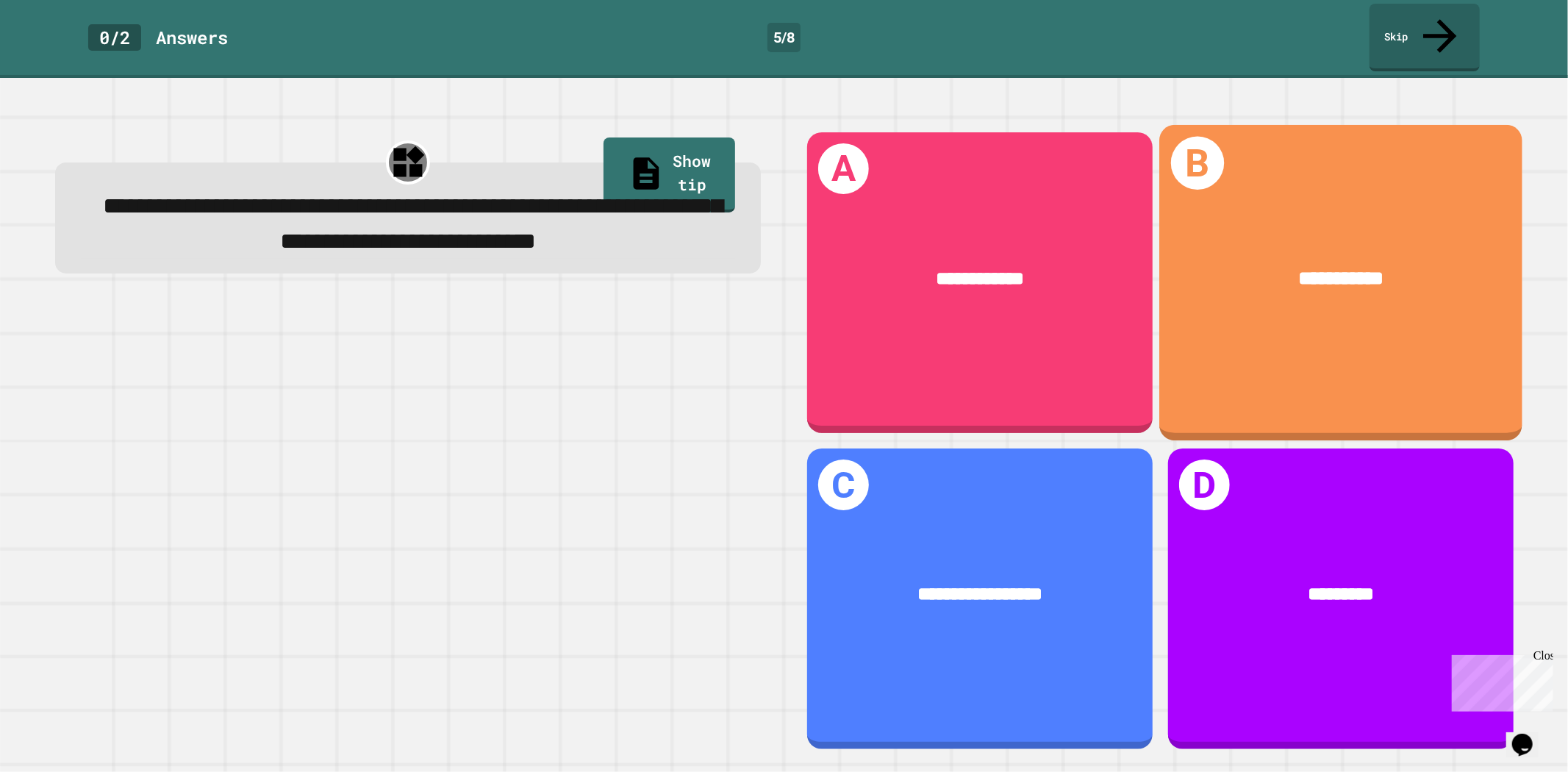
click at [1358, 300] on div "**********" at bounding box center [1341, 279] width 363 height 109
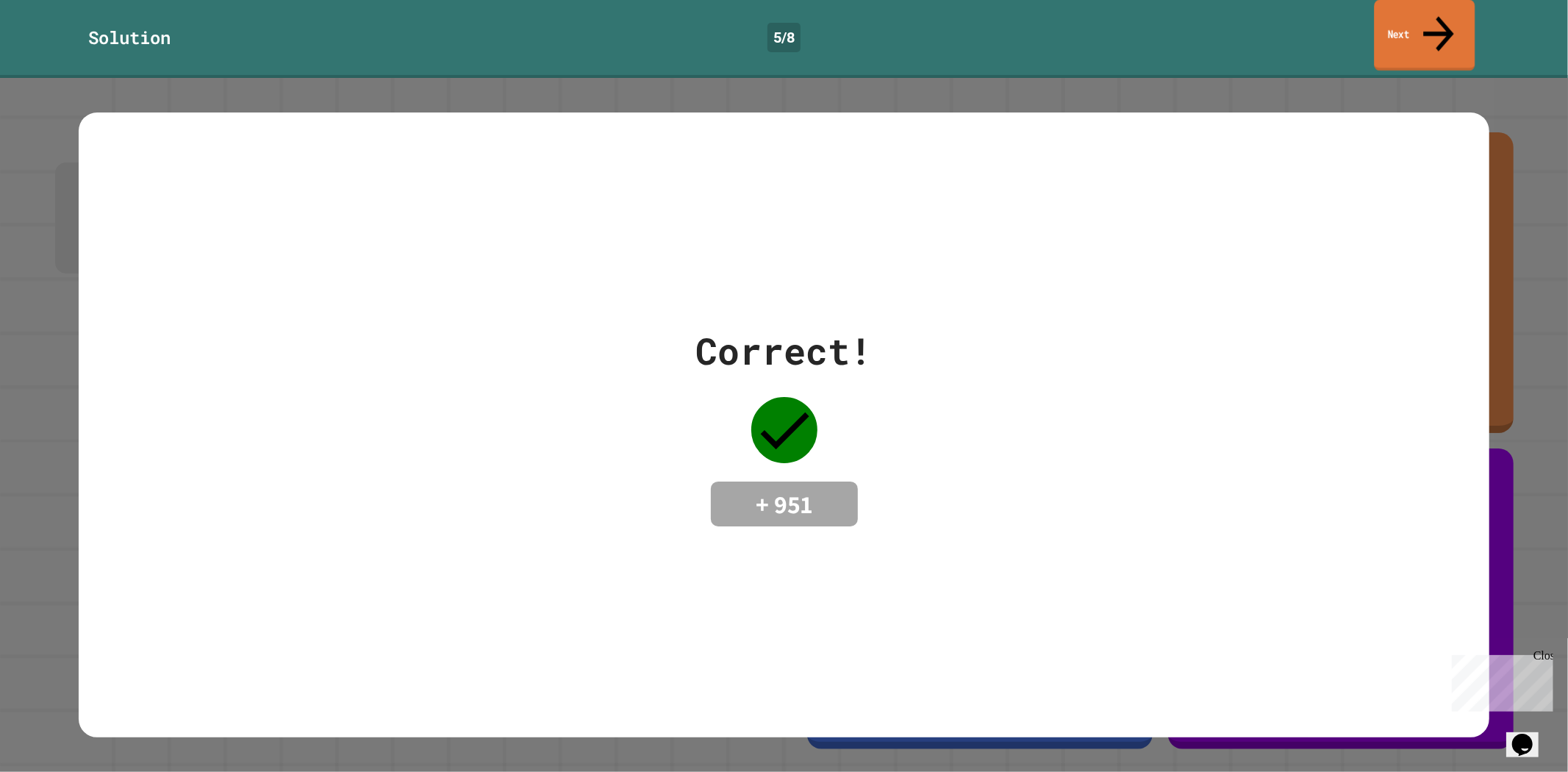
click at [1430, 19] on link "Next" at bounding box center [1424, 36] width 101 height 71
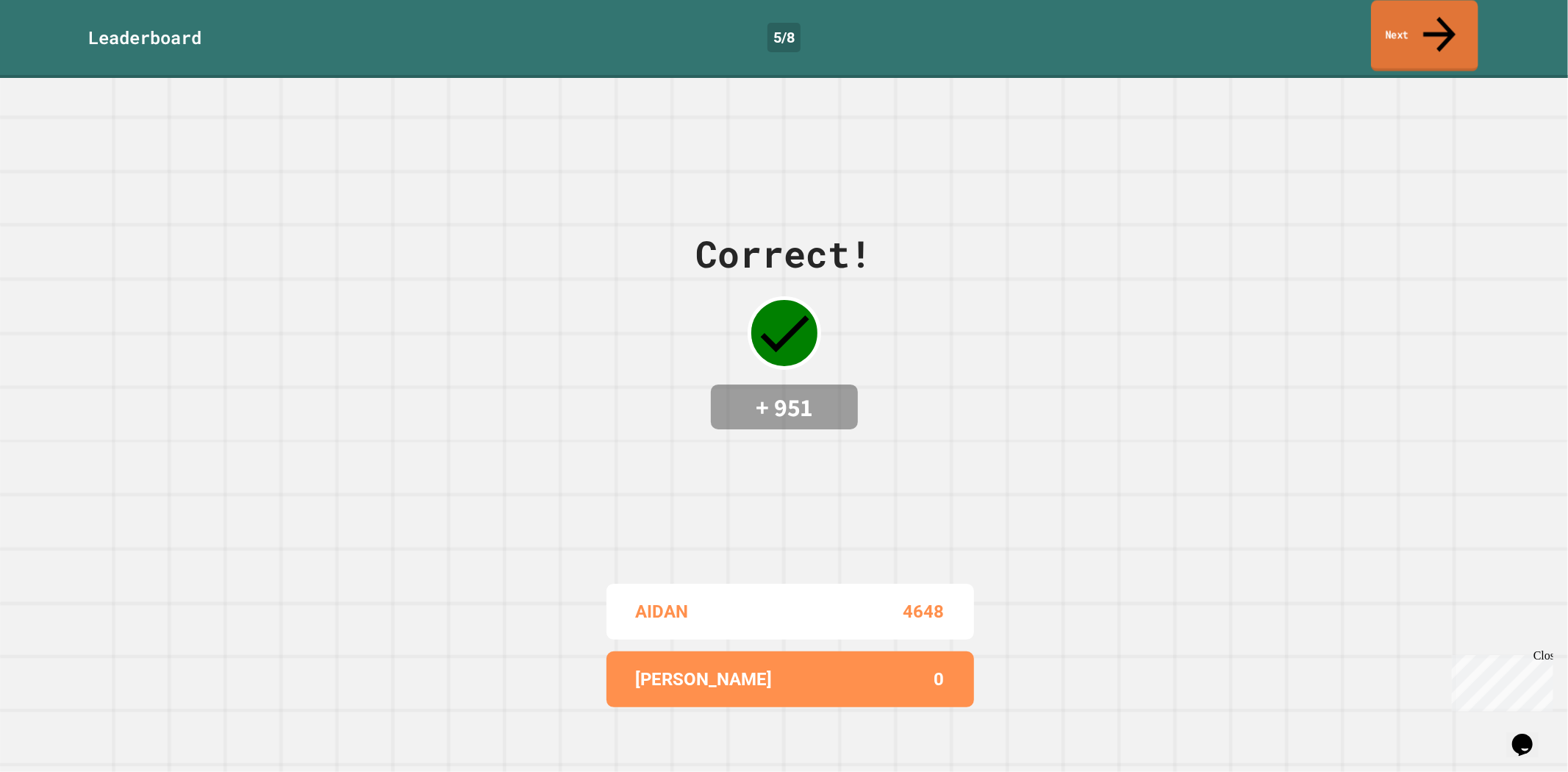
click at [1430, 19] on link "Next" at bounding box center [1425, 36] width 108 height 71
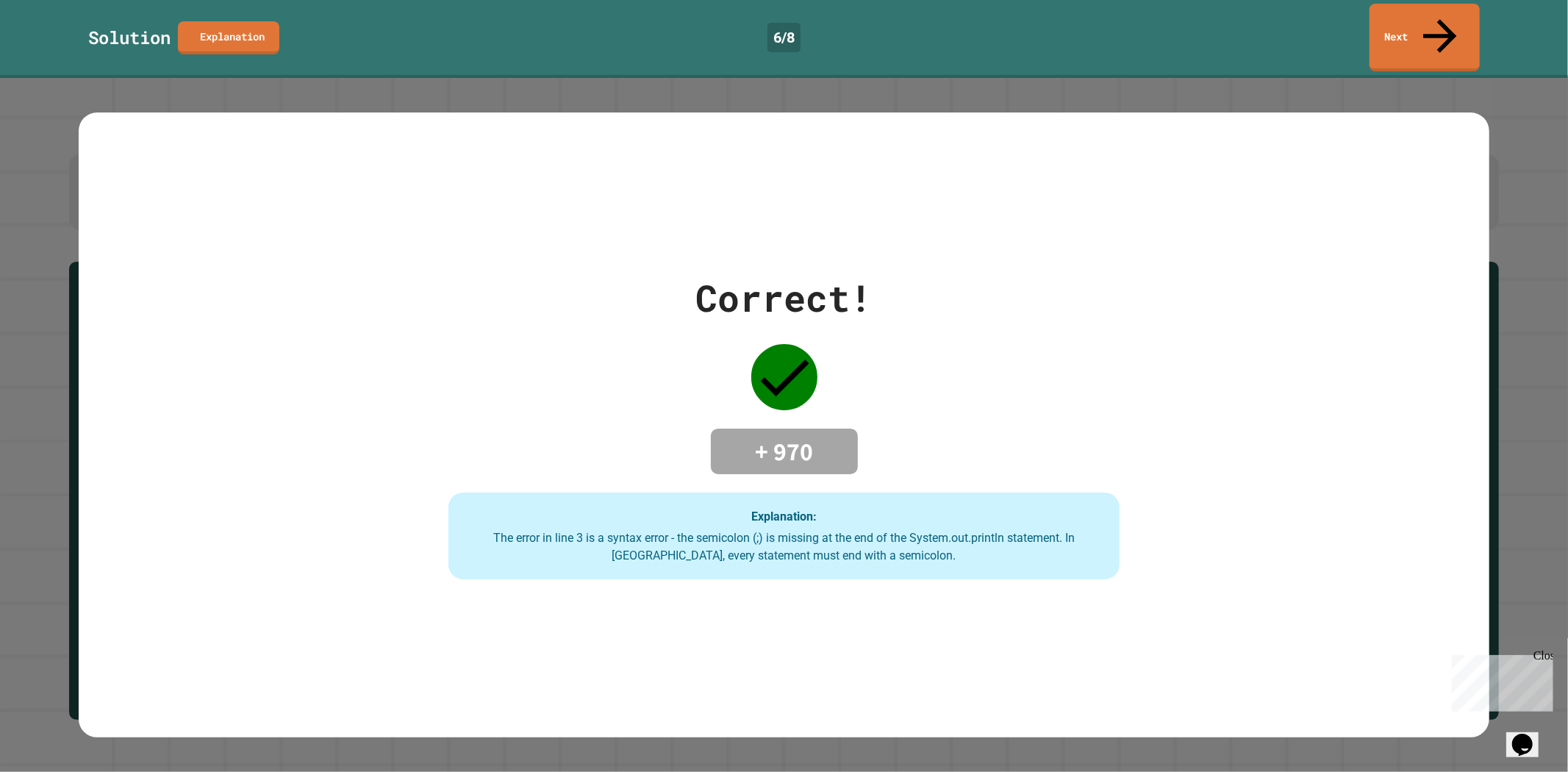
click at [1406, 27] on link "Next" at bounding box center [1425, 37] width 110 height 68
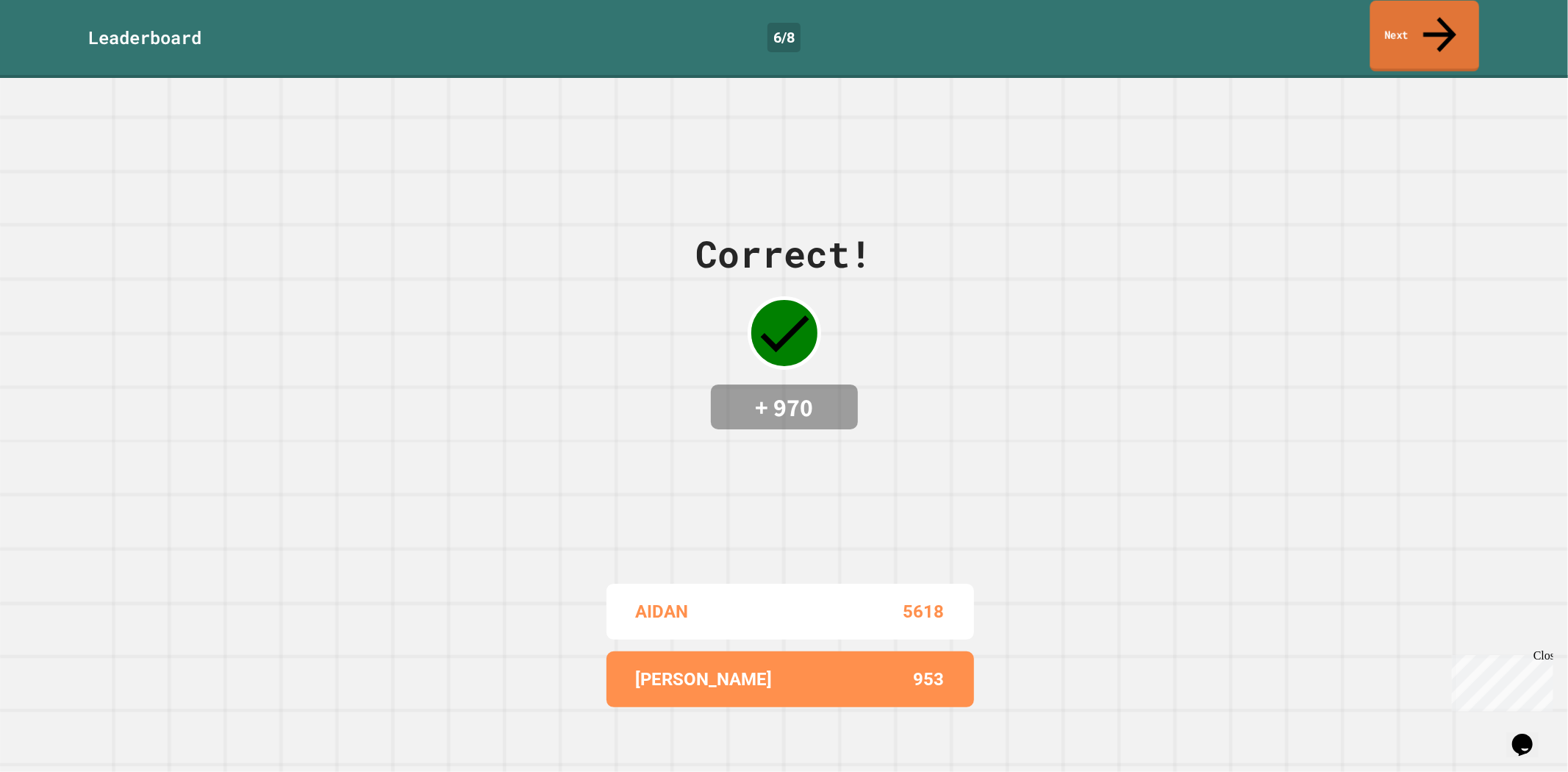
click at [1406, 27] on link "Next" at bounding box center [1425, 36] width 109 height 71
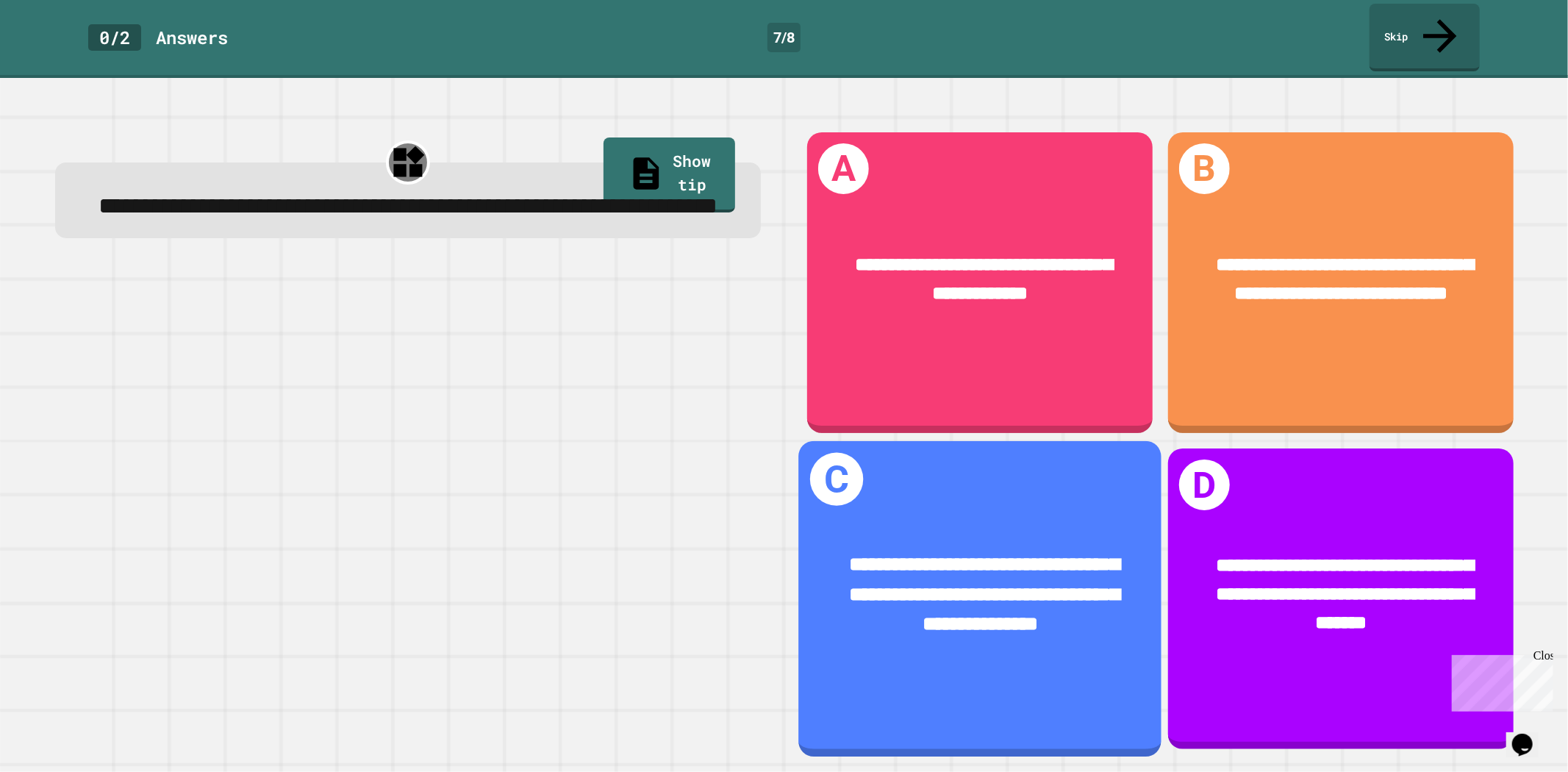
click at [978, 608] on span "**********" at bounding box center [984, 594] width 270 height 80
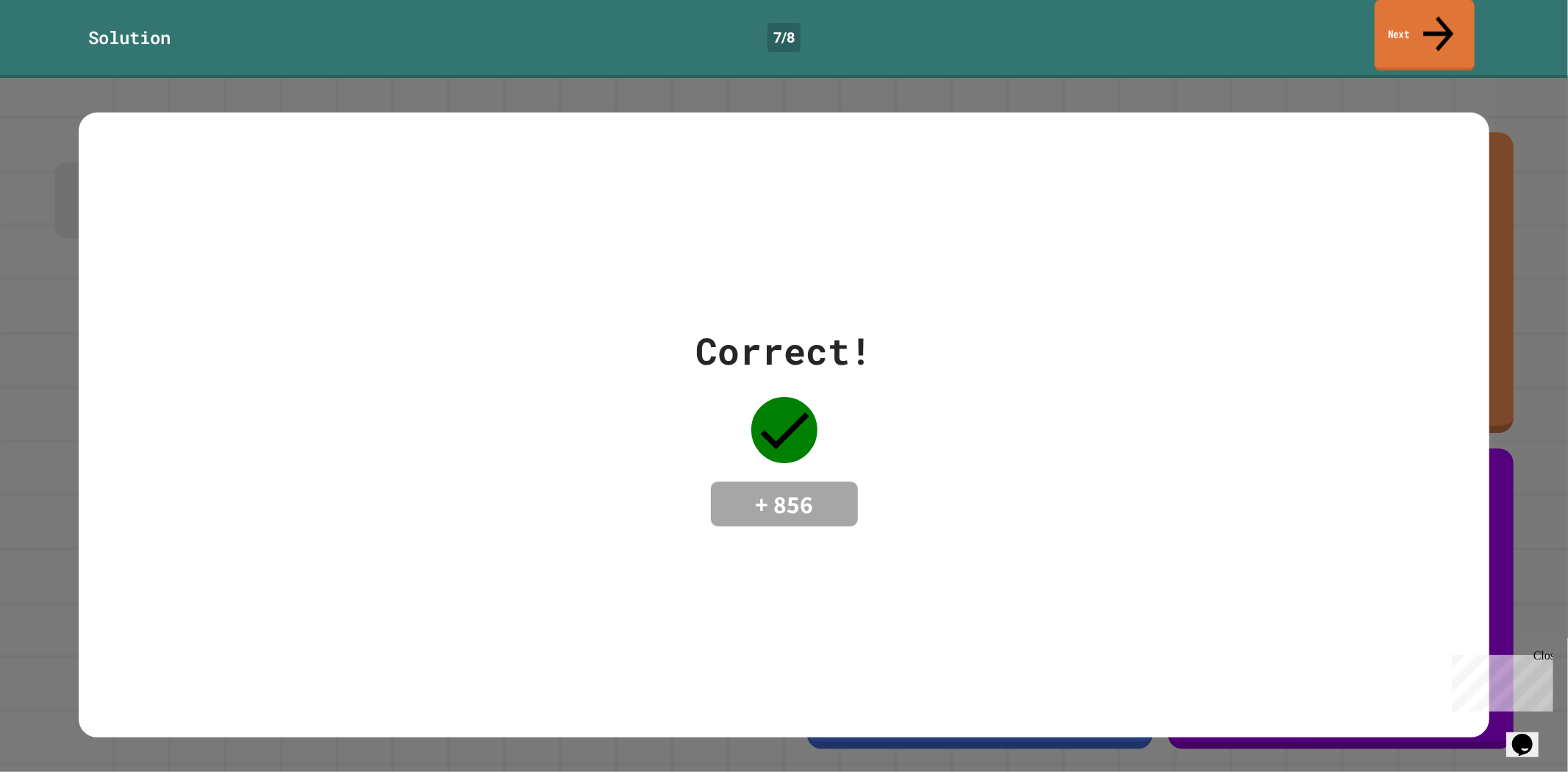
click at [1446, 31] on link "Next" at bounding box center [1425, 36] width 100 height 71
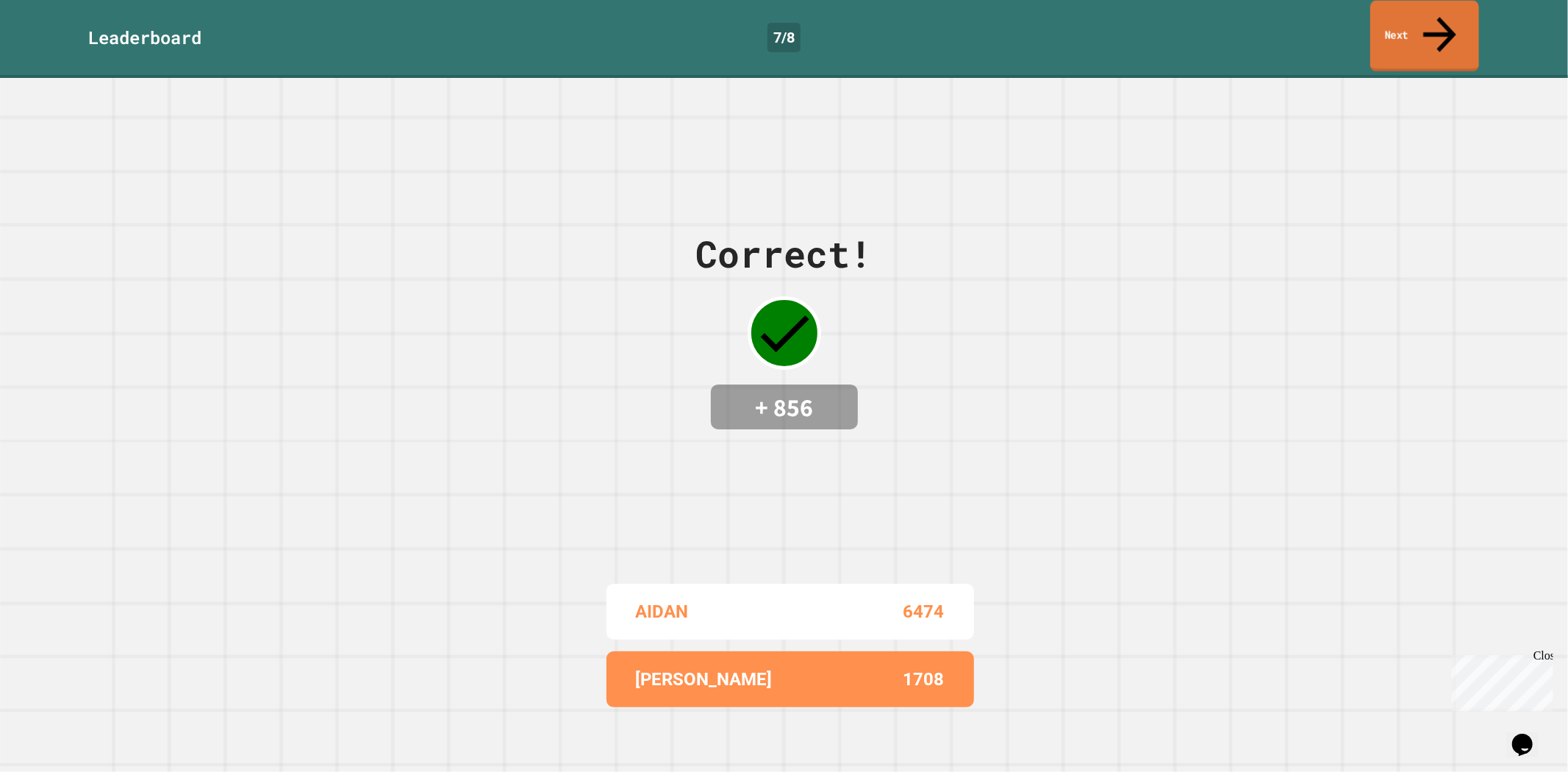
click at [1446, 31] on link "Next" at bounding box center [1425, 36] width 108 height 71
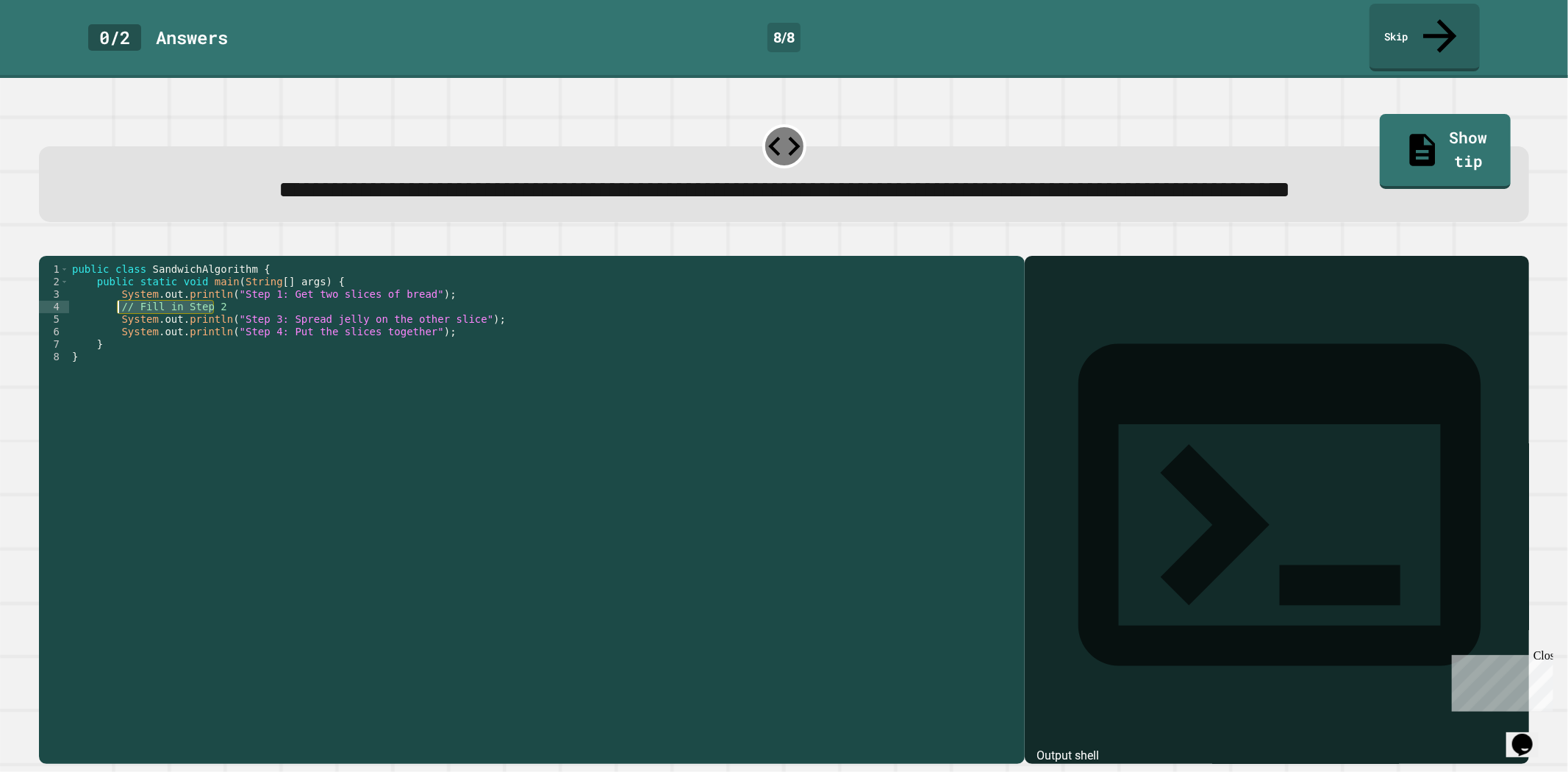
drag, startPoint x: 510, startPoint y: 329, endPoint x: 120, endPoint y: 331, distance: 390.0
click at [120, 331] on div "public class SandwichAlgorithm { public static void main ( String [ ] args ) { …" at bounding box center [543, 488] width 948 height 450
click at [47, 243] on icon "button" at bounding box center [47, 243] width 0 height 0
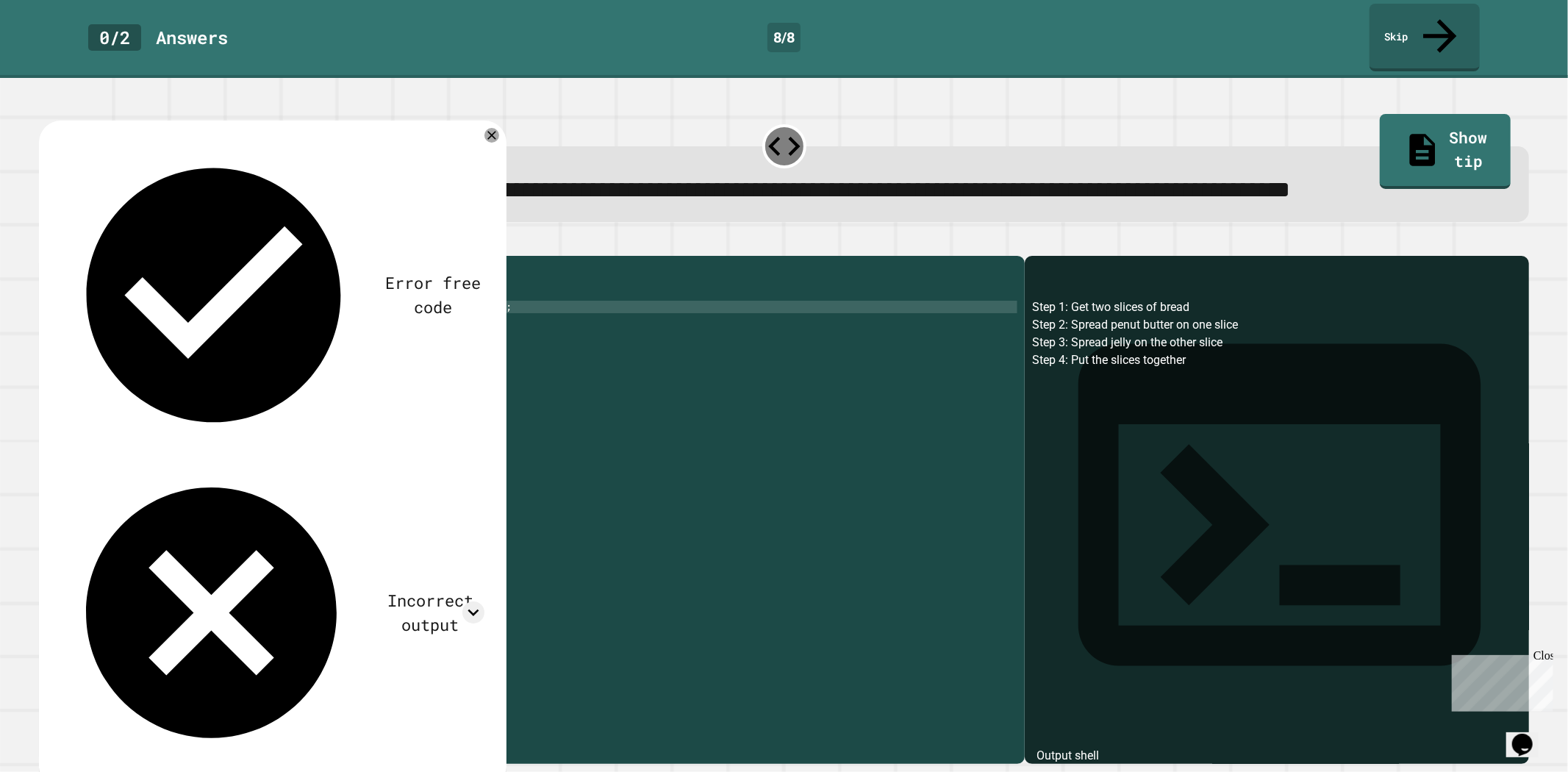
click at [316, 463] on div "Incorrect output" at bounding box center [273, 613] width 424 height 300
click at [480, 609] on icon at bounding box center [474, 613] width 11 height 7
drag, startPoint x: 325, startPoint y: 297, endPoint x: 486, endPoint y: 300, distance: 161.0
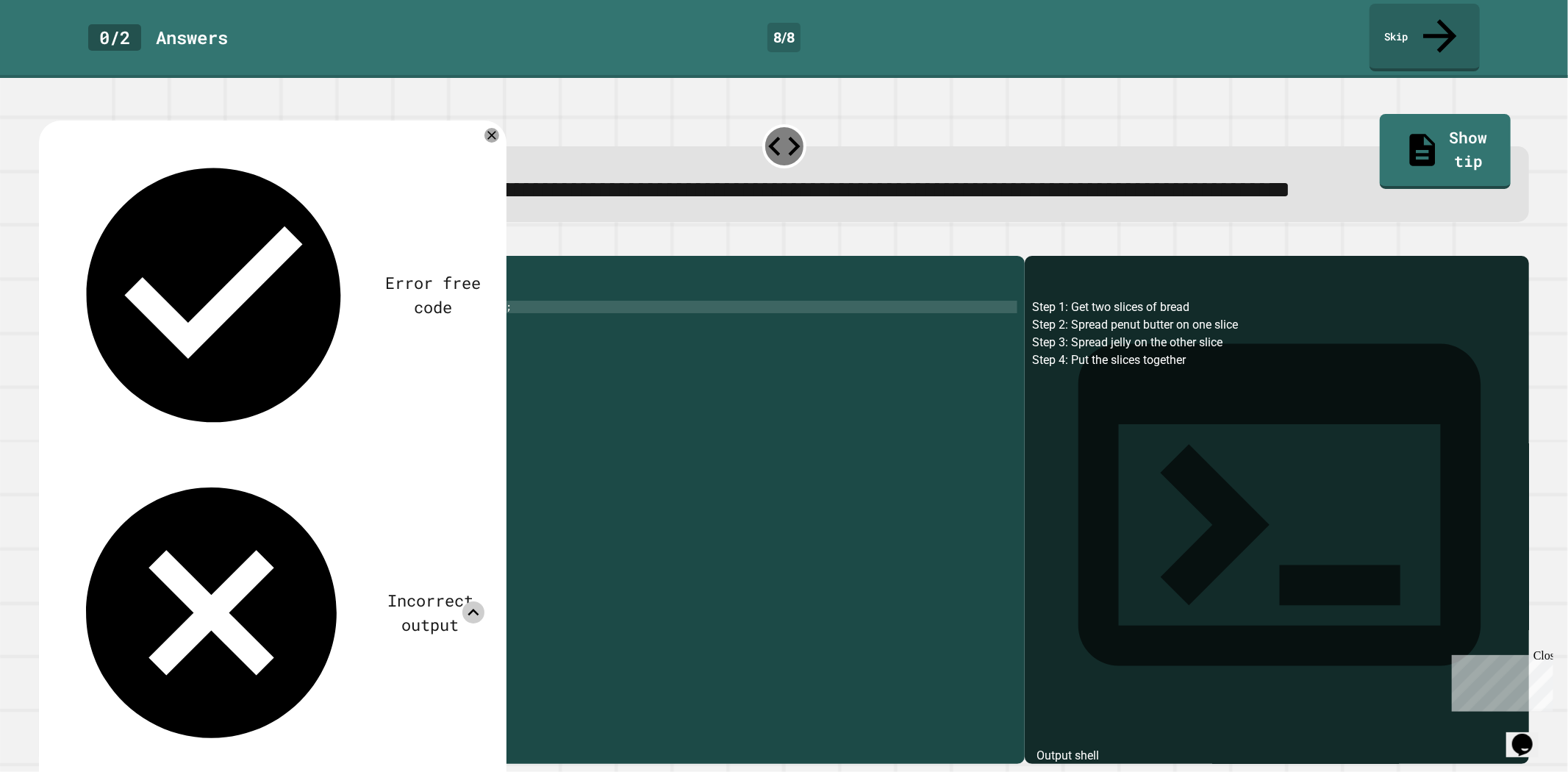
drag, startPoint x: 94, startPoint y: 296, endPoint x: 250, endPoint y: 303, distance: 156.2
copy div "Spread peanut butter on one slice"
click at [611, 347] on div "public class SandwichAlgorithm { public static void main ( String [ ] args ) { …" at bounding box center [543, 488] width 948 height 450
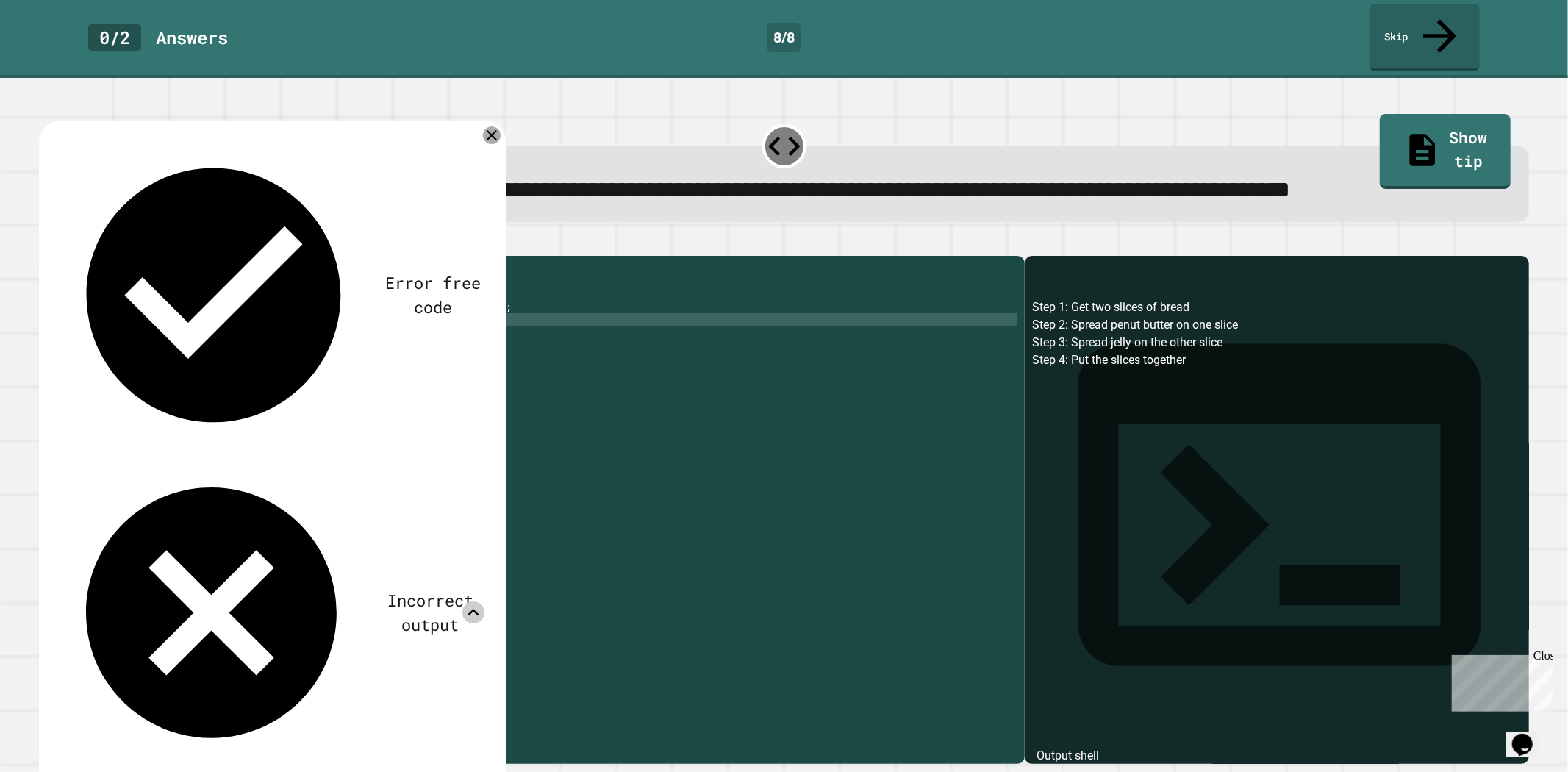
click at [497, 141] on icon at bounding box center [492, 136] width 10 height 10
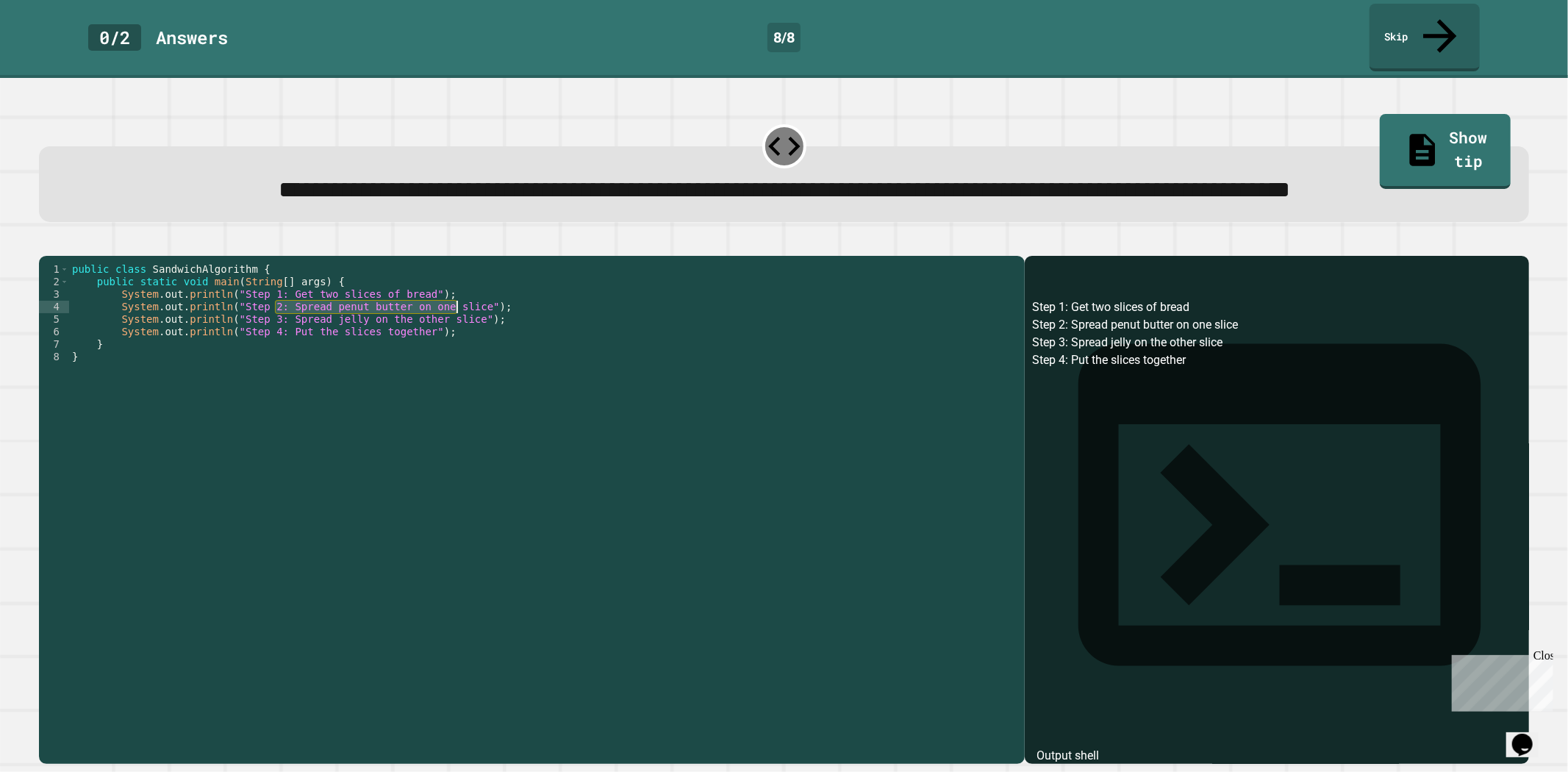
drag, startPoint x: 276, startPoint y: 332, endPoint x: 458, endPoint y: 333, distance: 182.0
click at [458, 333] on div "public class SandwichAlgorithm { public static void main ( String [ ] args ) { …" at bounding box center [543, 488] width 948 height 450
paste textarea "*"
type textarea "**********"
click at [47, 243] on button "button" at bounding box center [47, 243] width 0 height 0
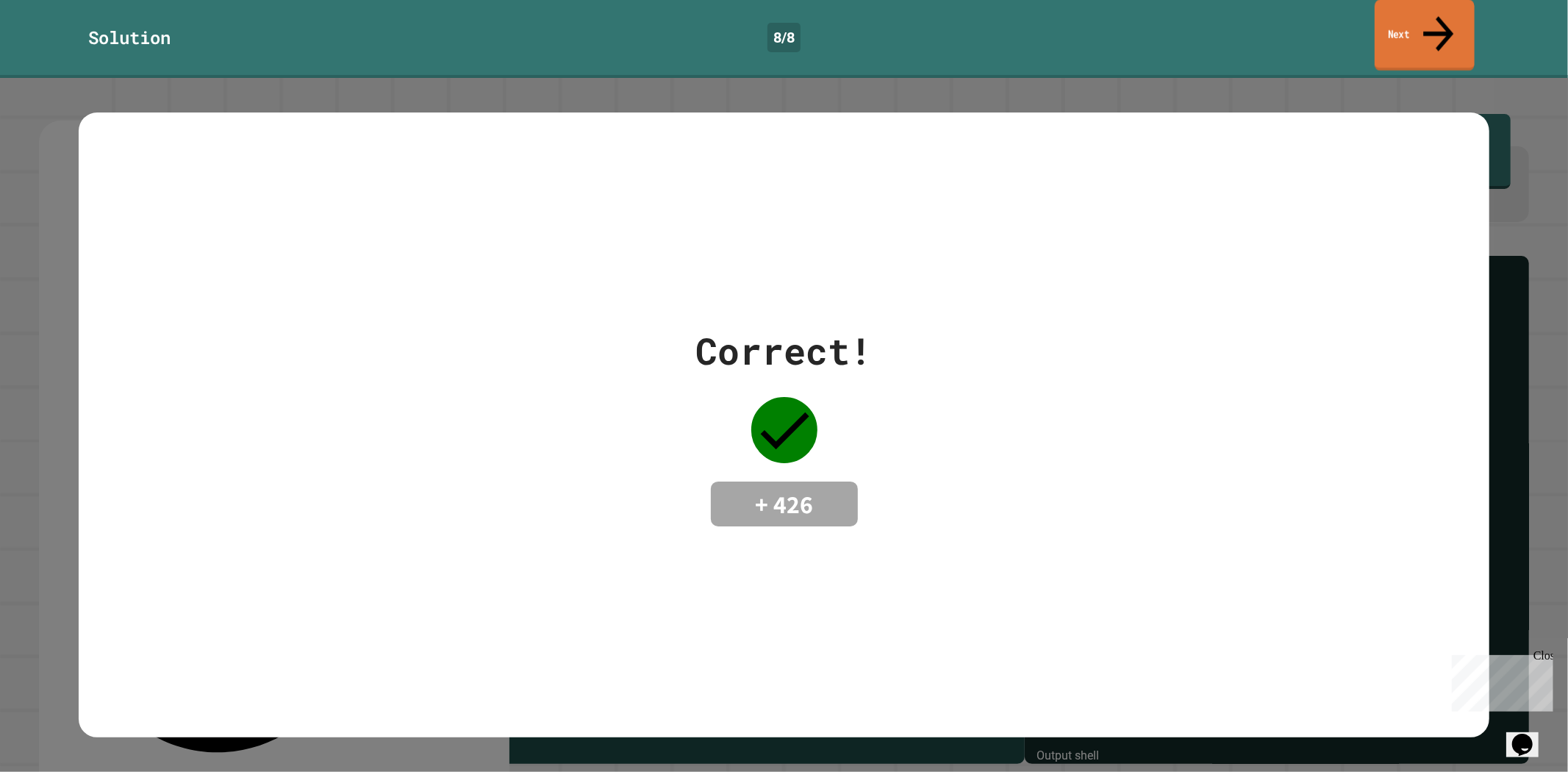
click at [1450, 9] on link "Next" at bounding box center [1425, 36] width 100 height 71
